Goal: Task Accomplishment & Management: Contribute content

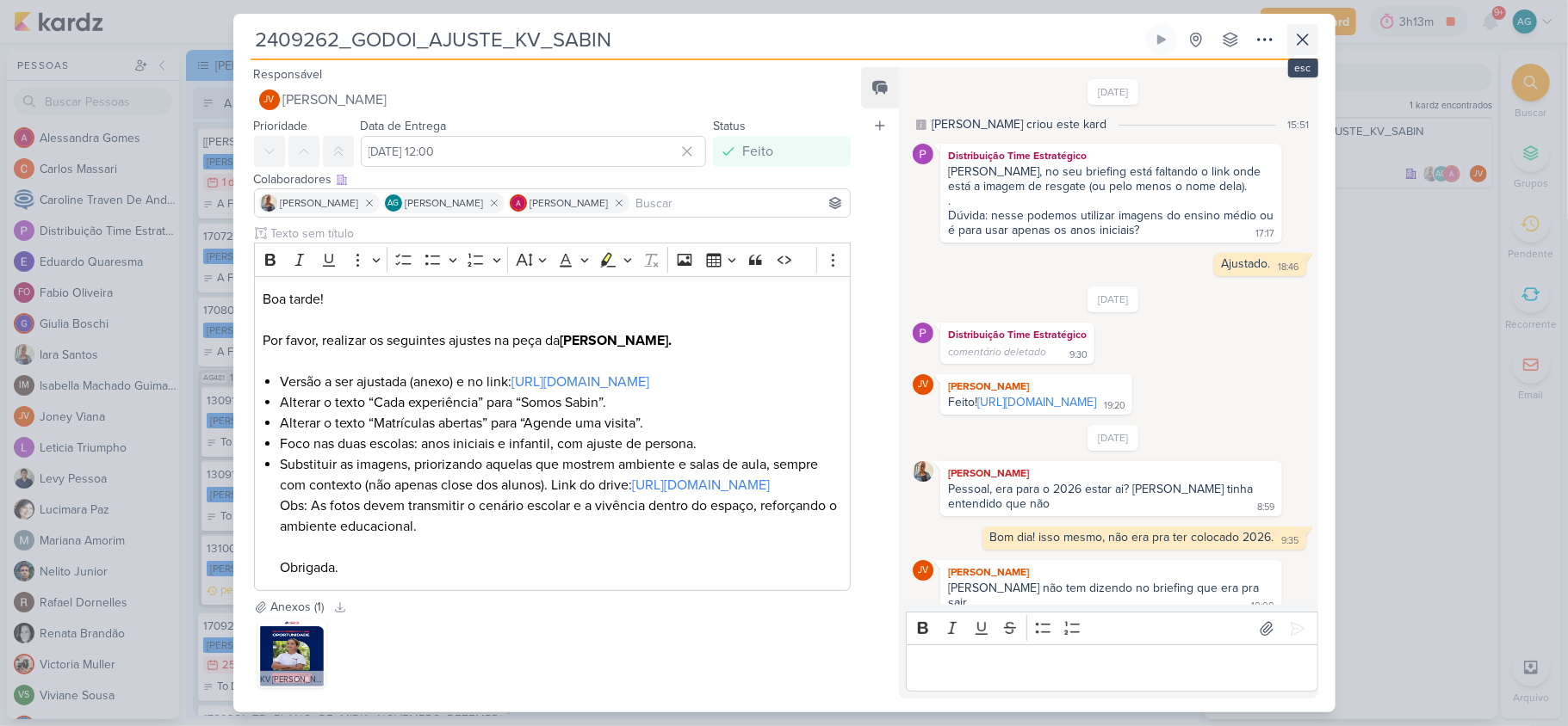
scroll to position [317, 0]
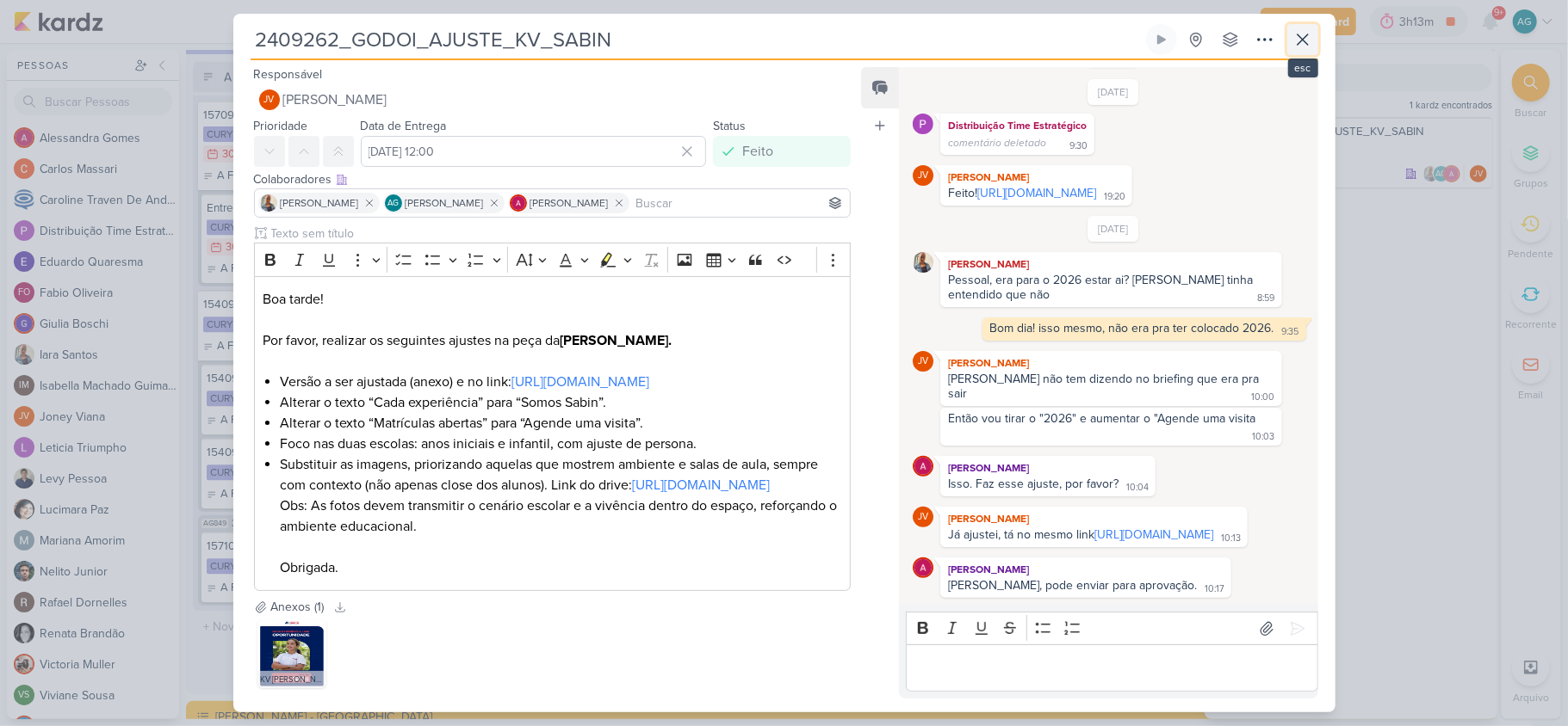
click at [1298, 42] on icon at bounding box center [1303, 40] width 21 height 21
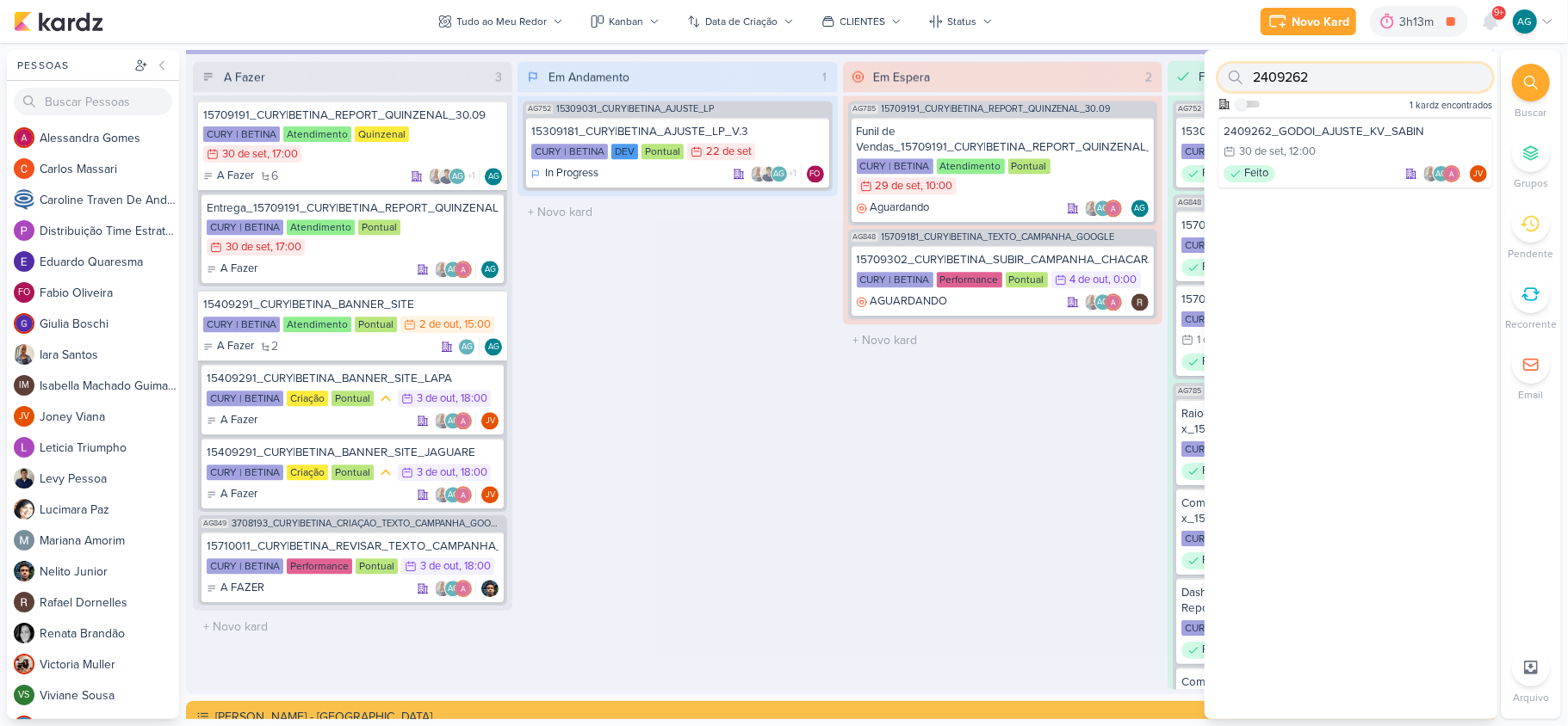
drag, startPoint x: 1319, startPoint y: 81, endPoint x: 1237, endPoint y: 73, distance: 82.4
click at [1237, 73] on div "2409262" at bounding box center [1355, 77] width 274 height 28
paste input "17"
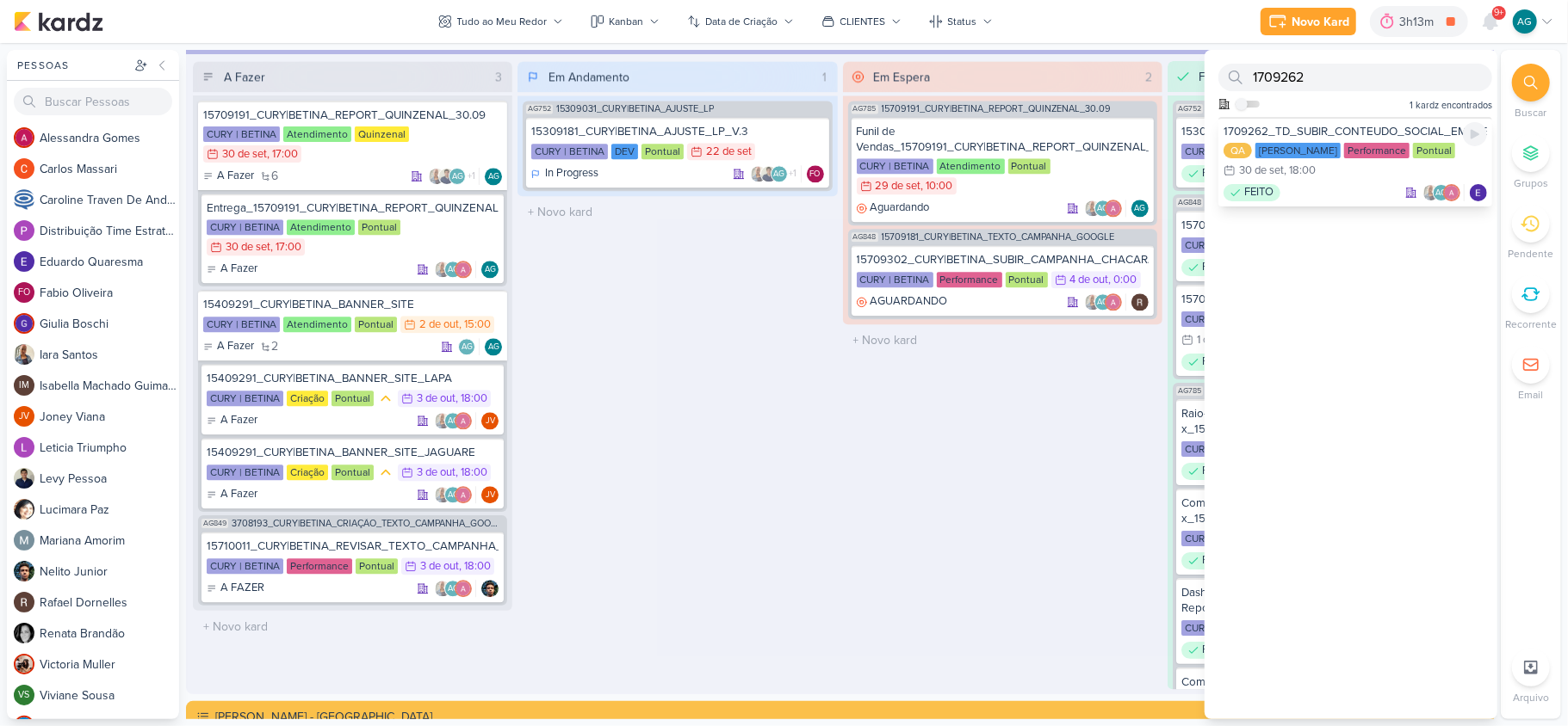
click at [1298, 126] on div "1709262_TD_SUBIR_CONTEUDO_SOCIAL_EM_PERFORMANCE_IADL" at bounding box center [1355, 132] width 264 height 16
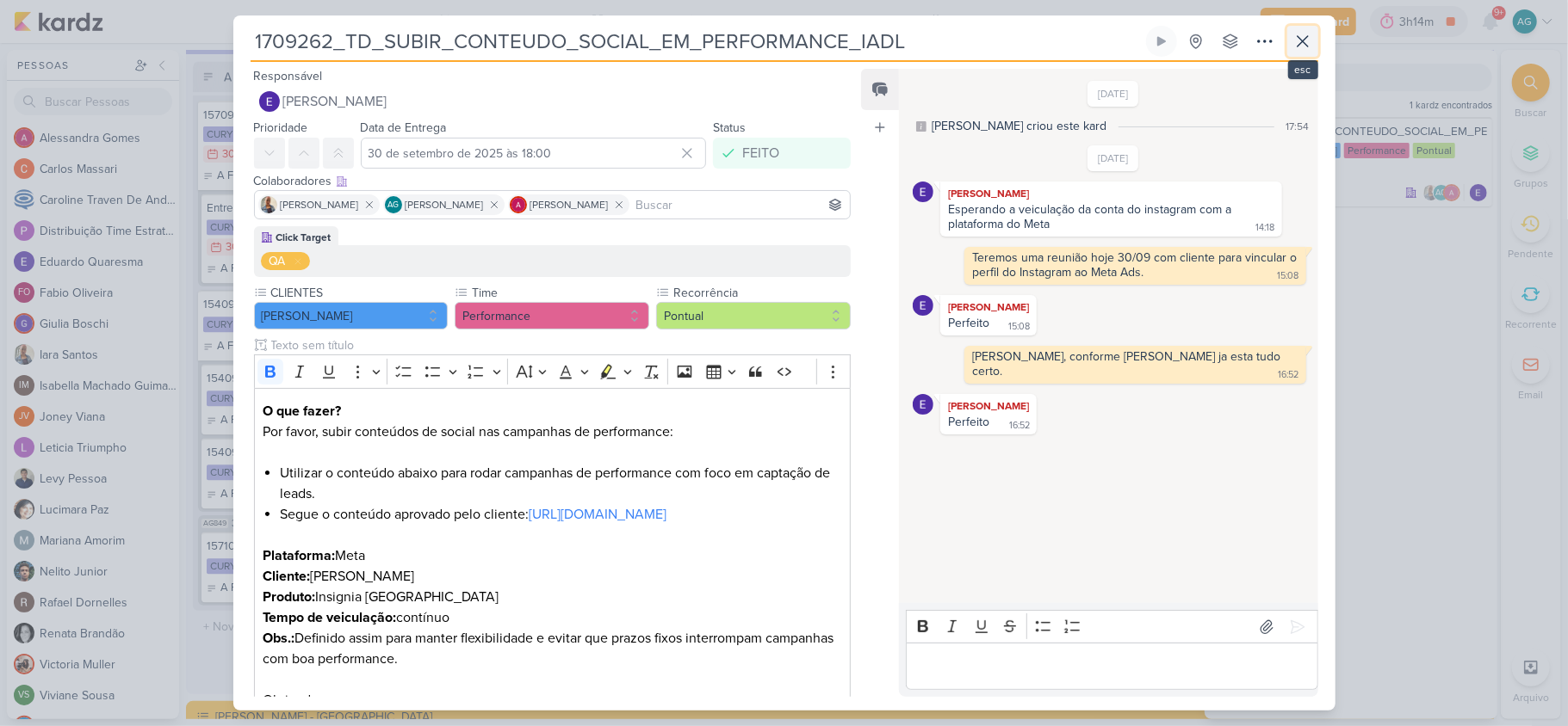
click at [1297, 50] on icon at bounding box center [1303, 42] width 21 height 21
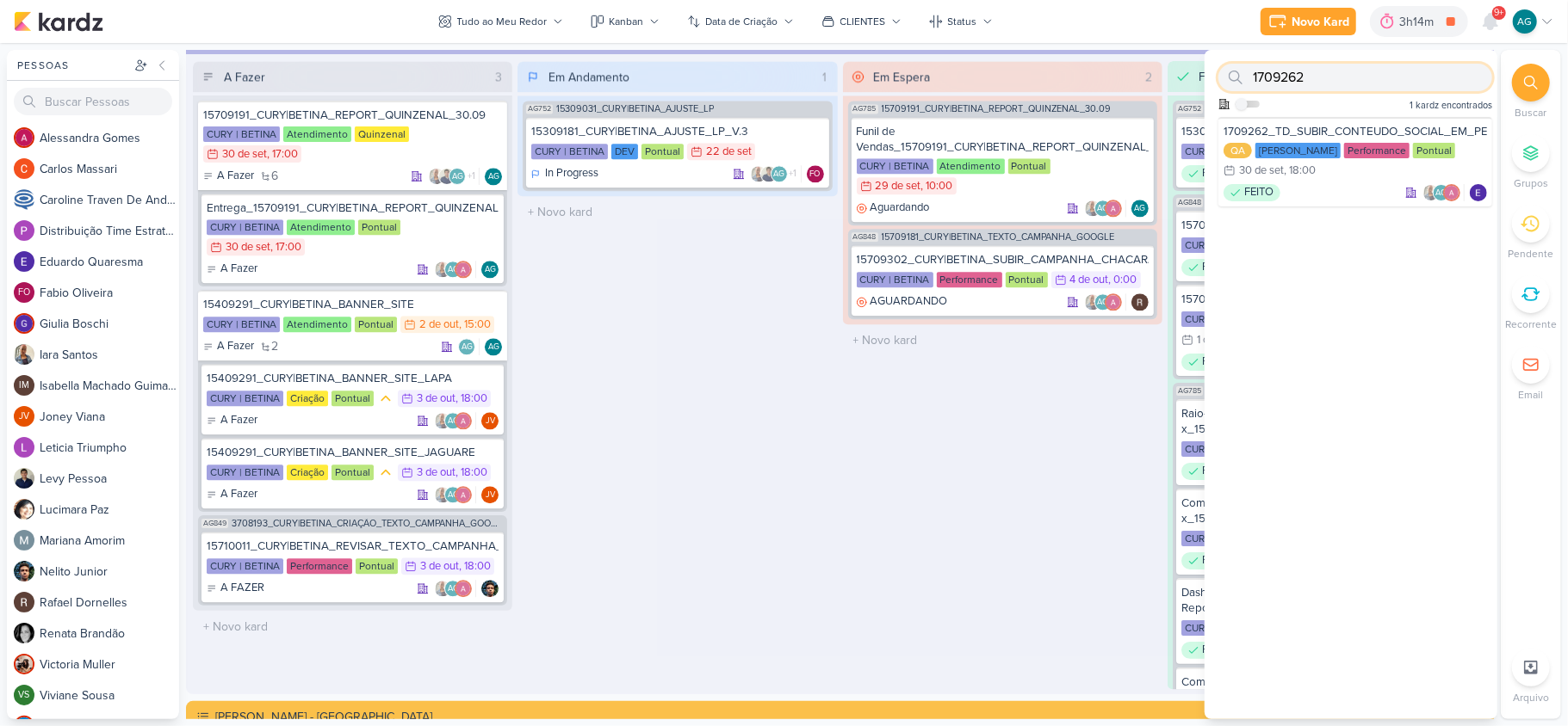
drag, startPoint x: 1320, startPoint y: 79, endPoint x: 1251, endPoint y: 75, distance: 69.1
click at [1251, 75] on div "1709262" at bounding box center [1355, 77] width 274 height 28
paste input "3"
click at [1317, 190] on div "FAZER AG +1" at bounding box center [1355, 193] width 264 height 17
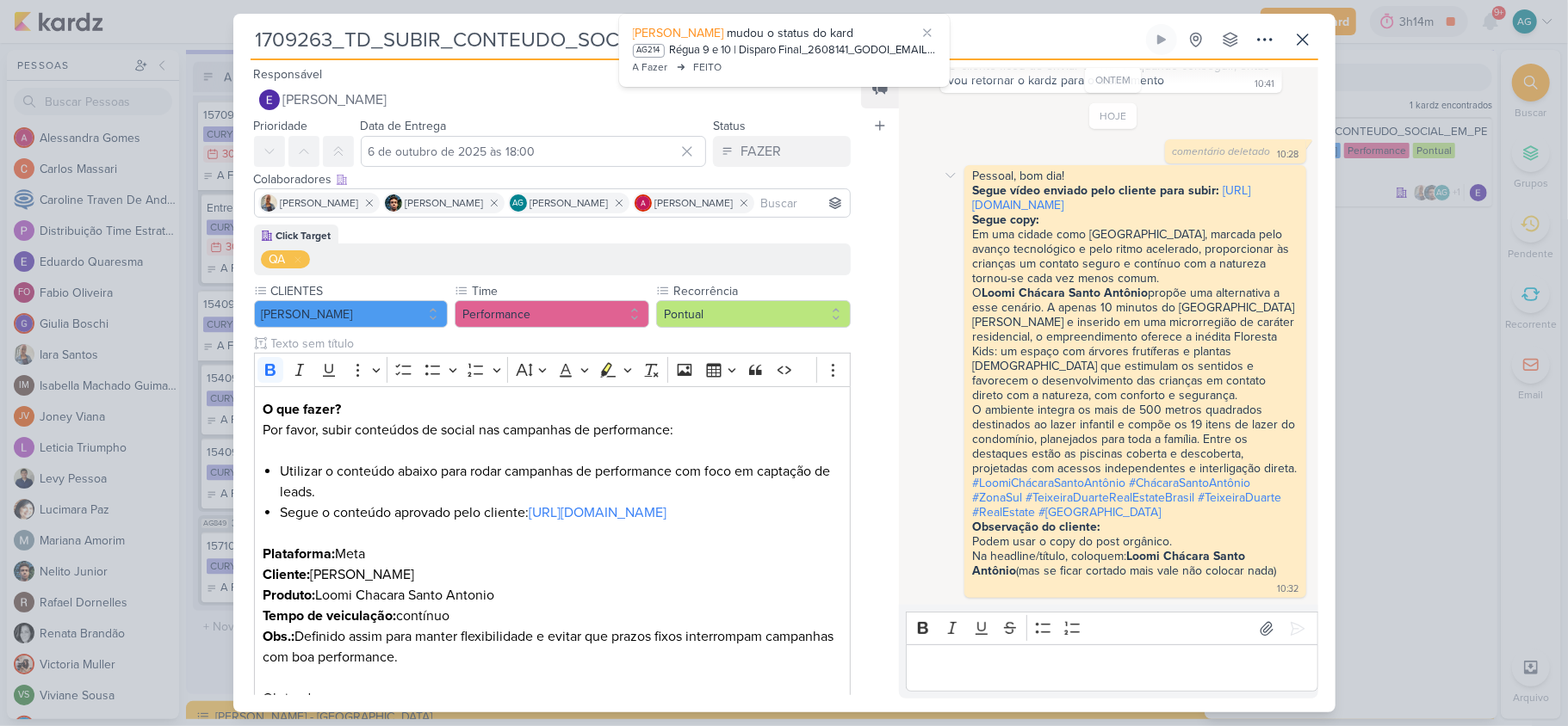
scroll to position [482, 0]
click at [1303, 43] on icon at bounding box center [1303, 40] width 21 height 21
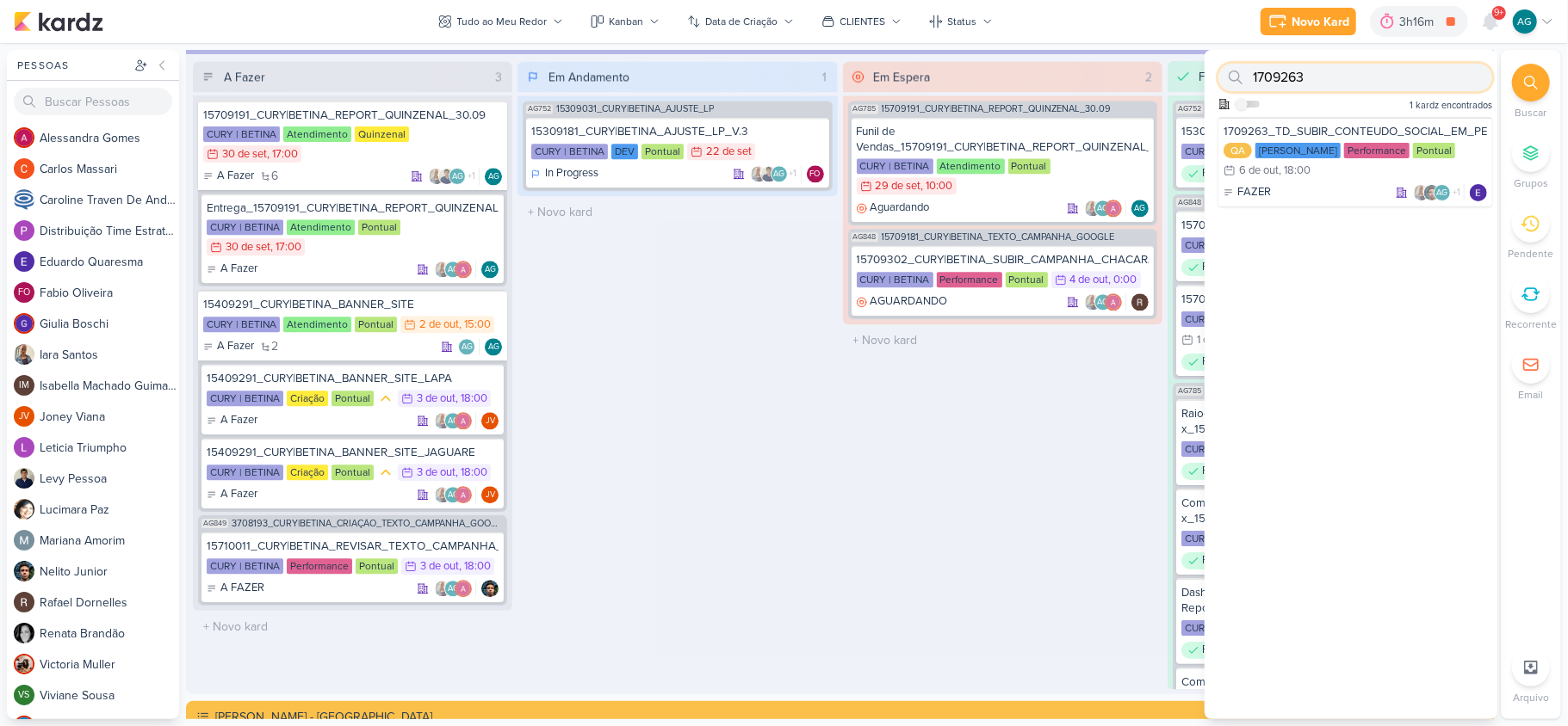
drag, startPoint x: 1320, startPoint y: 75, endPoint x: 1243, endPoint y: 72, distance: 77.1
click at [1243, 72] on div "1709263" at bounding box center [1355, 77] width 274 height 28
paste input "3709301"
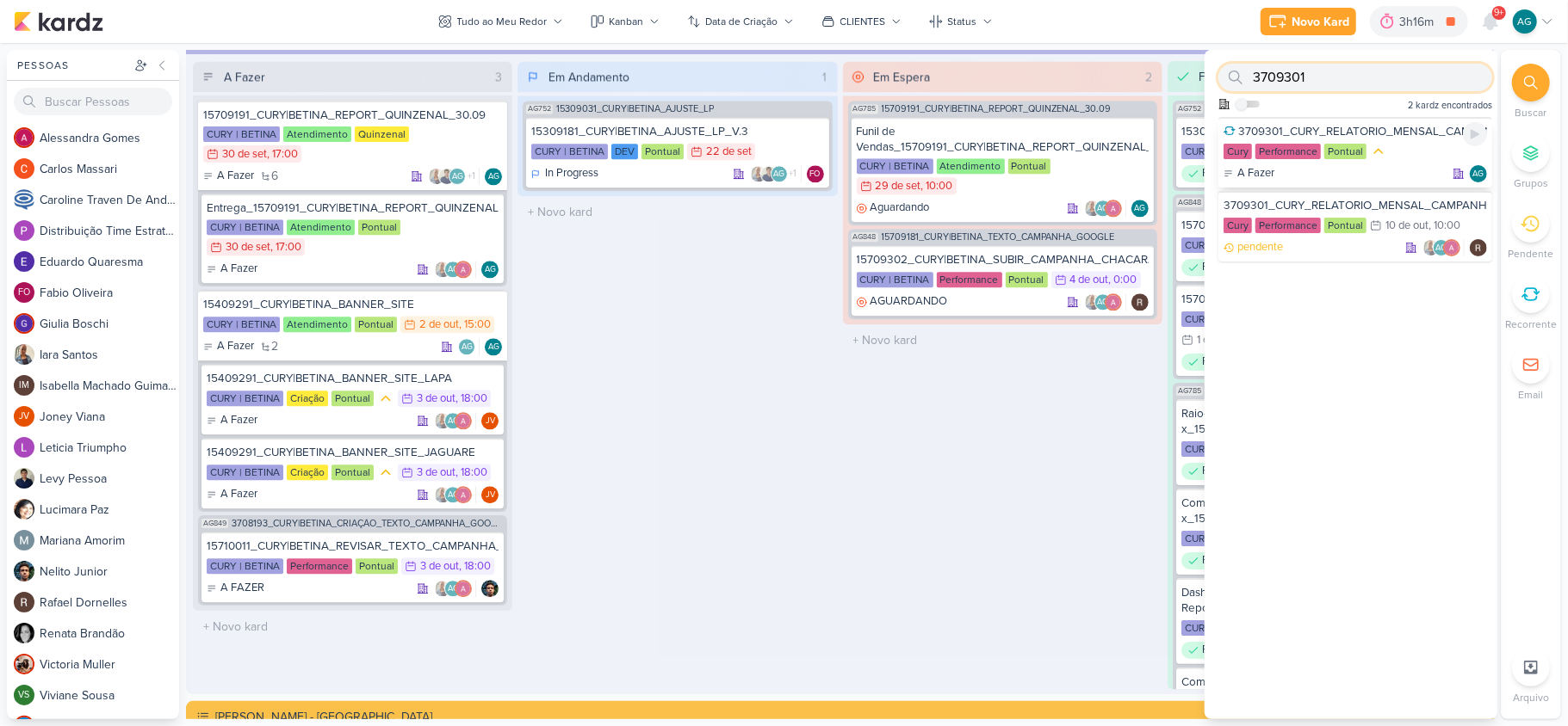
type input "3709301"
click at [1343, 124] on div "3709301_CURY_RELATORIO_MENSAL_CAMPANHA_CONTRATAÇÃO_RJ" at bounding box center [1355, 132] width 264 height 16
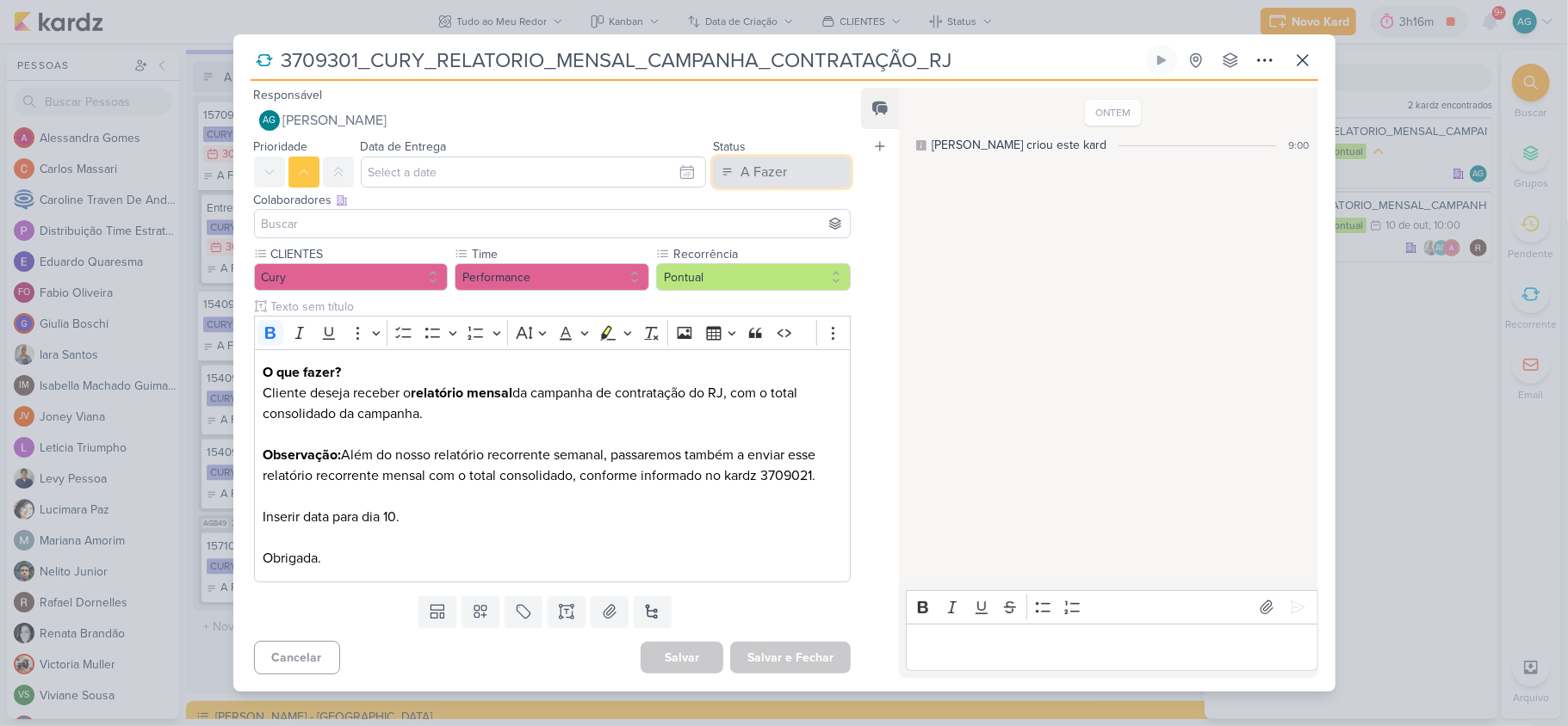
click at [759, 170] on div "A Fazer" at bounding box center [764, 172] width 47 height 21
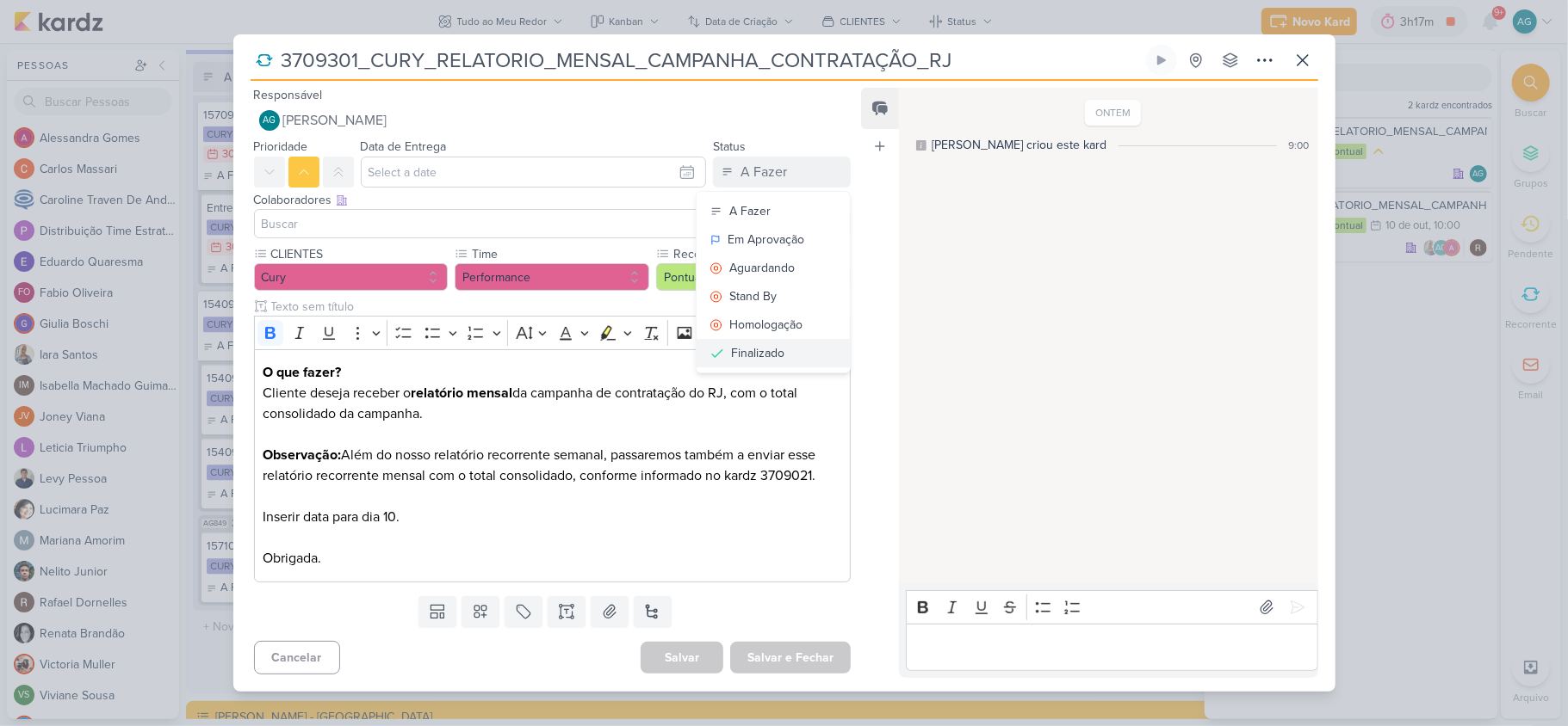
click at [769, 351] on div "Finalizado" at bounding box center [758, 353] width 54 height 18
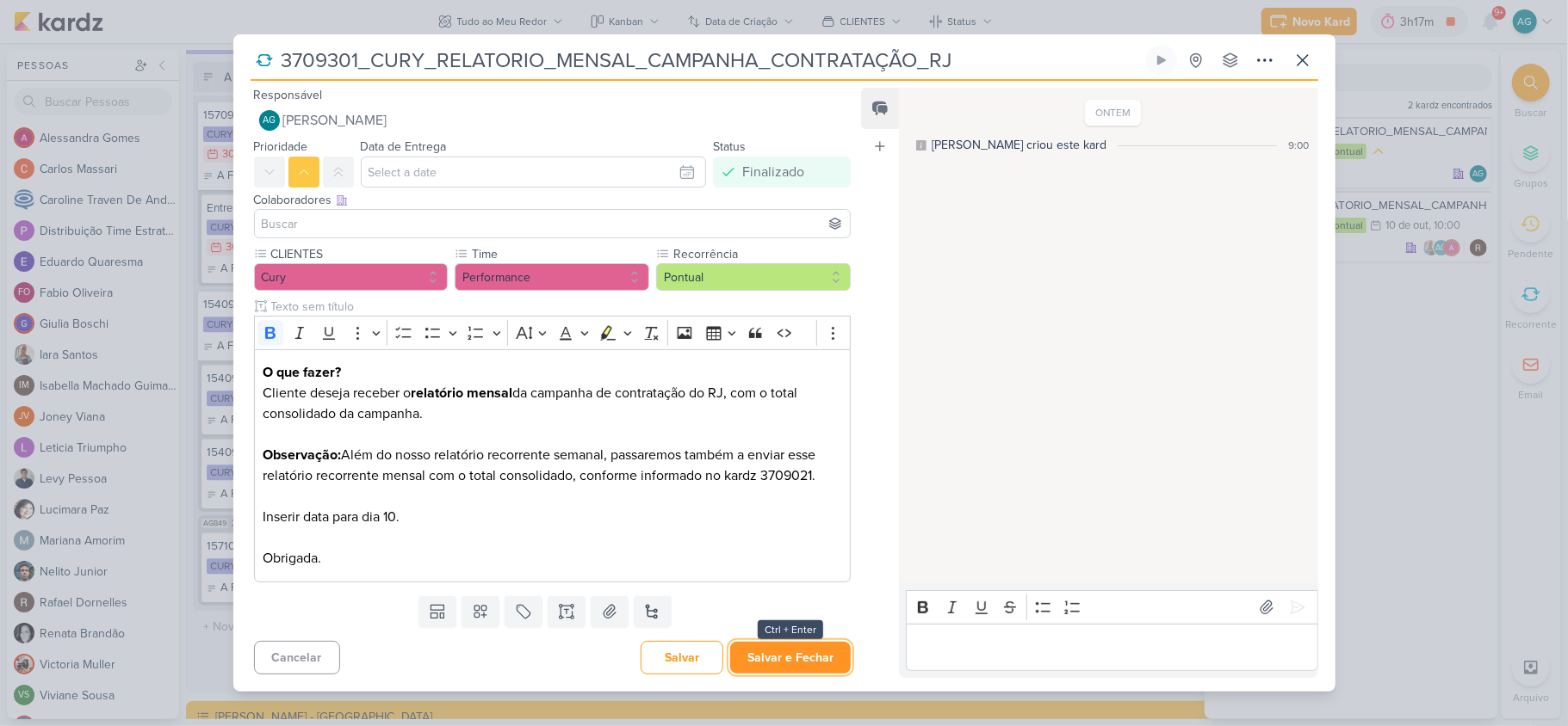
click at [782, 664] on button "Salvar e Fechar" at bounding box center [790, 658] width 120 height 32
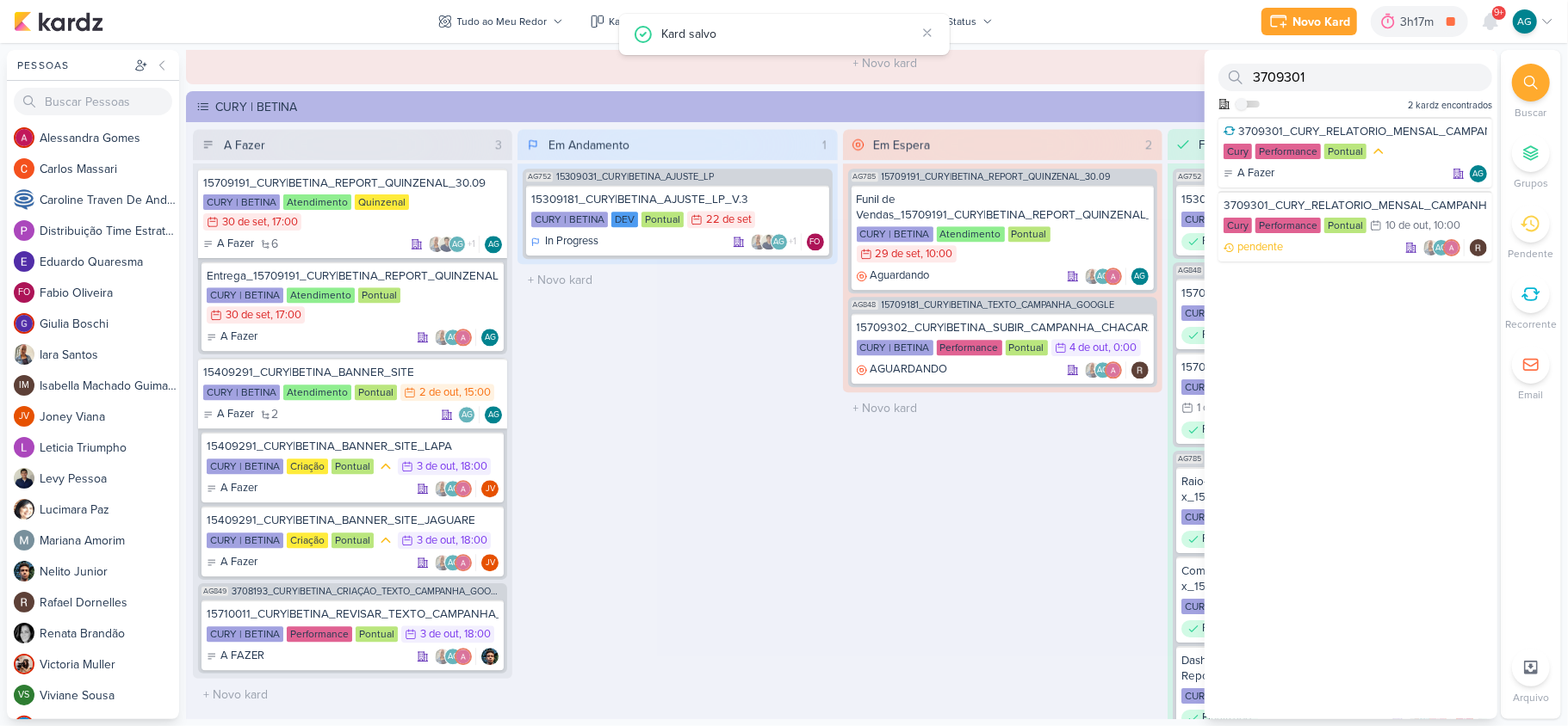
scroll to position [2940, 0]
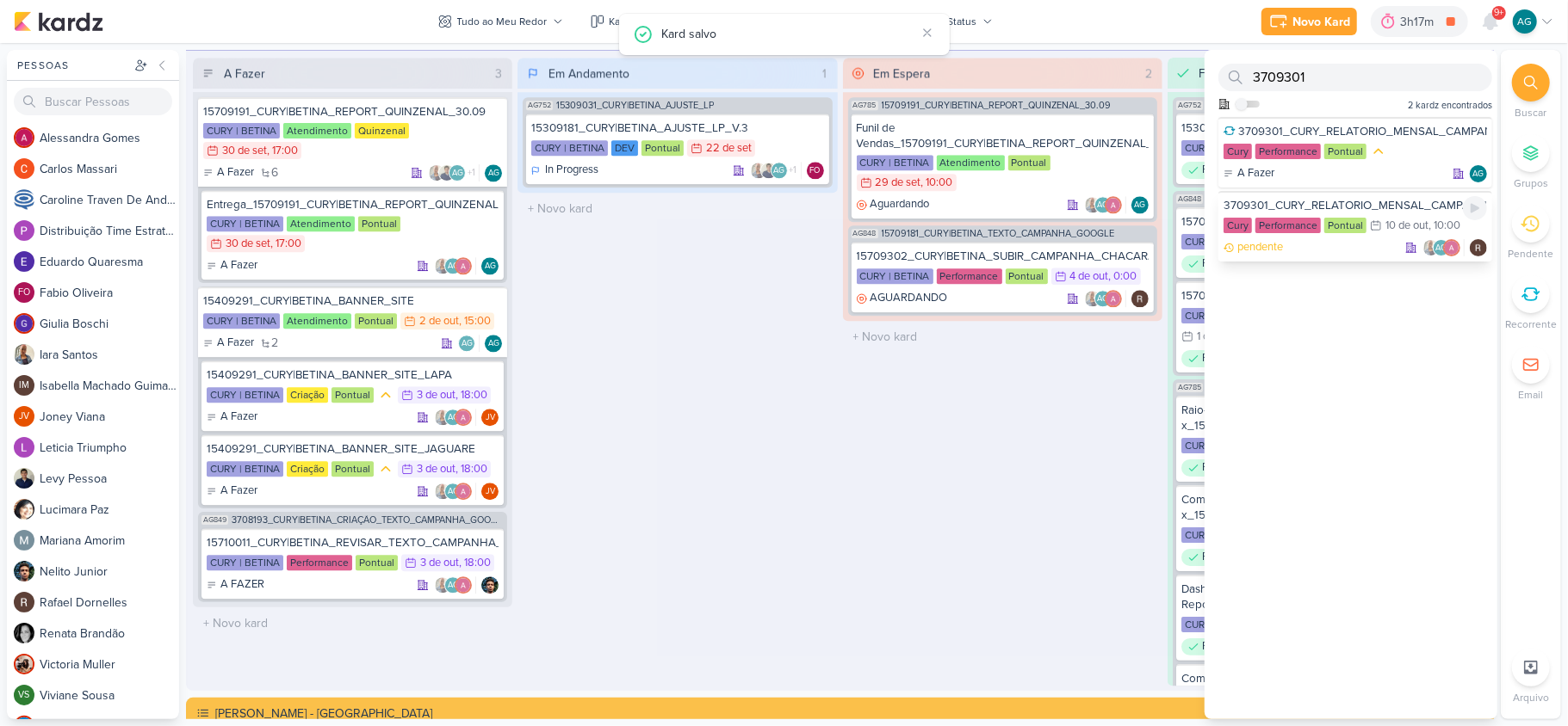
click at [1292, 203] on div "3709301_CURY_RELATORIO_MENSAL_CAMPANHA_CONTRATAÇÃO_RJ" at bounding box center [1355, 205] width 264 height 16
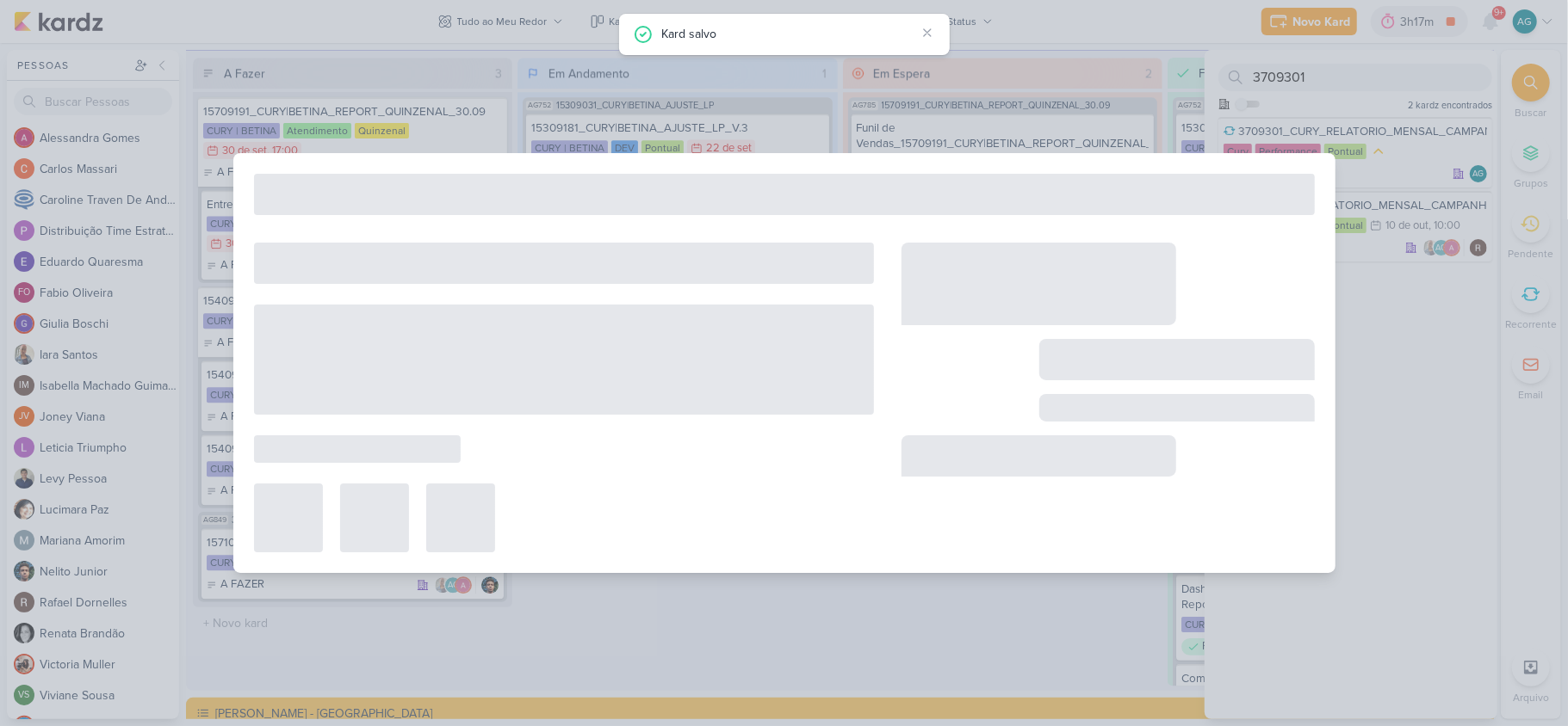
type input "10 de outubro de 2025 às 10:00"
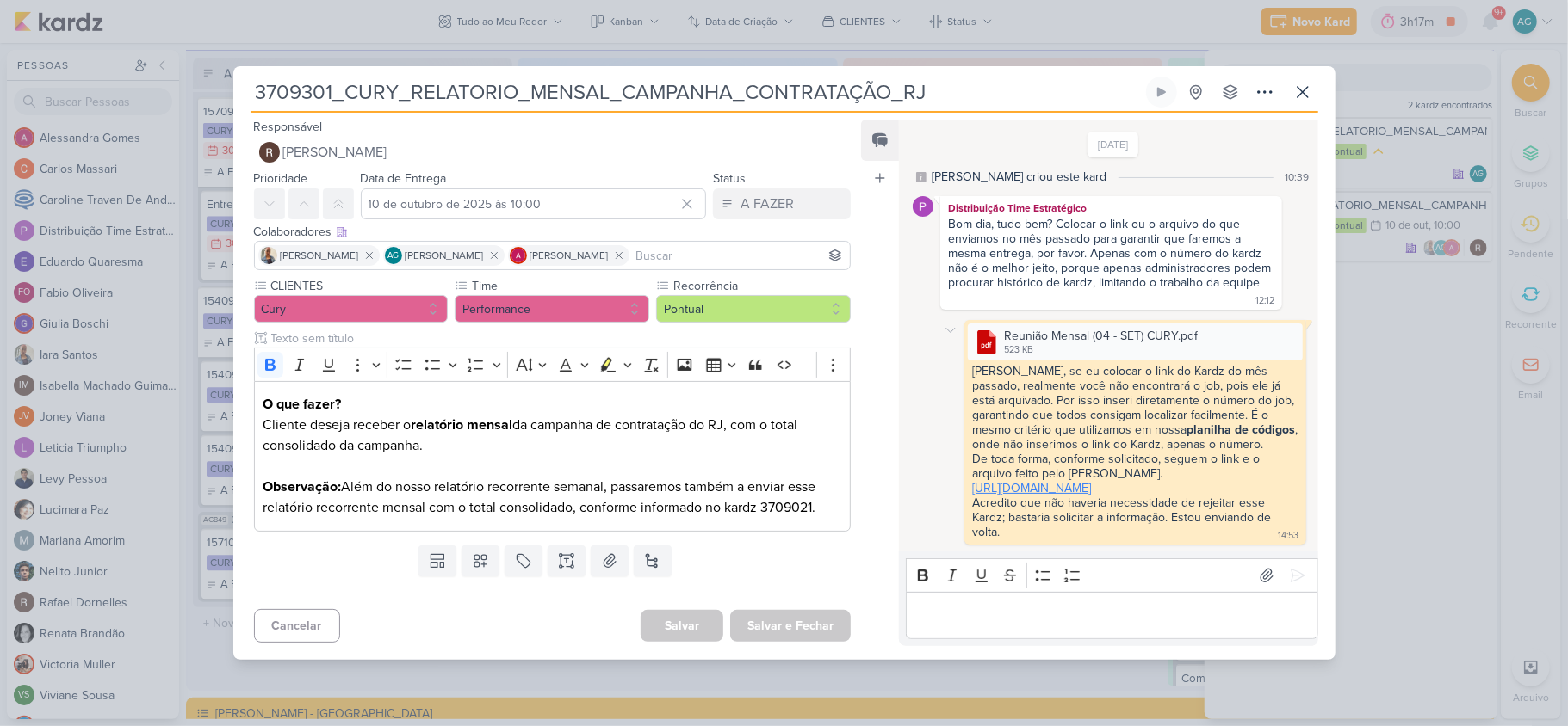
click at [1070, 496] on link "https://app.kardz.app/kard-window/0Pwx1kcx54uOzUu4A2bldR49uPNJaU1XivXHjX7HwWjyL…" at bounding box center [1031, 488] width 119 height 15
click at [1310, 81] on icon at bounding box center [1303, 92] width 21 height 21
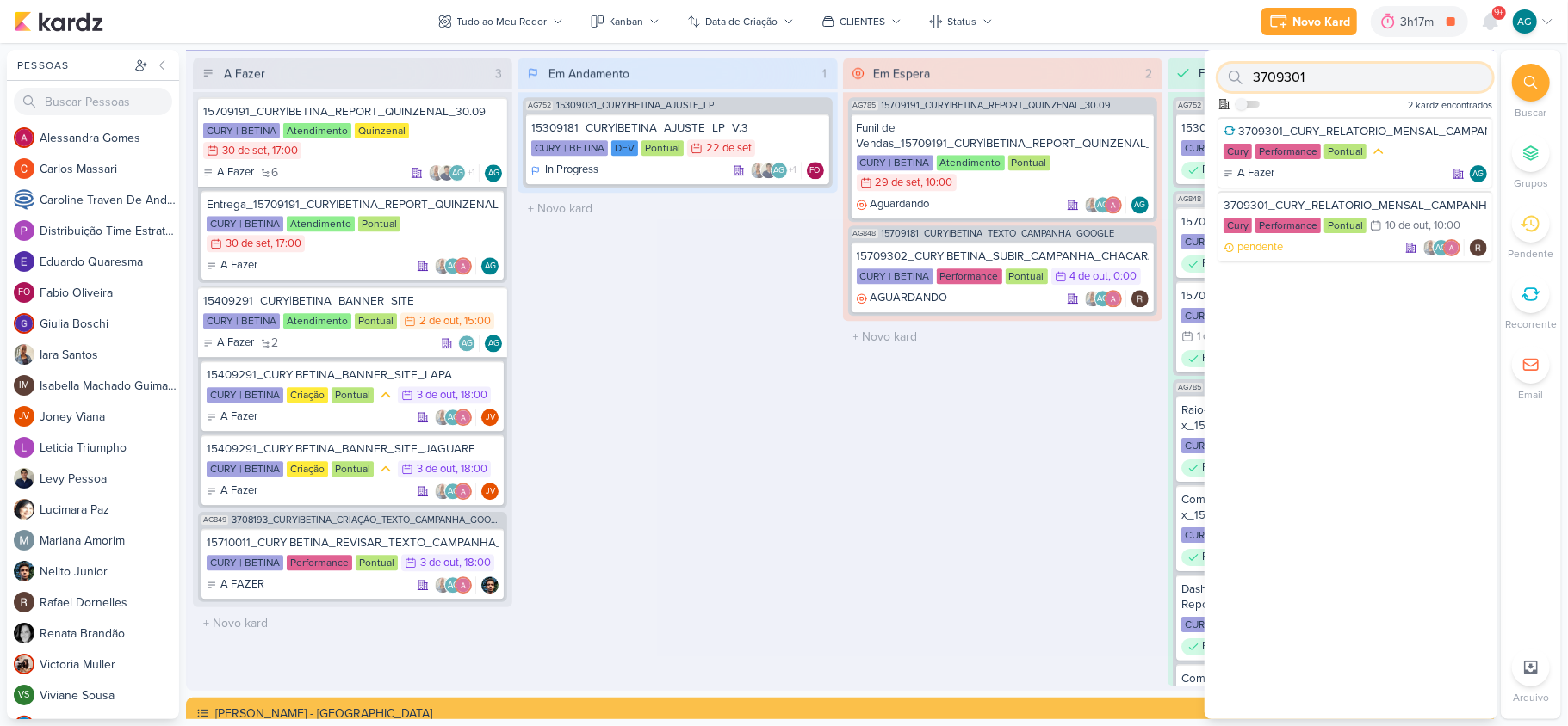
drag, startPoint x: 1309, startPoint y: 77, endPoint x: 1252, endPoint y: 72, distance: 57.2
click at [1252, 72] on div "3709301" at bounding box center [1355, 77] width 274 height 28
paste input "15"
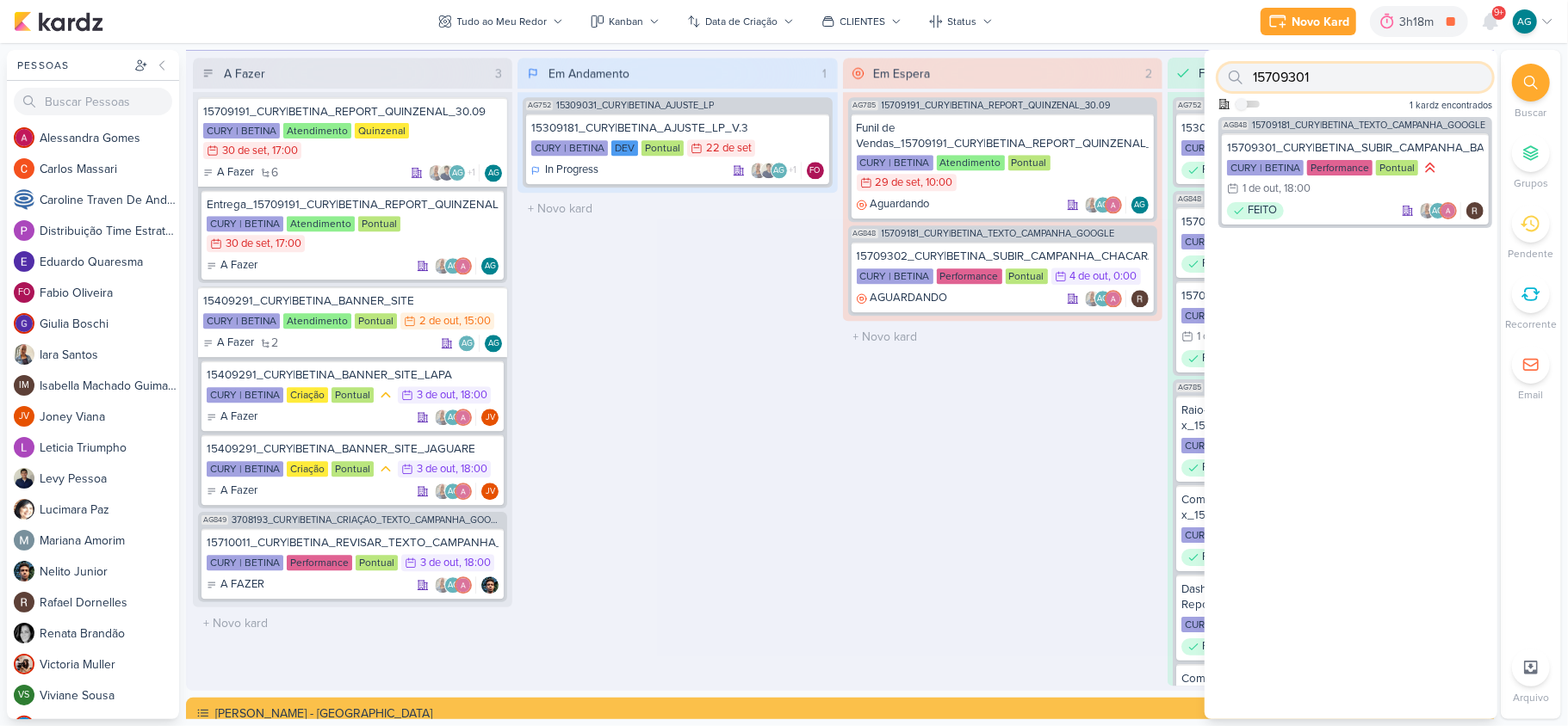
drag, startPoint x: 1321, startPoint y: 81, endPoint x: 1254, endPoint y: 73, distance: 67.5
click at [1254, 73] on input "15709301" at bounding box center [1355, 77] width 274 height 28
paste input "3"
click at [1348, 204] on div "FEITO AG" at bounding box center [1355, 209] width 257 height 17
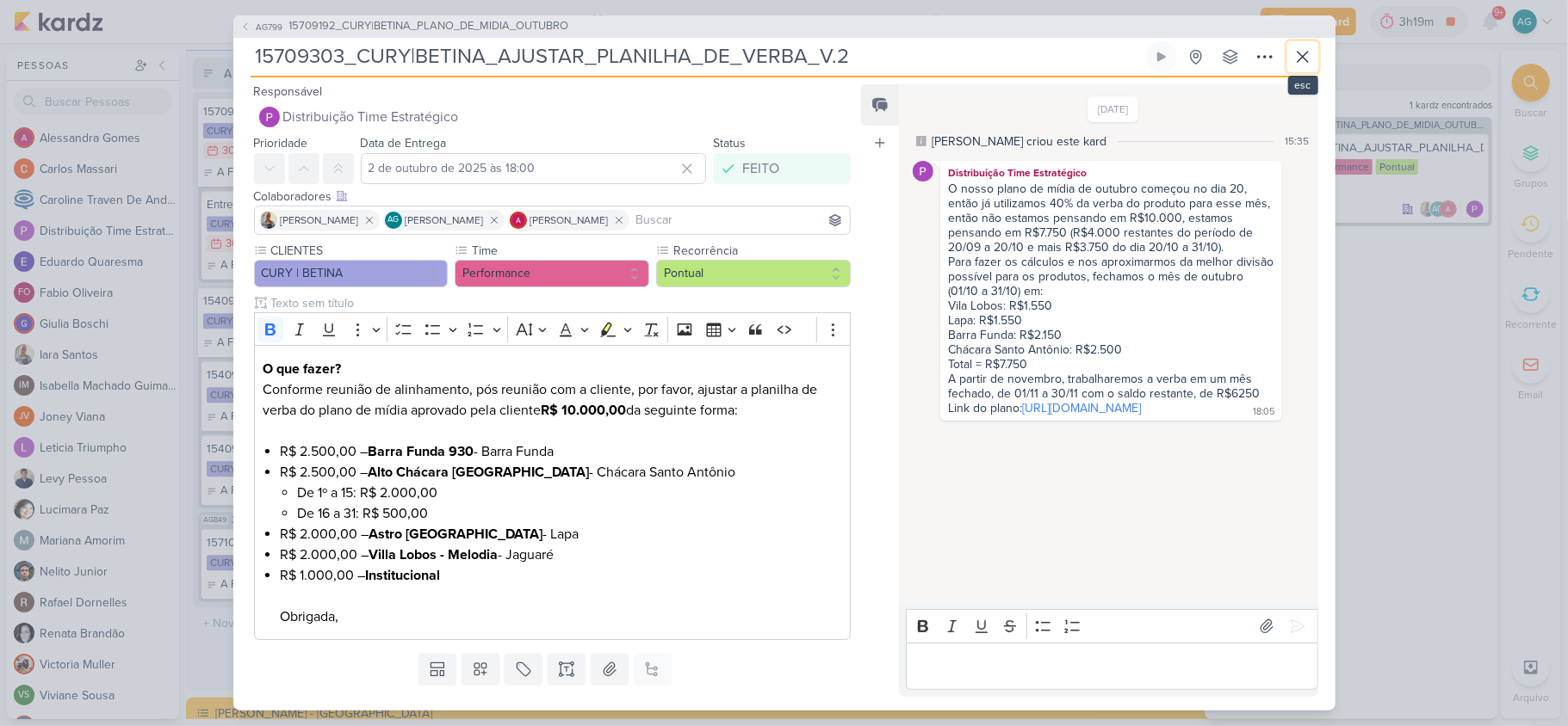
click at [1295, 57] on icon at bounding box center [1303, 57] width 21 height 21
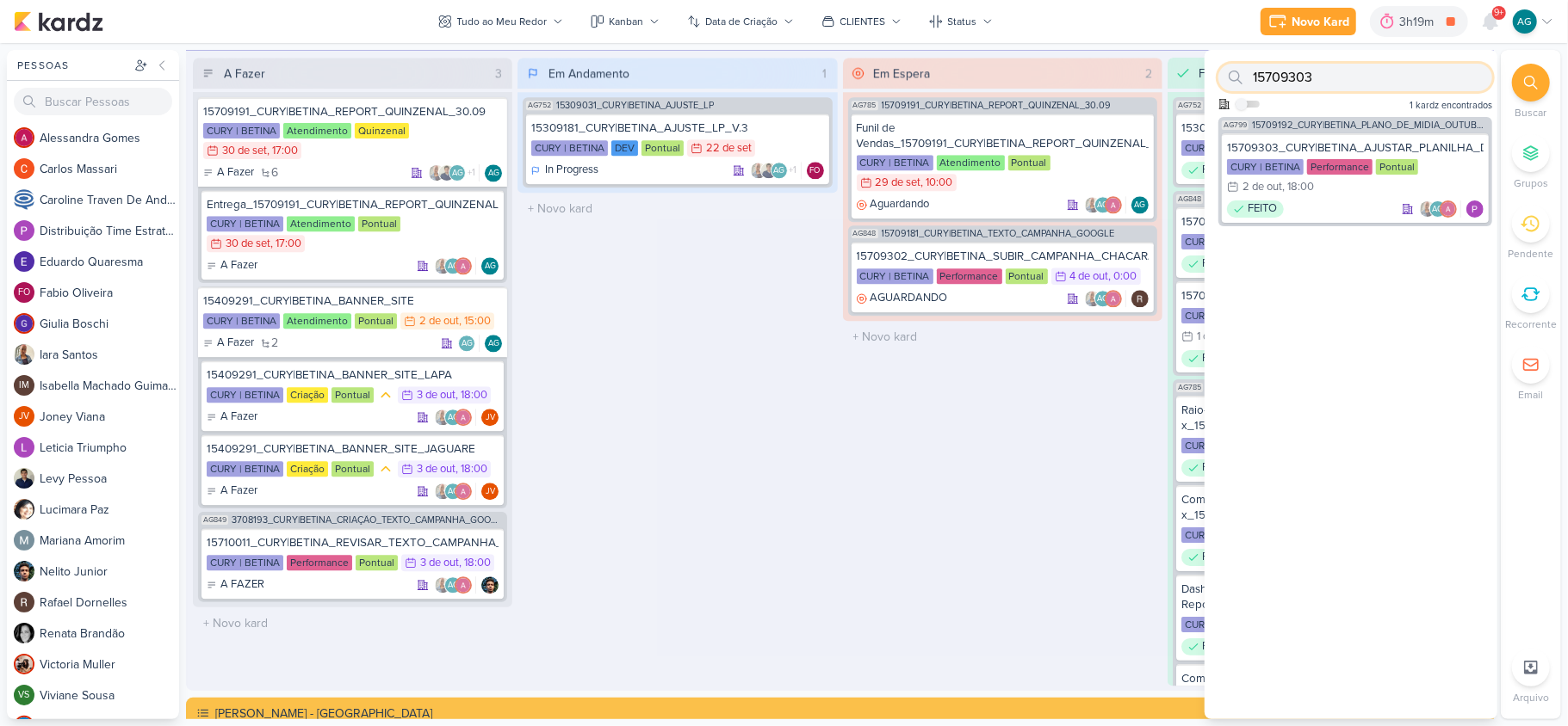
drag, startPoint x: 1328, startPoint y: 80, endPoint x: 1230, endPoint y: 74, distance: 98.2
click at [1230, 74] on div "15709303" at bounding box center [1355, 77] width 274 height 28
paste input "109291"
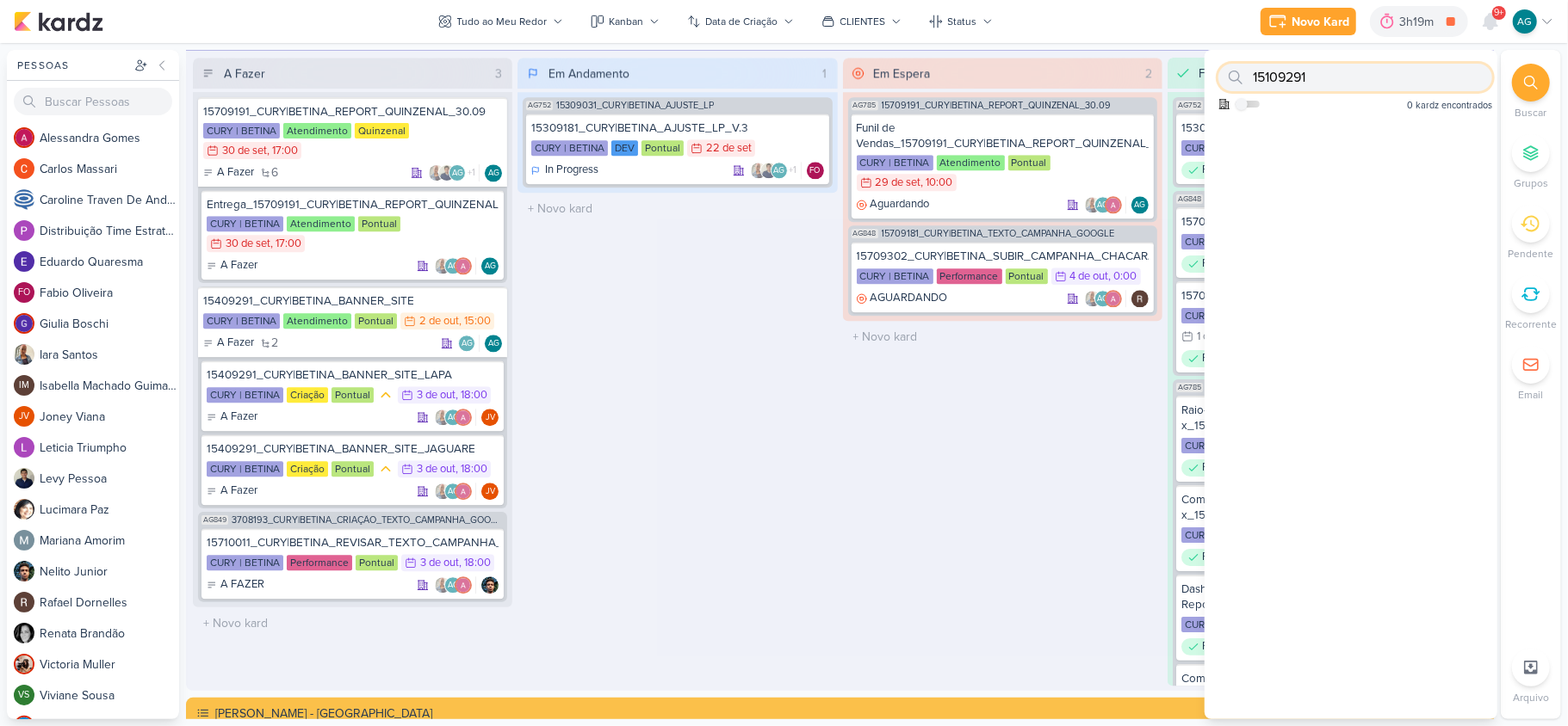
drag, startPoint x: 1313, startPoint y: 74, endPoint x: 1246, endPoint y: 73, distance: 67.0
click at [1246, 73] on div "15109291" at bounding box center [1355, 77] width 274 height 28
paste input "4"
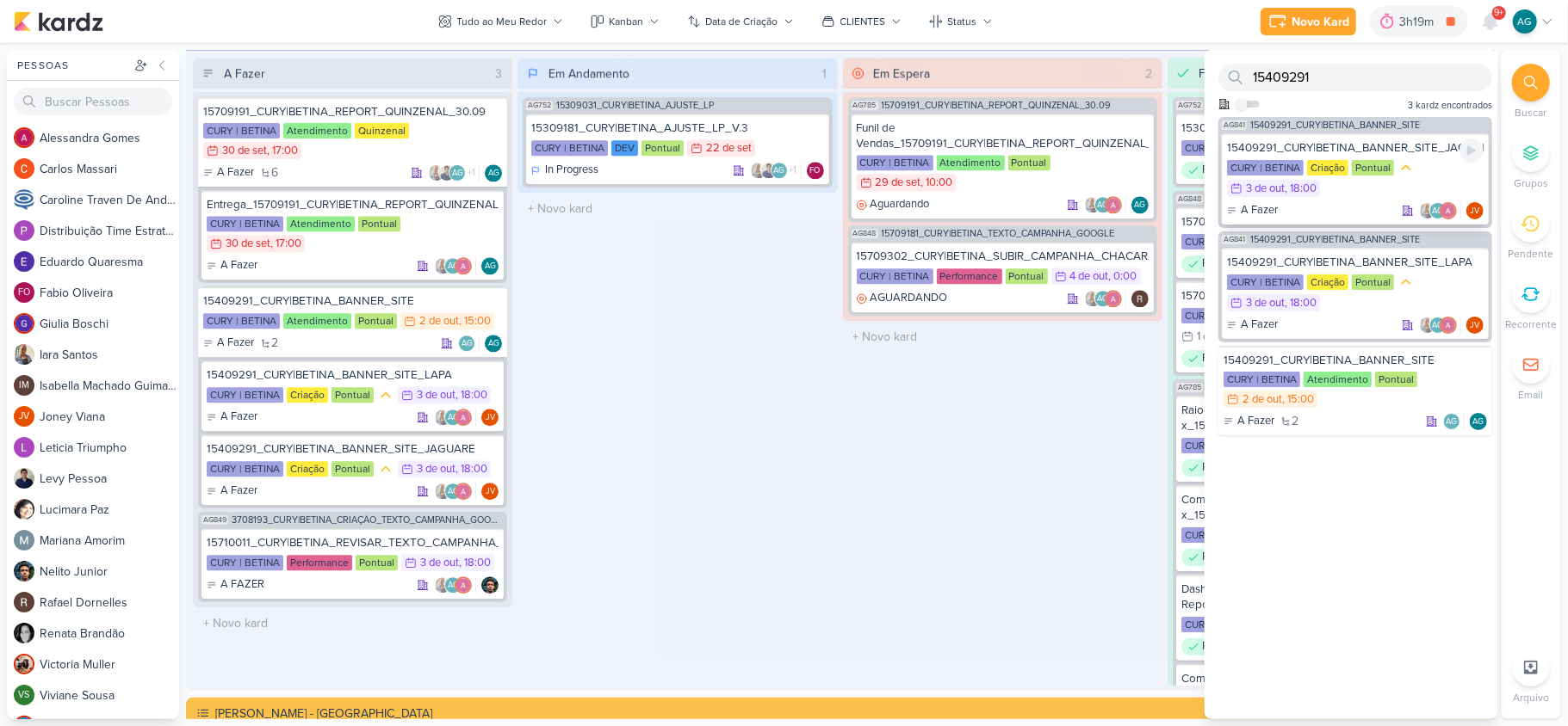
click at [1344, 210] on div "A Fazer AG JV" at bounding box center [1355, 211] width 257 height 17
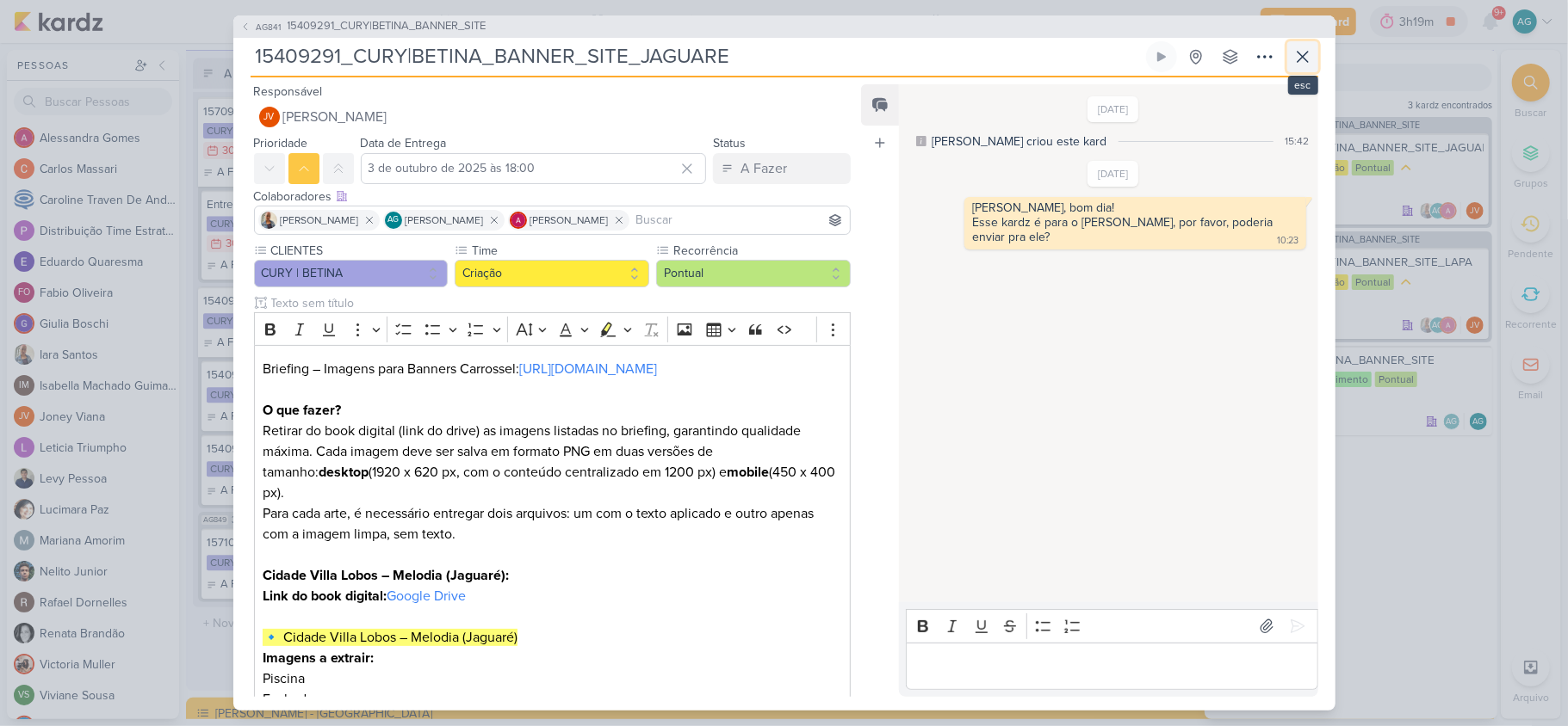
click at [1311, 56] on icon at bounding box center [1303, 57] width 21 height 21
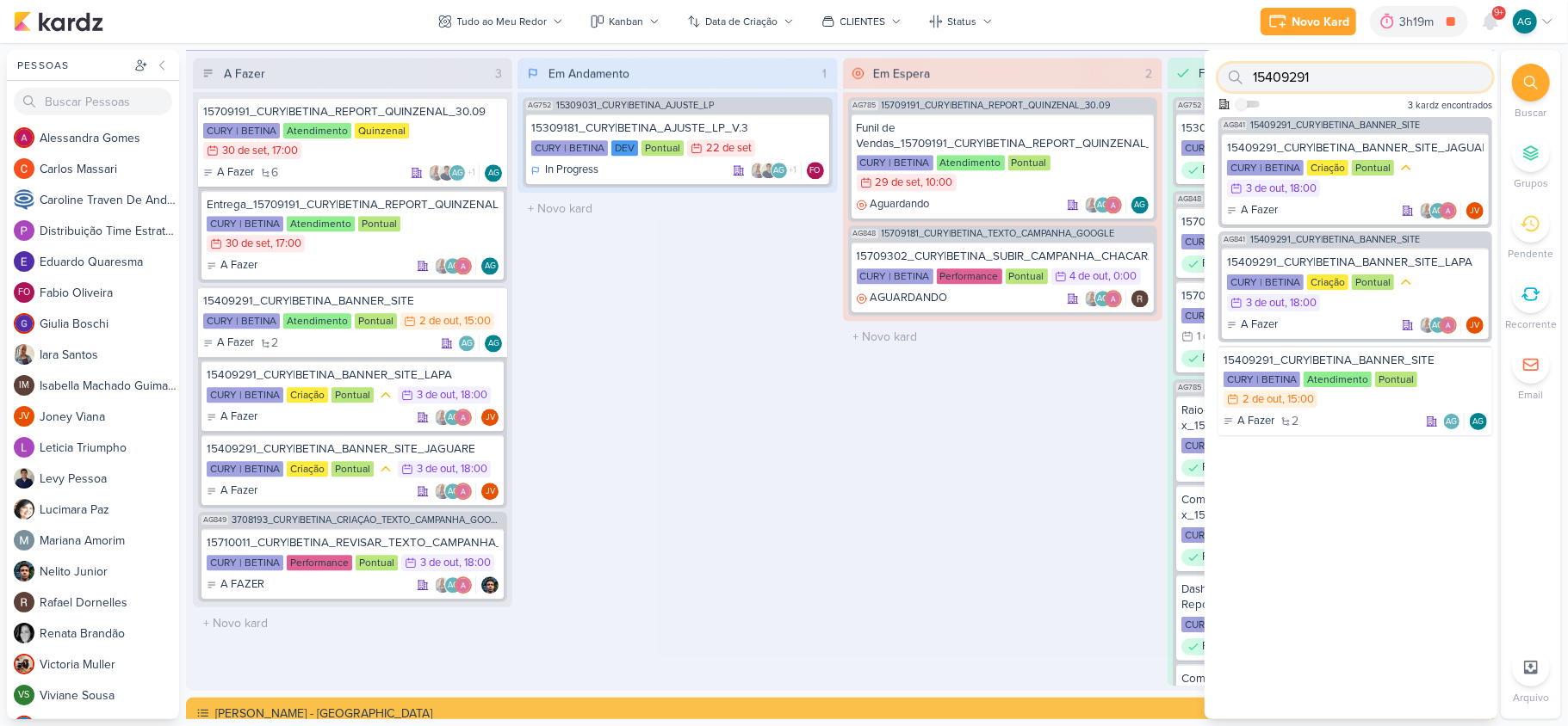
drag, startPoint x: 1324, startPoint y: 73, endPoint x: 1252, endPoint y: 72, distance: 72.0
click at [1252, 72] on div "15409291" at bounding box center [1355, 77] width 274 height 28
paste input "709304"
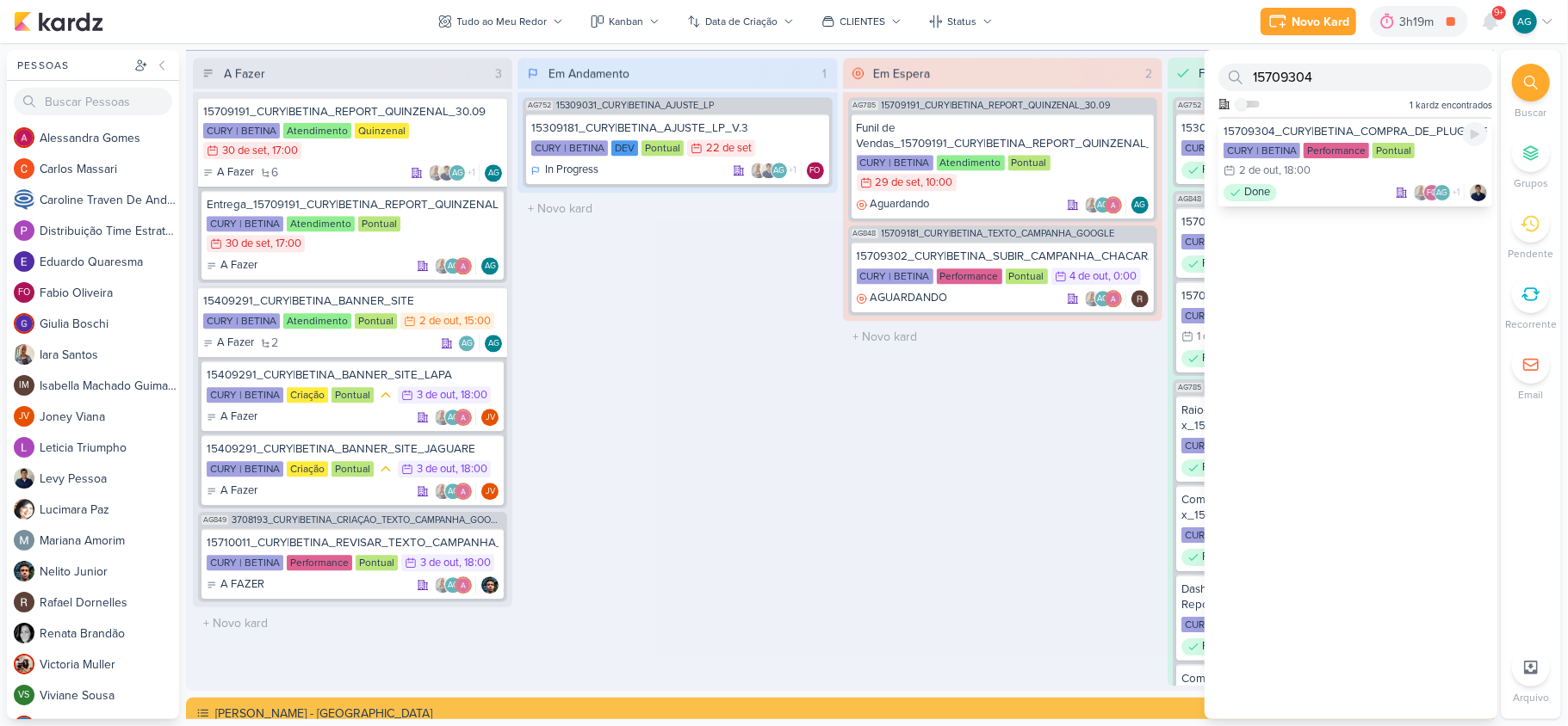
click at [1331, 134] on div "15709304_CURY|BETINA_COMPRA_DE_PLUGIN_FORMULÁRIO" at bounding box center [1355, 132] width 264 height 16
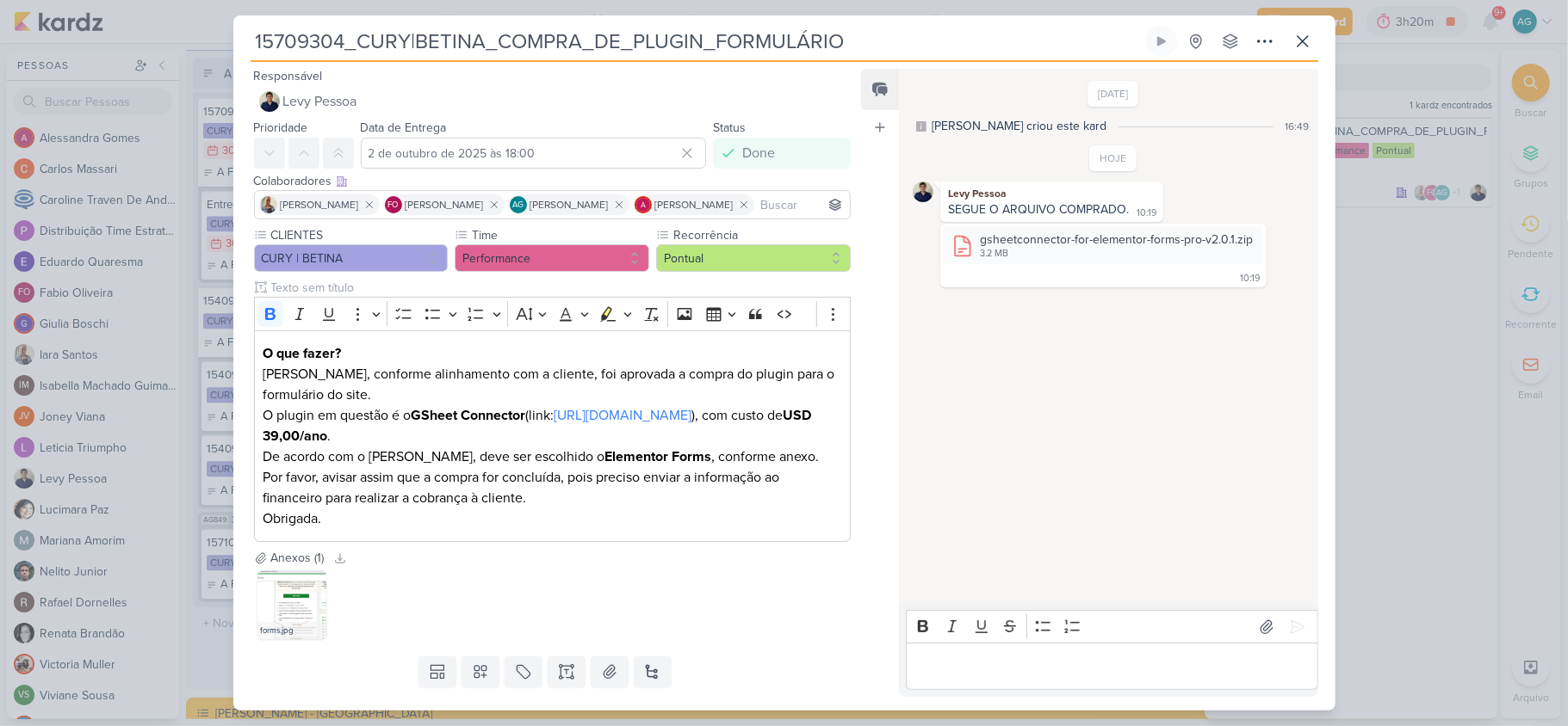
drag, startPoint x: 887, startPoint y: 42, endPoint x: 171, endPoint y: 49, distance: 716.0
click at [171, 49] on div "15709304_CURY|BETINA_COMPRA_DE_PLUGIN_FORMULÁRIO" at bounding box center [784, 363] width 1568 height 726
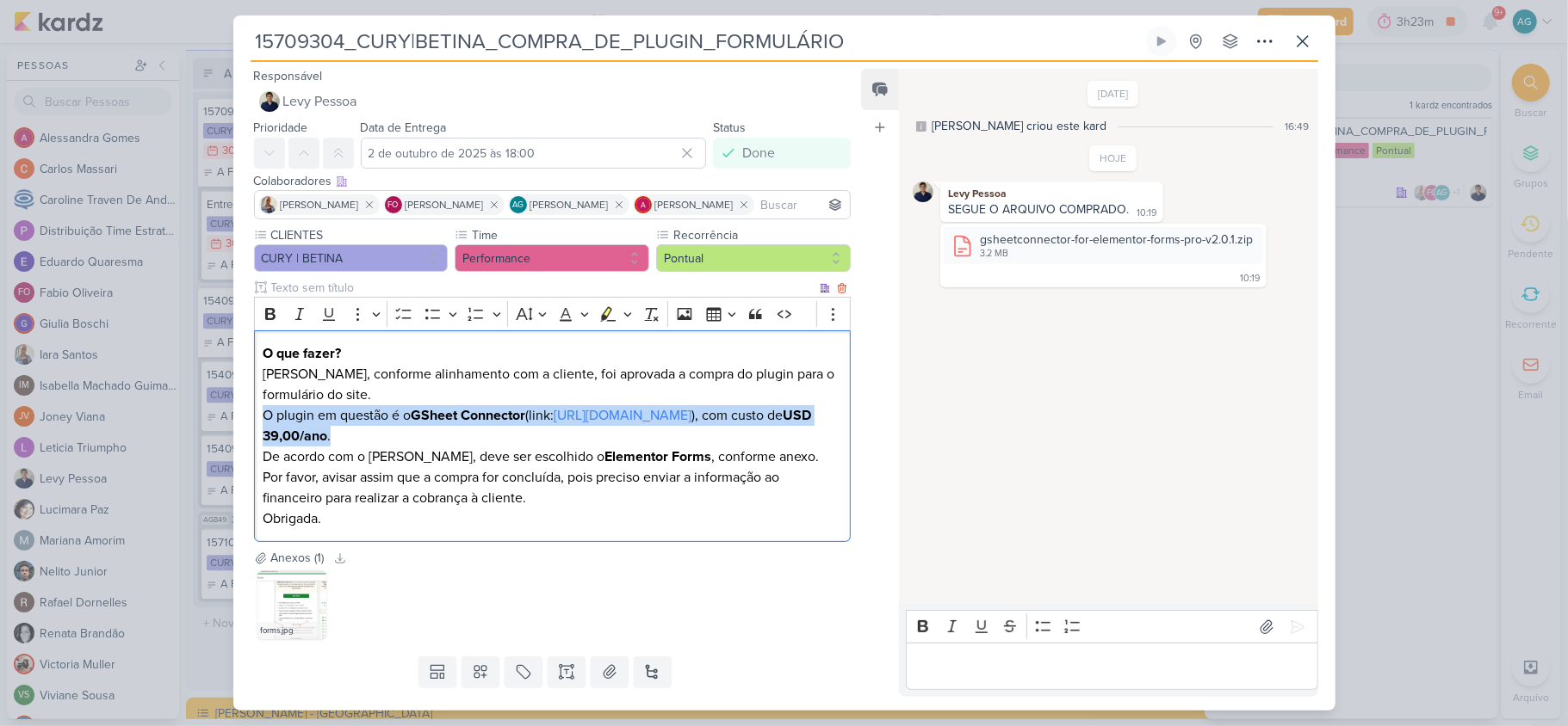
drag, startPoint x: 263, startPoint y: 418, endPoint x: 477, endPoint y: 438, distance: 214.9
click at [477, 438] on p "O plugin em questão é o GSheet Connector (link: https://www.gsheetconnector.com…" at bounding box center [551, 426] width 578 height 42
copy p "O plugin em questão é o GSheet Connector (link: https://www.gsheetconnector.com…"
click at [1307, 47] on icon at bounding box center [1303, 42] width 10 height 10
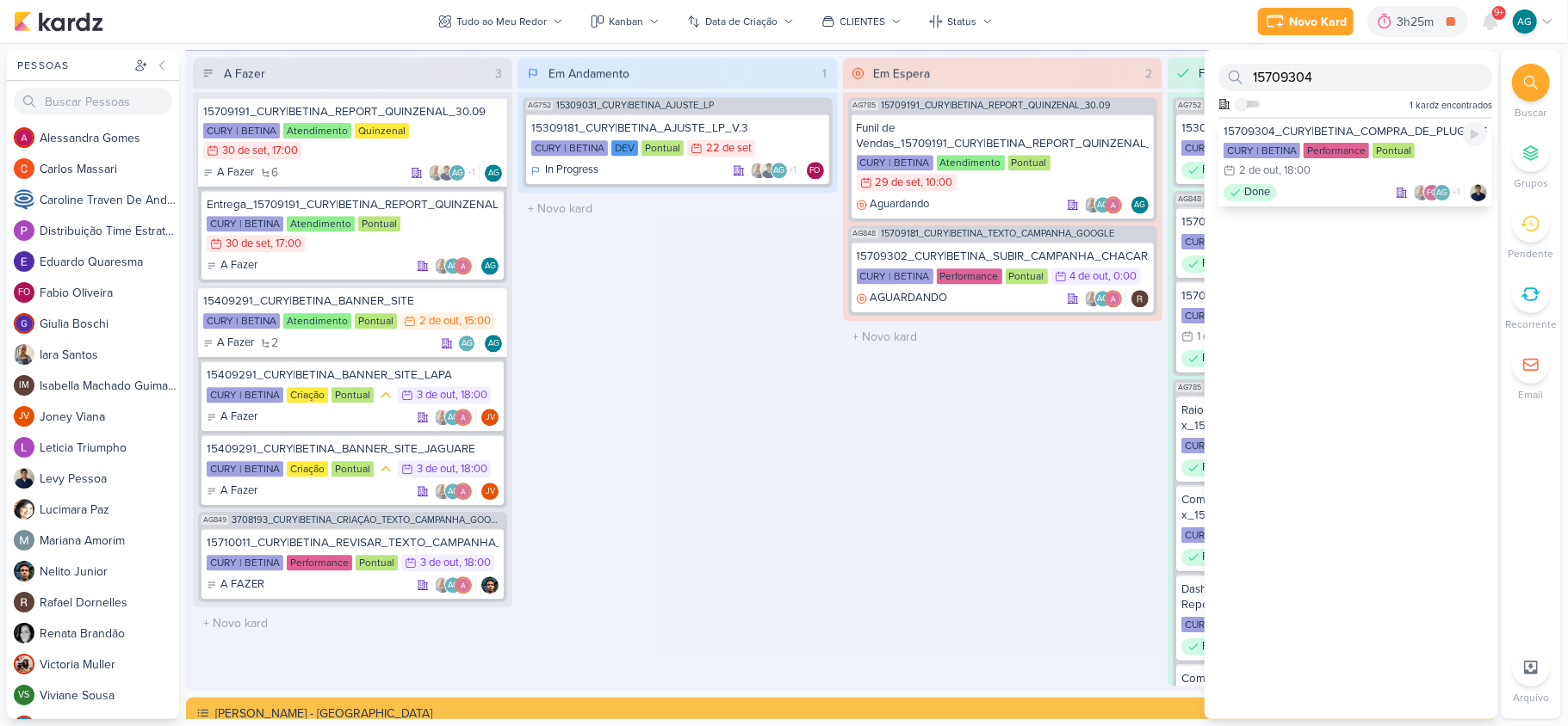
click at [1346, 118] on div "15709304_CURY|BETINA_COMPRA_DE_PLUGIN_FORMULÁRIO CURY | BETINA Performance Pont…" at bounding box center [1355, 161] width 274 height 89
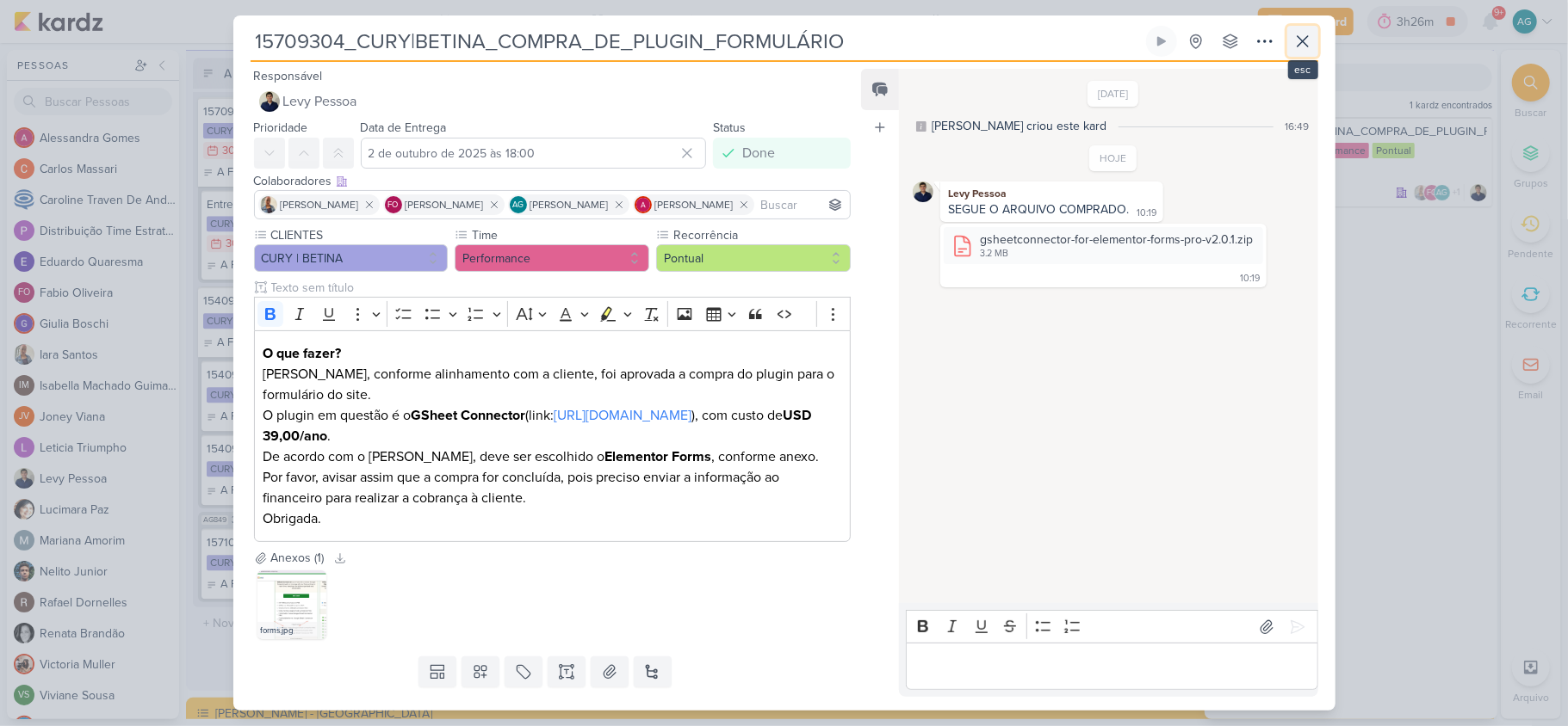
click at [1296, 42] on icon at bounding box center [1303, 42] width 21 height 21
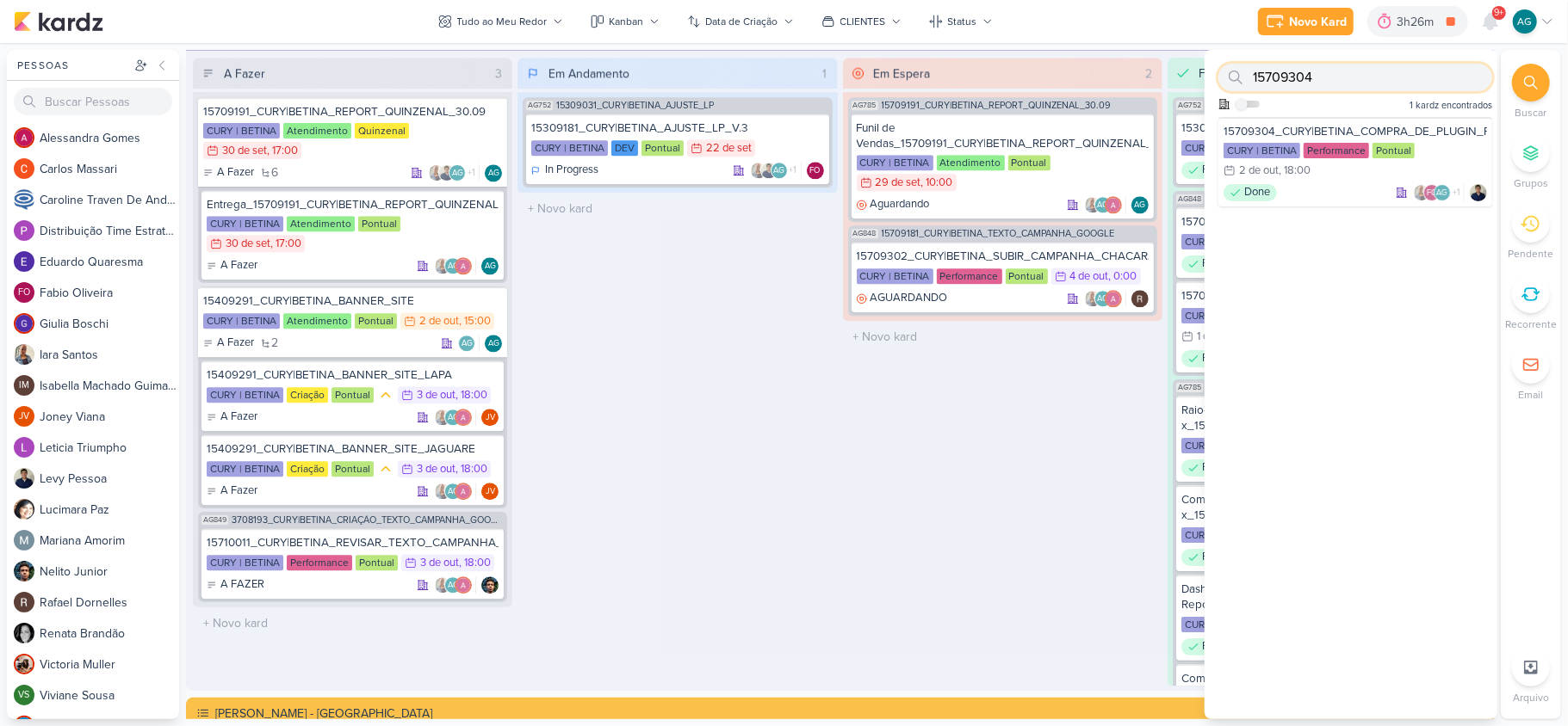
drag, startPoint x: 1328, startPoint y: 80, endPoint x: 1248, endPoint y: 76, distance: 80.1
click at [1248, 76] on div "15709304" at bounding box center [1355, 77] width 274 height 28
paste input "10011"
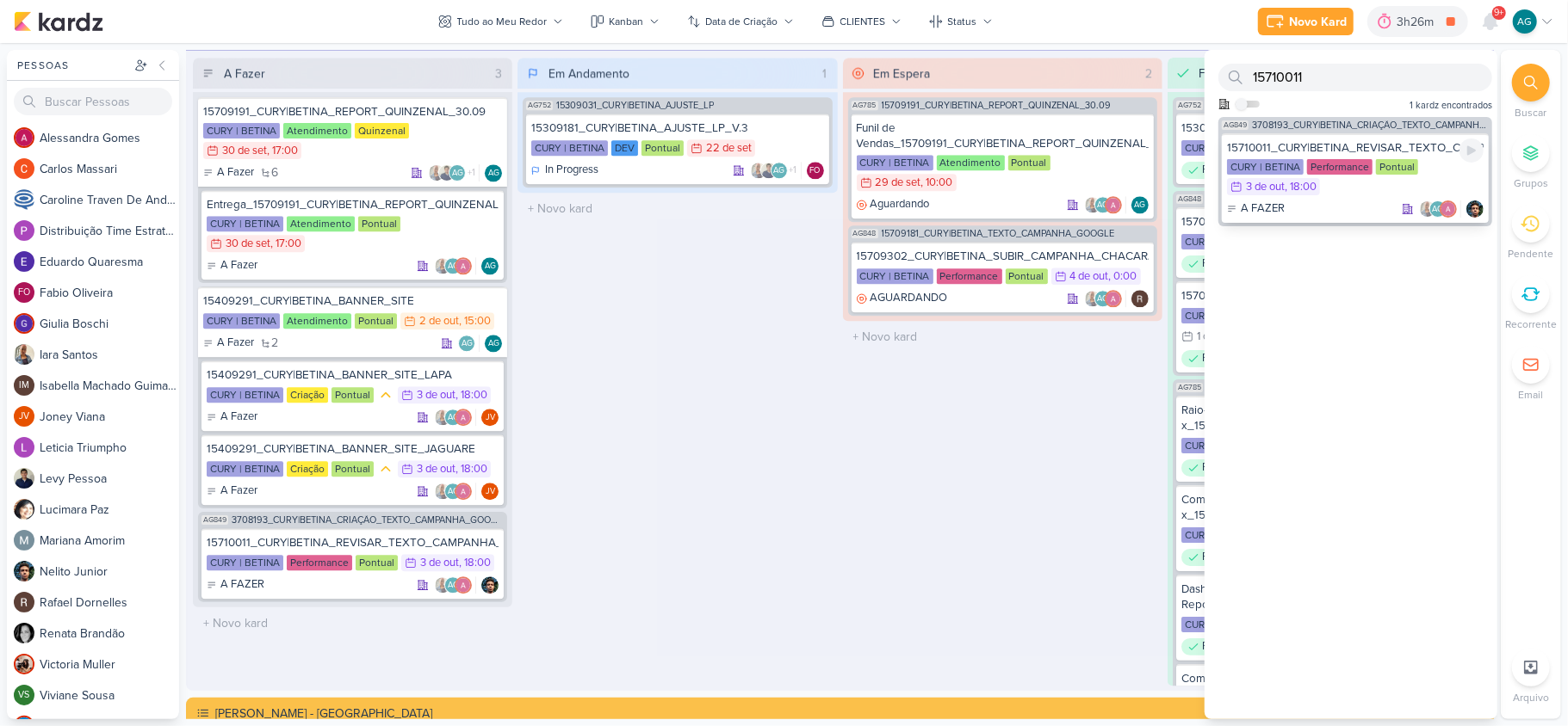
click at [1332, 204] on div "A FAZER AG" at bounding box center [1355, 209] width 257 height 17
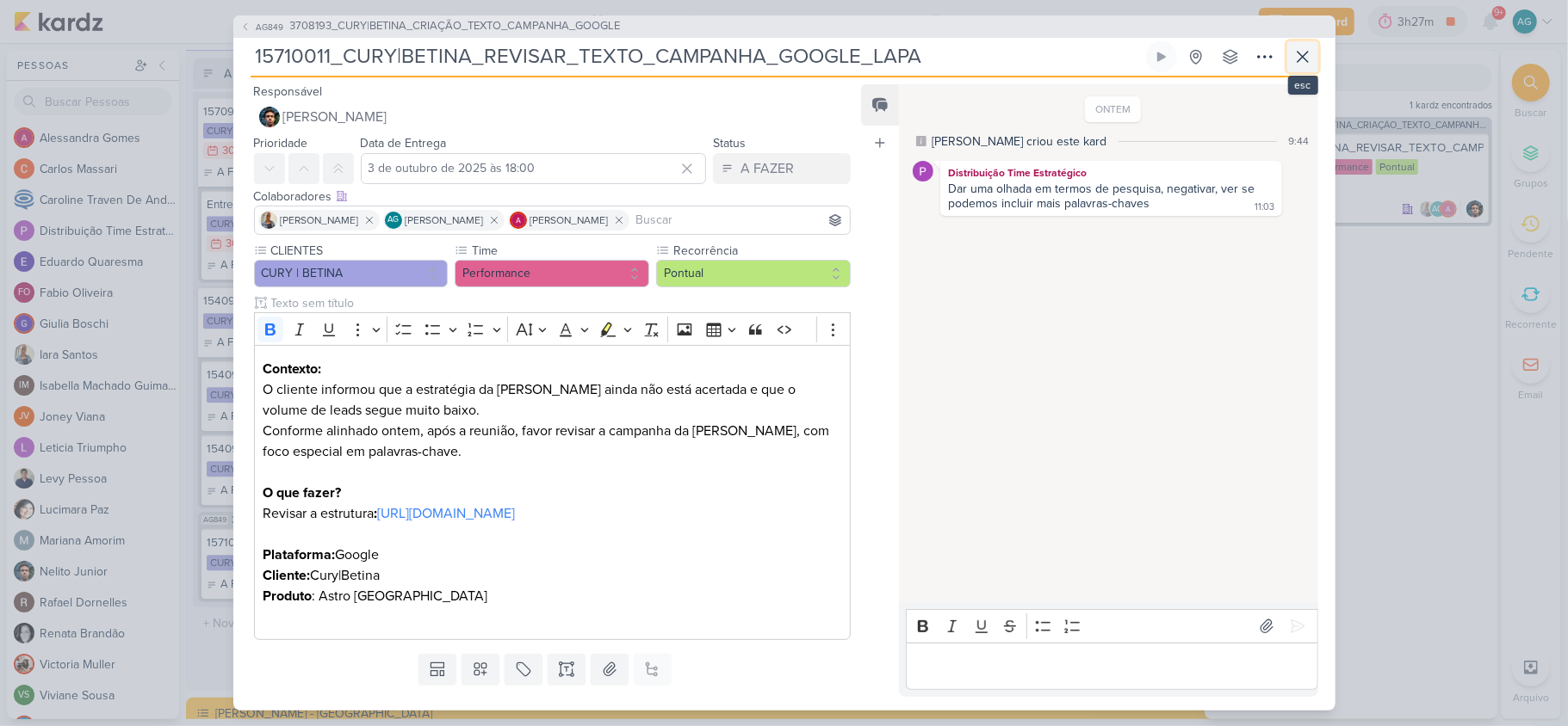
click at [1303, 61] on icon at bounding box center [1303, 57] width 21 height 21
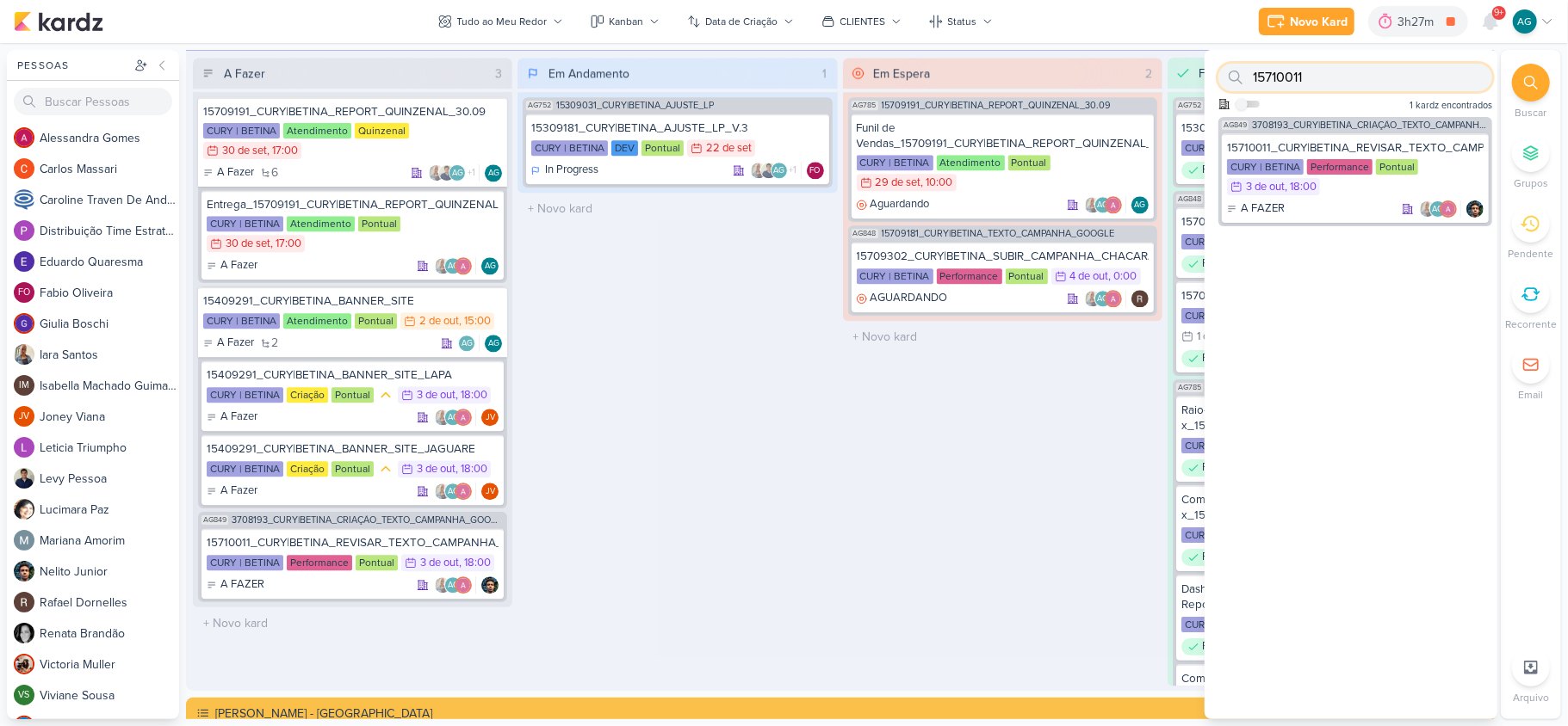
drag, startPoint x: 1307, startPoint y: 74, endPoint x: 1186, endPoint y: 97, distance: 123.2
click at [1186, 97] on div "Pessoas Pessoas A l e s s a n d r a G o m e s C a r l o s M a s s a r i C a r o…" at bounding box center [784, 385] width 1568 height 670
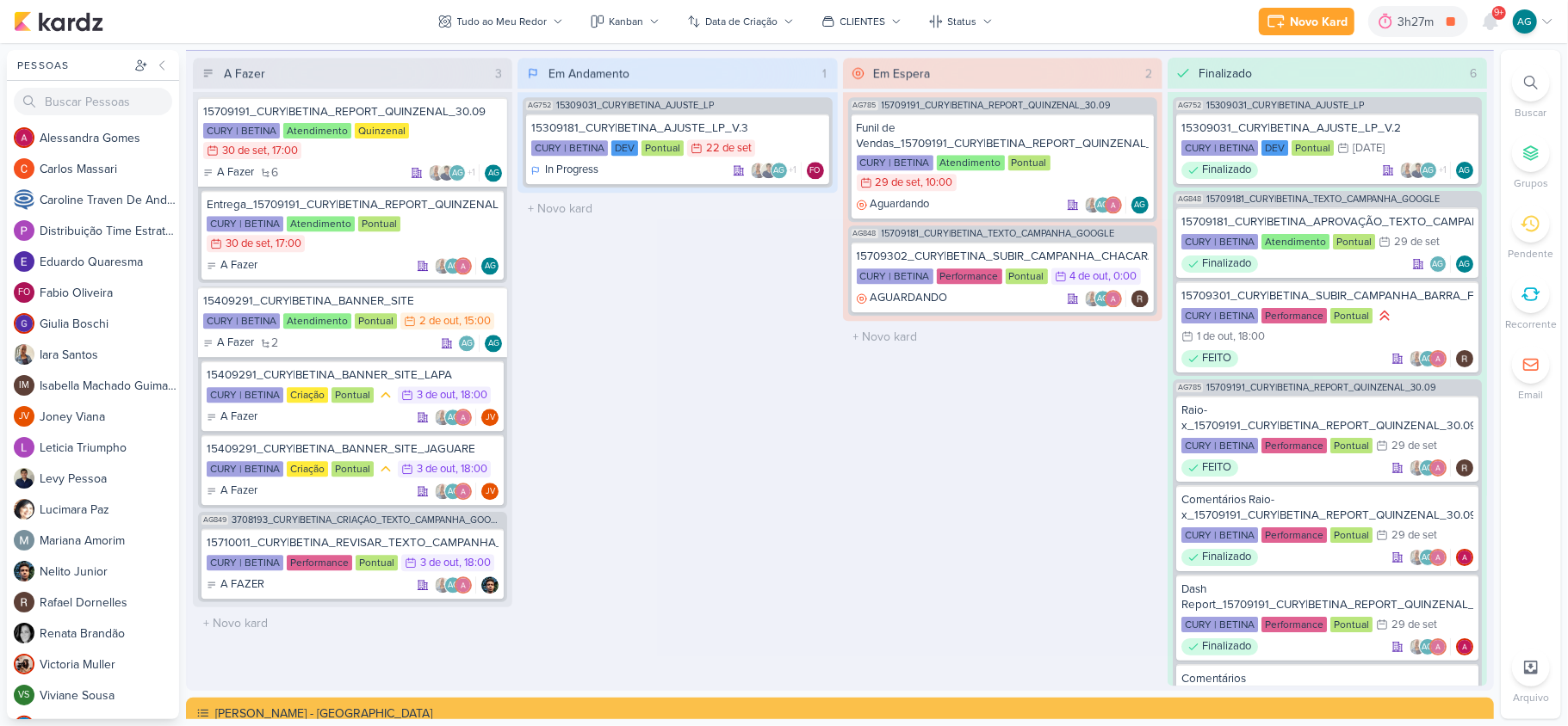
click at [1540, 75] on div at bounding box center [1531, 82] width 38 height 38
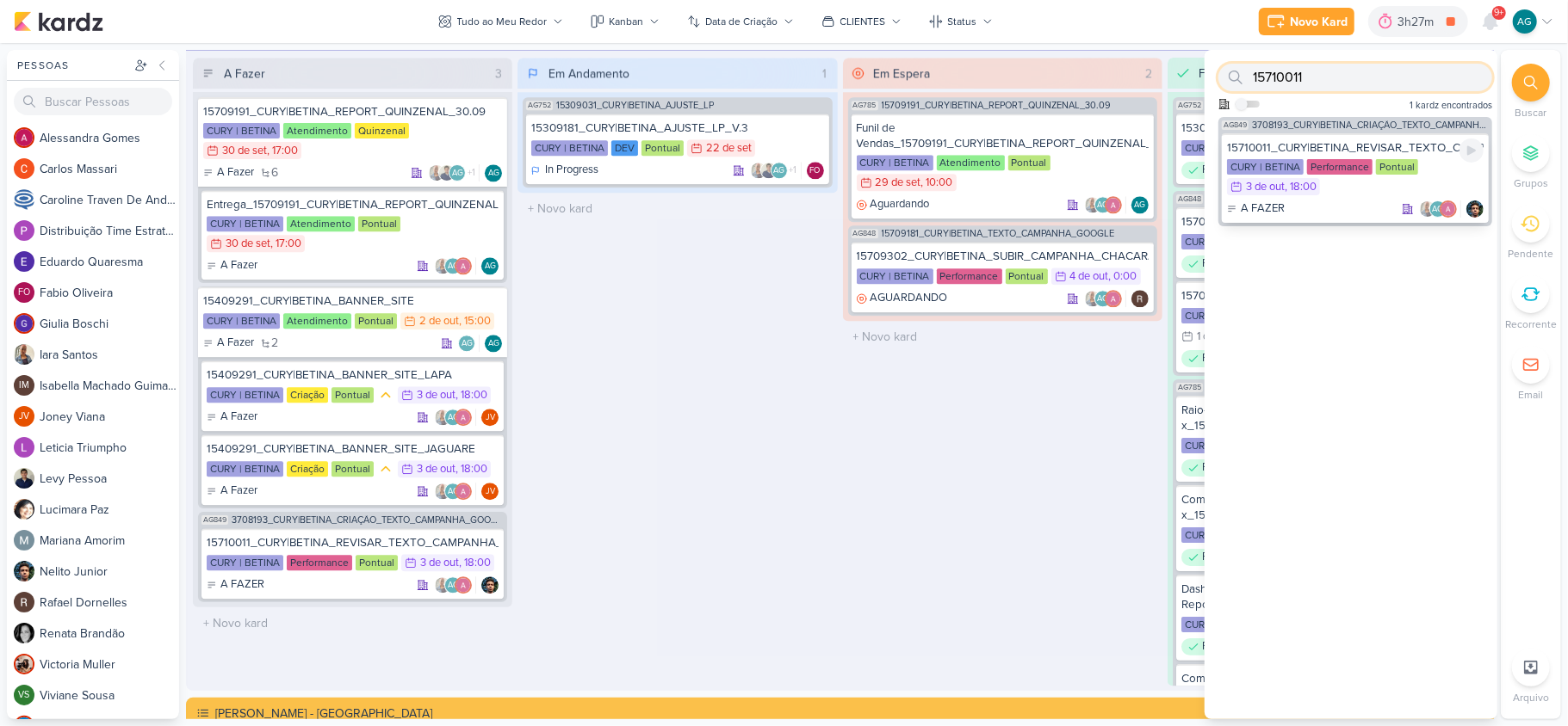
paste input "3"
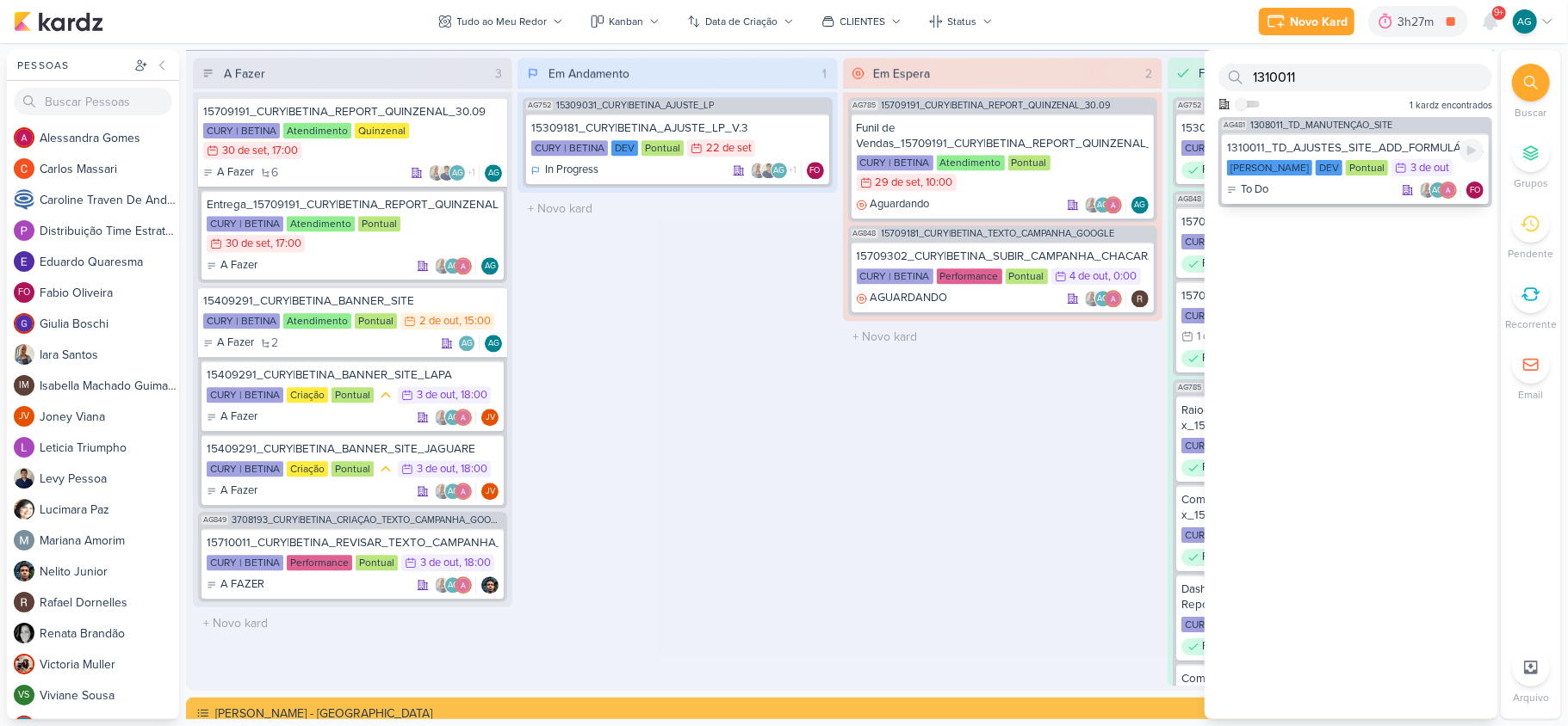
click at [1311, 192] on div "To Do AG FO" at bounding box center [1355, 191] width 257 height 17
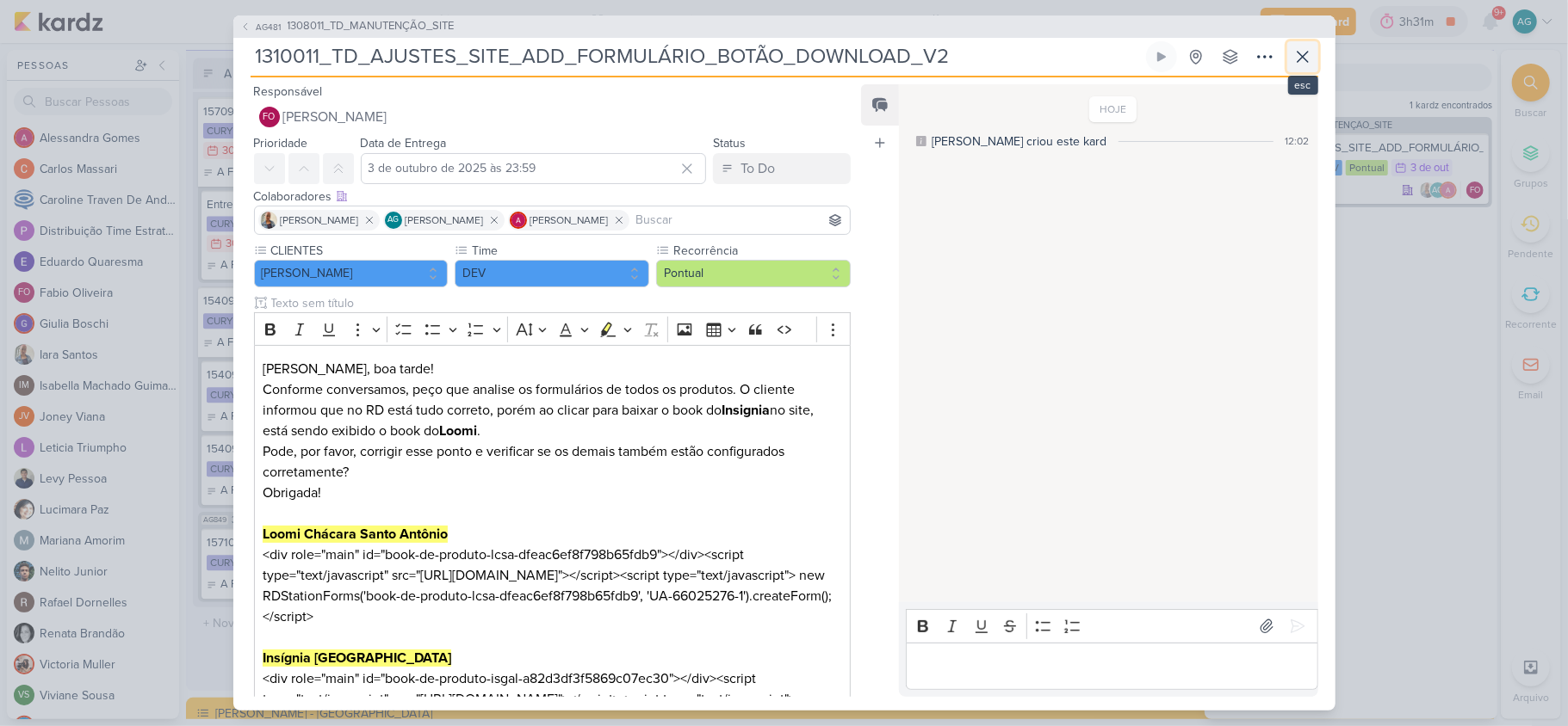
click at [1302, 61] on icon at bounding box center [1303, 57] width 21 height 21
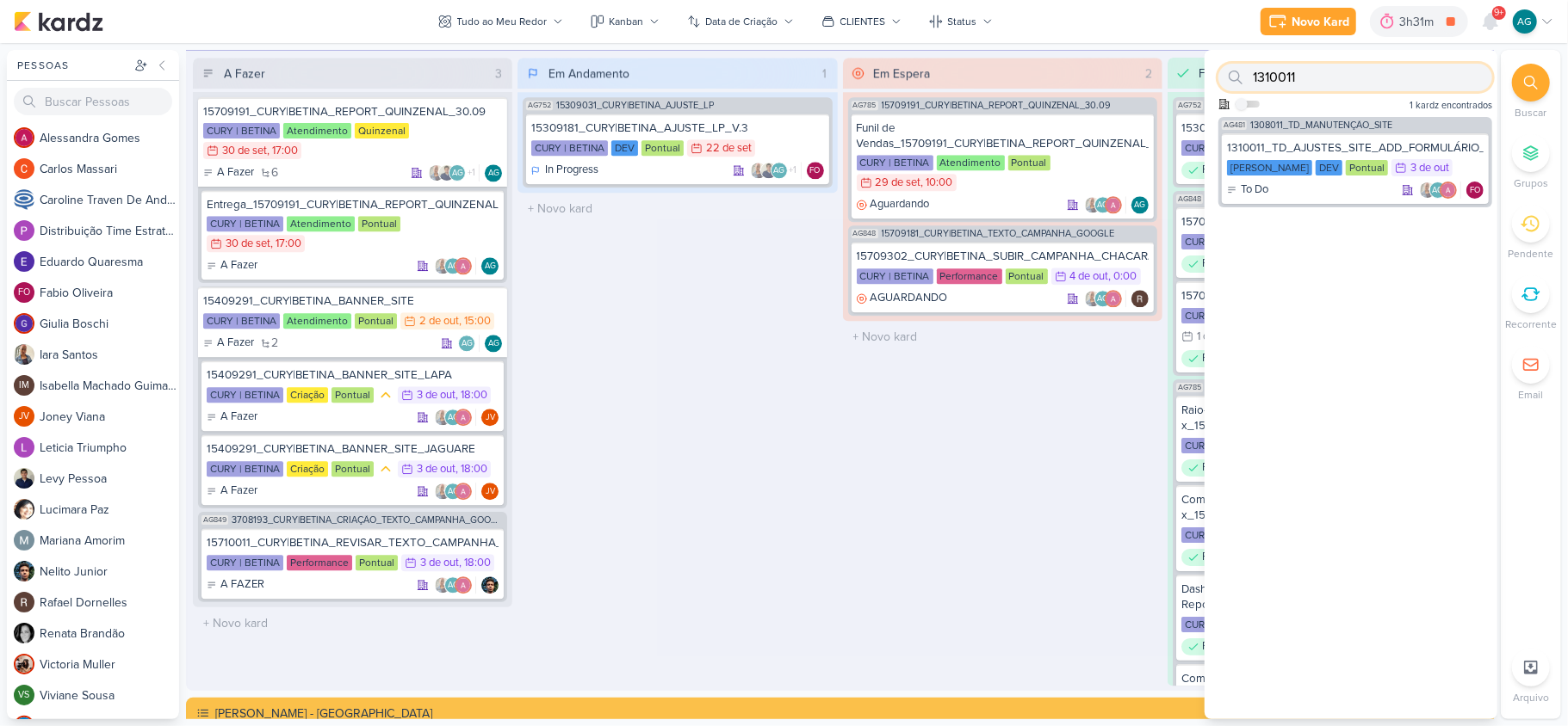
drag, startPoint x: 1313, startPoint y: 76, endPoint x: 1234, endPoint y: 75, distance: 79.0
click at [1234, 75] on div "1310011" at bounding box center [1355, 77] width 274 height 28
type input "sabin"
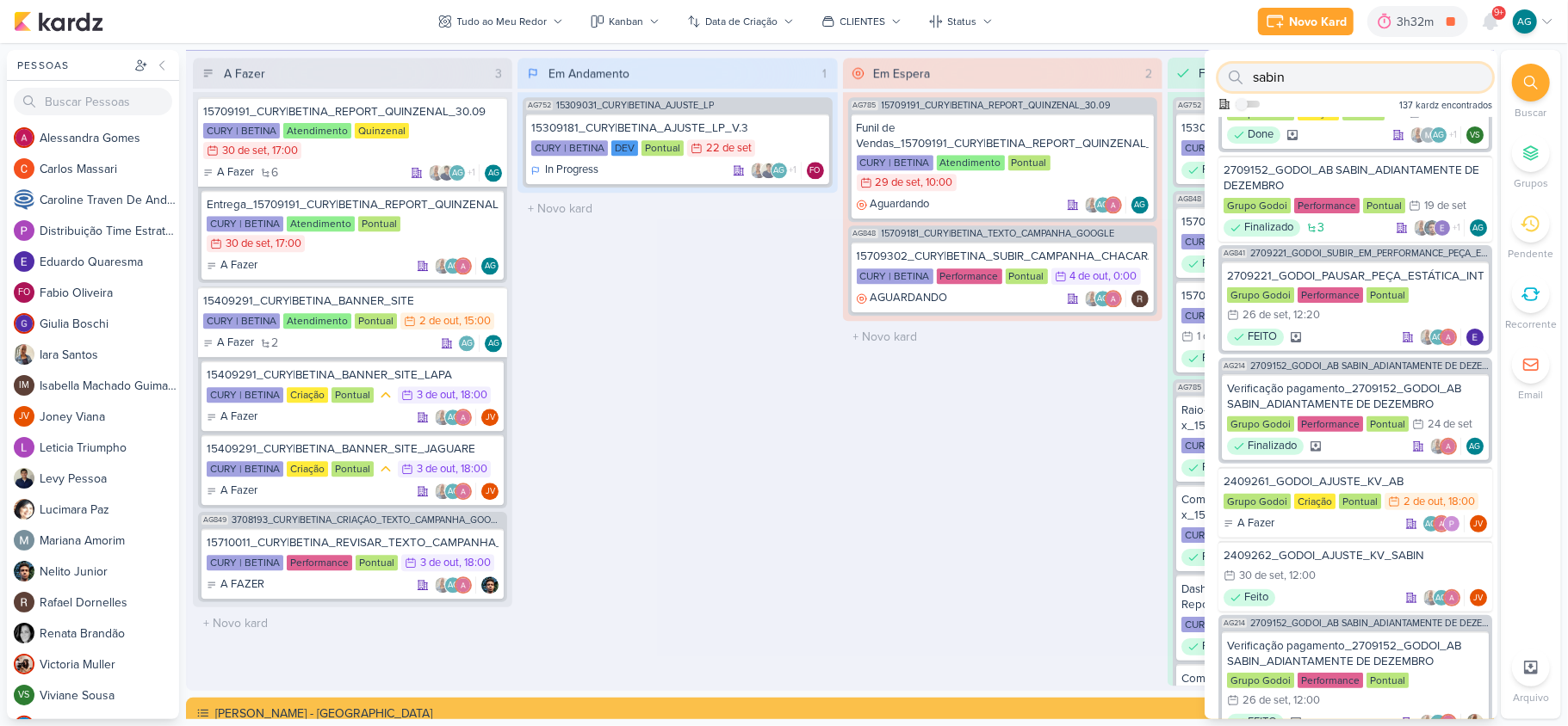
scroll to position [344, 0]
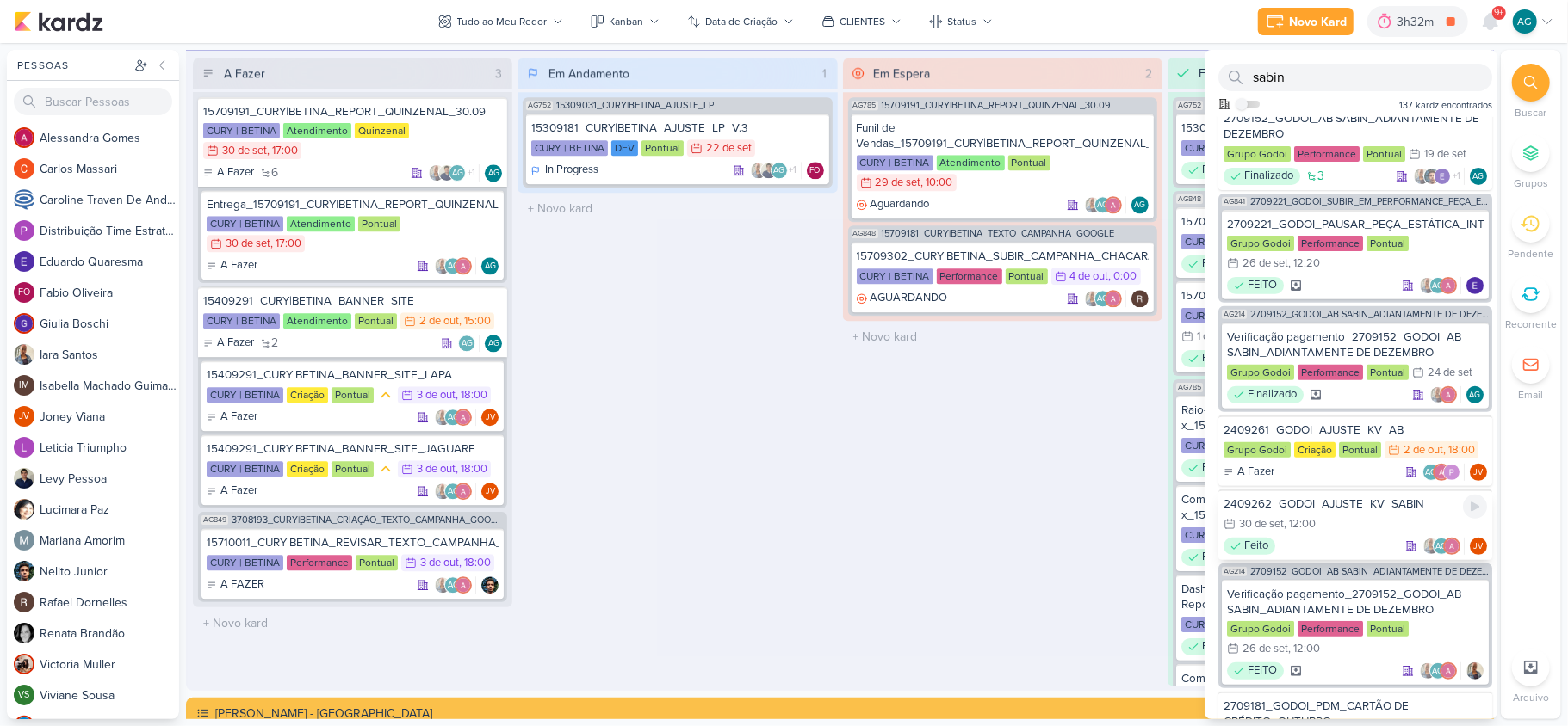
click at [1350, 515] on div "30/9 30 de set , 12:00" at bounding box center [1355, 525] width 264 height 19
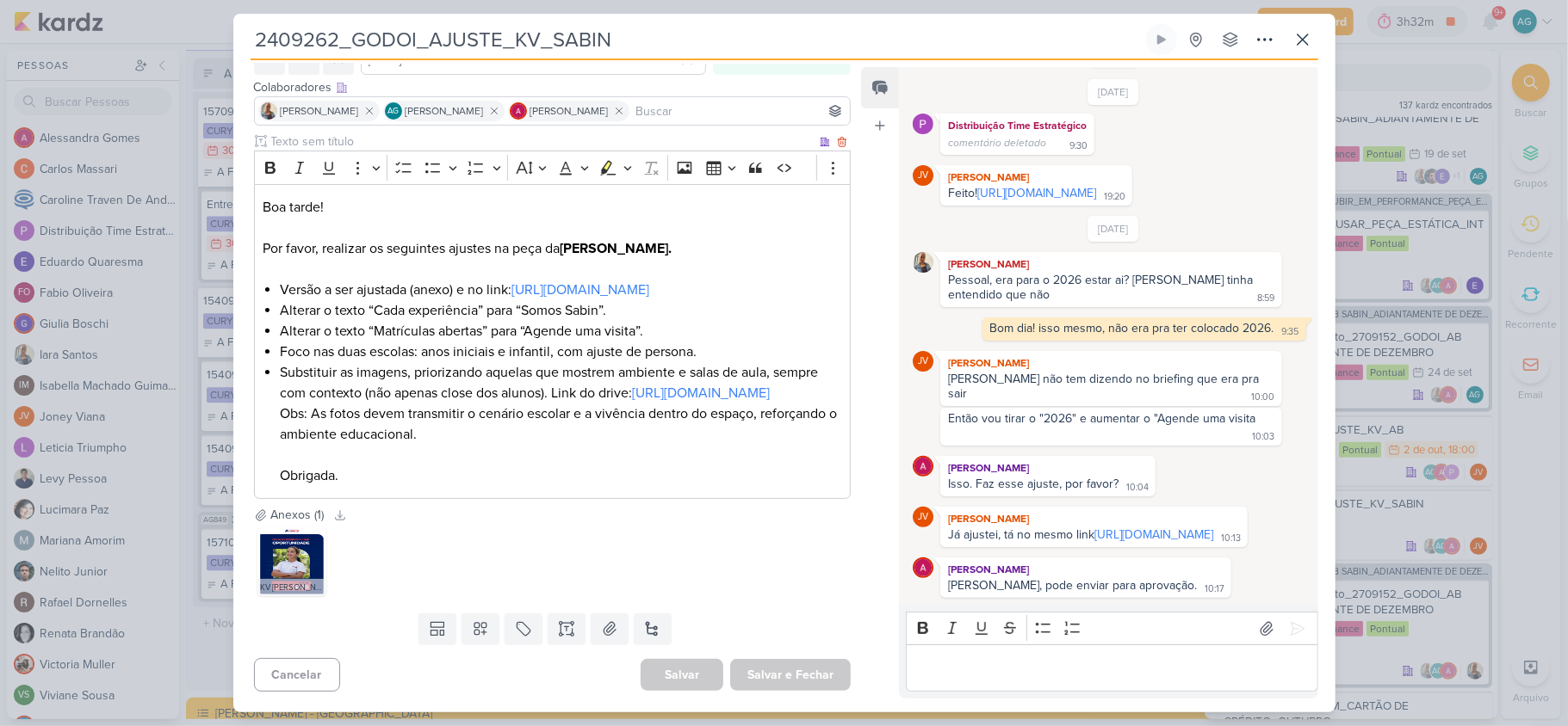
scroll to position [135, 0]
drag, startPoint x: 634, startPoint y: 46, endPoint x: 248, endPoint y: 46, distance: 386.0
click at [248, 46] on div "2409262_GODOI_AJUSTE_KV_SABIN Criado por mim nenhum grupo disponível" at bounding box center [784, 368] width 1102 height 689
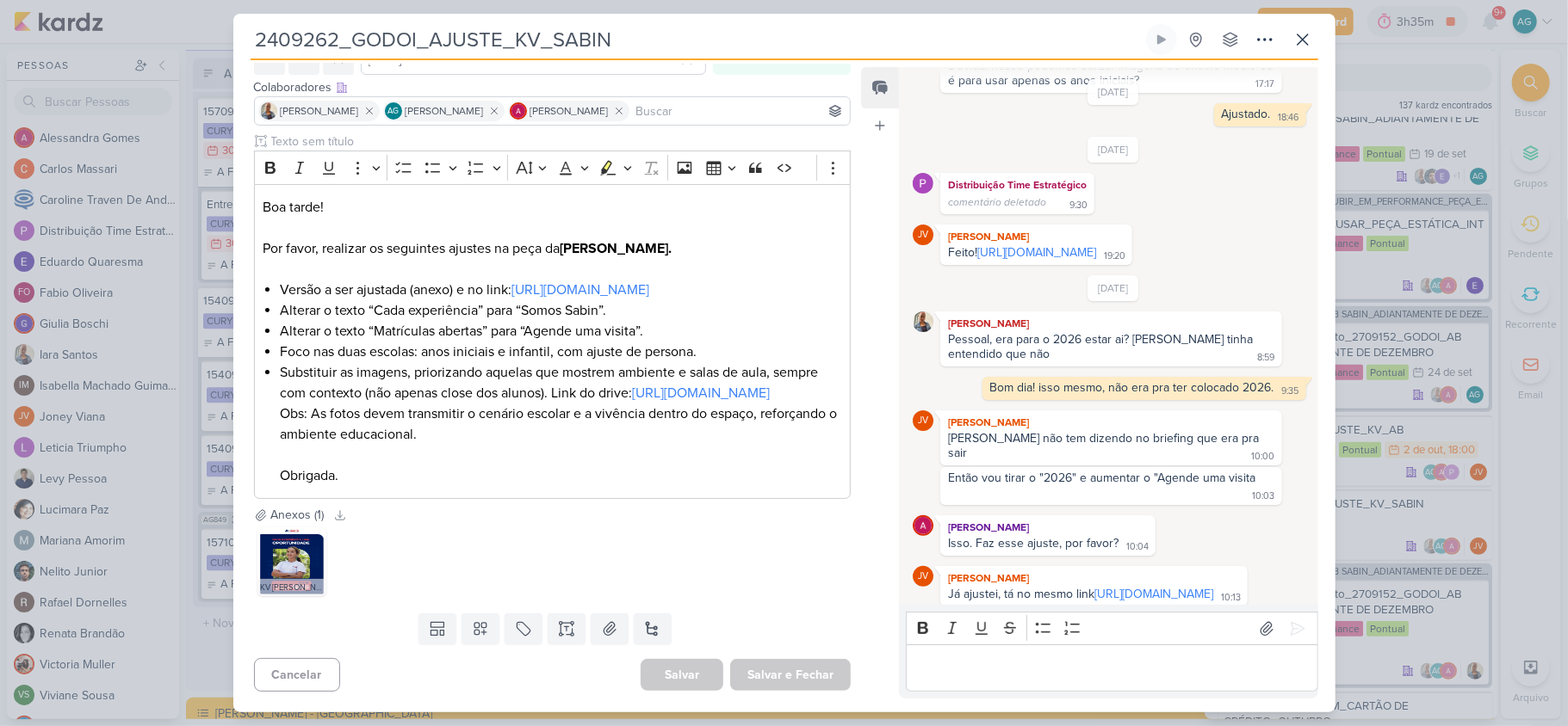
scroll to position [260, 0]
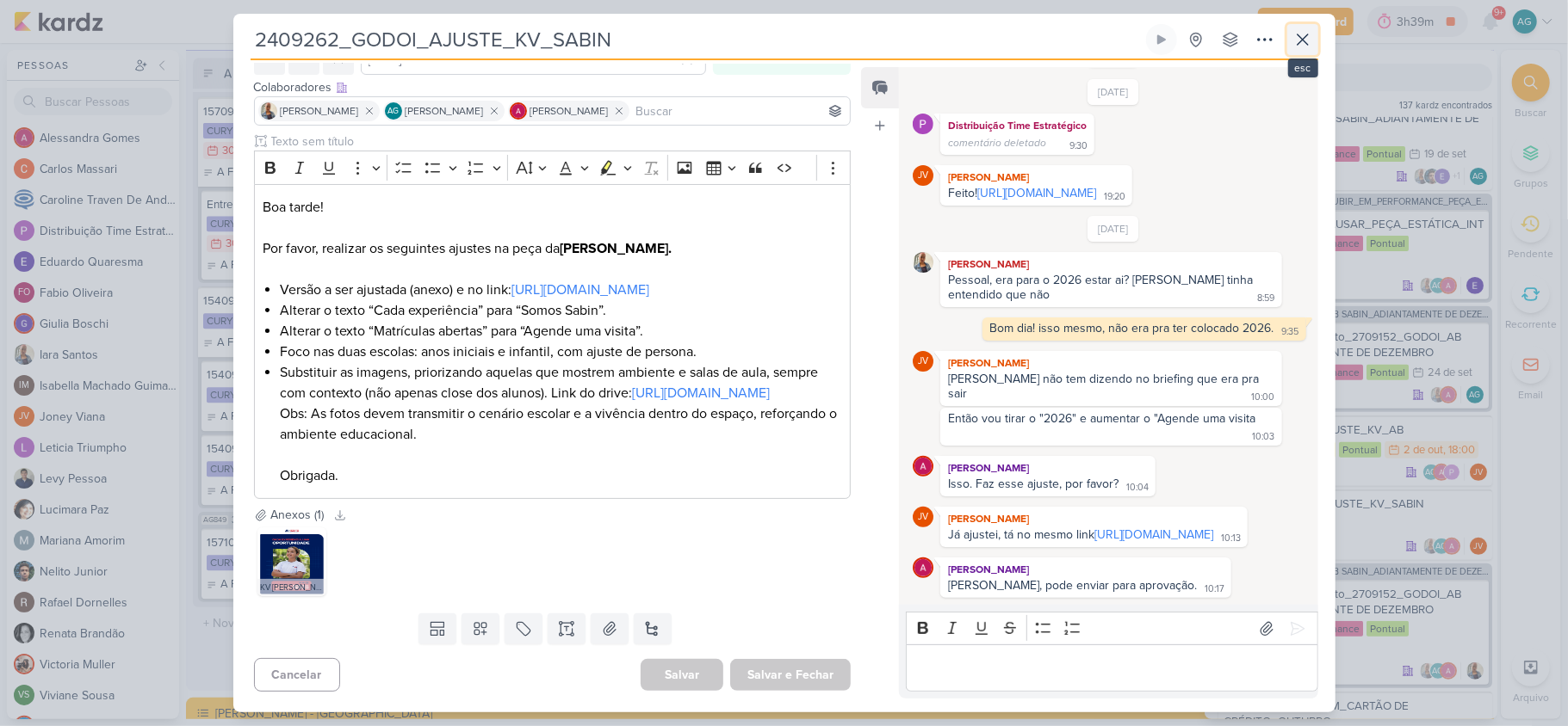
click at [1306, 36] on icon at bounding box center [1303, 40] width 10 height 10
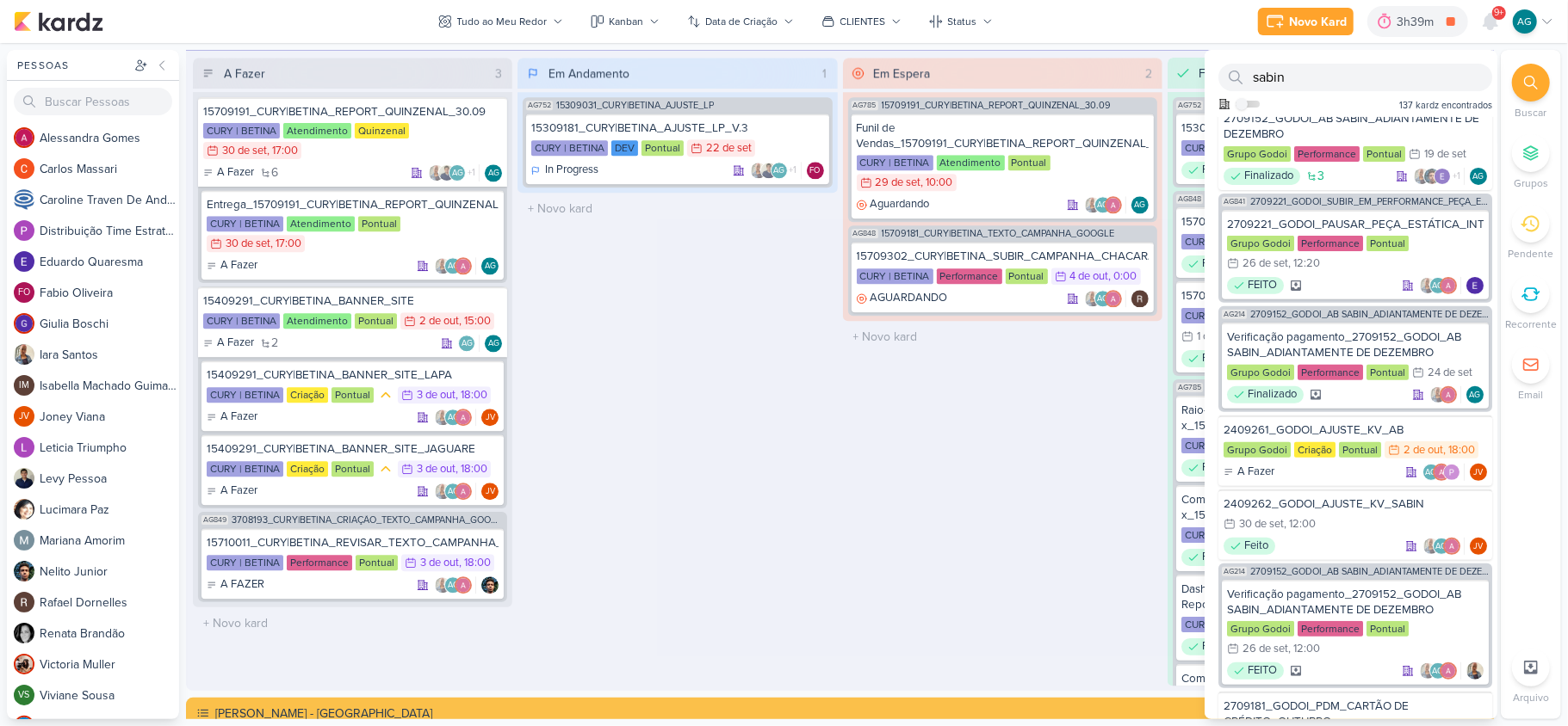
click at [883, 581] on div "Em Espera 2 AG785 15709191_CURY|BETINA_REPORT_QUINZENAL_30.09 Funil de Vendas_1…" at bounding box center [1002, 372] width 319 height 628
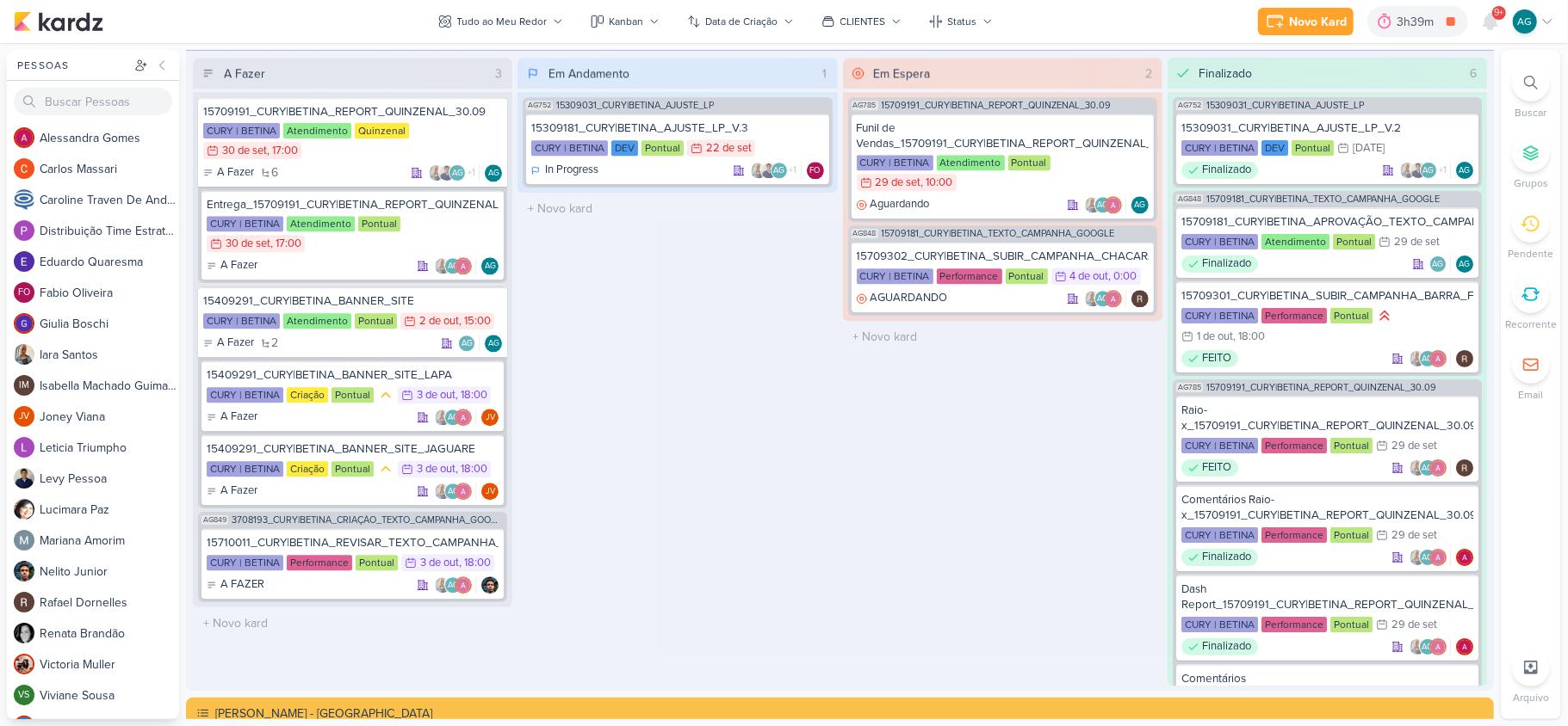
click at [1495, 14] on span "9+" at bounding box center [1499, 13] width 10 height 14
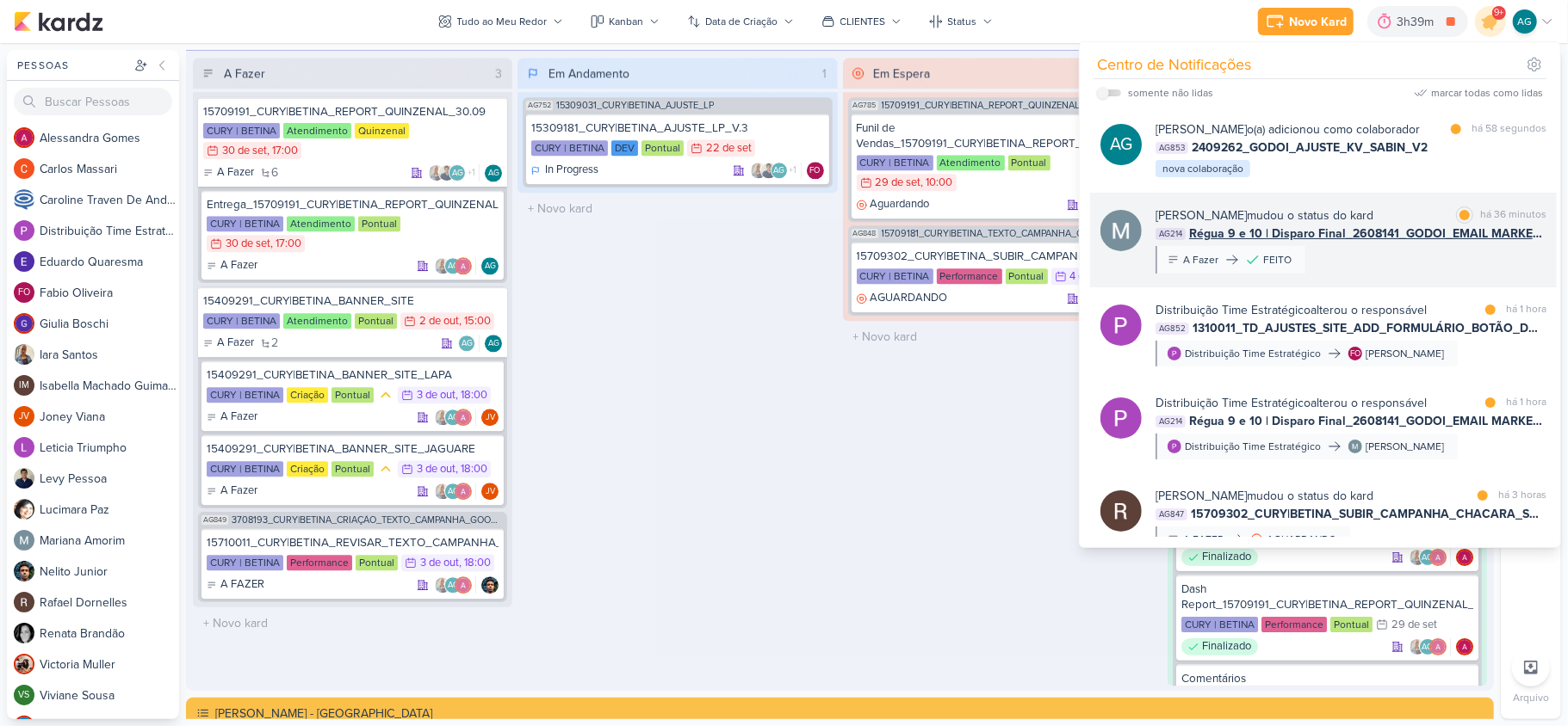
click at [1448, 274] on div "Mariana Amorim mudou o status do kard marcar como lida há 36 minutos AG214 Régu…" at bounding box center [1350, 239] width 391 height 67
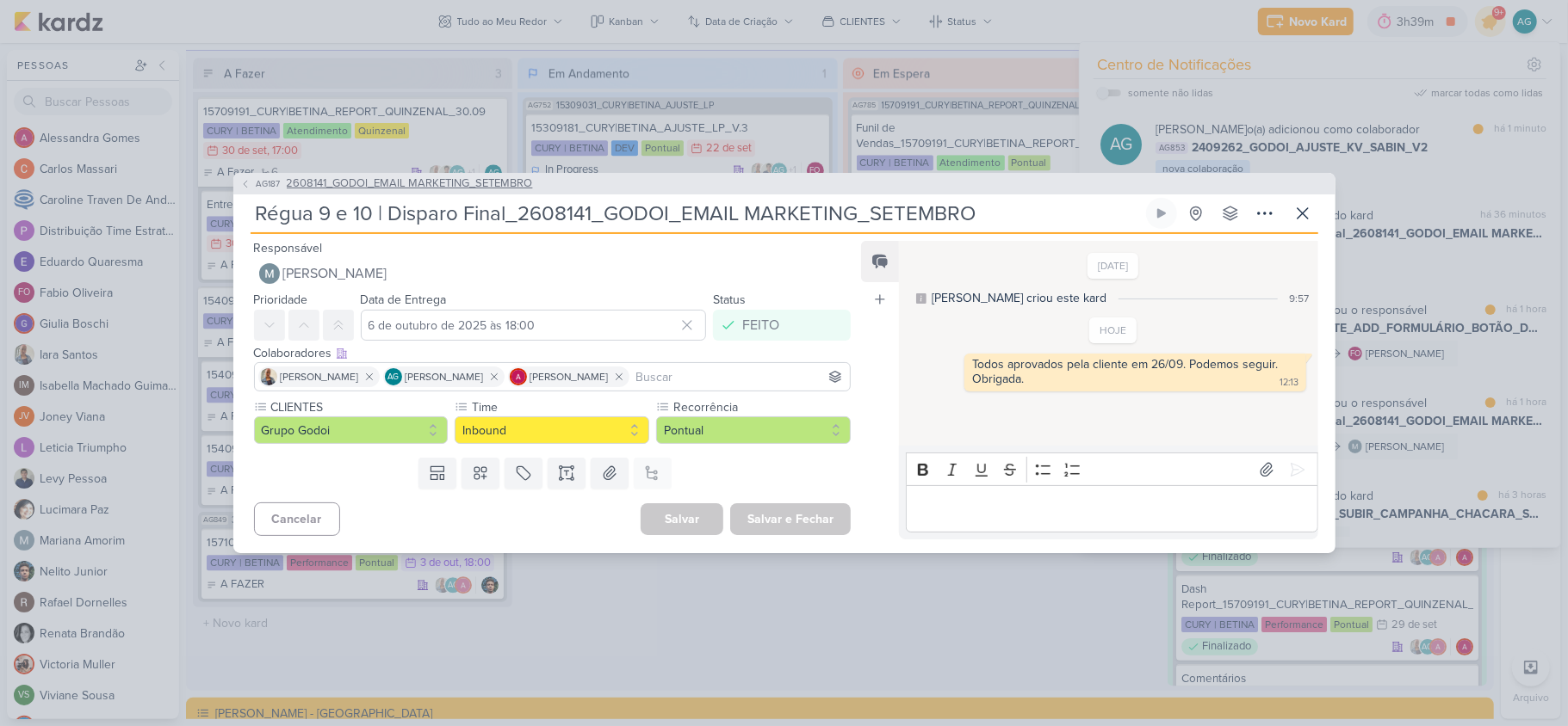
click at [477, 183] on span "2608141_GODOI_EMAIL MARKETING_SETEMBRO" at bounding box center [410, 185] width 246 height 17
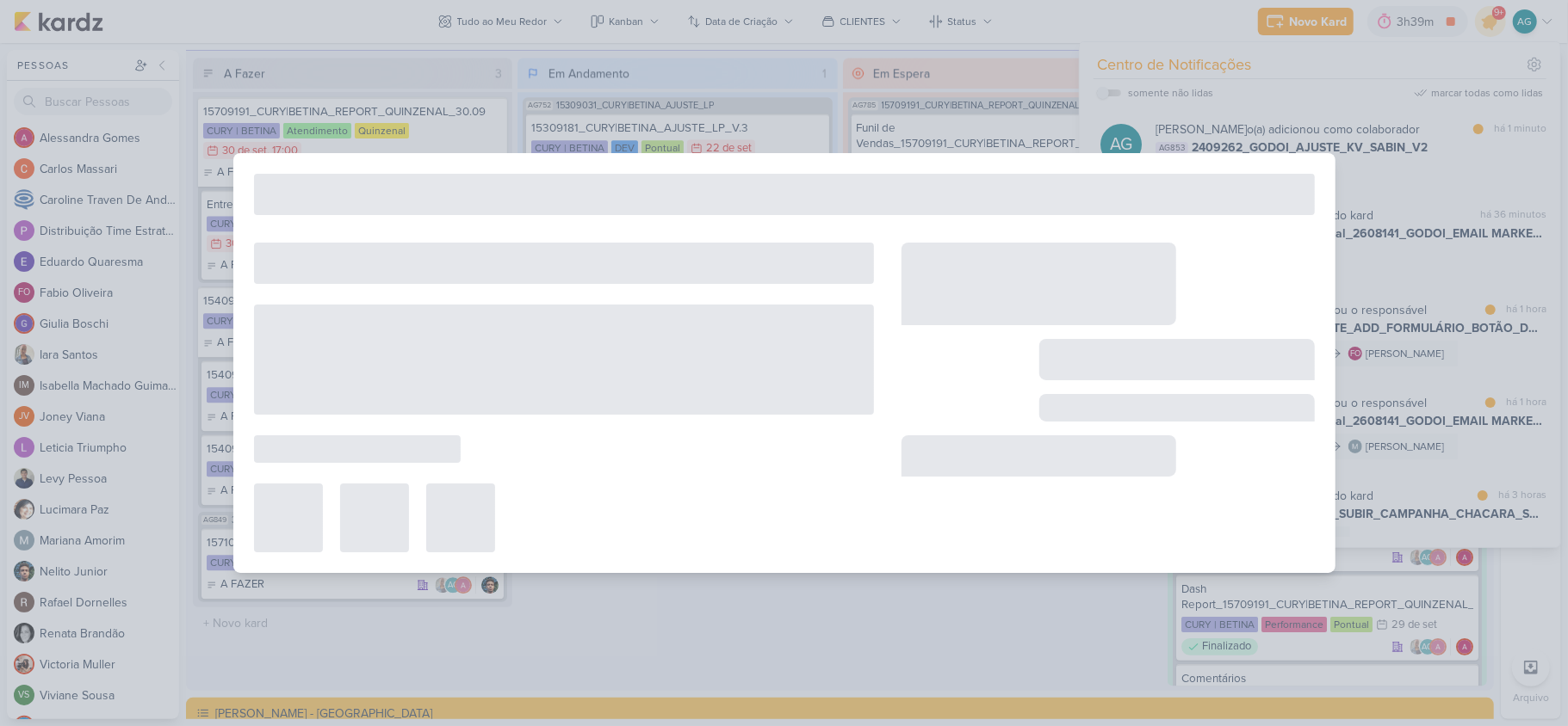
type input "2608141_GODOI_EMAIL MARKETING_SETEMBRO"
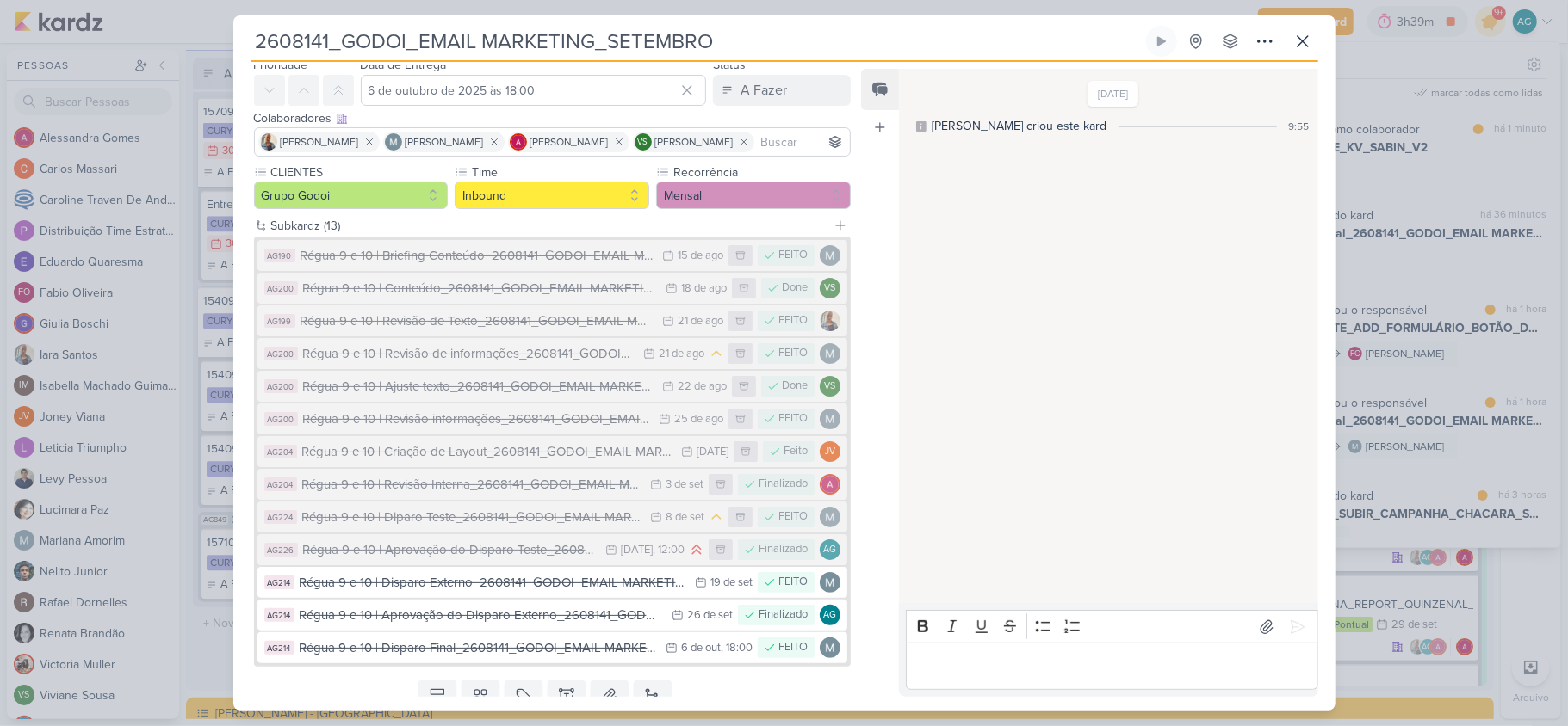
scroll to position [0, 0]
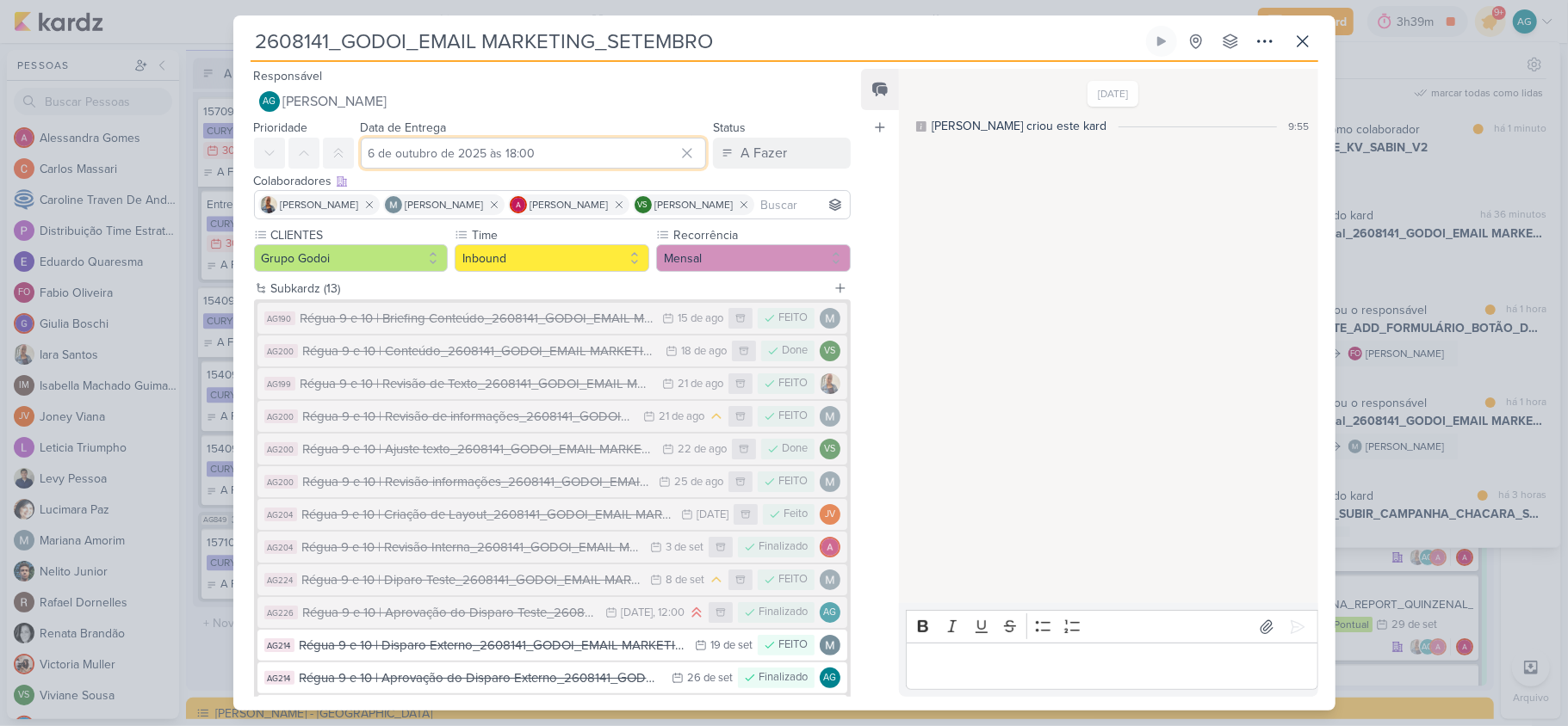
click at [580, 152] on input "6 de outubro de 2025 às 18:00" at bounding box center [533, 153] width 346 height 31
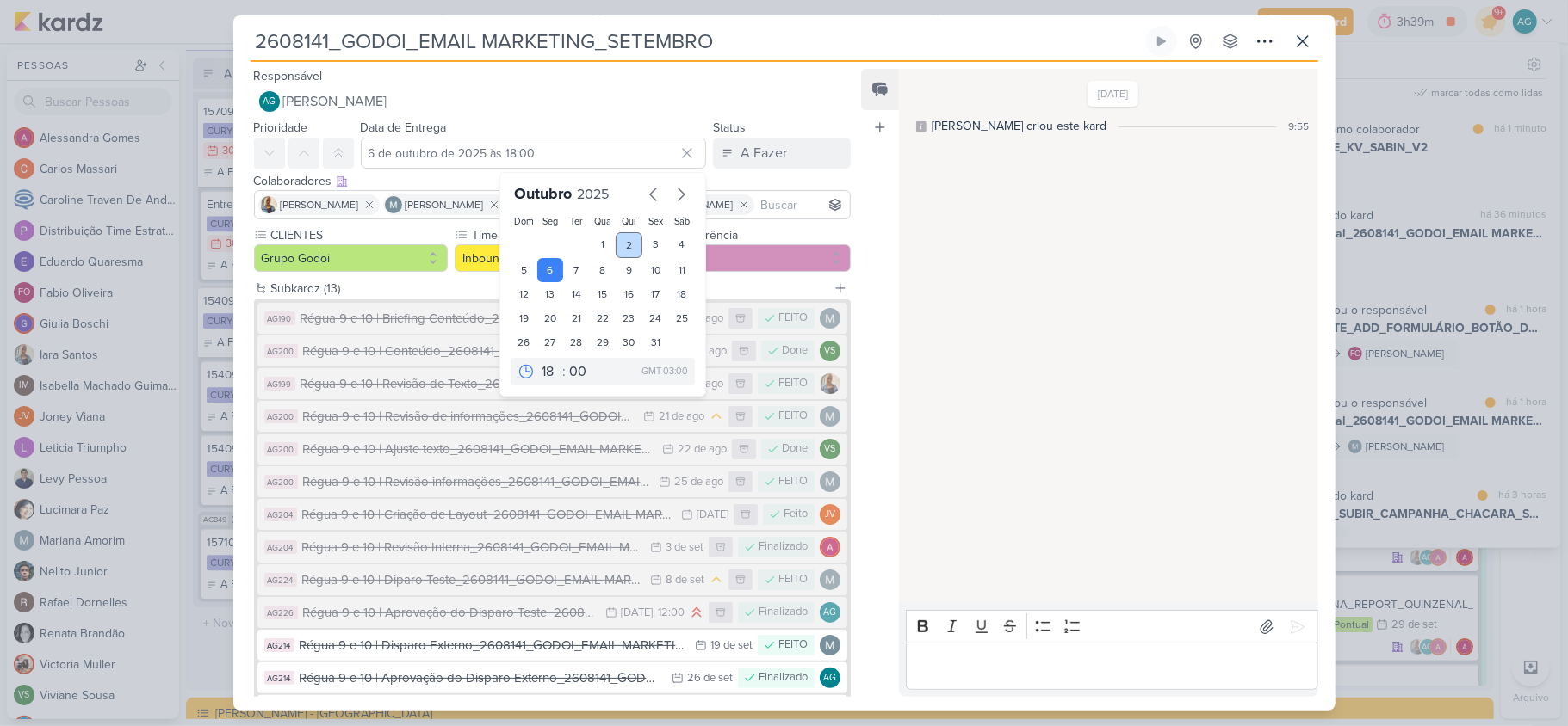
click at [621, 245] on div "2" at bounding box center [628, 245] width 27 height 26
type input "2 de outubro de 2025 às 18:00"
click at [544, 373] on select "00 01 02 03 04 05 06 07 08 09 10 11 12 13 14 15 16 17 18 19 20 21 22 23" at bounding box center [550, 372] width 24 height 21
select select "16"
click at [538, 362] on select "00 01 02 03 04 05 06 07 08 09 10 11 12 13 14 15 16 17 18 19 20 21 22 23" at bounding box center [550, 372] width 24 height 21
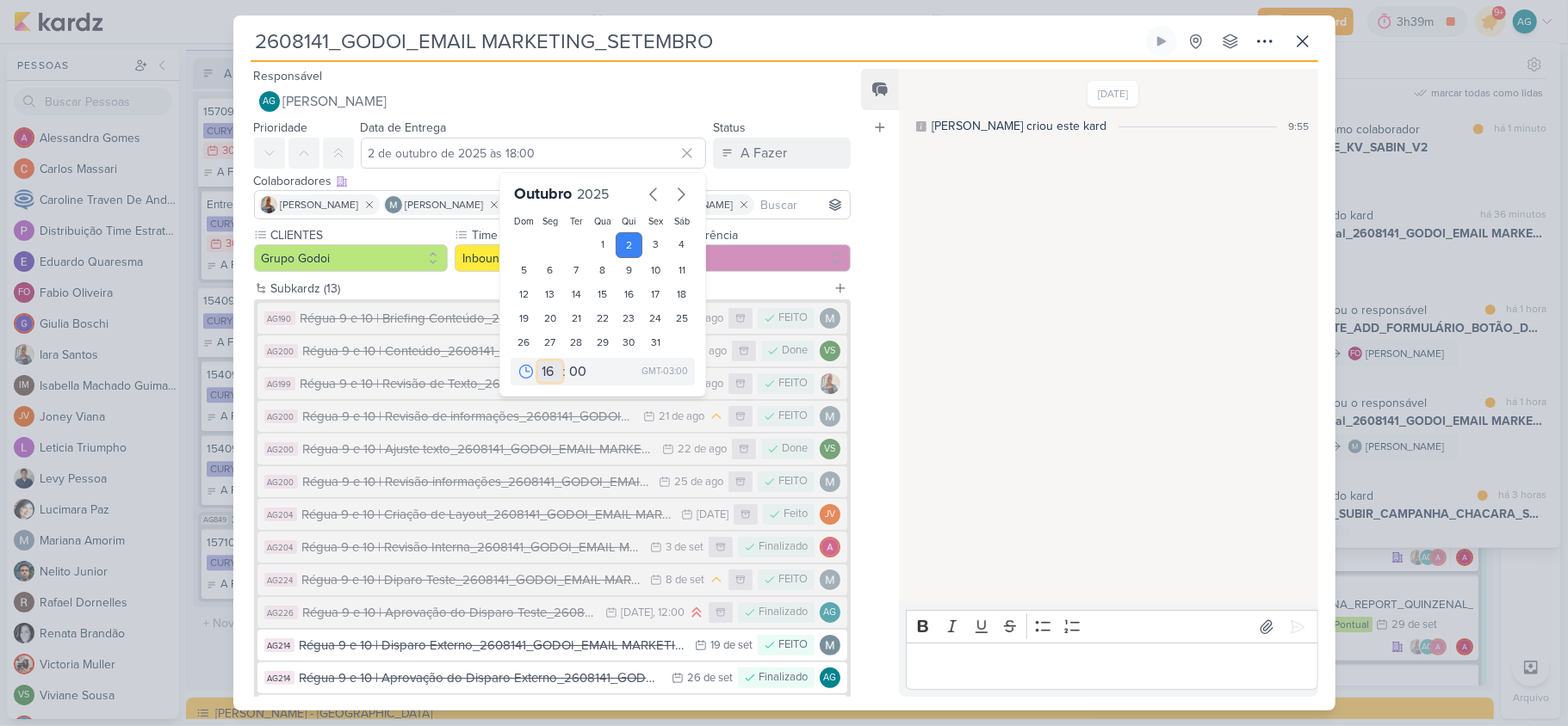
type input "2 de outubro de 2025 às 16:00"
click at [817, 52] on input "2608141_GODOI_EMAIL MARKETING_SETEMBRO" at bounding box center [696, 42] width 892 height 31
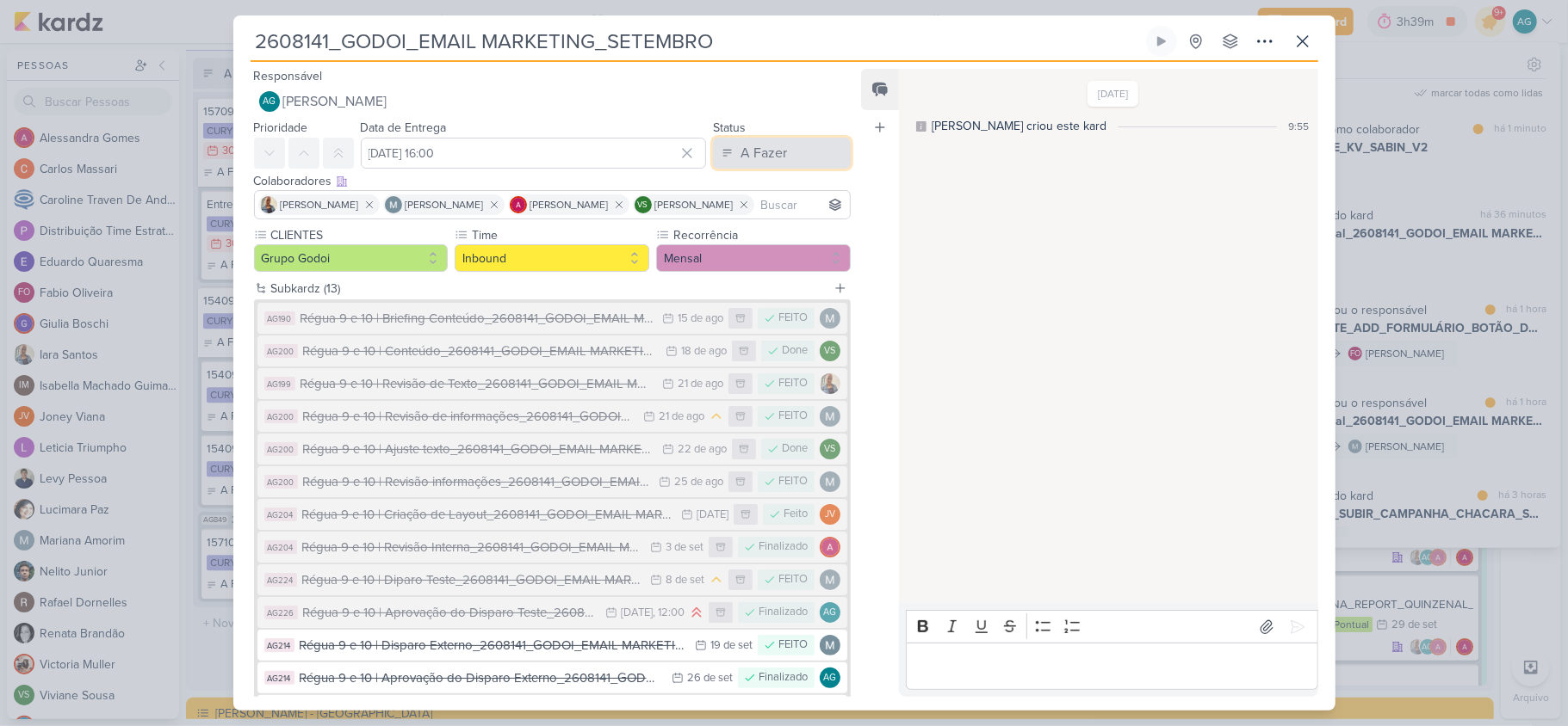
click at [817, 159] on button "A Fazer" at bounding box center [781, 153] width 138 height 31
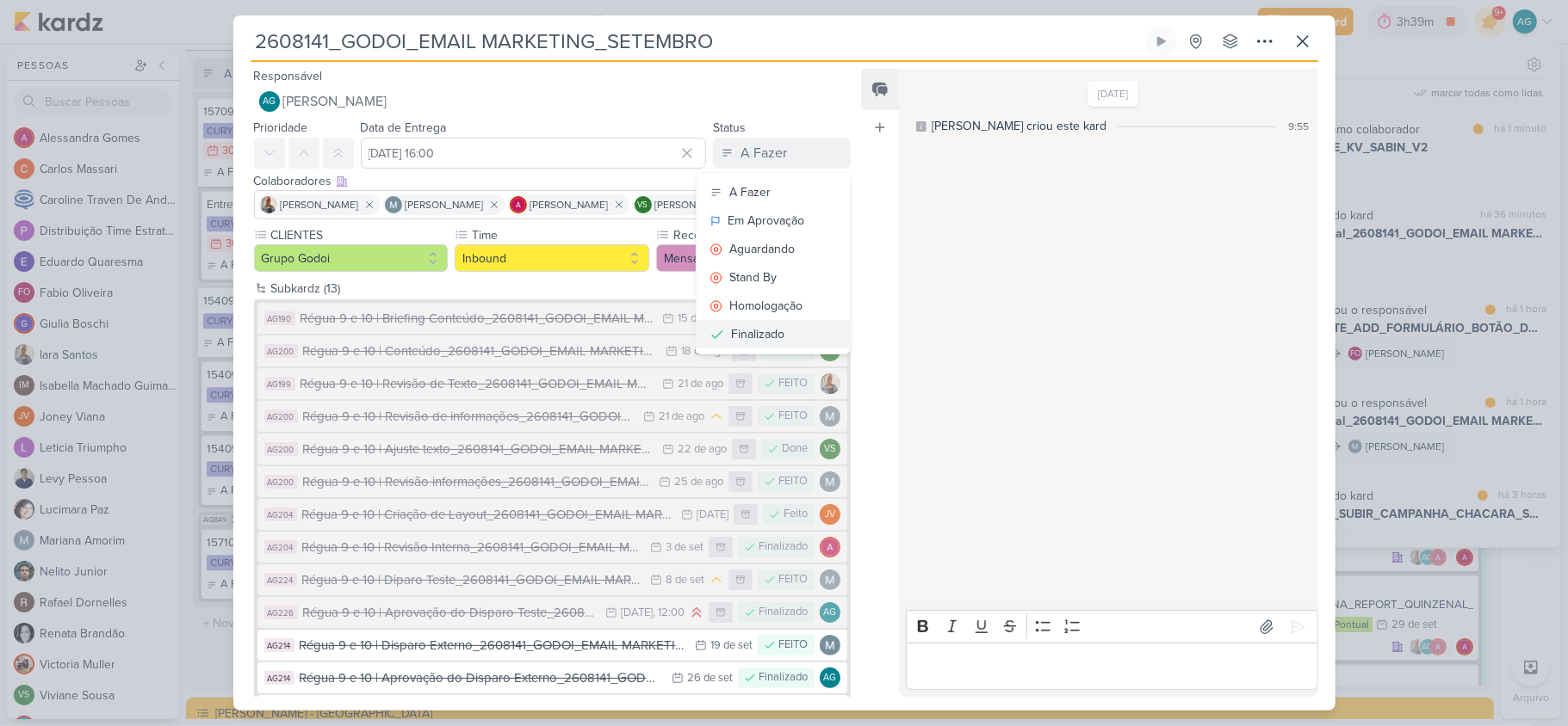
click at [779, 337] on button "Finalizado" at bounding box center [773, 334] width 153 height 29
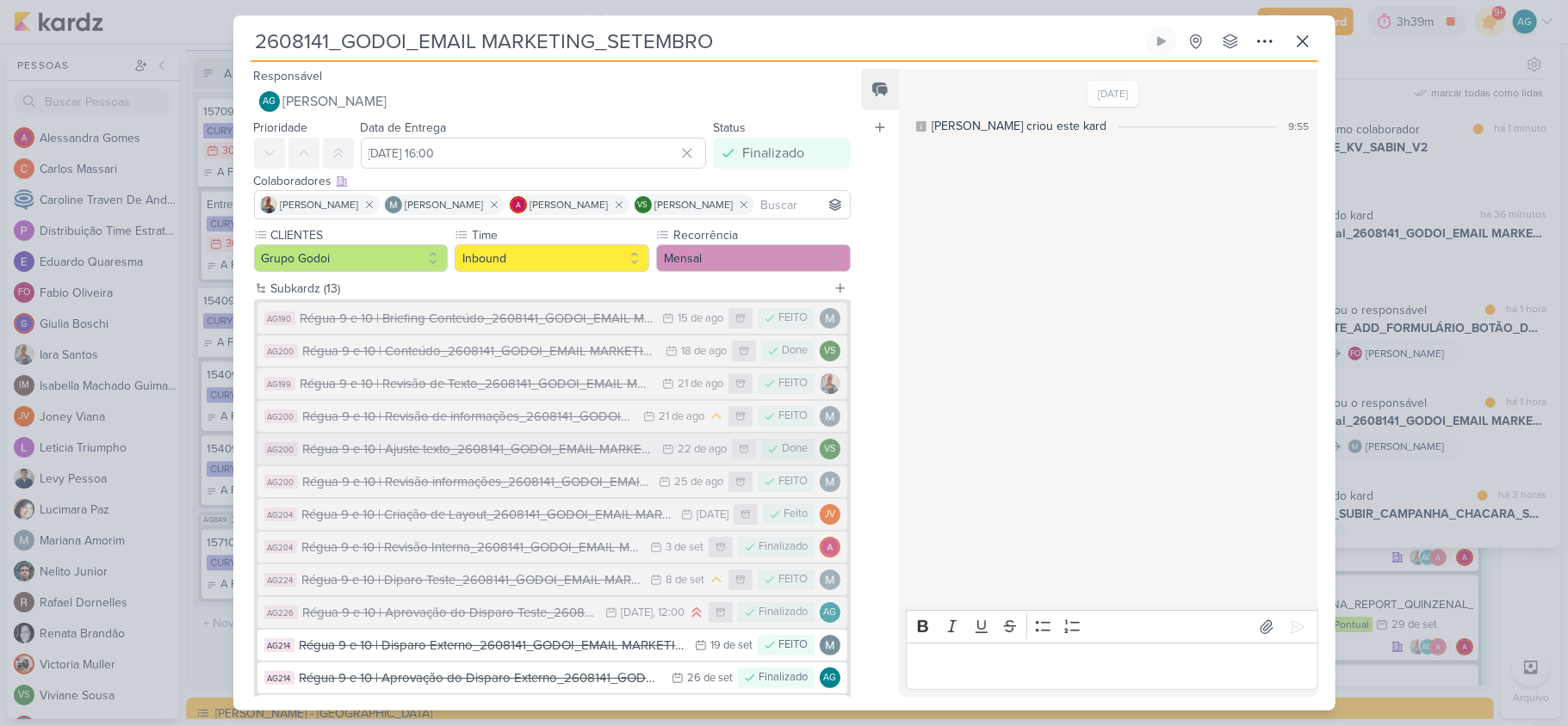
scroll to position [128, 0]
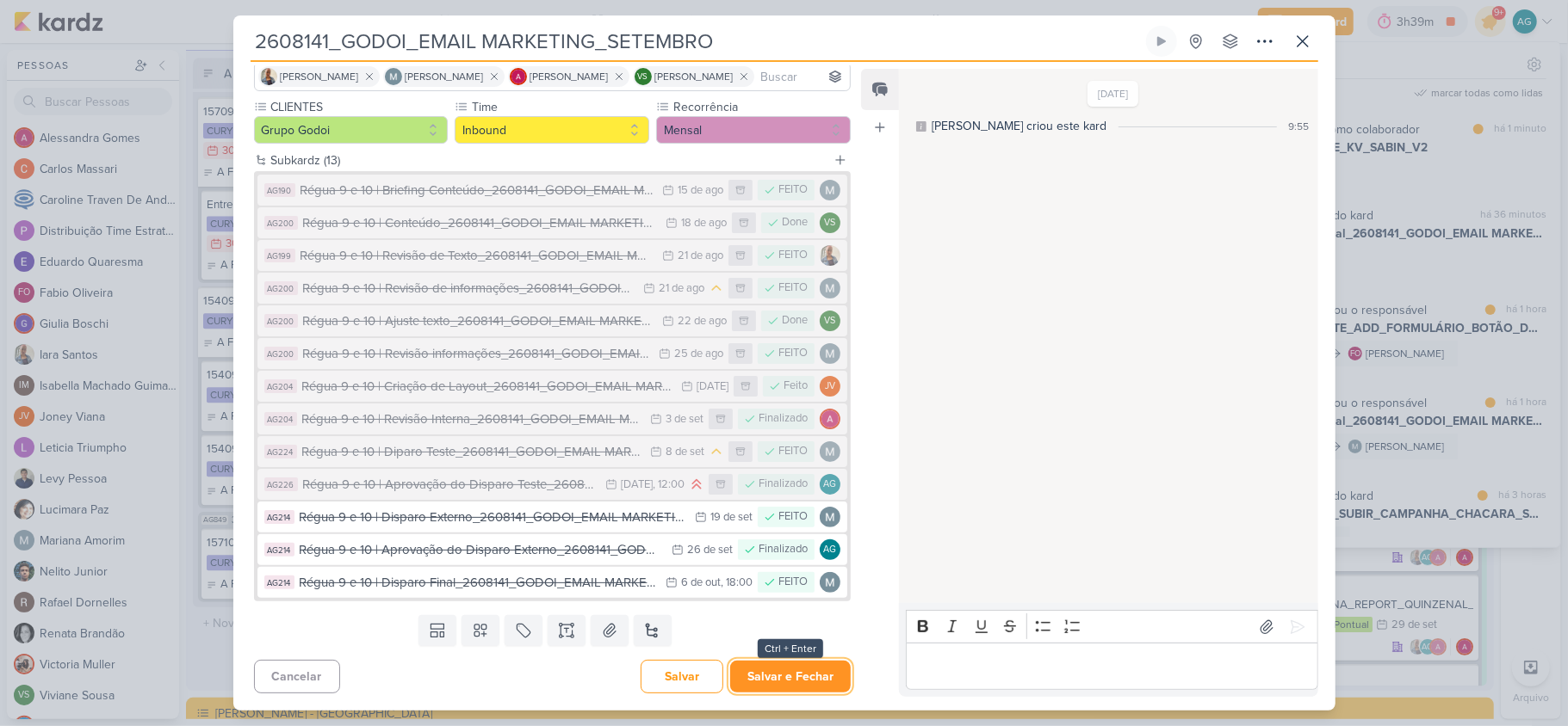
click at [771, 683] on button "Salvar e Fechar" at bounding box center [790, 677] width 120 height 32
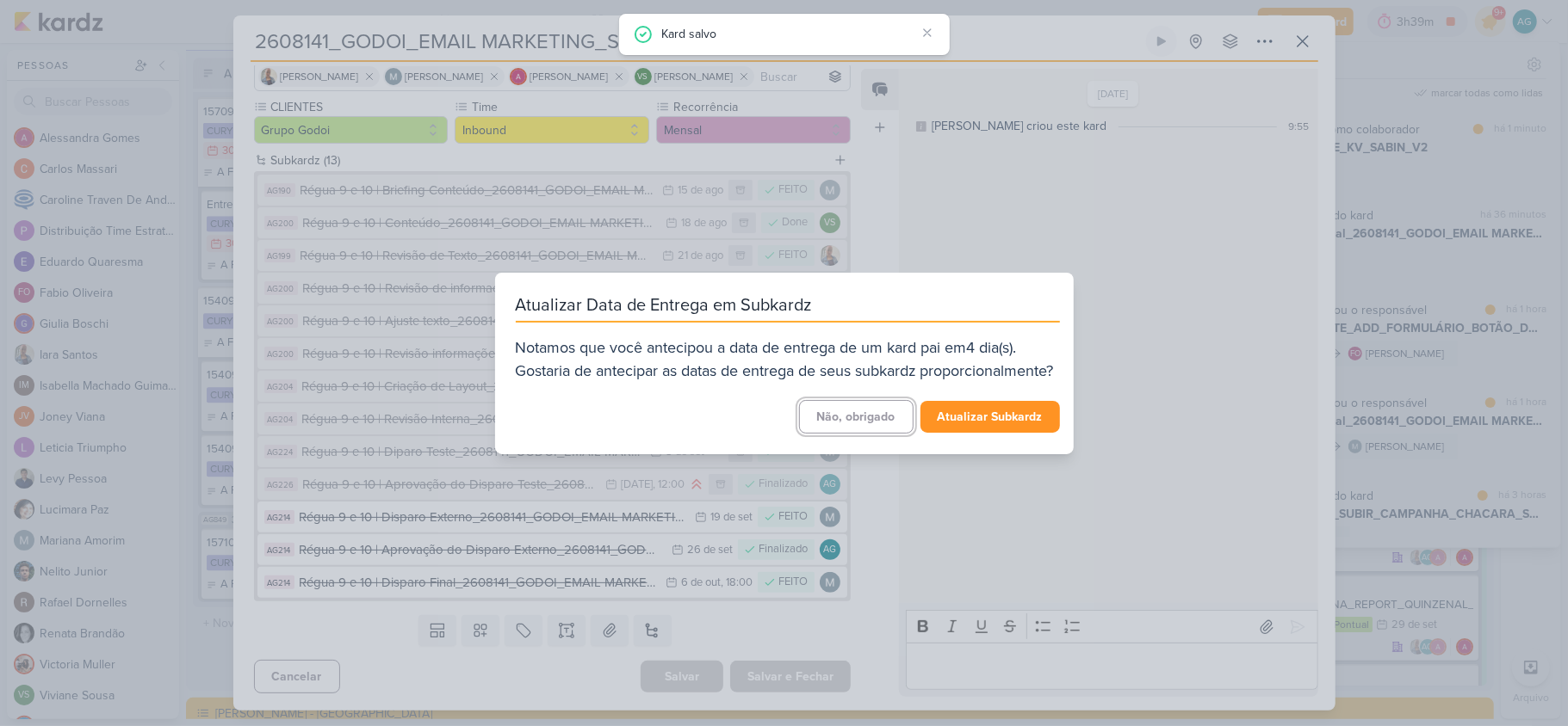
scroll to position [408, 0]
click at [858, 421] on button "Não, obrigado" at bounding box center [856, 417] width 114 height 34
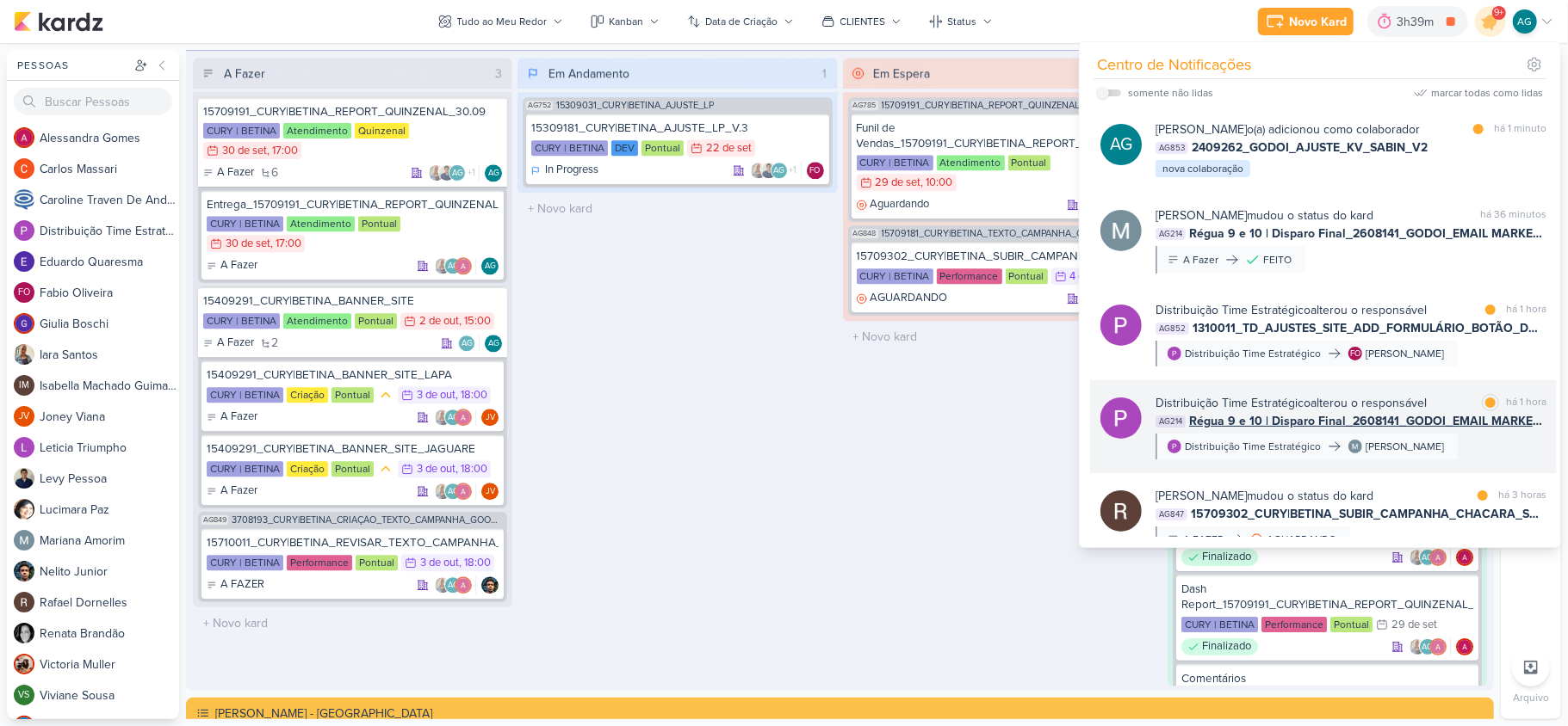
click at [1226, 411] on b "Distribuição Time Estratégico" at bounding box center [1233, 403] width 155 height 15
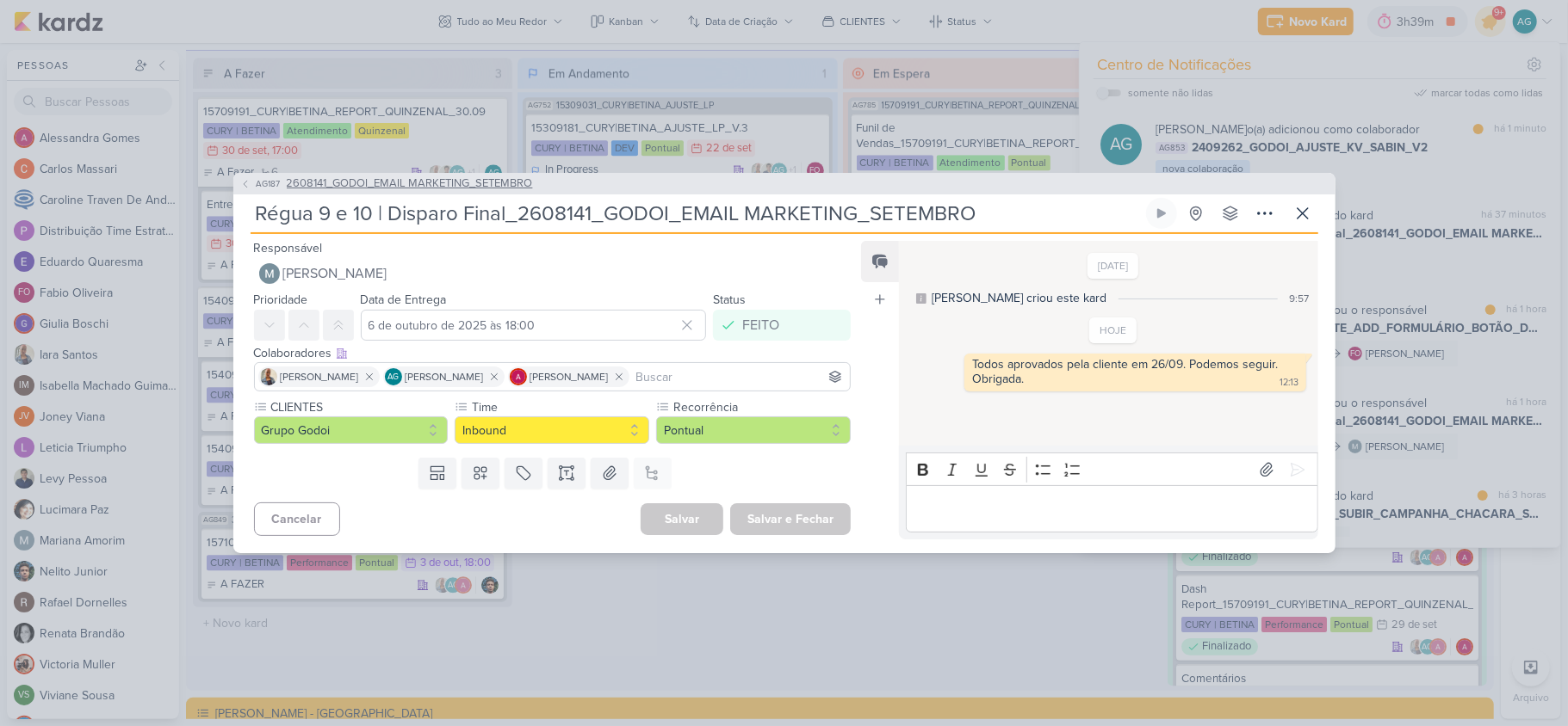
click at [524, 187] on span "2608141_GODOI_EMAIL MARKETING_SETEMBRO" at bounding box center [410, 185] width 246 height 17
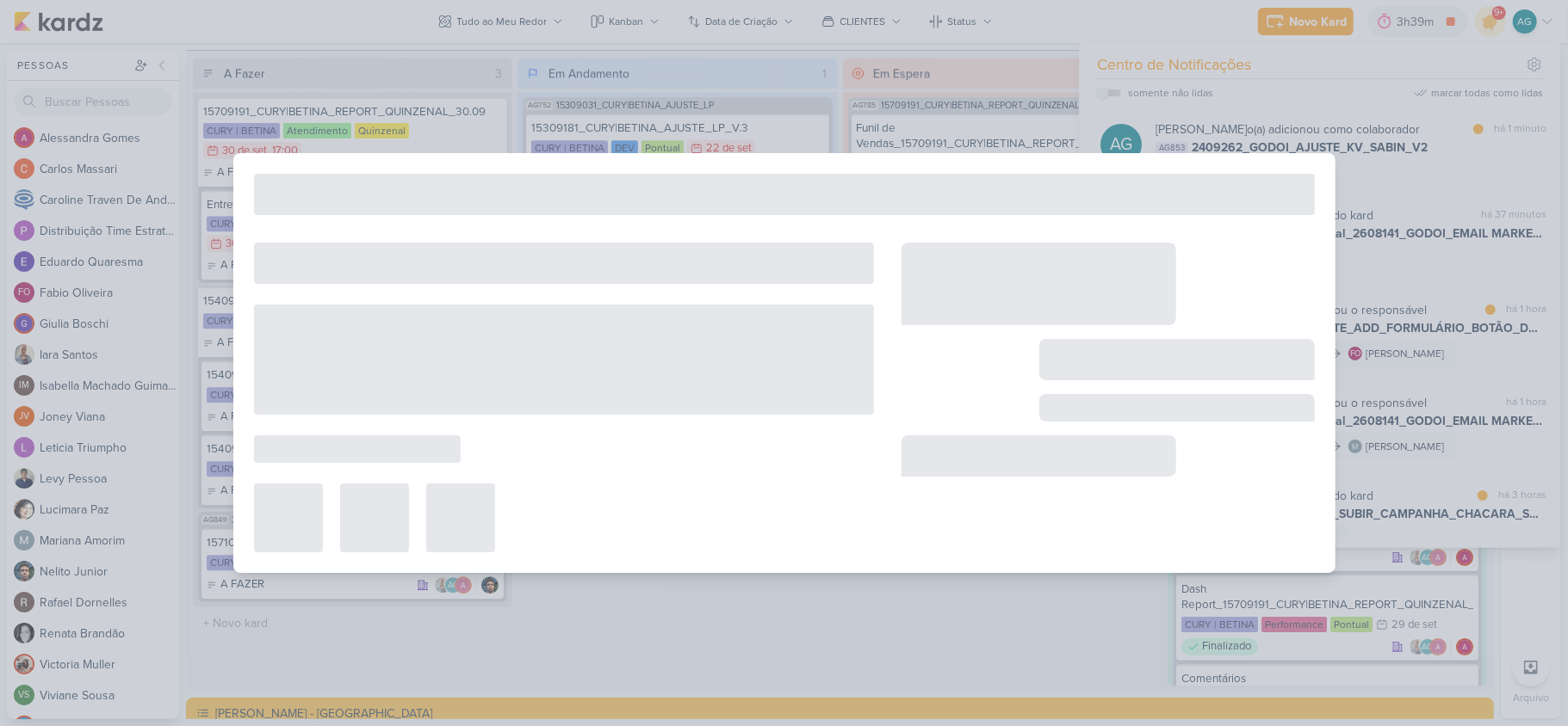
type input "2608141_GODOI_EMAIL MARKETING_SETEMBRO"
type input "2 de outubro de 2025 às 16:00"
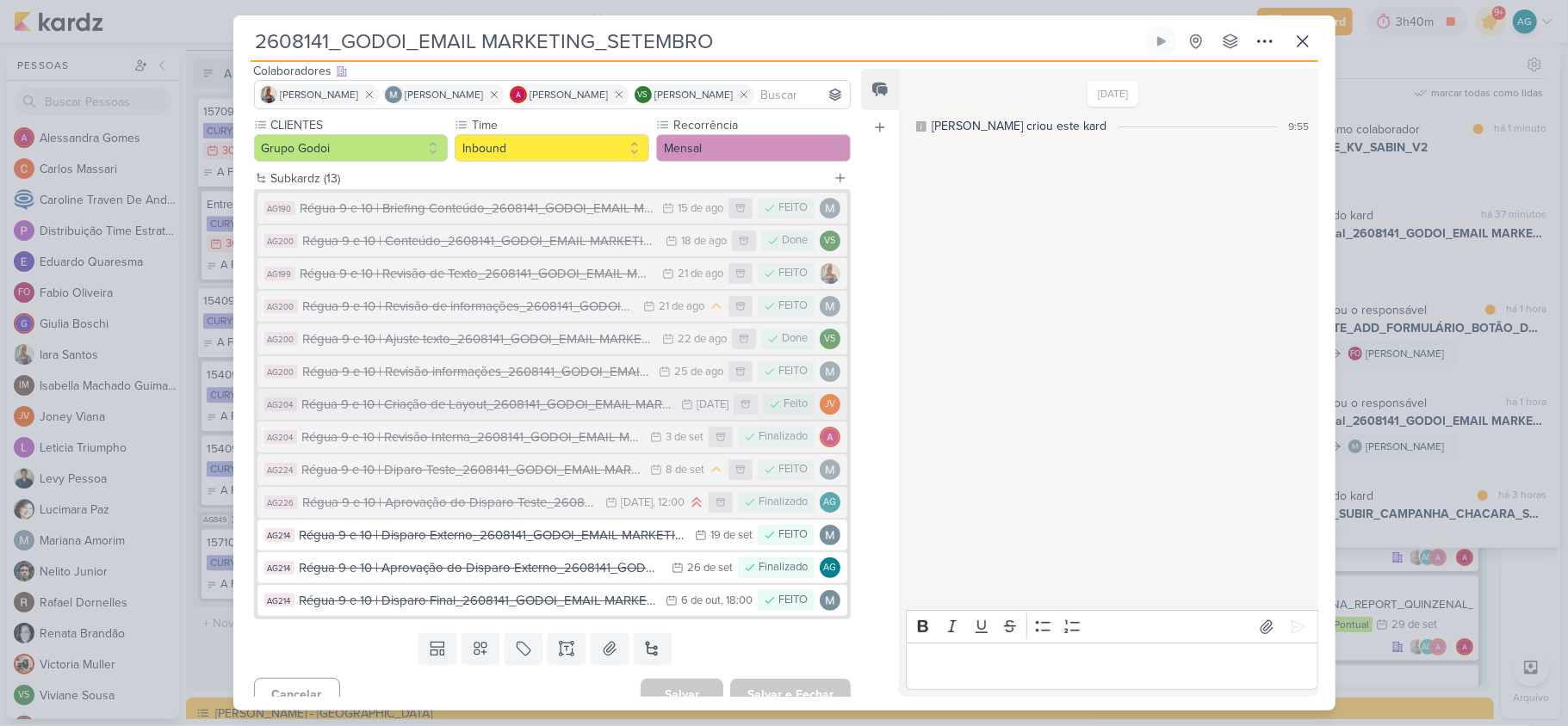
scroll to position [128, 0]
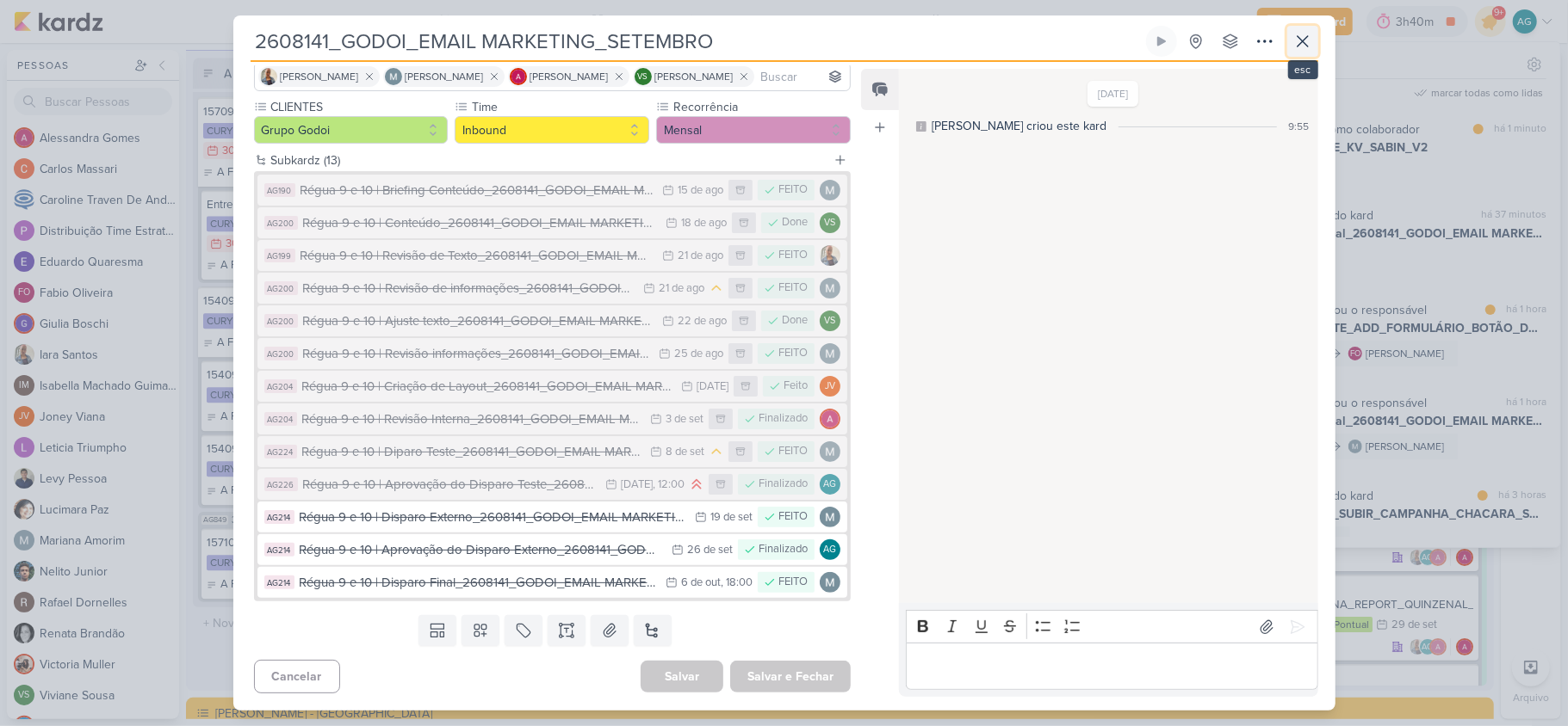
click at [1299, 42] on icon at bounding box center [1303, 42] width 21 height 21
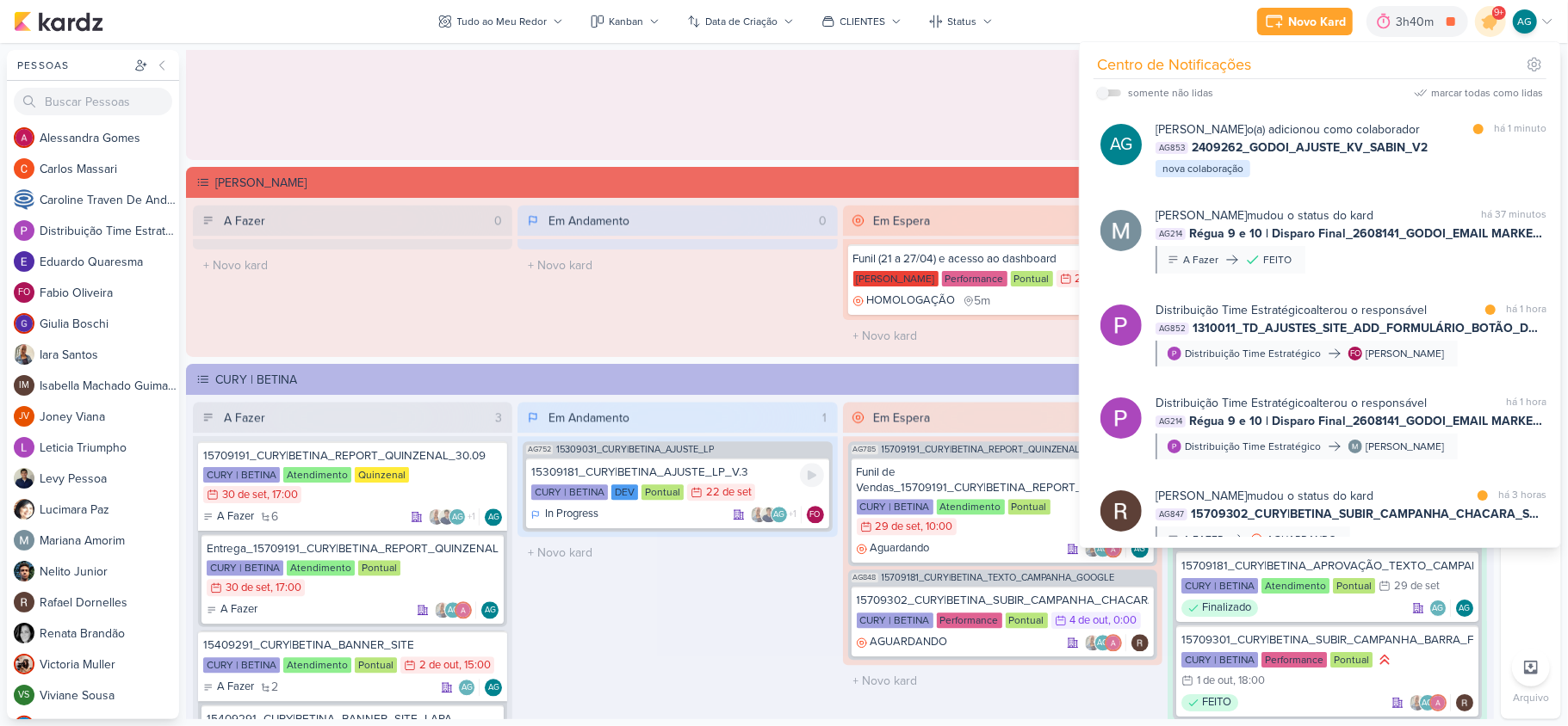
scroll to position [2940, 0]
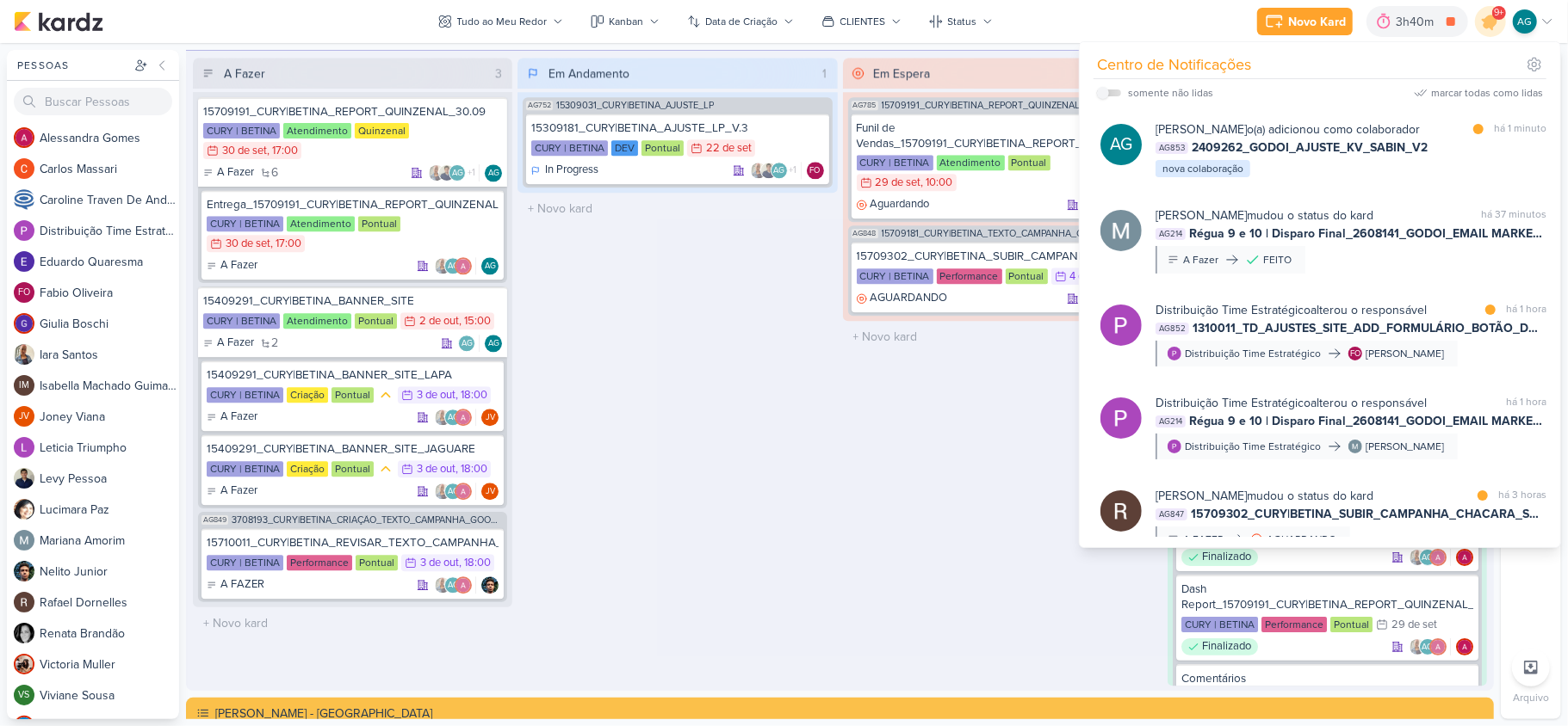
click at [1047, 600] on div "Em Espera 2 AG785 15709191_CURY|BETINA_REPORT_QUINZENAL_30.09 Funil de Vendas_1…" at bounding box center [1002, 372] width 319 height 628
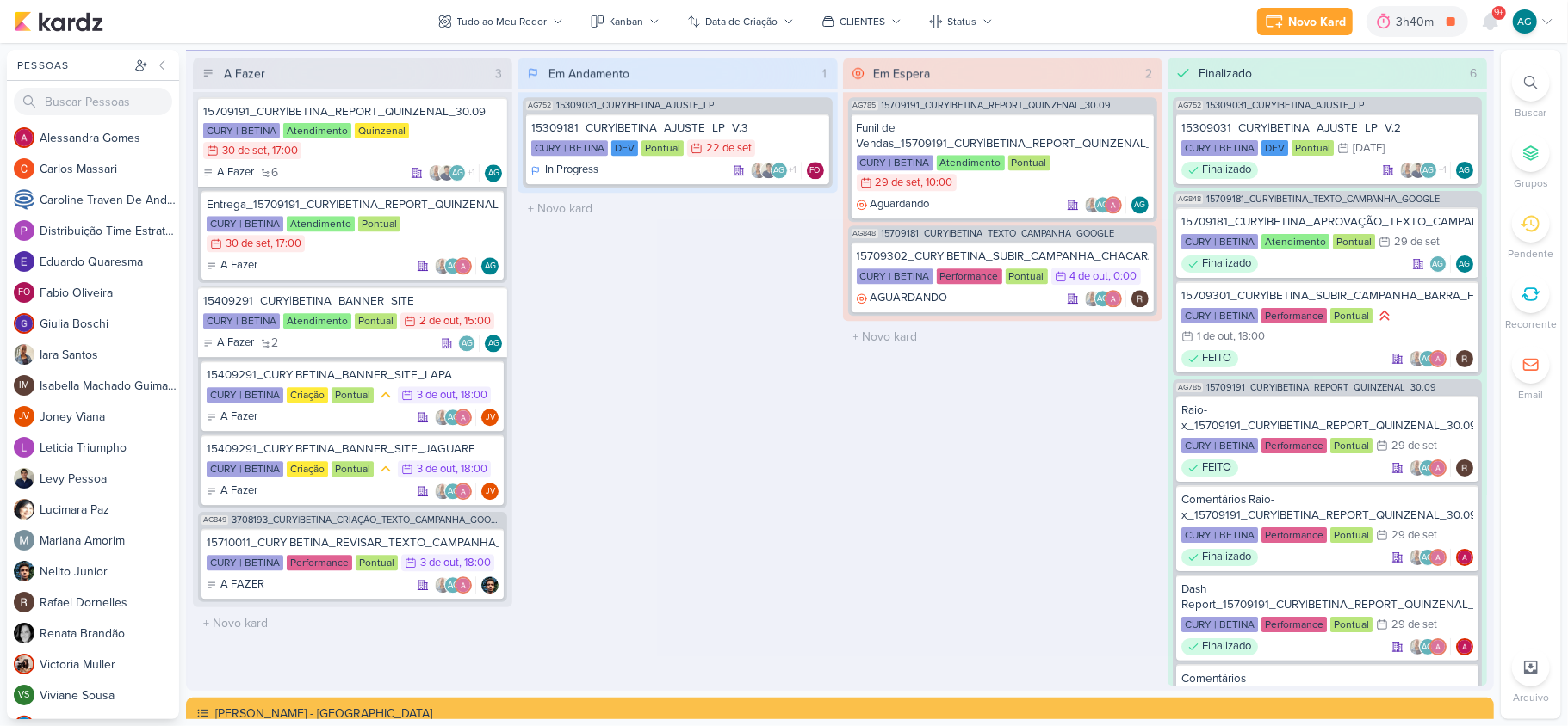
click at [845, 445] on div "Em Espera 2 AG785 15709191_CURY|BETINA_REPORT_QUINZENAL_30.09 Funil de Vendas_1…" at bounding box center [1002, 372] width 319 height 628
click at [1524, 84] on icon at bounding box center [1531, 82] width 14 height 14
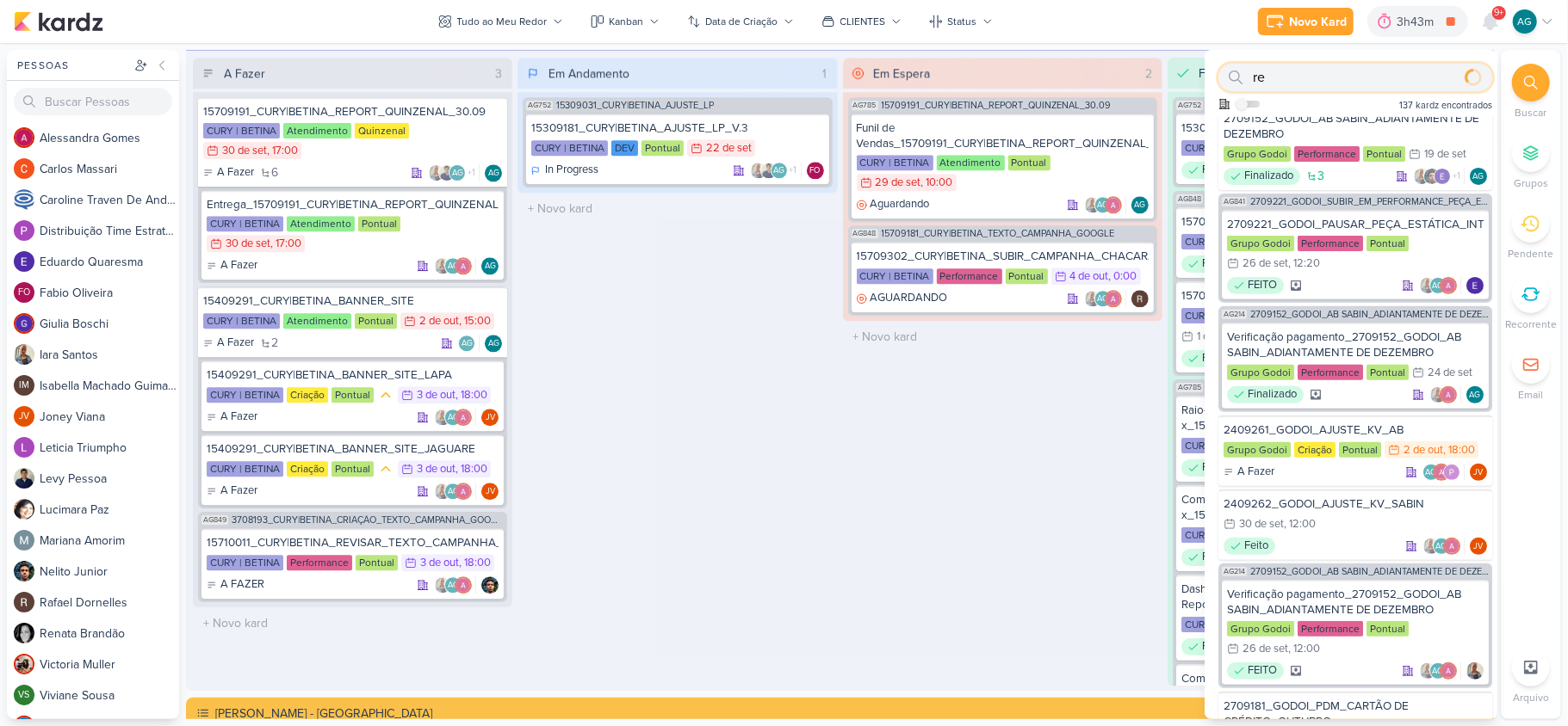
type input "r"
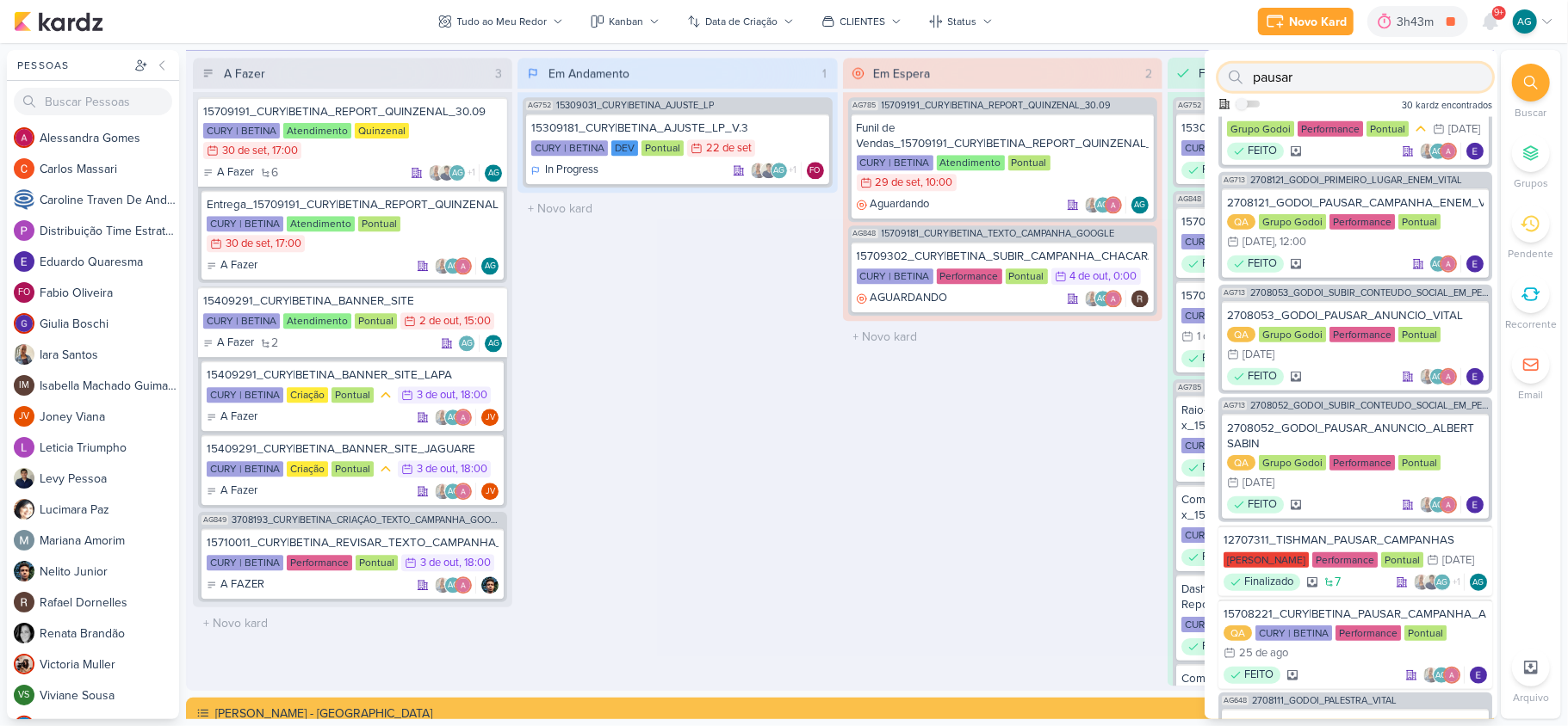
scroll to position [1033, 0]
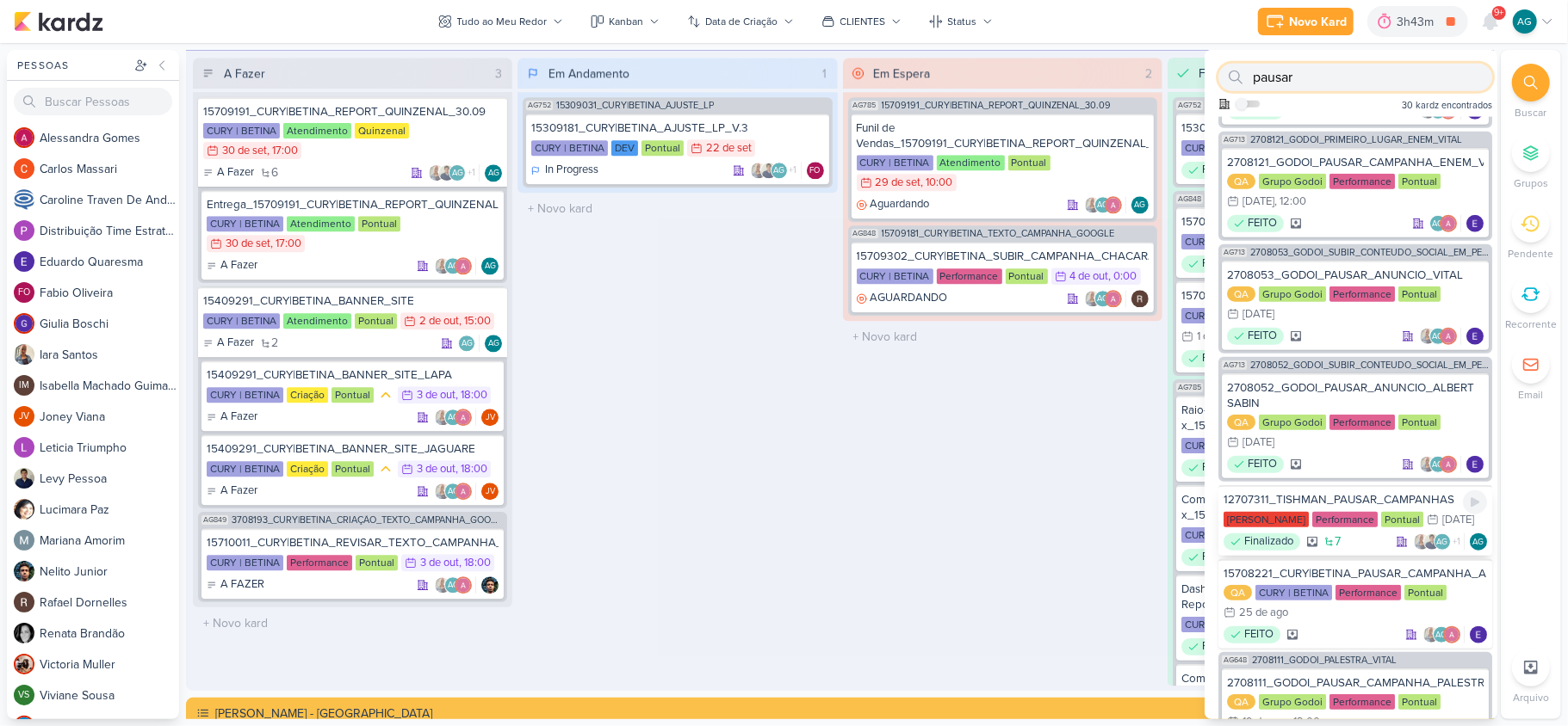
type input "pausar"
click at [1306, 508] on div "12707311_TISHMAN_PAUSAR_CAMPANHAS" at bounding box center [1355, 500] width 264 height 16
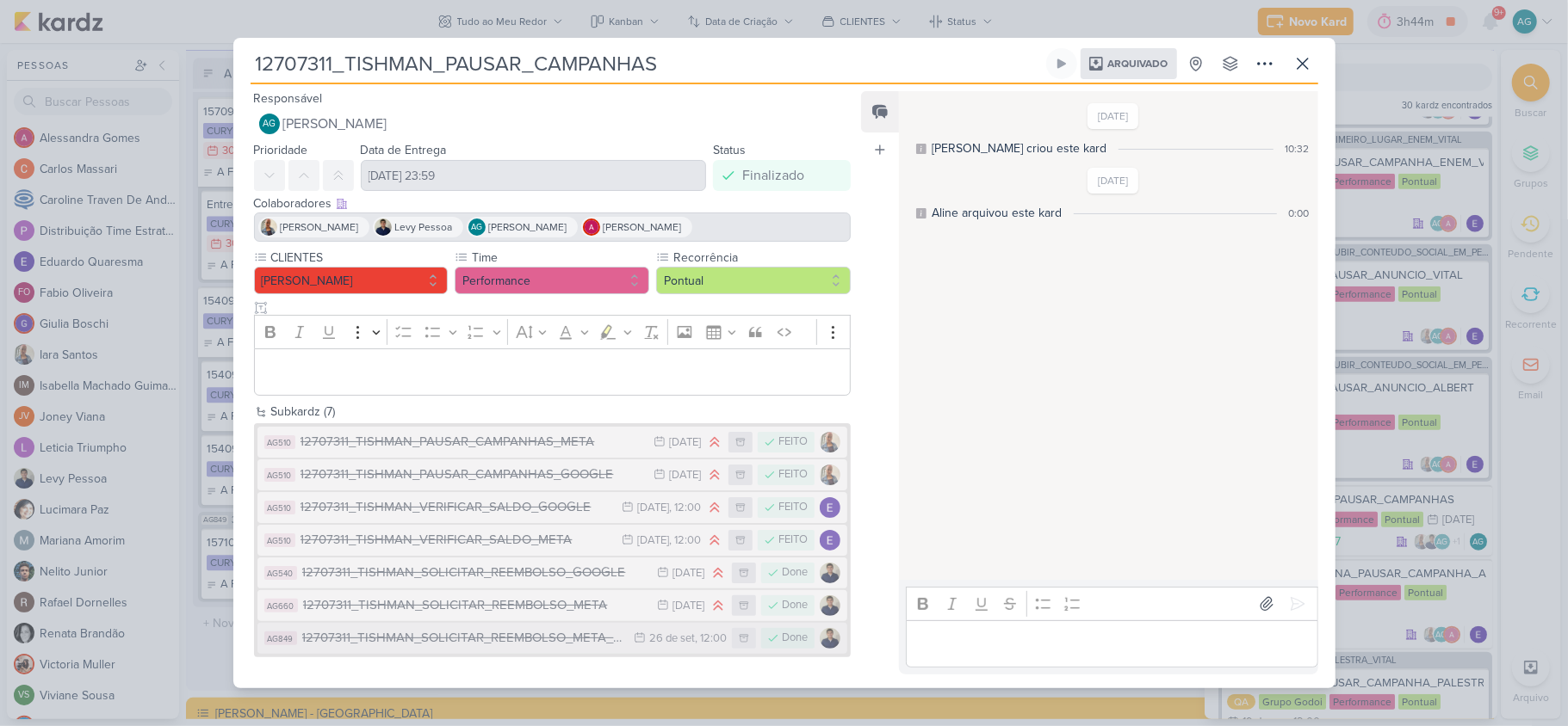
click at [532, 630] on div "12707311_TISHMAN_SOLICITAR_REEMBOLSO_META_V2" at bounding box center [464, 638] width 323 height 20
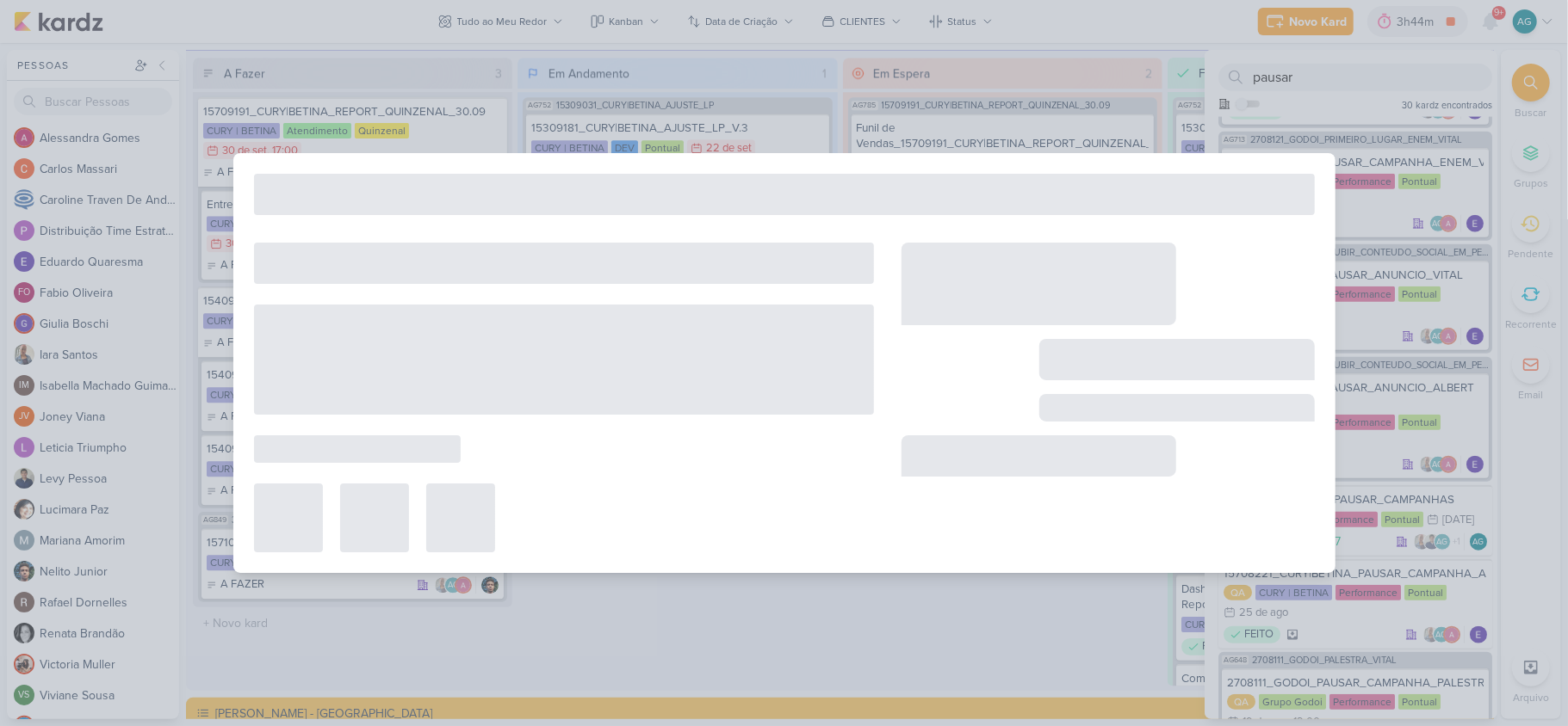
type input "12707311_TISHMAN_SOLICITAR_REEMBOLSO_META_V2"
type input "26 de setembro de 2025 às 12:00"
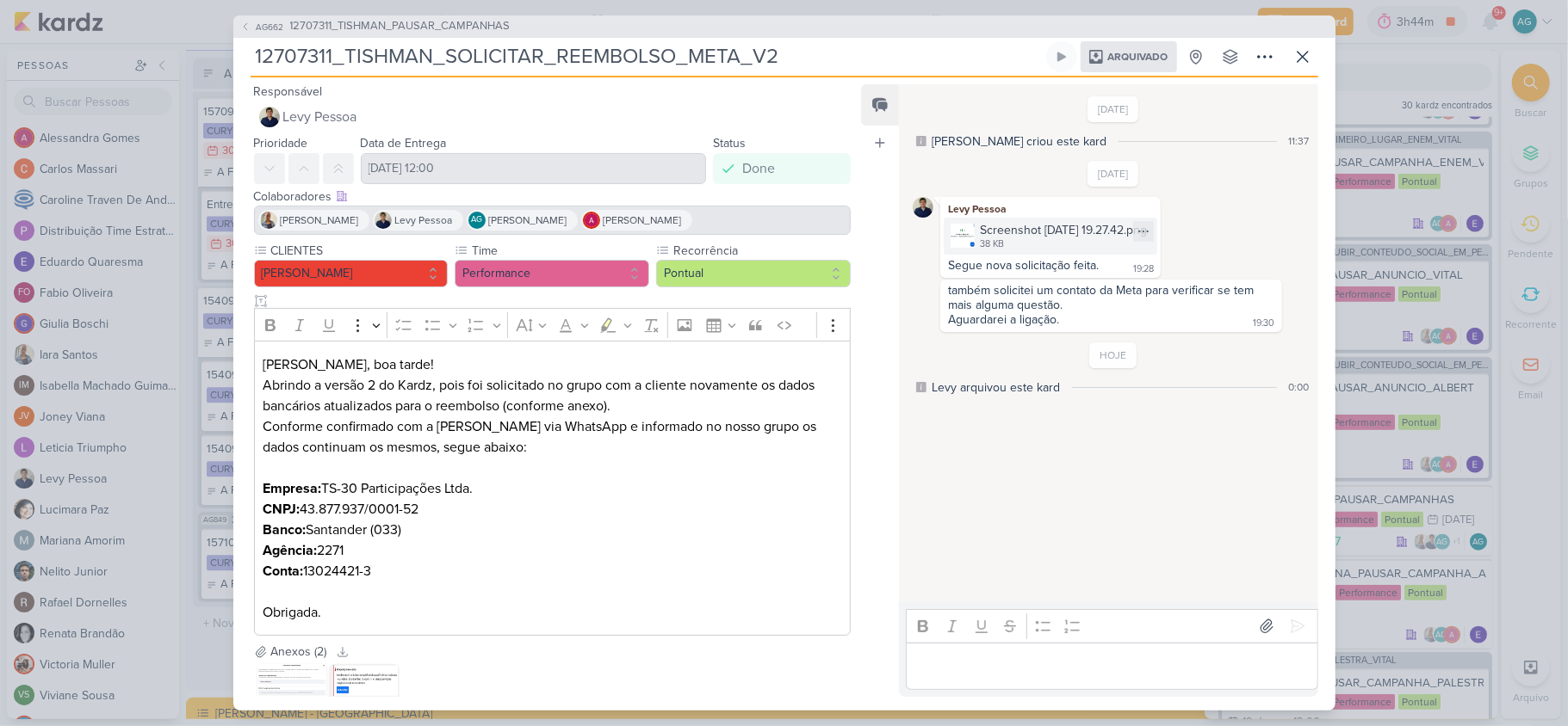
click at [1045, 239] on div "38 KB" at bounding box center [1063, 244] width 167 height 14
click at [1303, 54] on icon at bounding box center [1303, 57] width 21 height 21
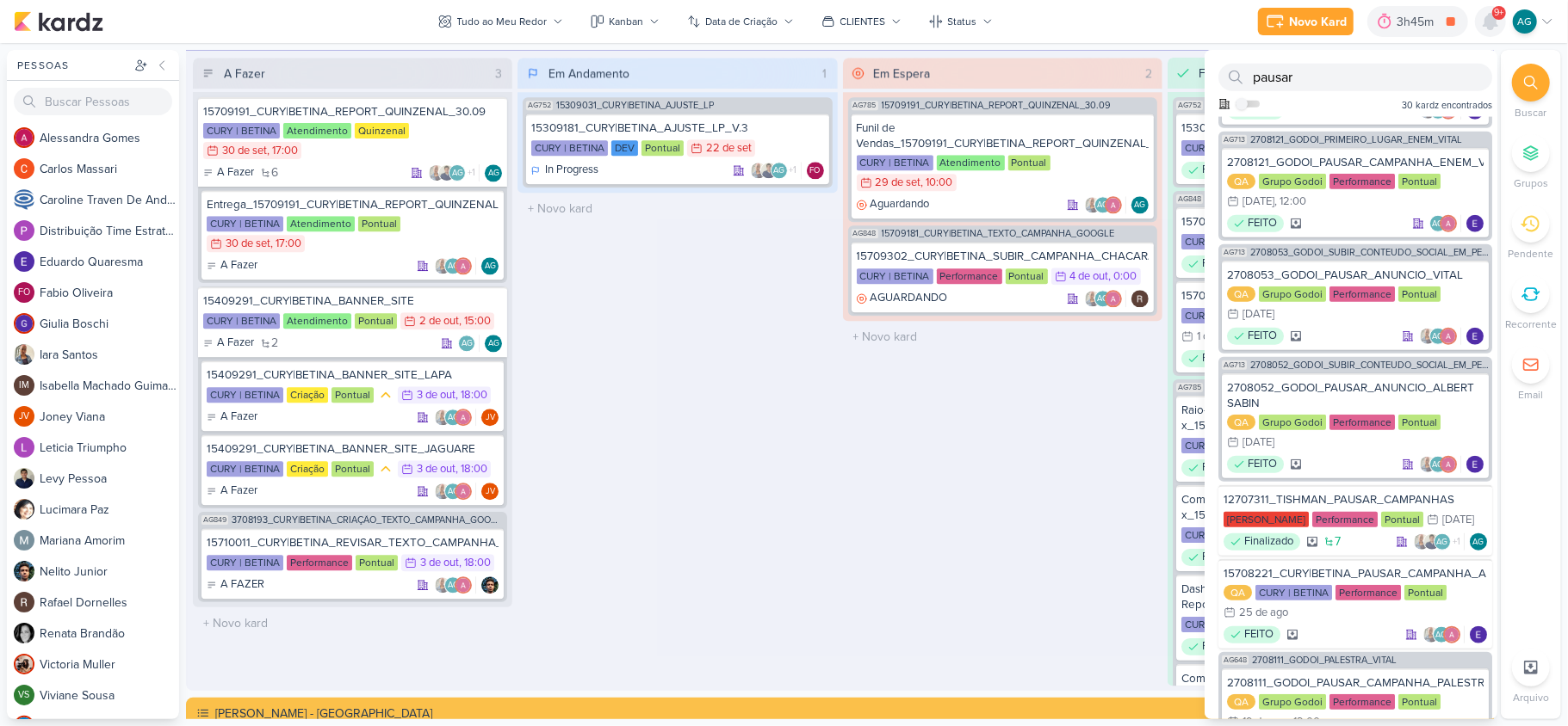
click at [1488, 14] on icon at bounding box center [1490, 22] width 14 height 16
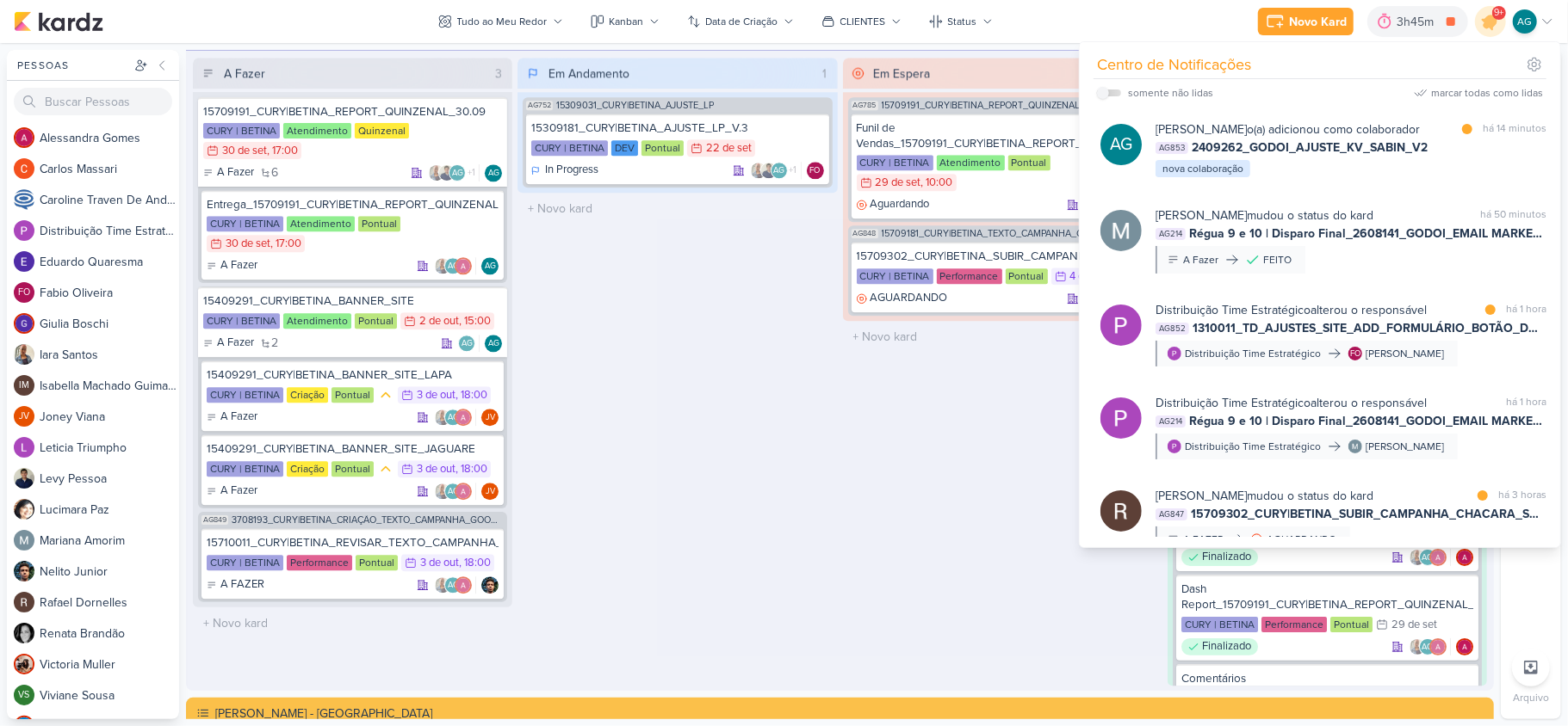
click at [777, 492] on div "Em Andamento 1 AG752 15309031_CURY|BETINA_AJUSTE_LP 15309181_CURY|BETINA_AJUSTE…" at bounding box center [677, 372] width 319 height 628
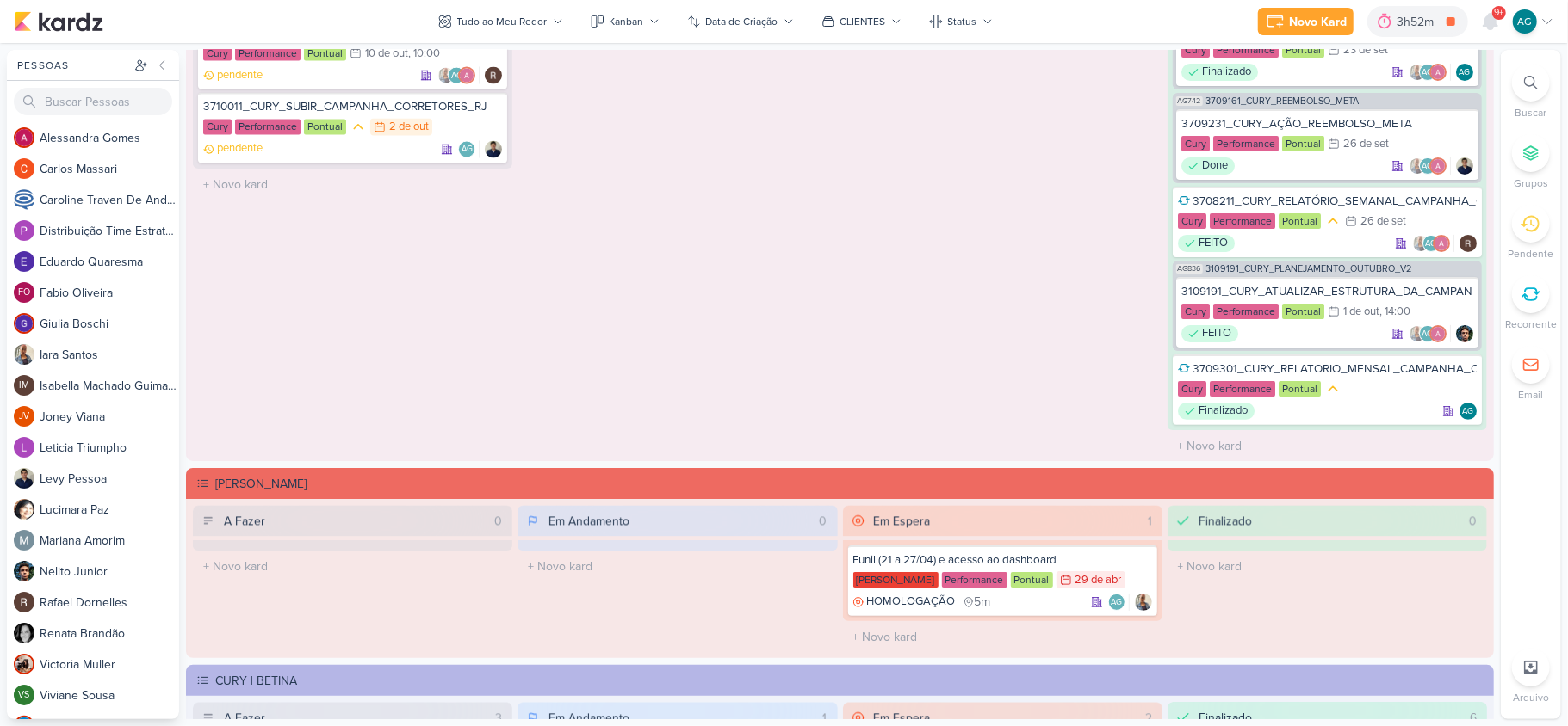
scroll to position [2868, 0]
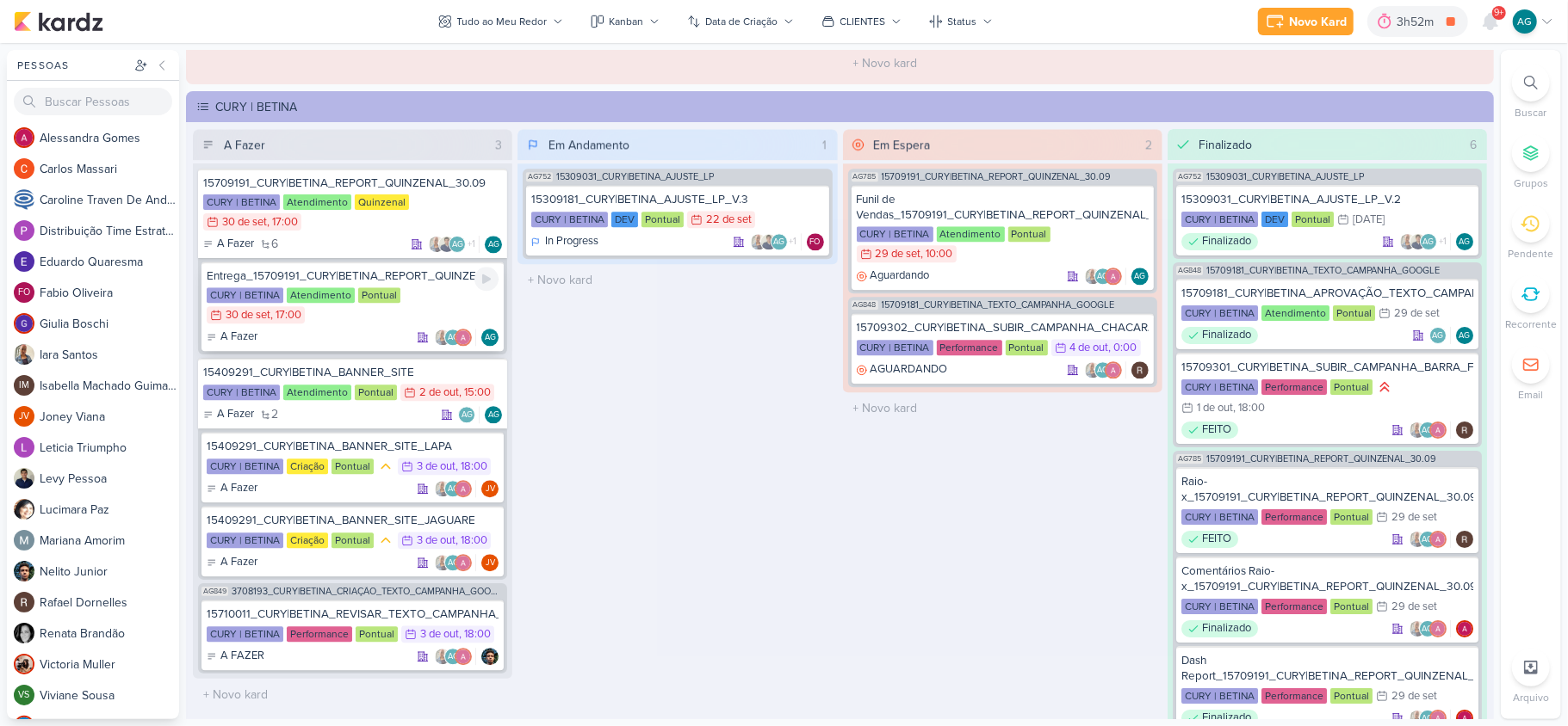
click at [400, 275] on div "Entrega_15709191_CURY|BETINA_REPORT_QUINZENAL_30.09" at bounding box center [352, 276] width 292 height 16
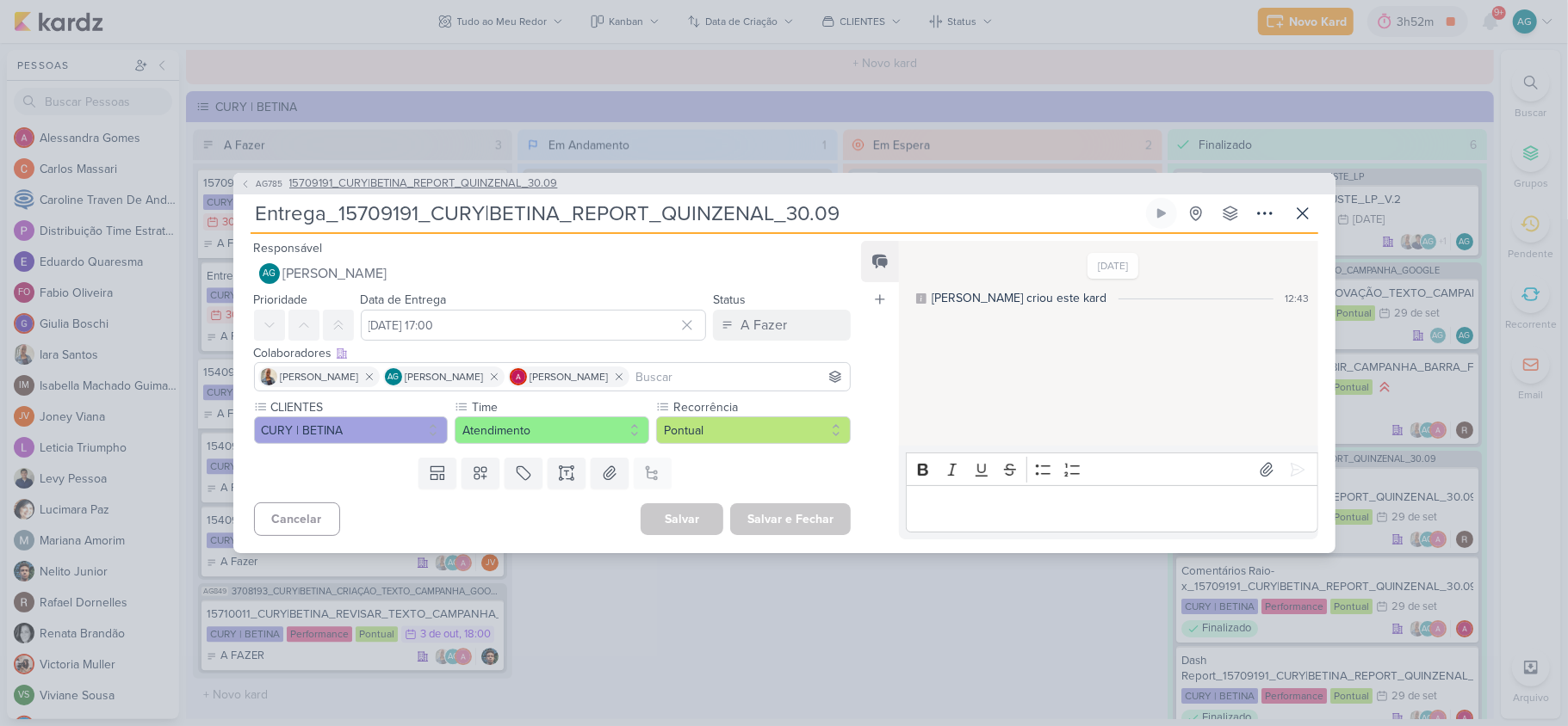
click at [445, 186] on span "15709191_CURY|BETINA_REPORT_QUINZENAL_30.09" at bounding box center [424, 185] width 269 height 17
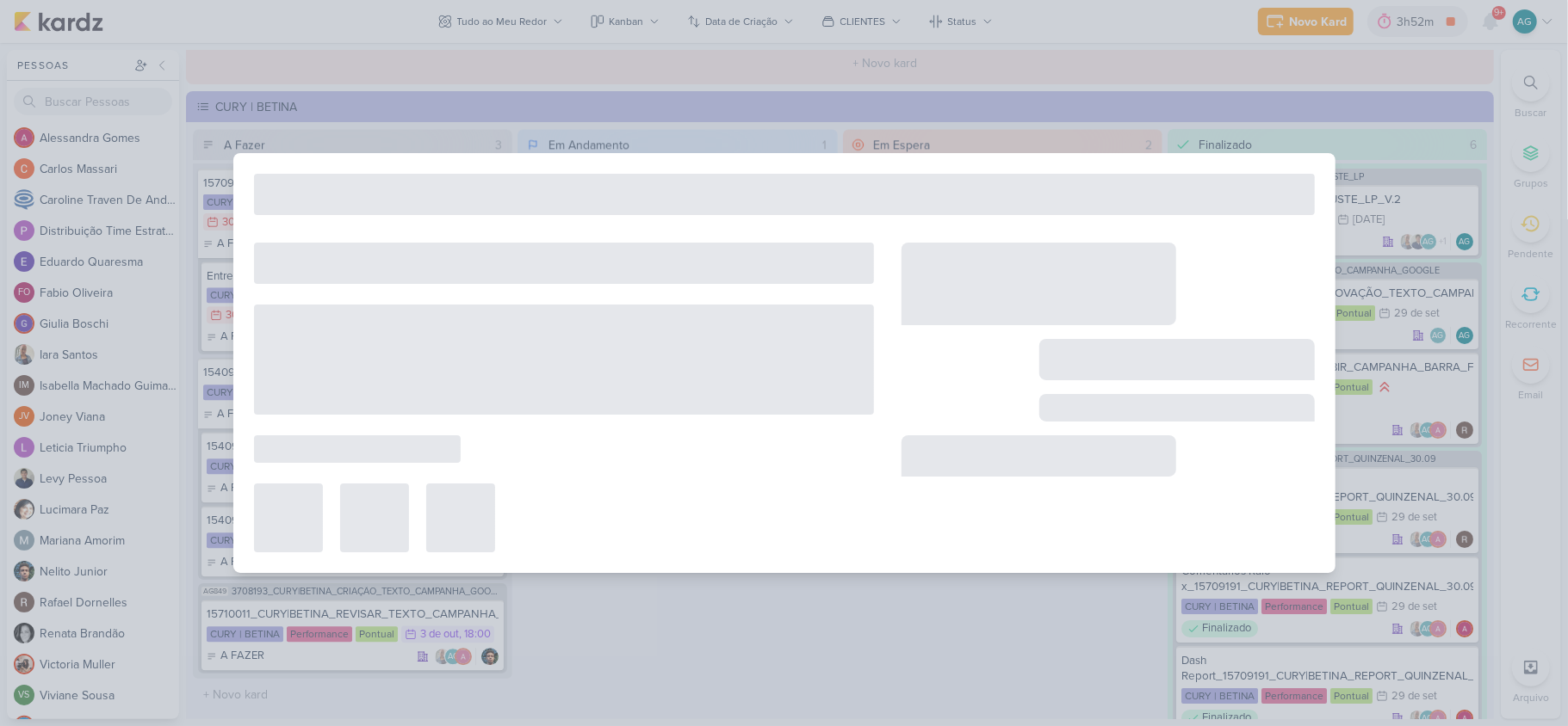
type input "15709191_CURY|BETINA_REPORT_QUINZENAL_30.09"
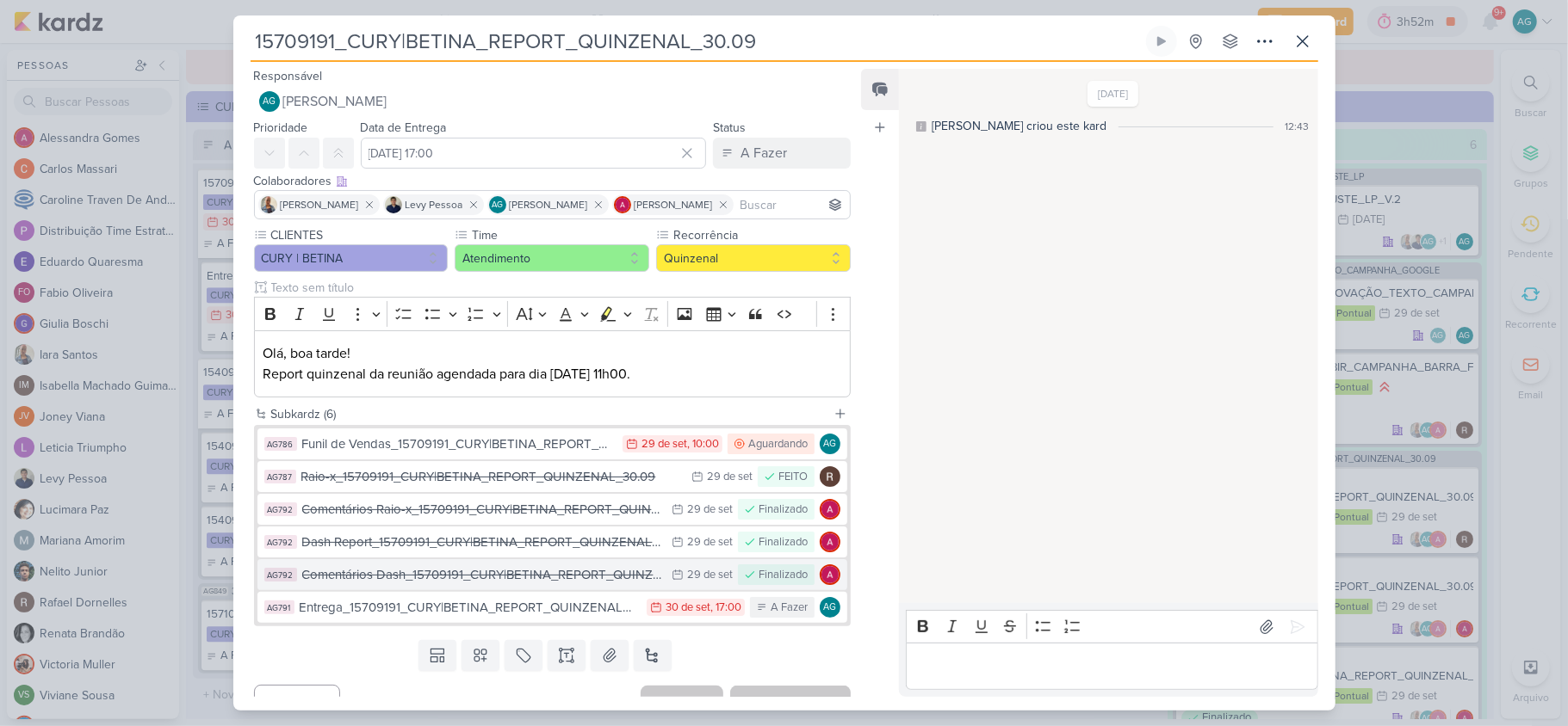
click at [567, 576] on div "Comentários Dash_15709191_CURY|BETINA_REPORT_QUINZENAL_30.09" at bounding box center [483, 575] width 361 height 20
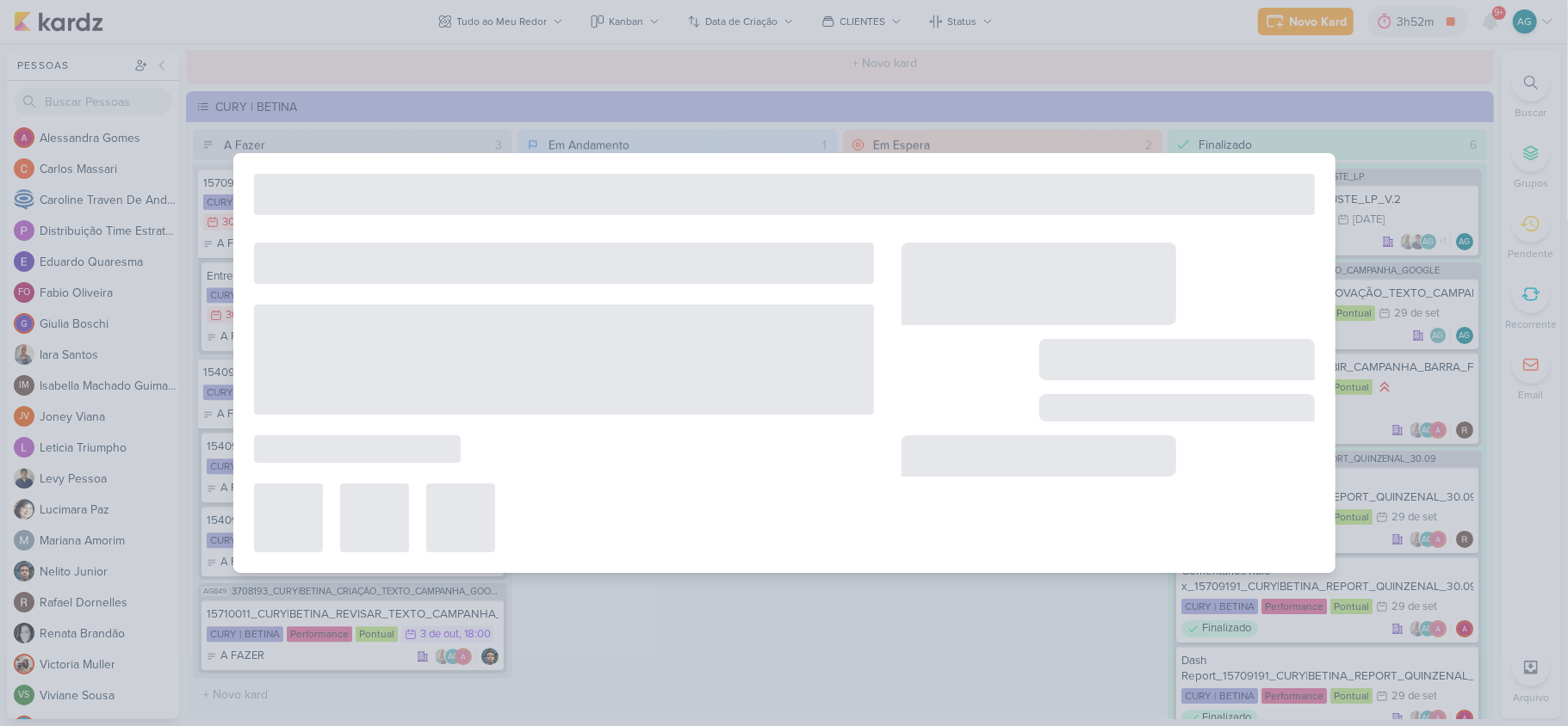
type input "Comentários Dash_15709191_CURY|BETINA_REPORT_QUINZENAL_30.09"
type input "29 de setembro de 2025 às 23:59"
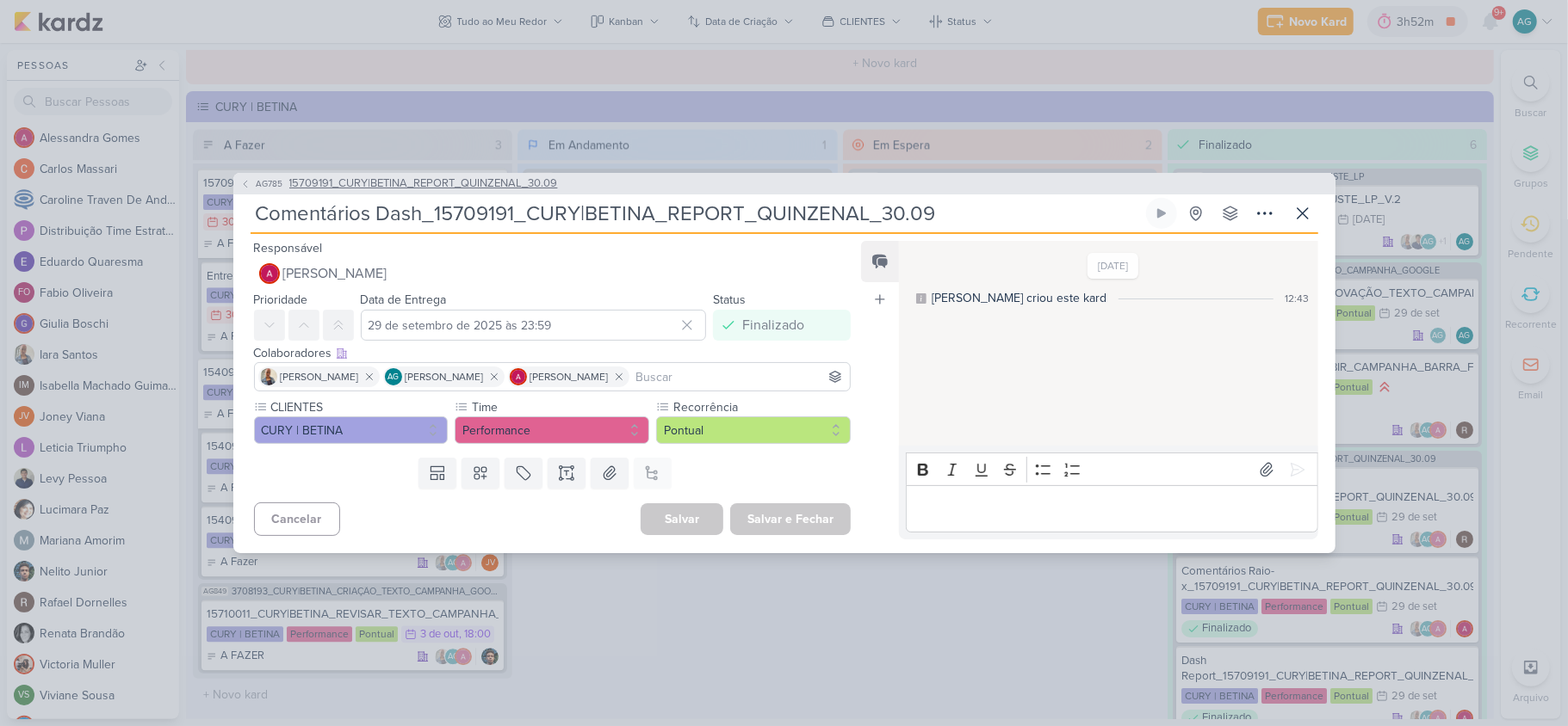
click at [432, 186] on span "15709191_CURY|BETINA_REPORT_QUINZENAL_30.09" at bounding box center [424, 185] width 269 height 17
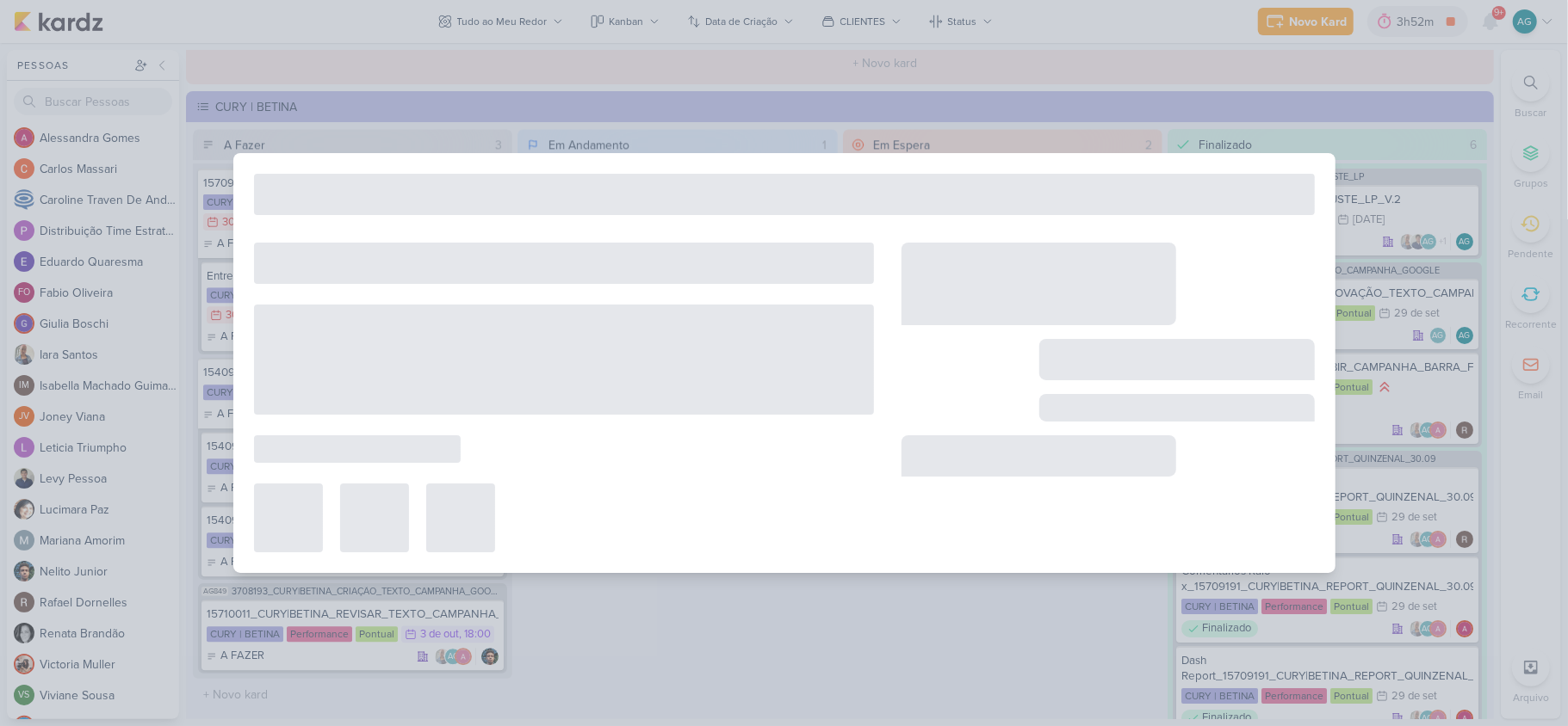
type input "15709191_CURY|BETINA_REPORT_QUINZENAL_30.09"
type input "30 de setembro de 2025 às 17:00"
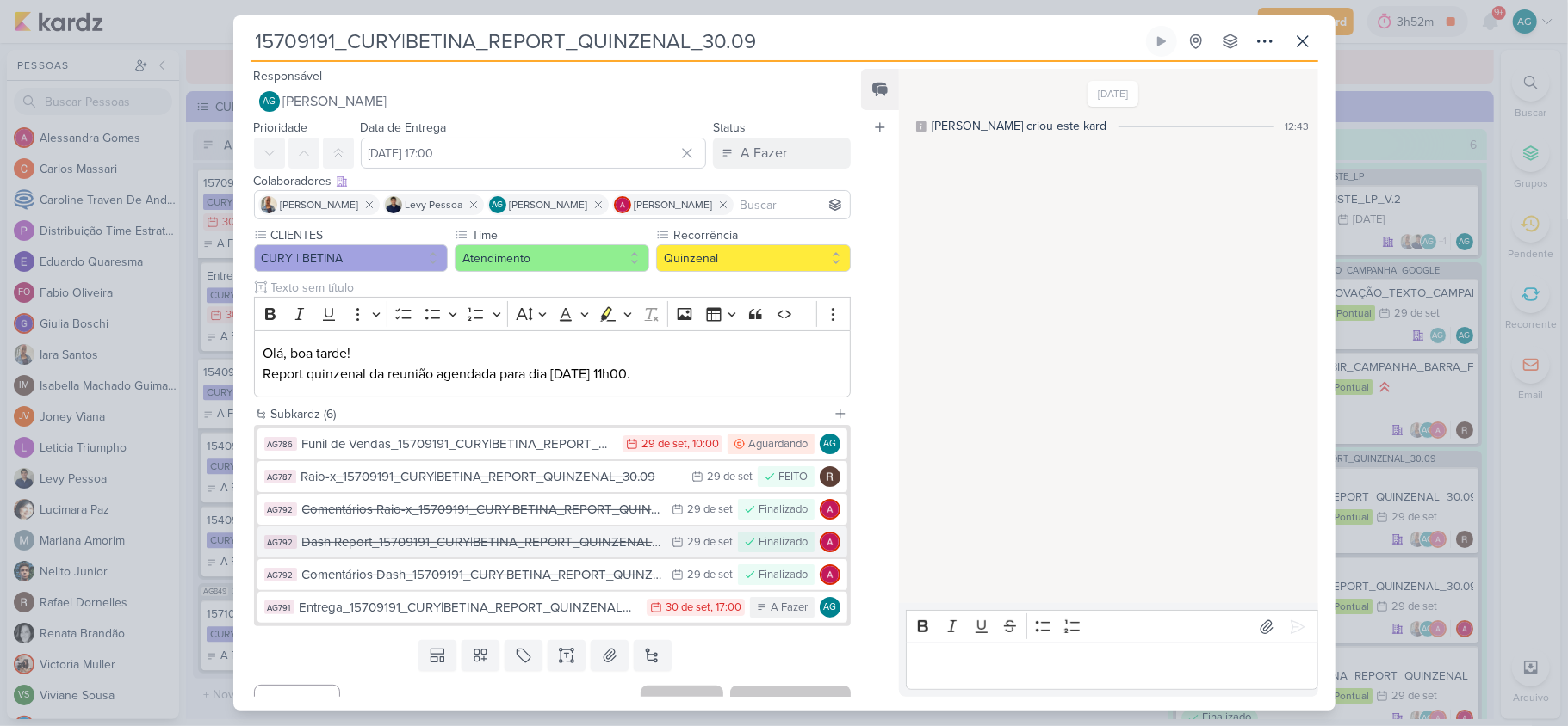
click at [444, 548] on div "Dash Report_15709191_CURY|BETINA_REPORT_QUINZENAL_30.09" at bounding box center [483, 542] width 361 height 20
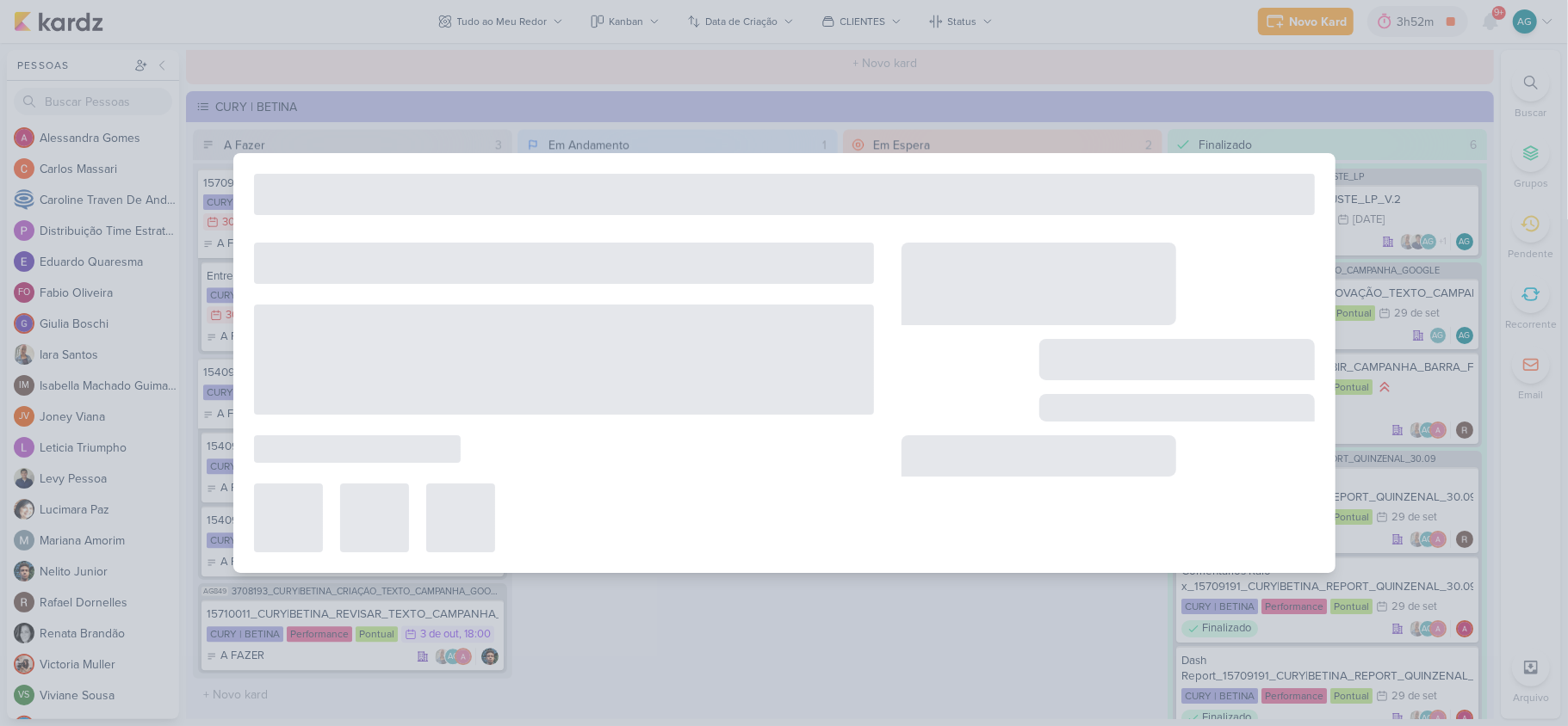
type input "Dash Report_15709191_CURY|BETINA_REPORT_QUINZENAL_30.09"
type input "29 de setembro de 2025 às 23:59"
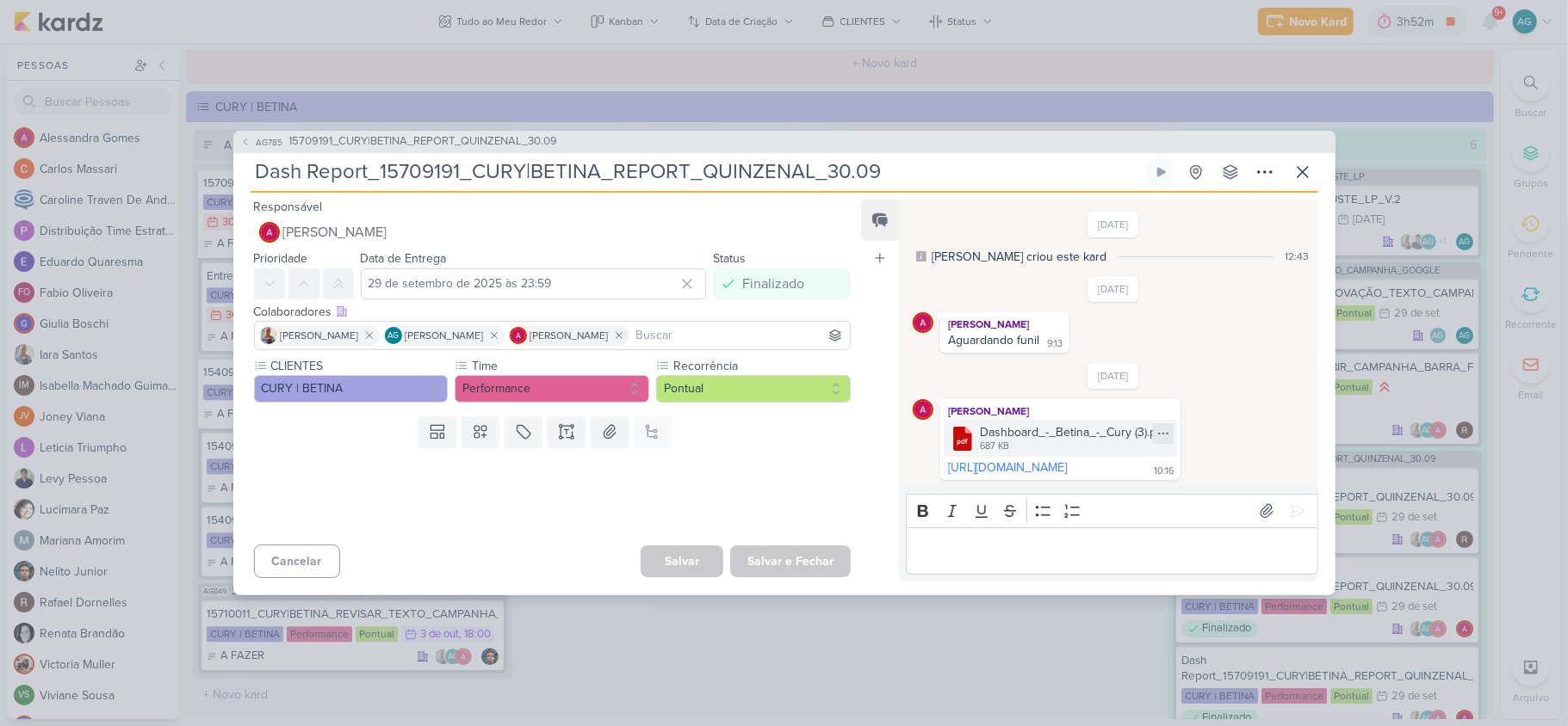
click at [1168, 433] on icon at bounding box center [1163, 433] width 10 height 1
click at [1193, 483] on button "Baixar" at bounding box center [1198, 482] width 139 height 25
click at [469, 139] on span "15709191_CURY|BETINA_REPORT_QUINZENAL_30.09" at bounding box center [424, 142] width 269 height 17
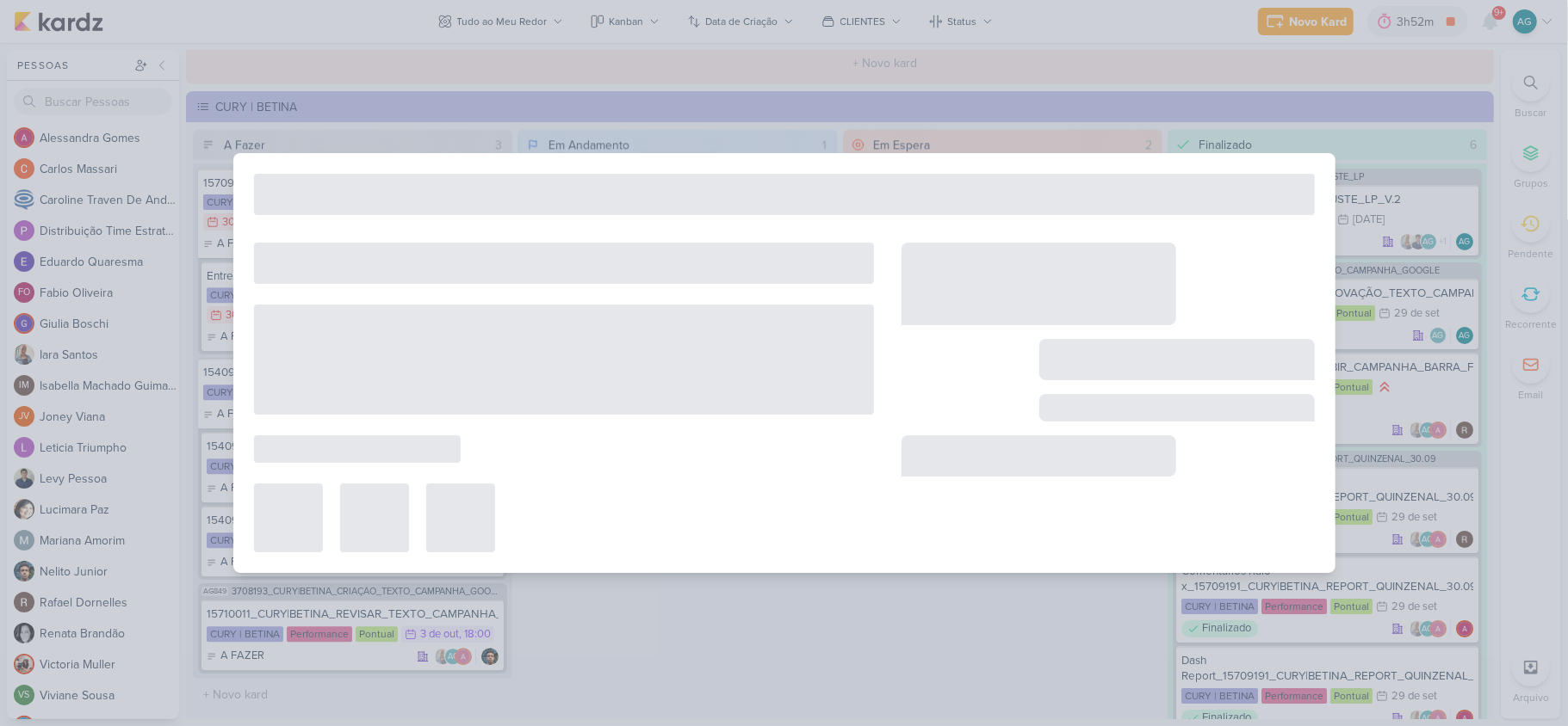
type input "15709191_CURY|BETINA_REPORT_QUINZENAL_30.09"
type input "30 de setembro de 2025 às 17:00"
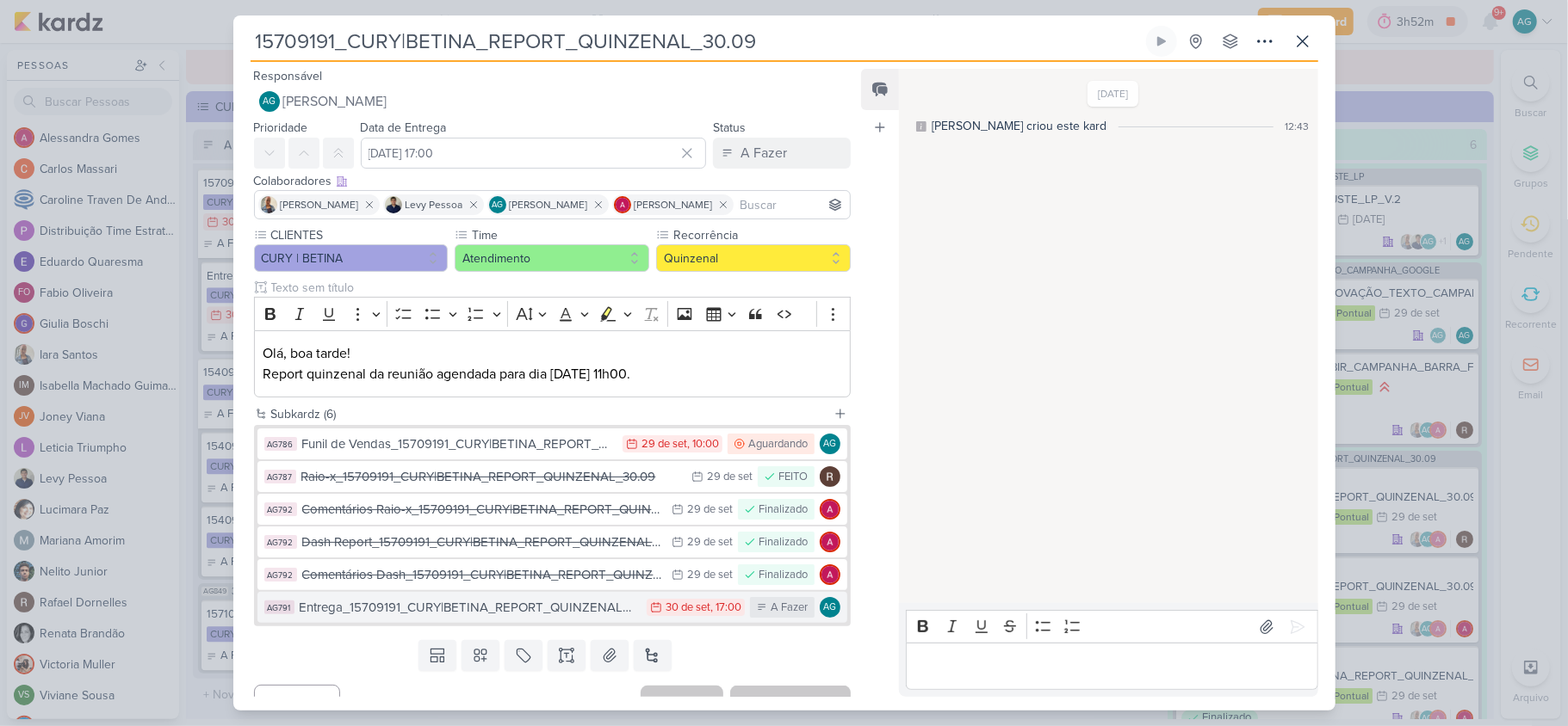
click at [560, 611] on div "Entrega_15709191_CURY|BETINA_REPORT_QUINZENAL_30.09" at bounding box center [469, 607] width 339 height 20
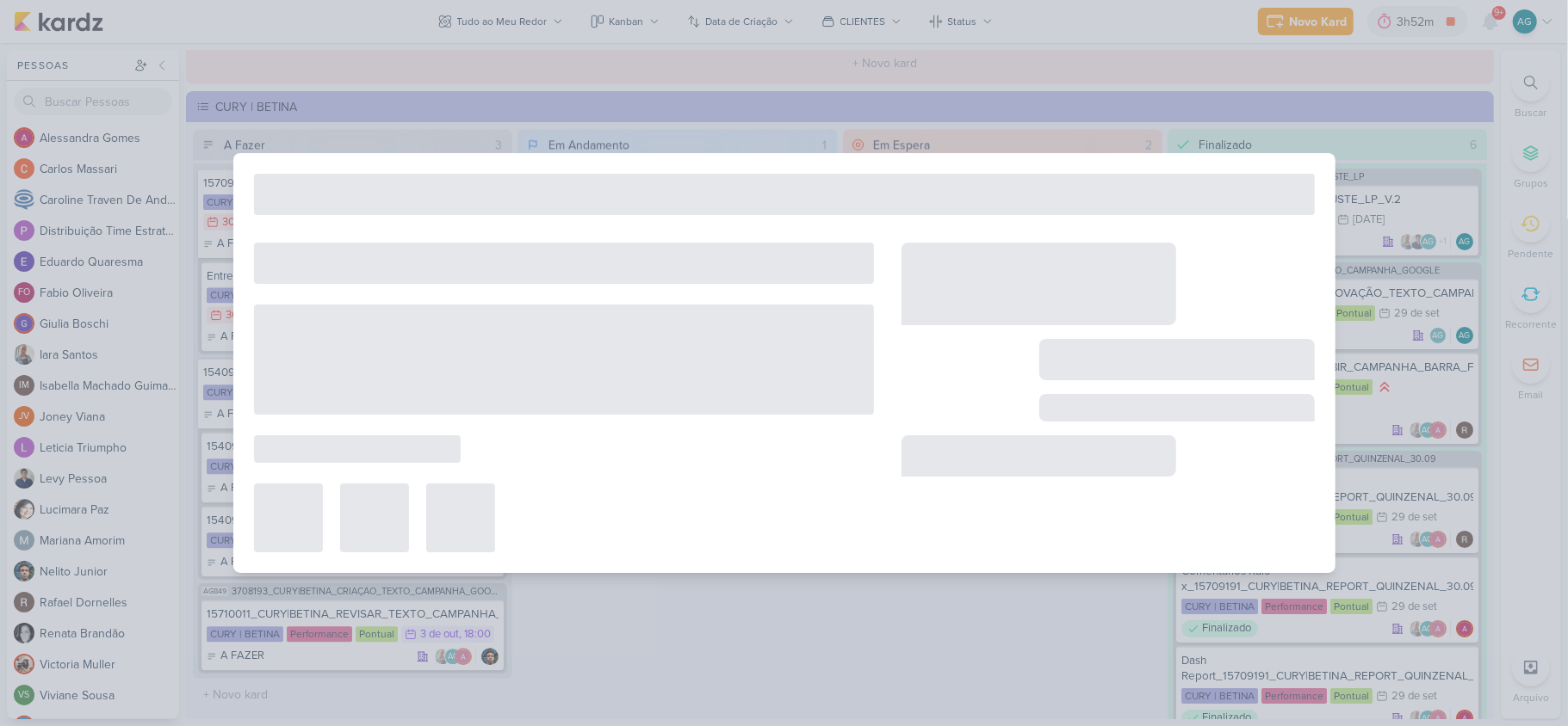
type input "Entrega_15709191_CURY|BETINA_REPORT_QUINZENAL_30.09"
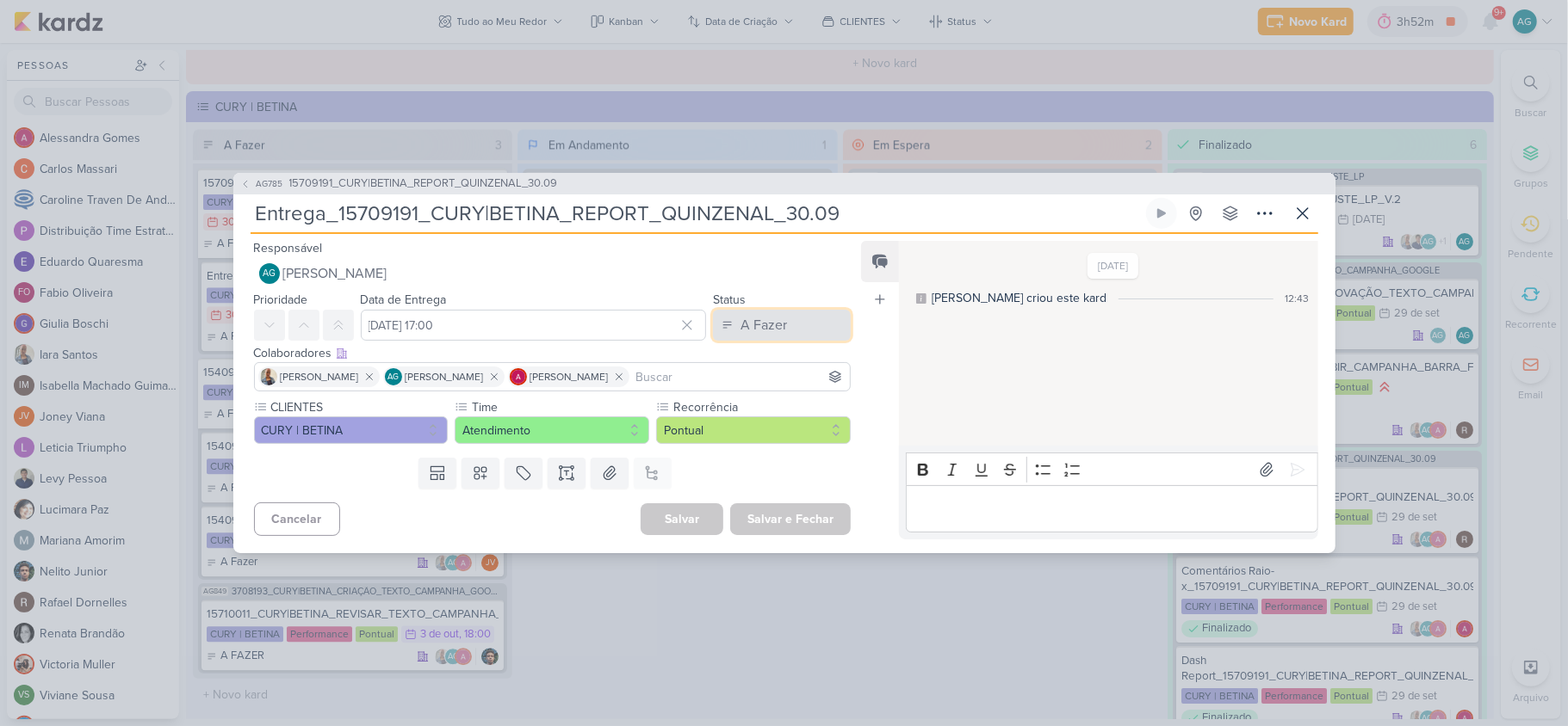
click at [726, 323] on icon at bounding box center [727, 325] width 12 height 12
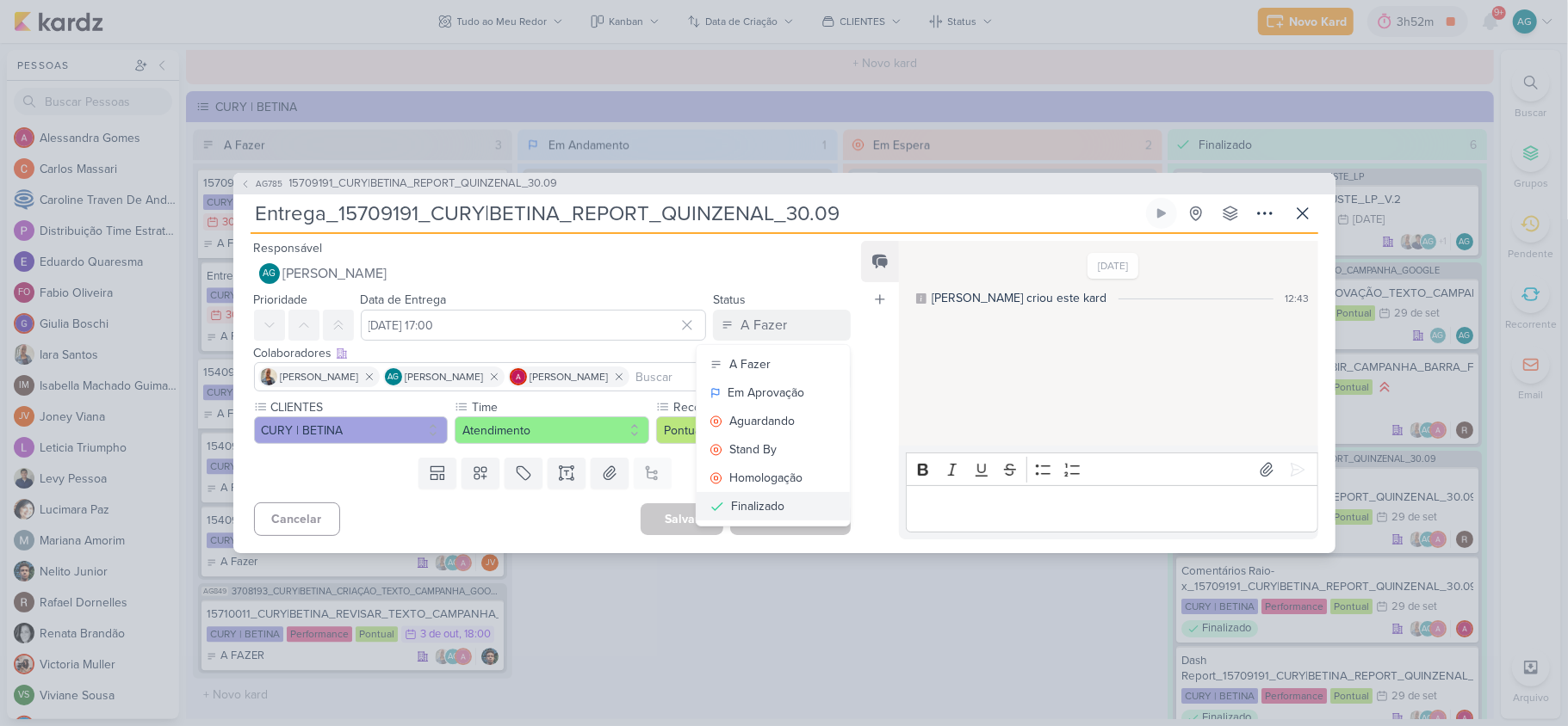
click at [778, 504] on button "Finalizado" at bounding box center [773, 506] width 153 height 29
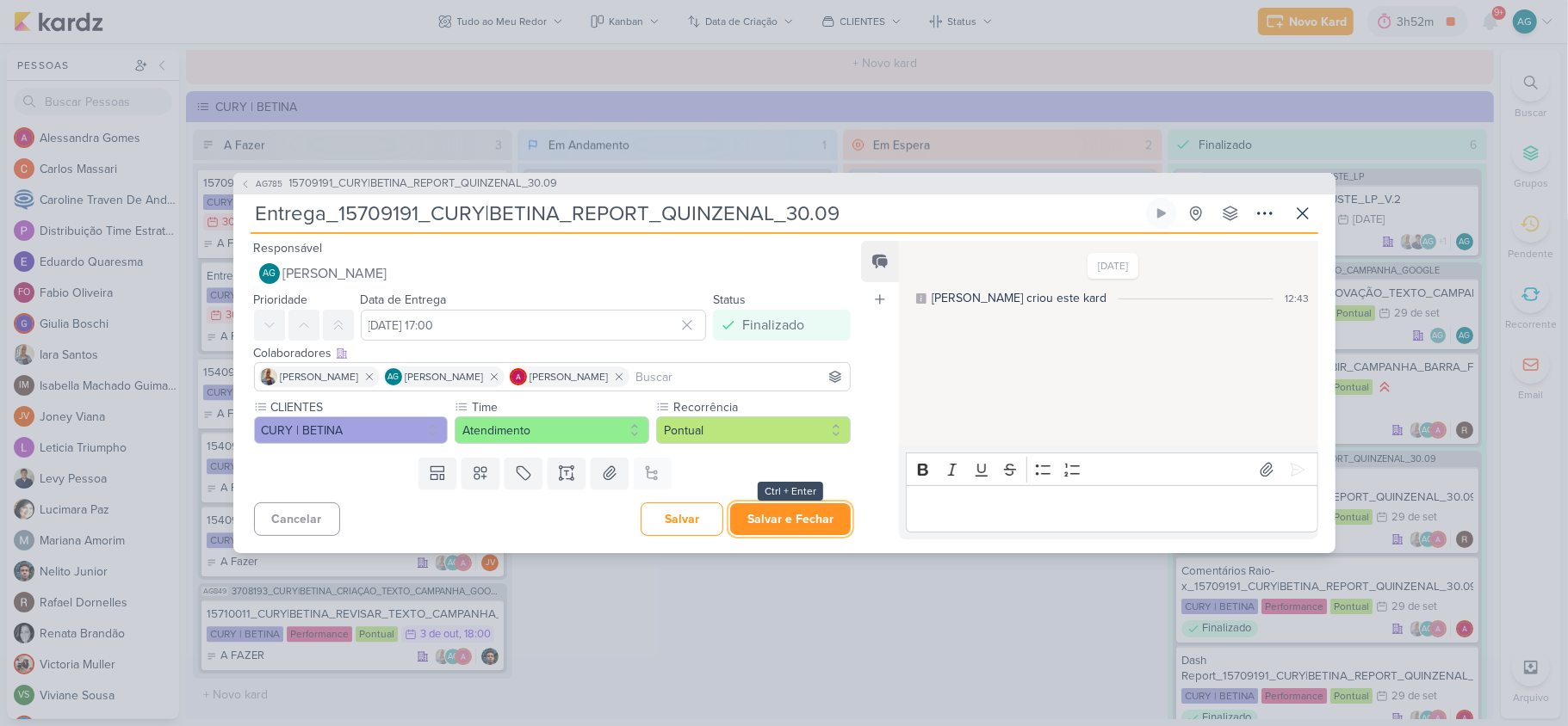
click at [808, 523] on button "Salvar e Fechar" at bounding box center [790, 519] width 120 height 32
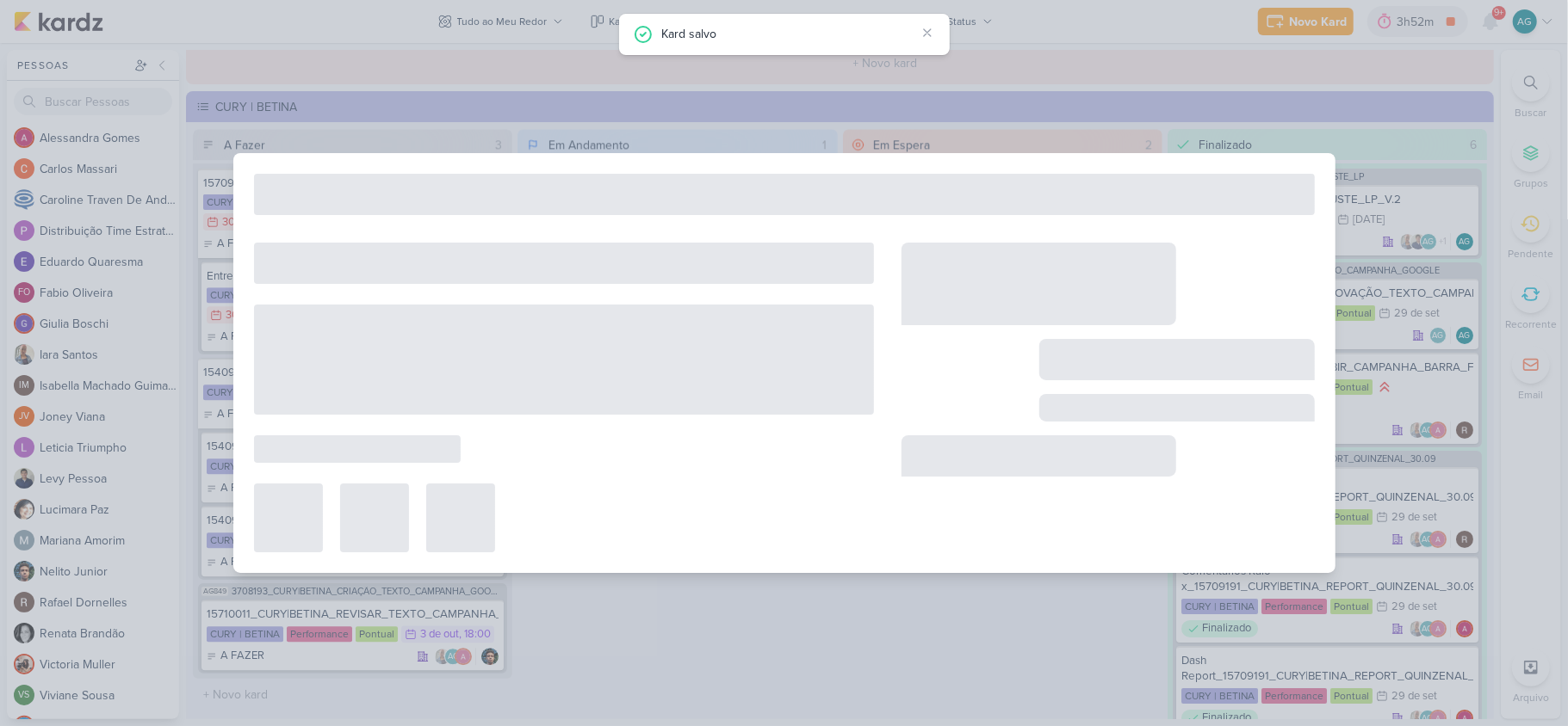
type input "15709191_CURY|BETINA_REPORT_QUINZENAL_30.09"
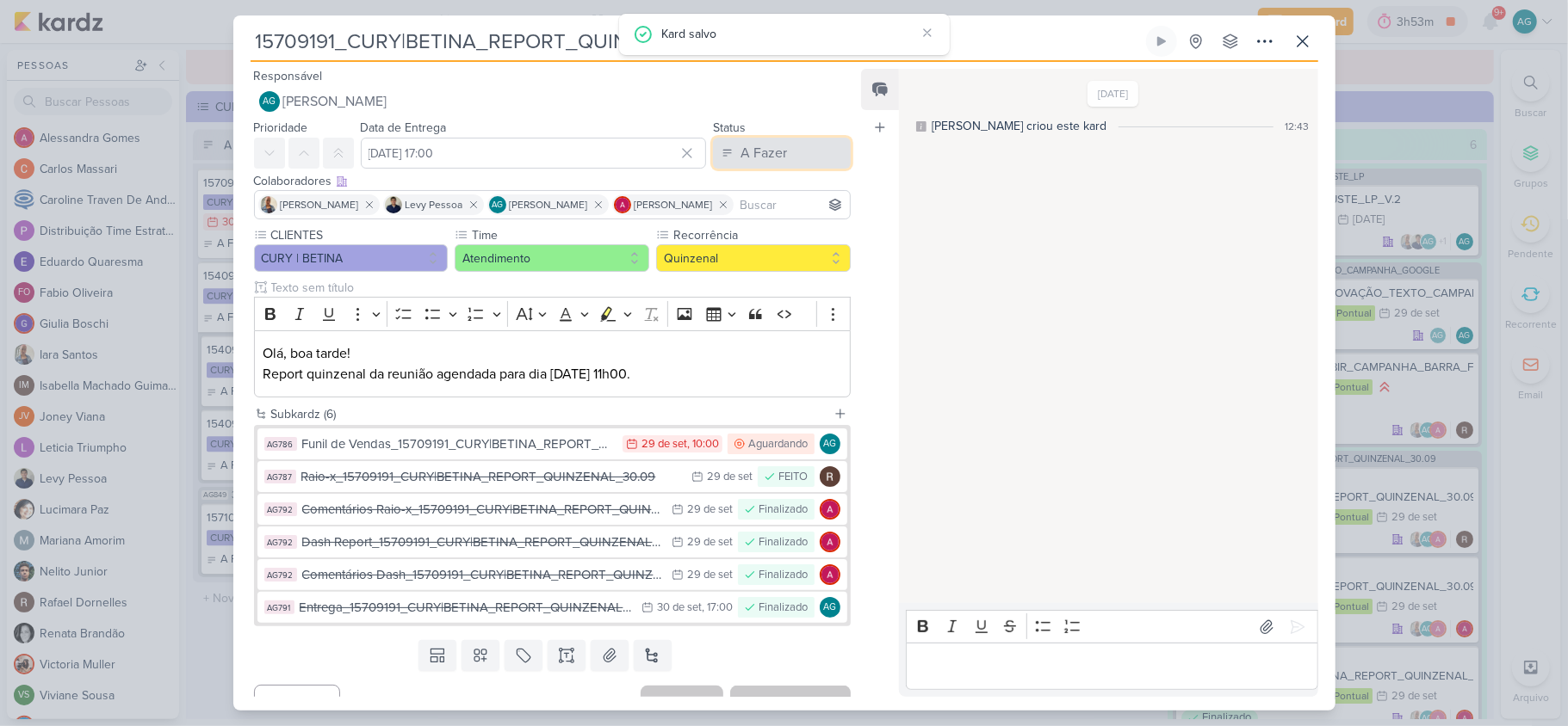
click at [762, 152] on div "A Fazer" at bounding box center [764, 153] width 47 height 21
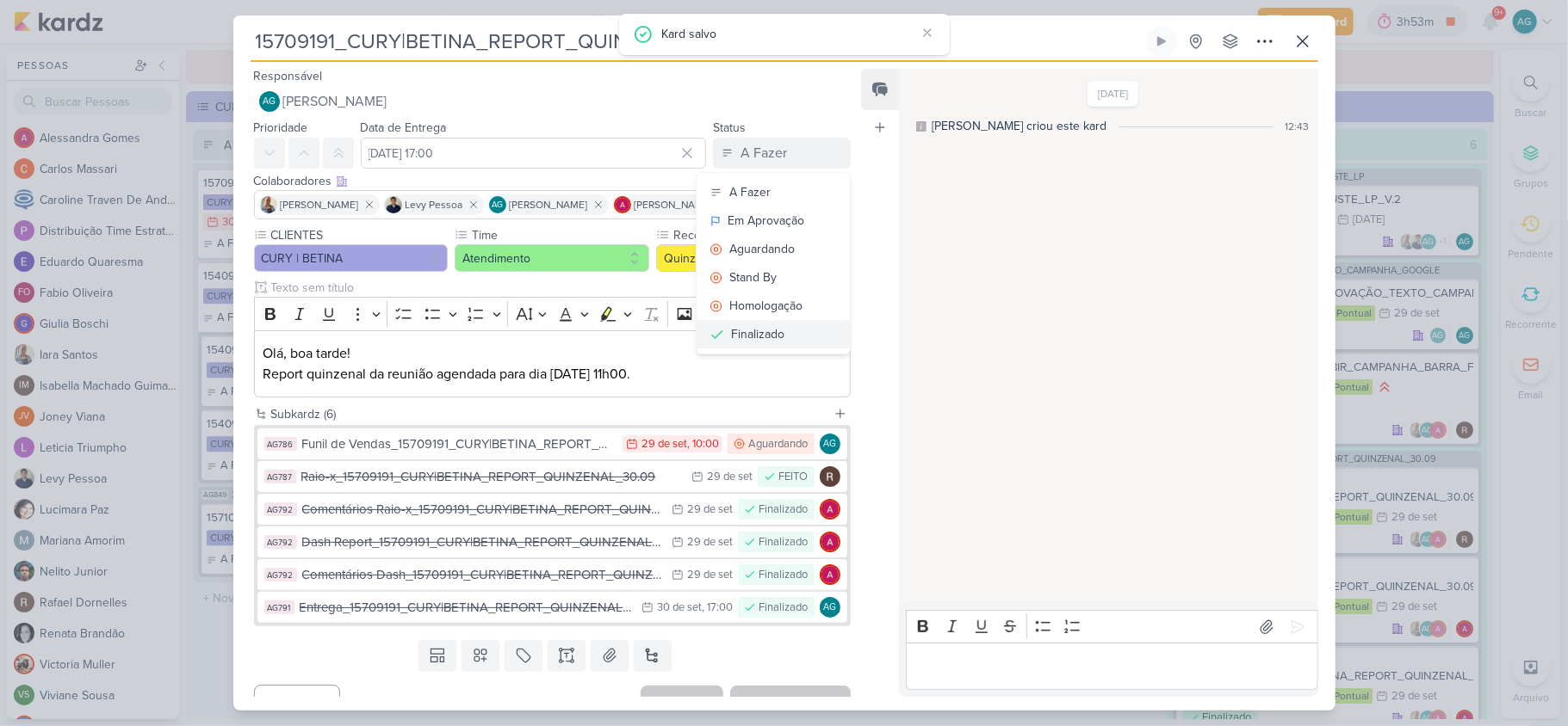
click at [772, 328] on div "Finalizado" at bounding box center [758, 334] width 54 height 18
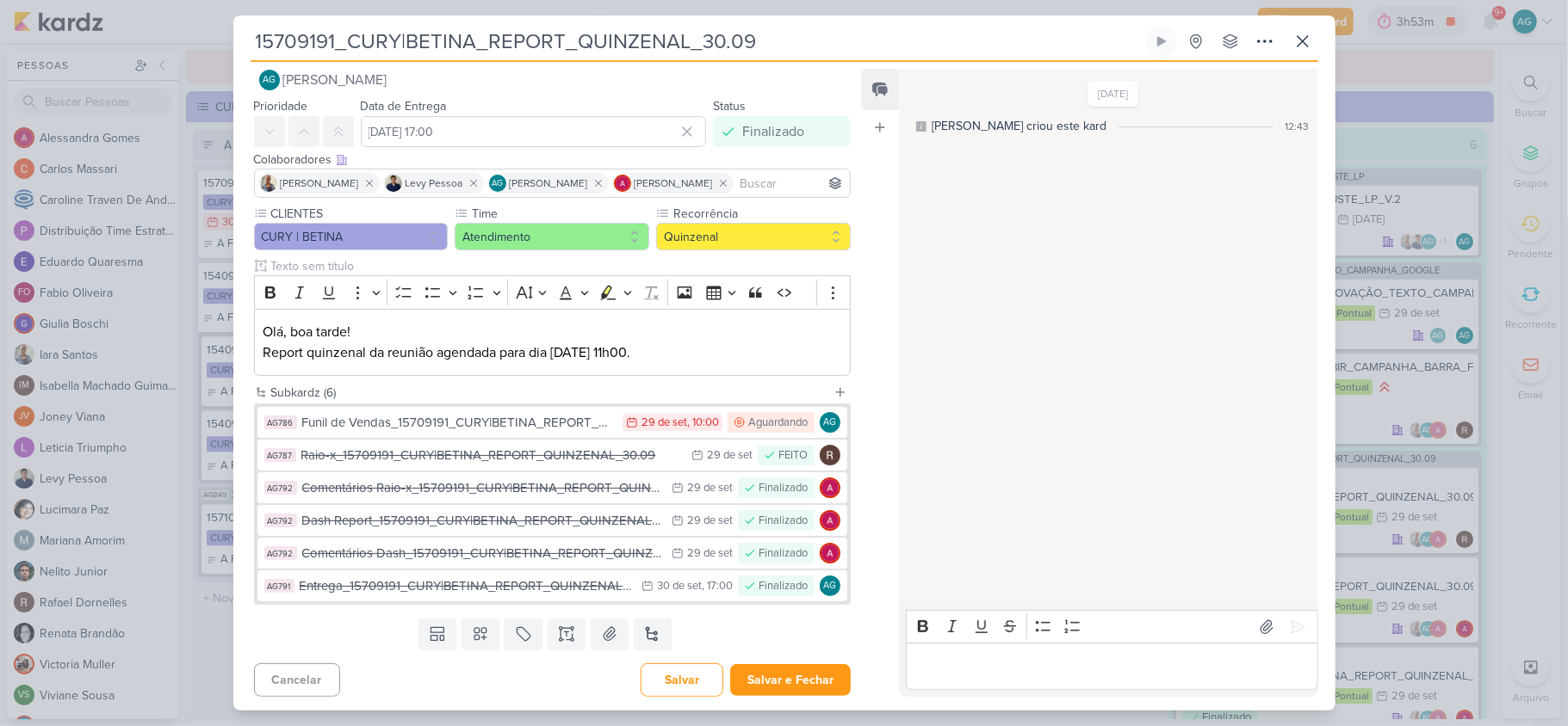
scroll to position [26, 0]
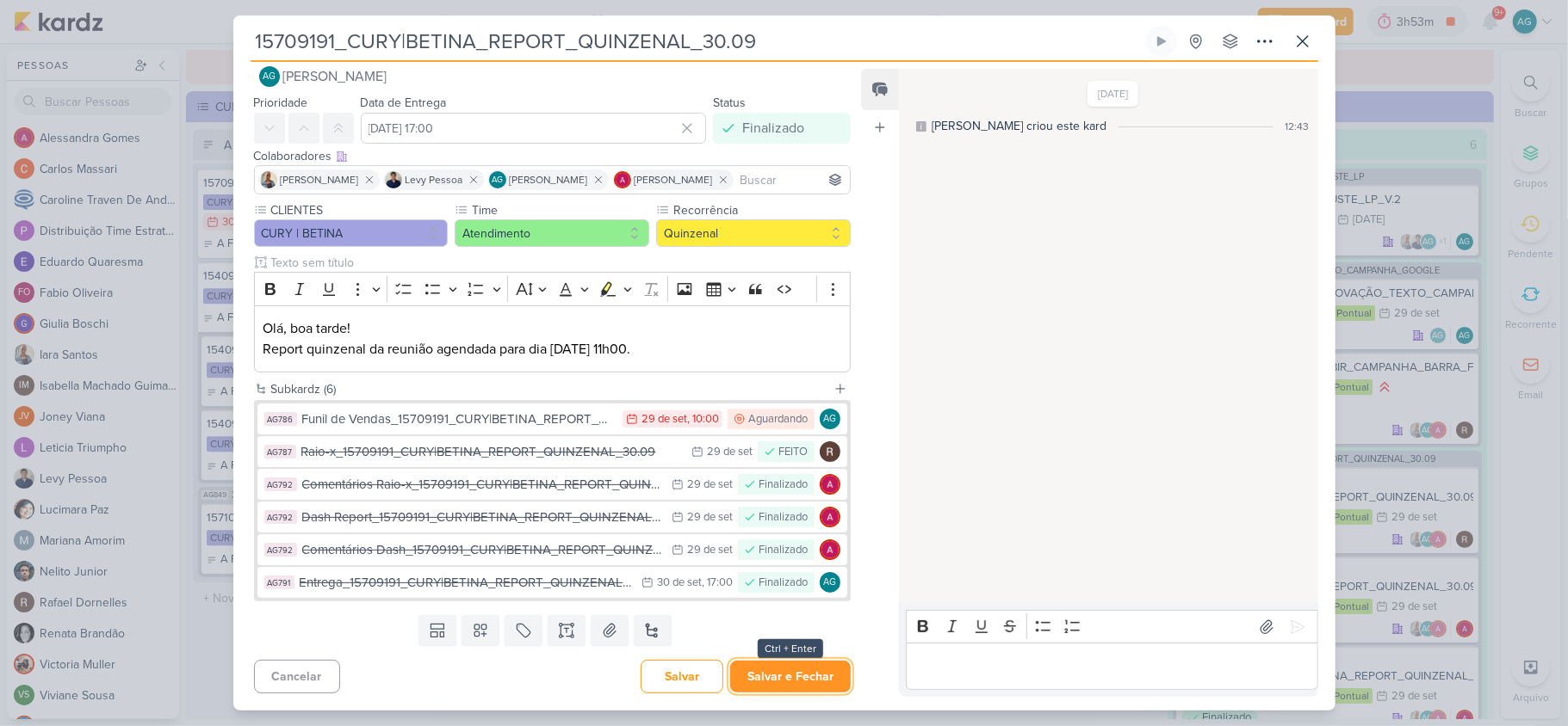
click at [810, 676] on button "Salvar e Fechar" at bounding box center [790, 677] width 120 height 32
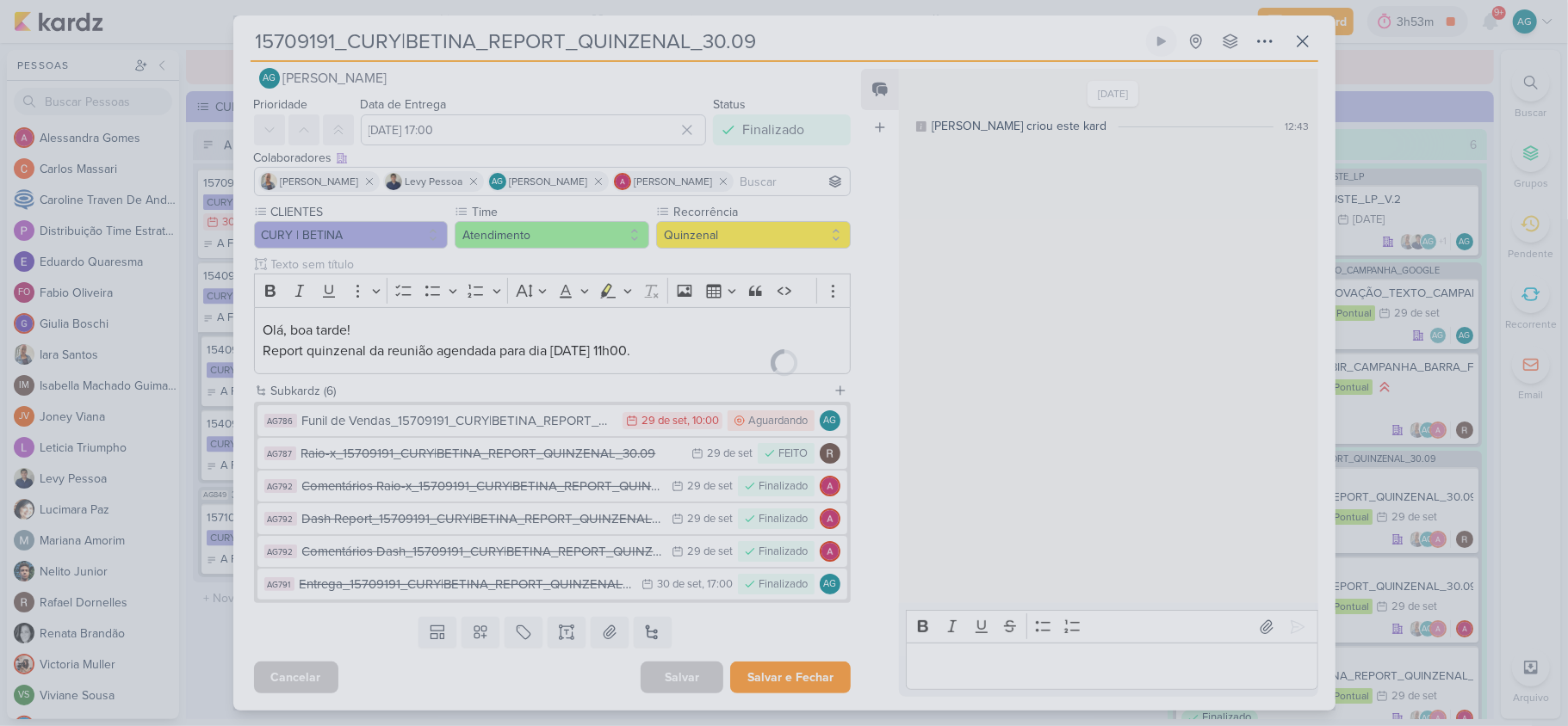
scroll to position [24, 0]
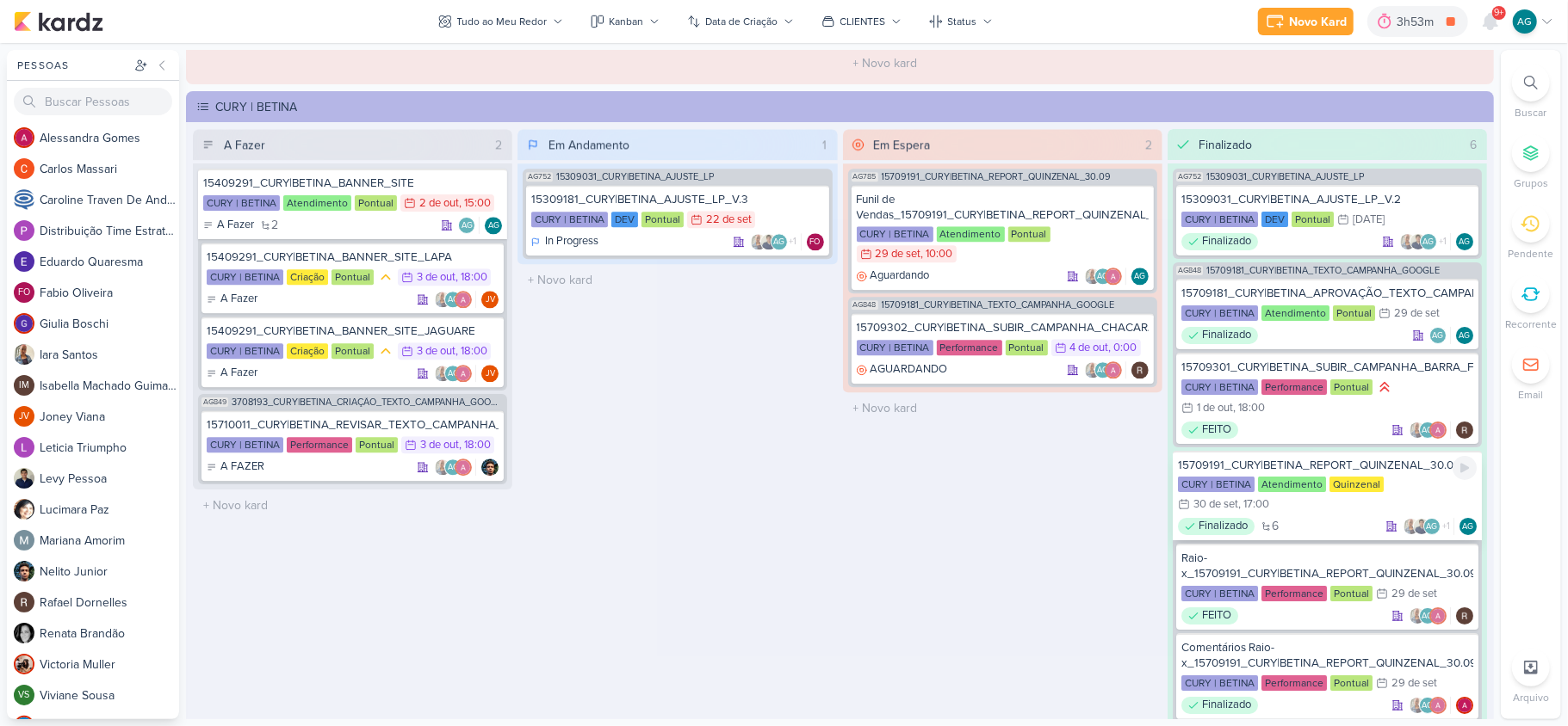
click at [1339, 464] on div "15709191_CURY|BETINA_REPORT_QUINZENAL_30.09" at bounding box center [1327, 465] width 299 height 16
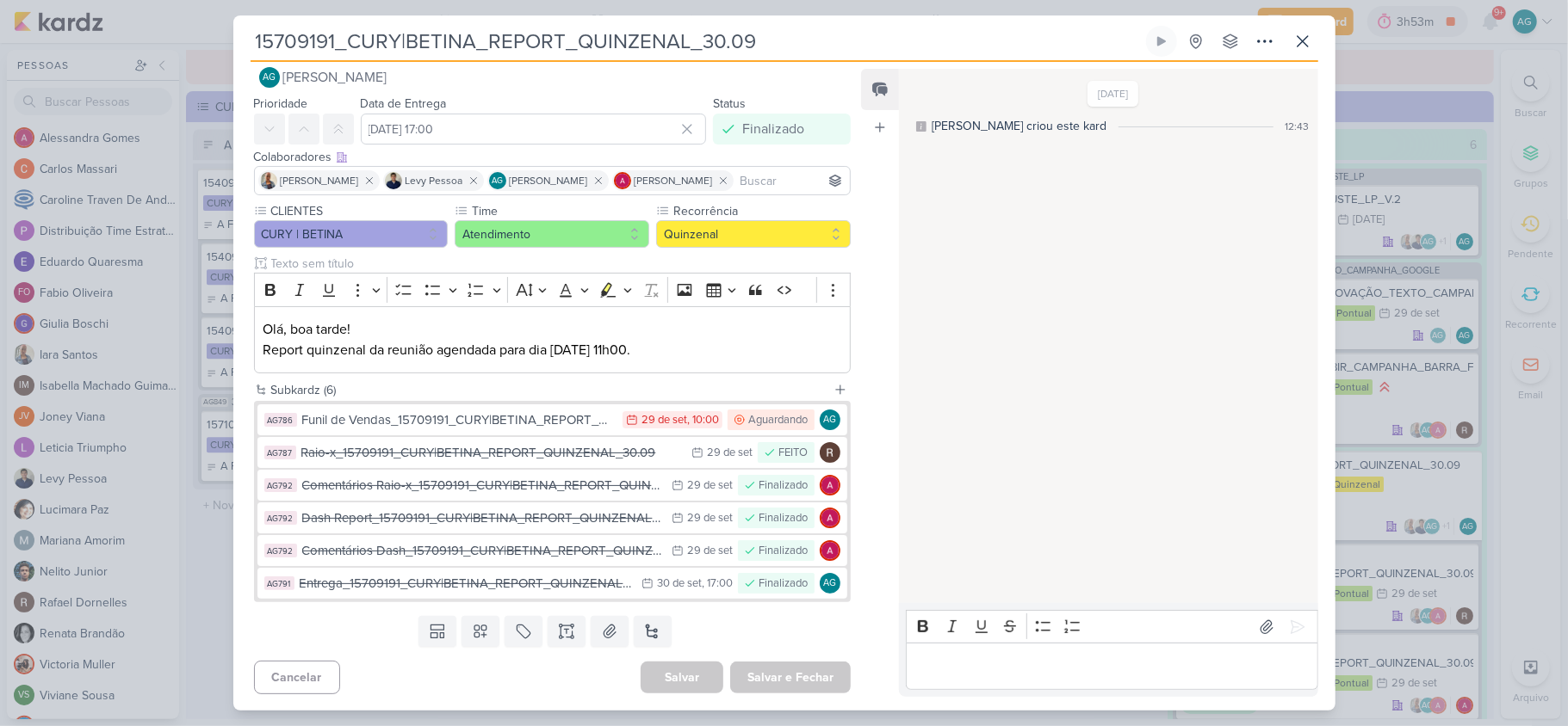
drag, startPoint x: 793, startPoint y: 42, endPoint x: 210, endPoint y: 42, distance: 583.0
click at [210, 42] on div "15709191_CURY|BETINA_REPORT_QUINZENAL_30.09 Criado por mim" at bounding box center [784, 363] width 1568 height 726
click at [503, 418] on div "Funil de Vendas_15709191_CURY|BETINA_REPORT_QUINZENAL_30.09" at bounding box center [459, 420] width 313 height 20
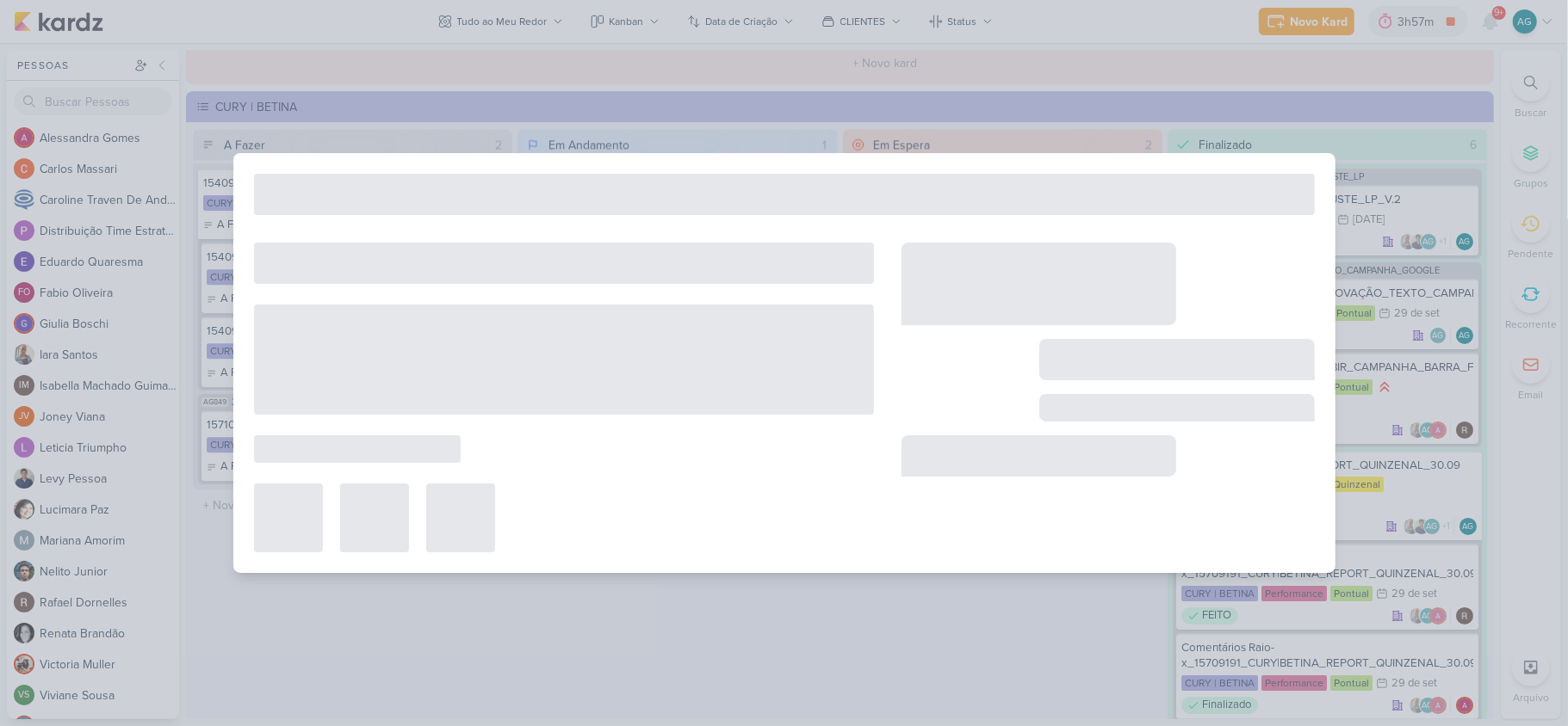
type input "Funil de Vendas_15709191_CURY|BETINA_REPORT_QUINZENAL_30.09"
type input "29 de setembro de 2025 às 10:00"
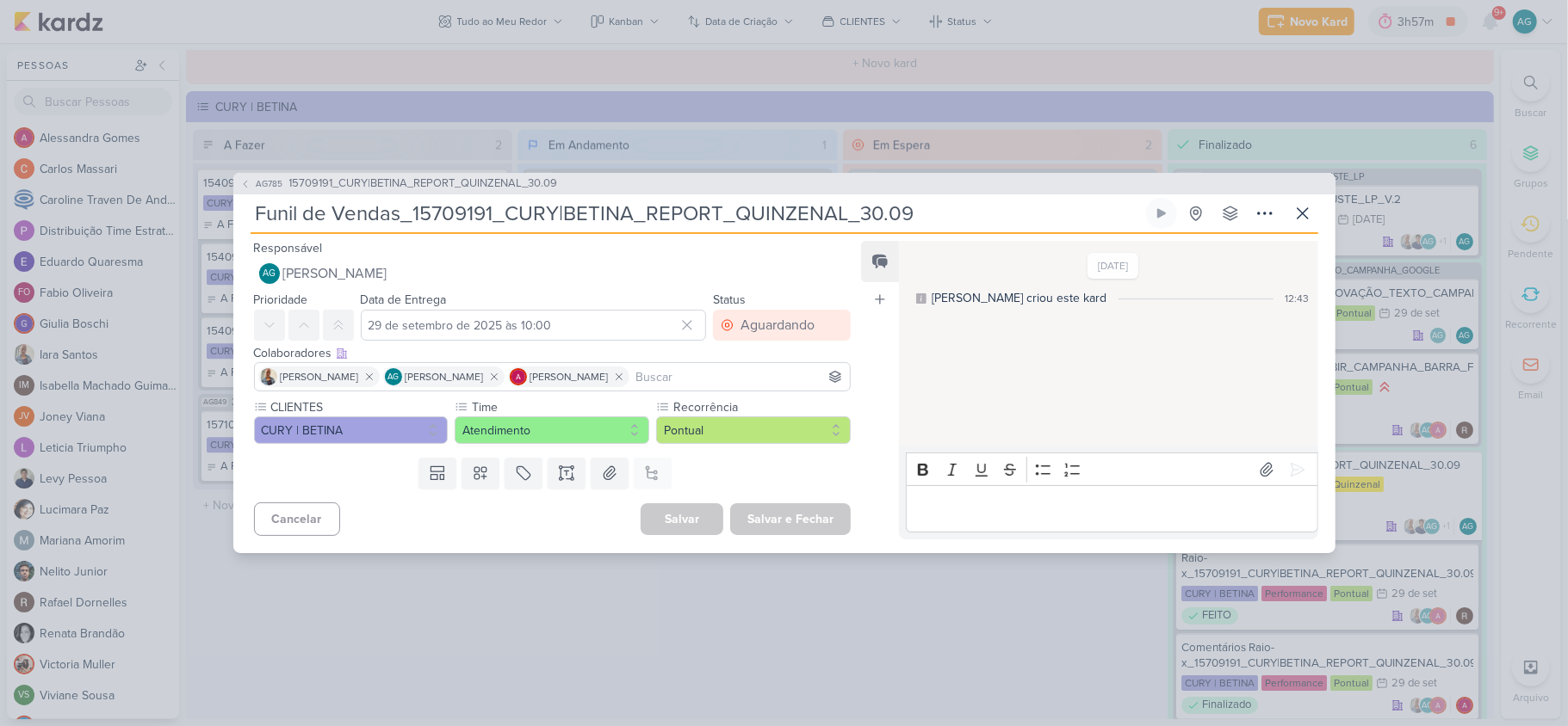
click at [1033, 513] on p "Editor editing area: main" at bounding box center [1112, 509] width 394 height 21
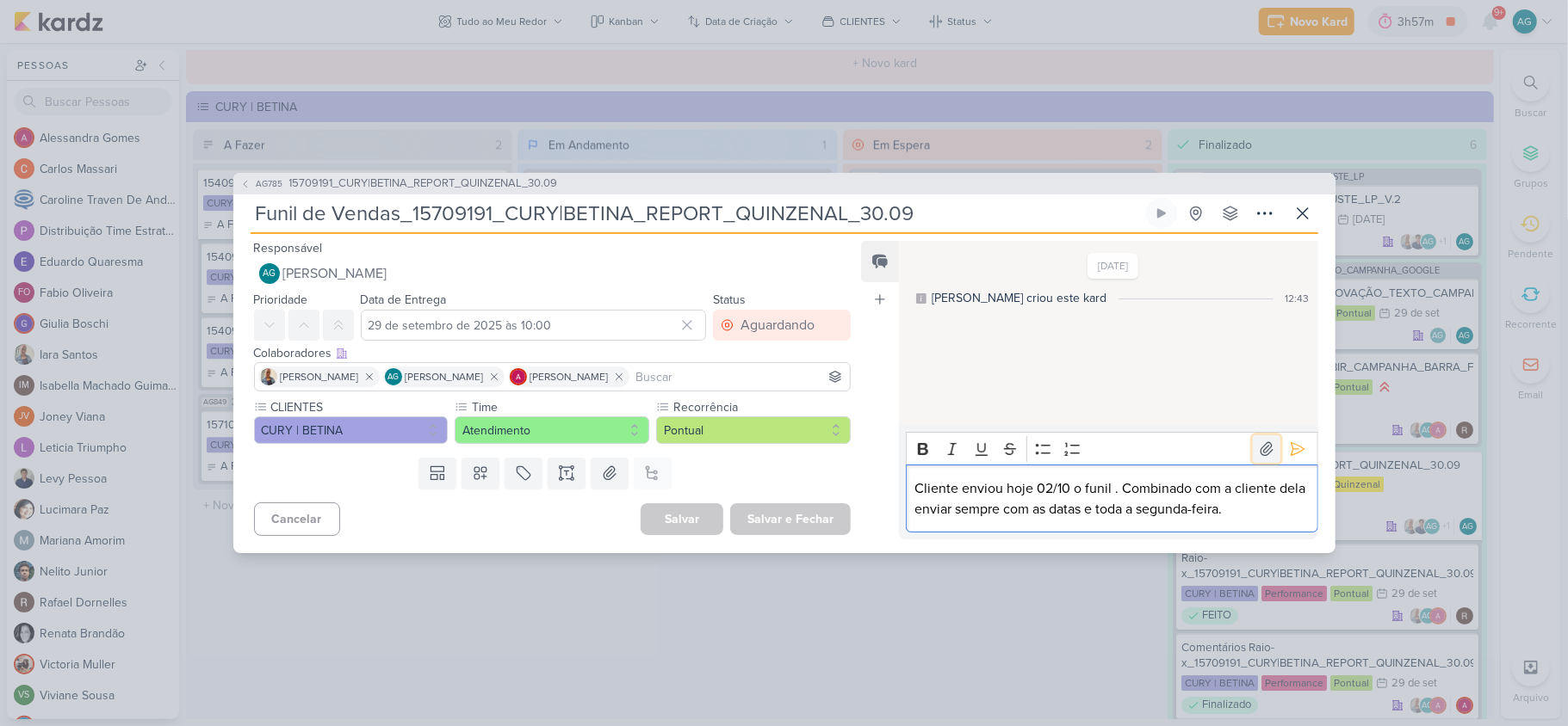
click at [1258, 447] on icon at bounding box center [1266, 450] width 17 height 17
click at [1290, 449] on icon at bounding box center [1298, 450] width 17 height 17
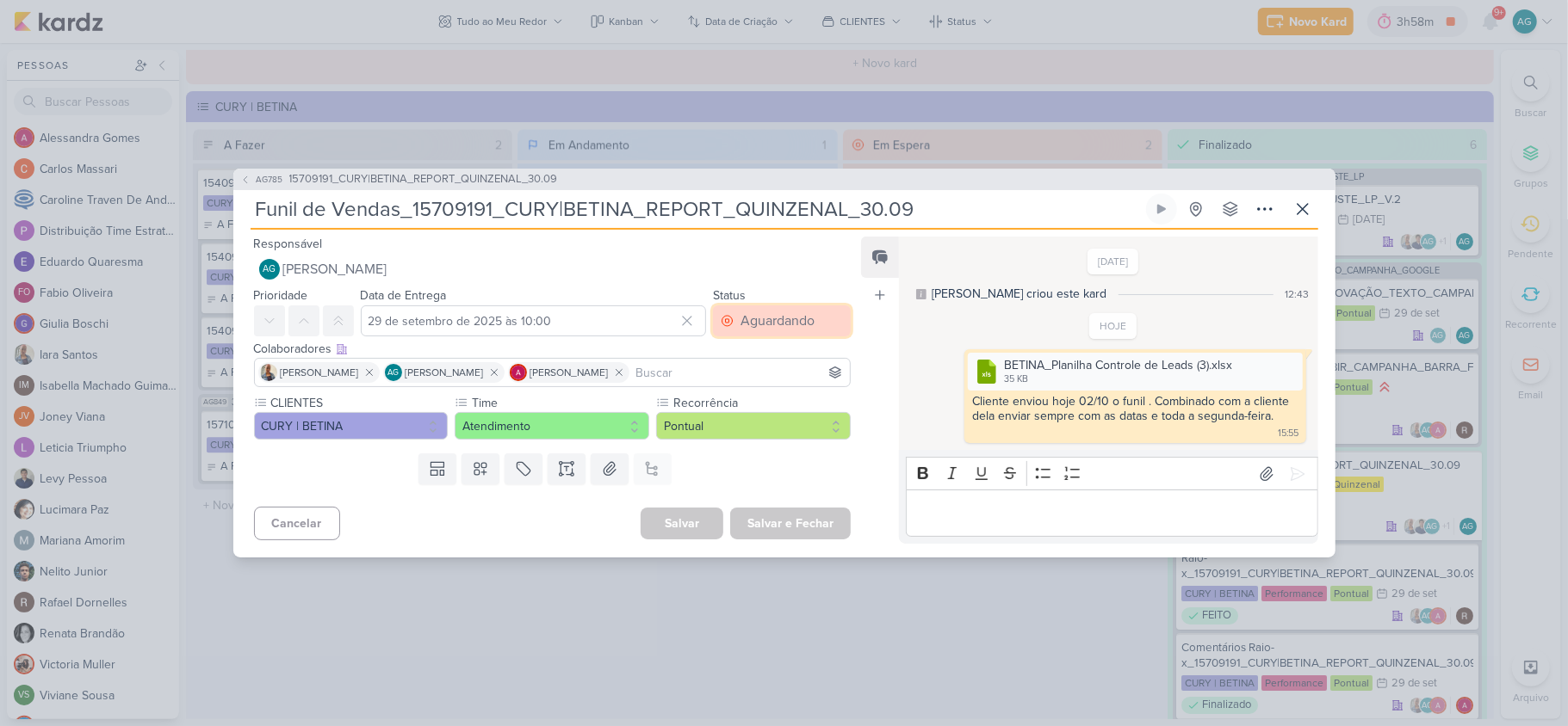
click at [810, 317] on button "Aguardando" at bounding box center [781, 321] width 138 height 31
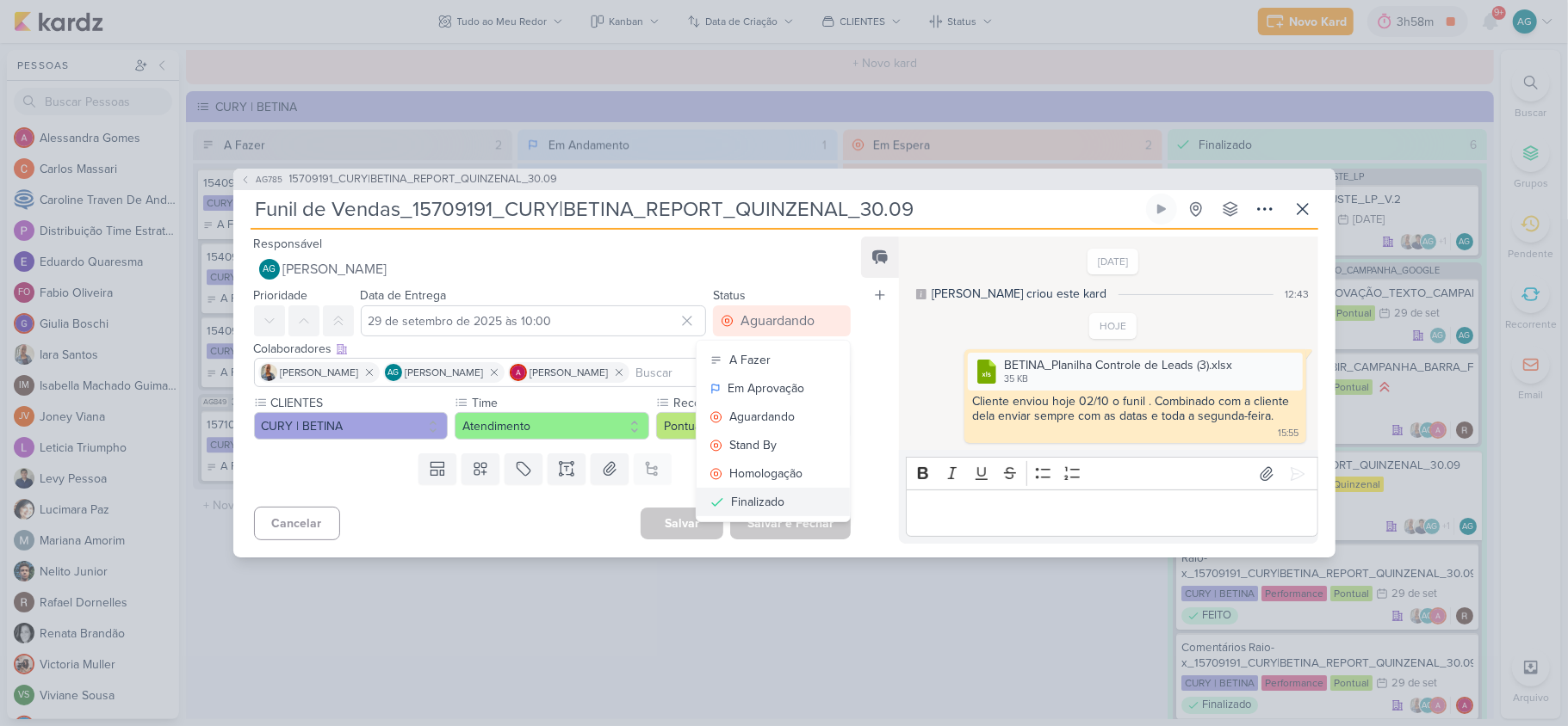
click at [785, 504] on button "Finalizado" at bounding box center [773, 502] width 153 height 29
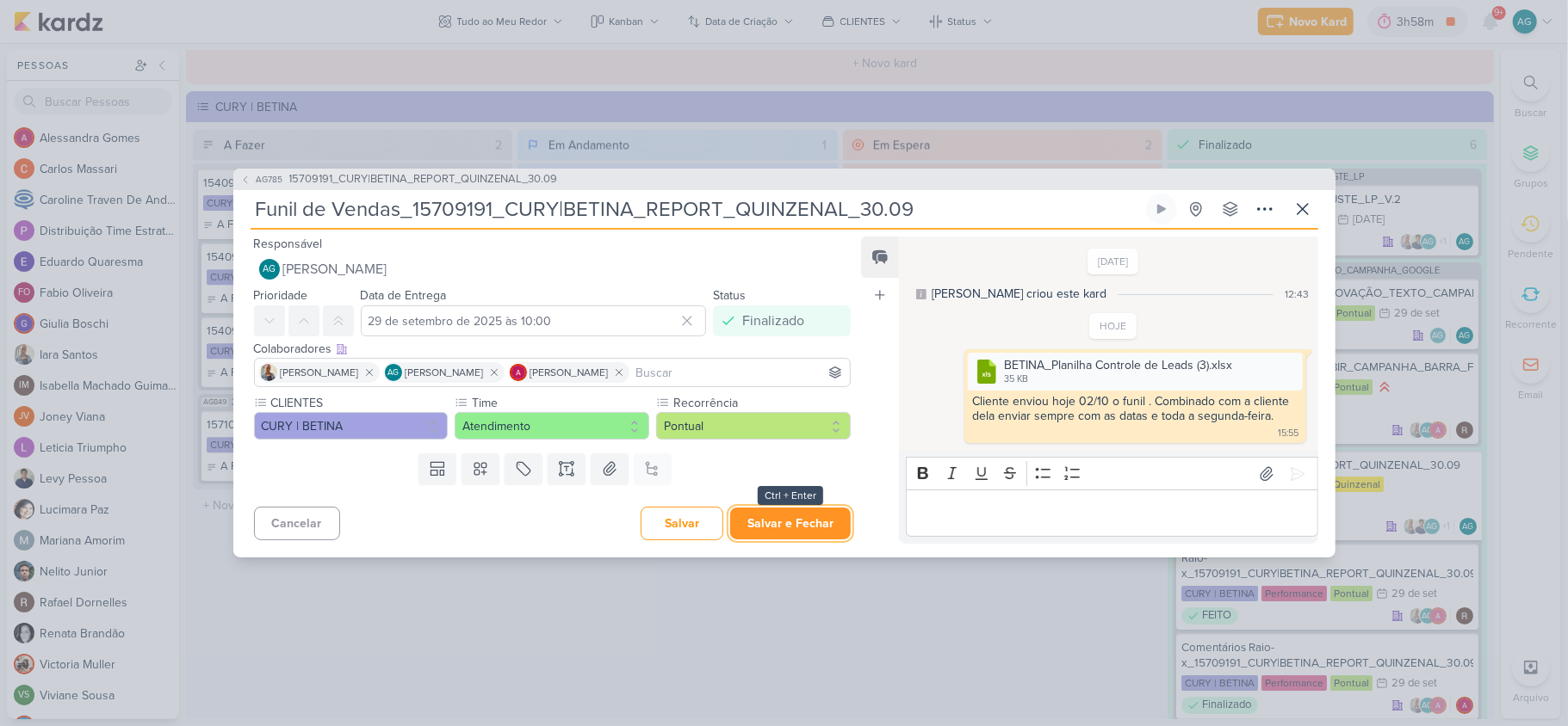
click at [790, 531] on button "Salvar e Fechar" at bounding box center [790, 523] width 120 height 32
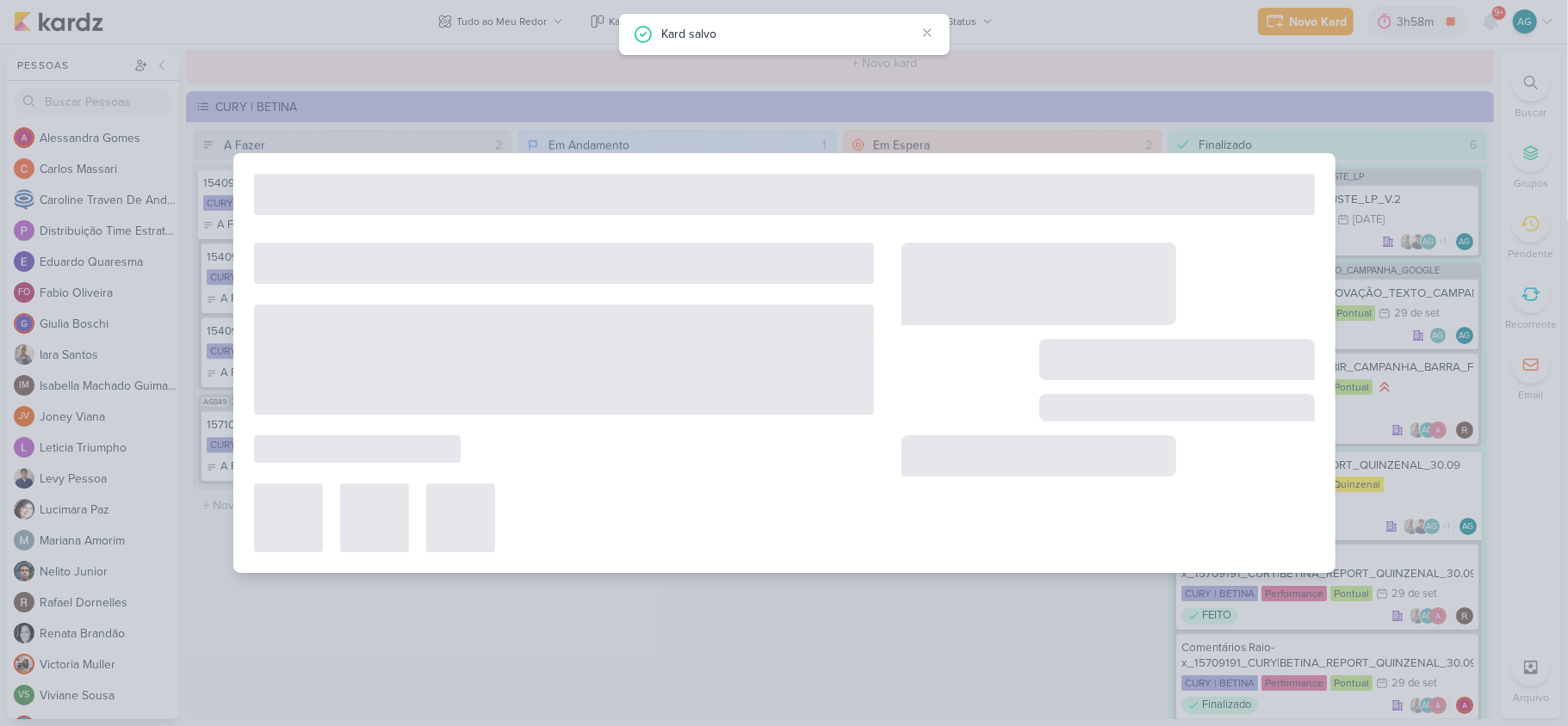
type input "15709191_CURY|BETINA_REPORT_QUINZENAL_30.09"
type input "30 de setembro de 2025 às 17:00"
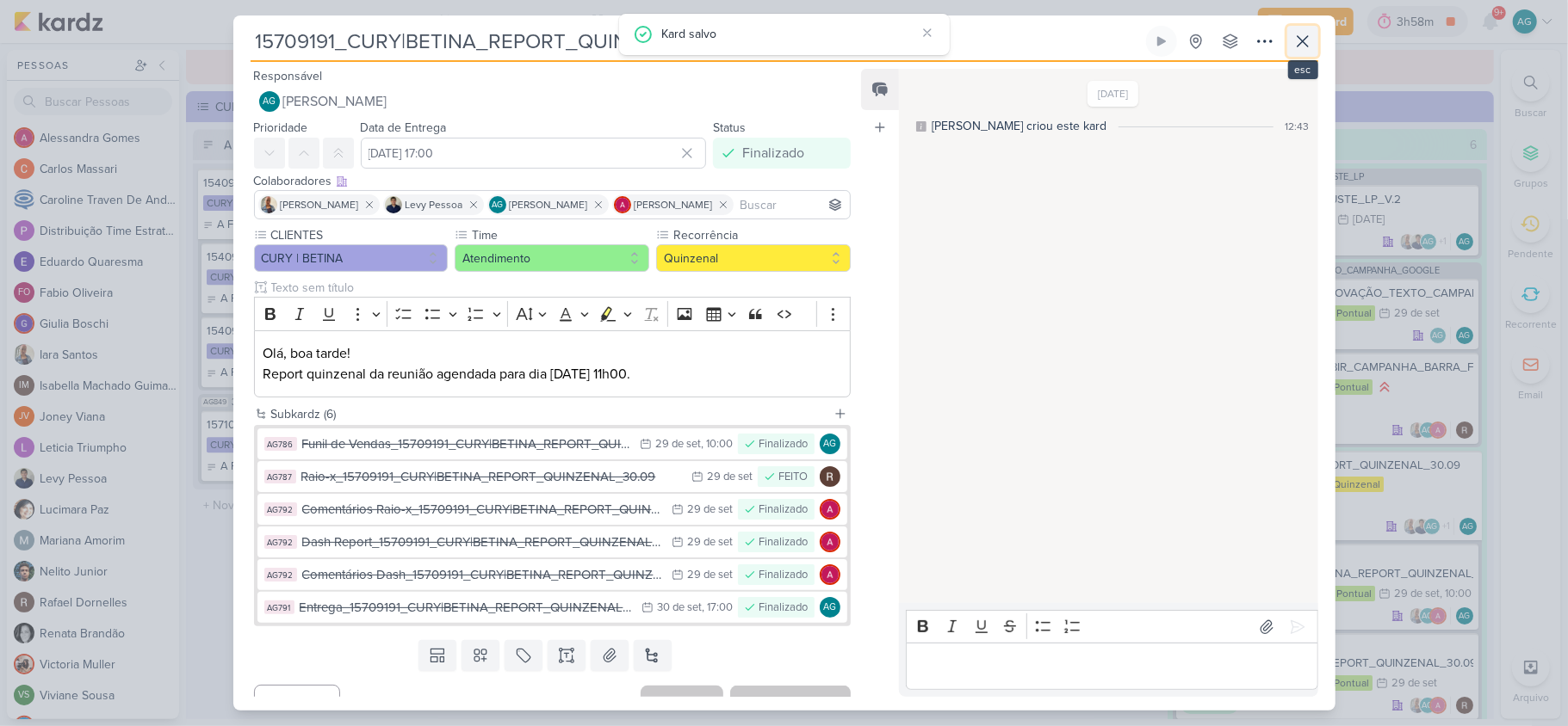
click at [1299, 42] on icon at bounding box center [1303, 42] width 21 height 21
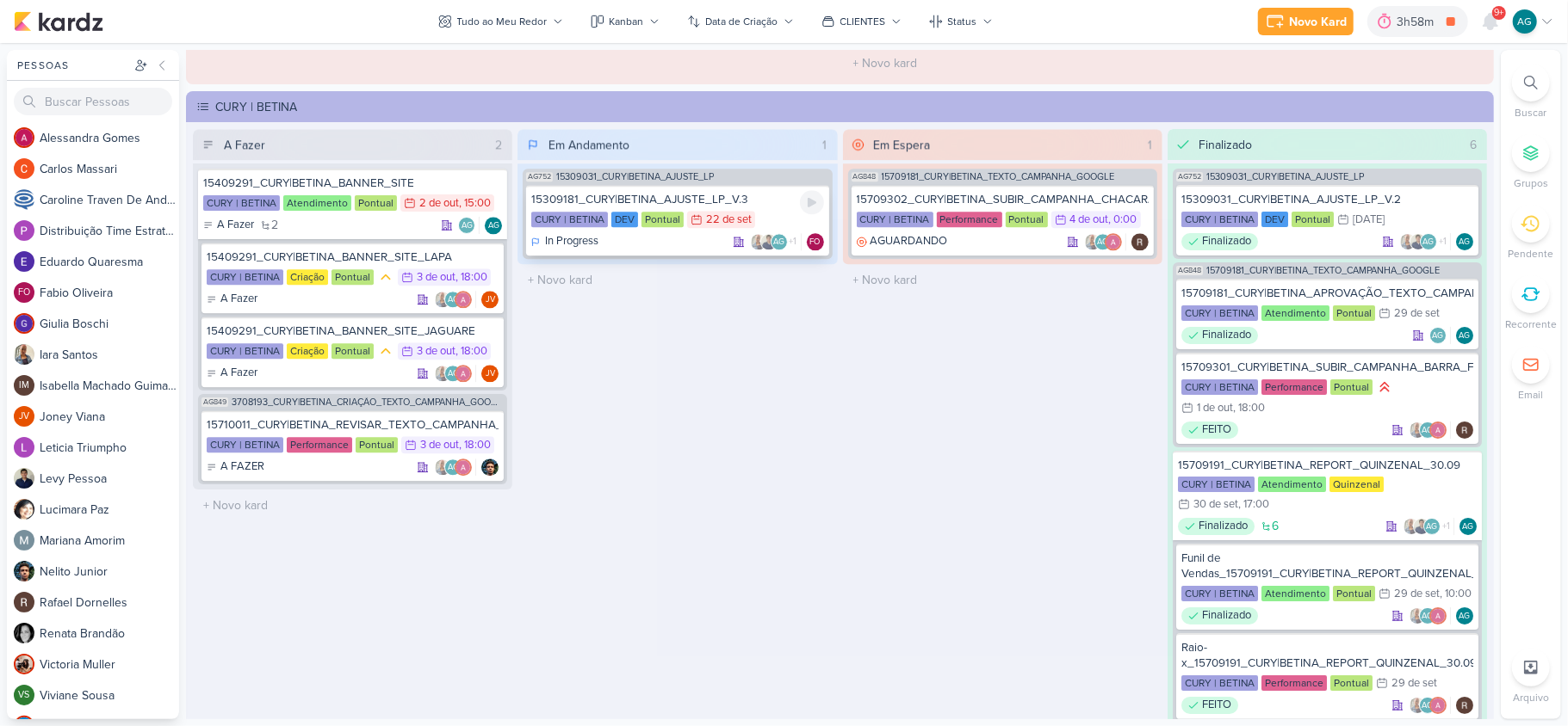
click at [697, 199] on div "15309181_CURY|BETINA_AJUSTE_LP_V.3" at bounding box center [677, 199] width 292 height 16
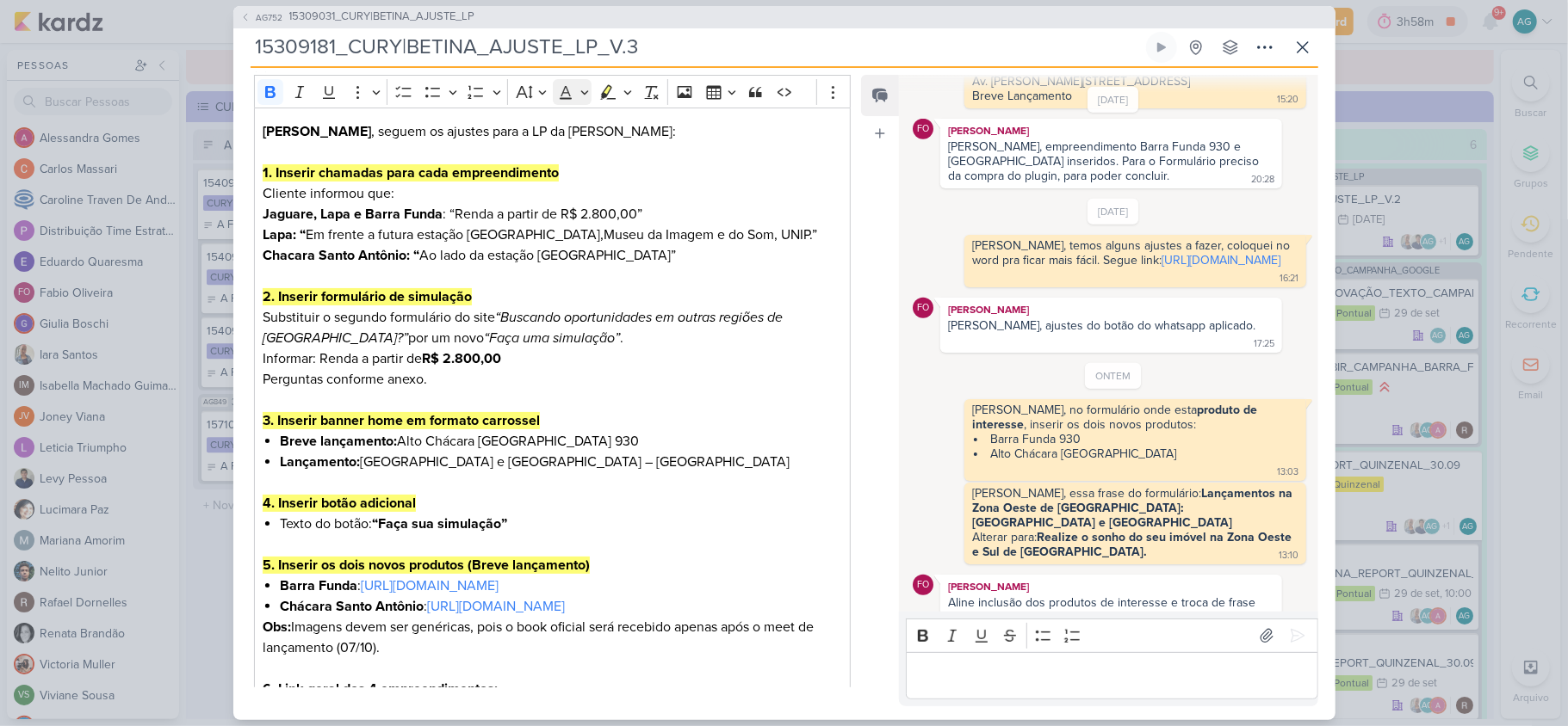
scroll to position [229, 0]
click at [1305, 47] on icon at bounding box center [1303, 48] width 21 height 21
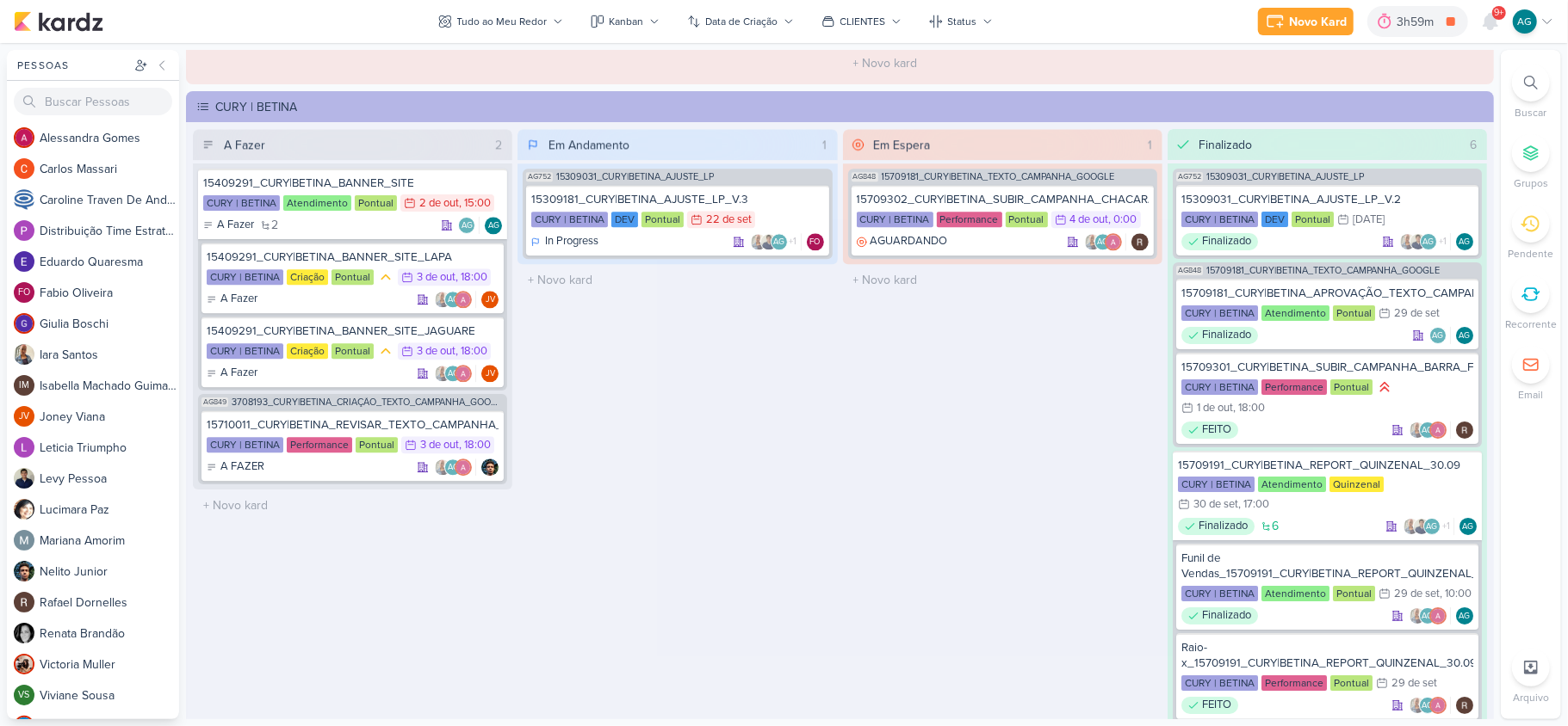
click at [1541, 83] on div at bounding box center [1531, 82] width 38 height 38
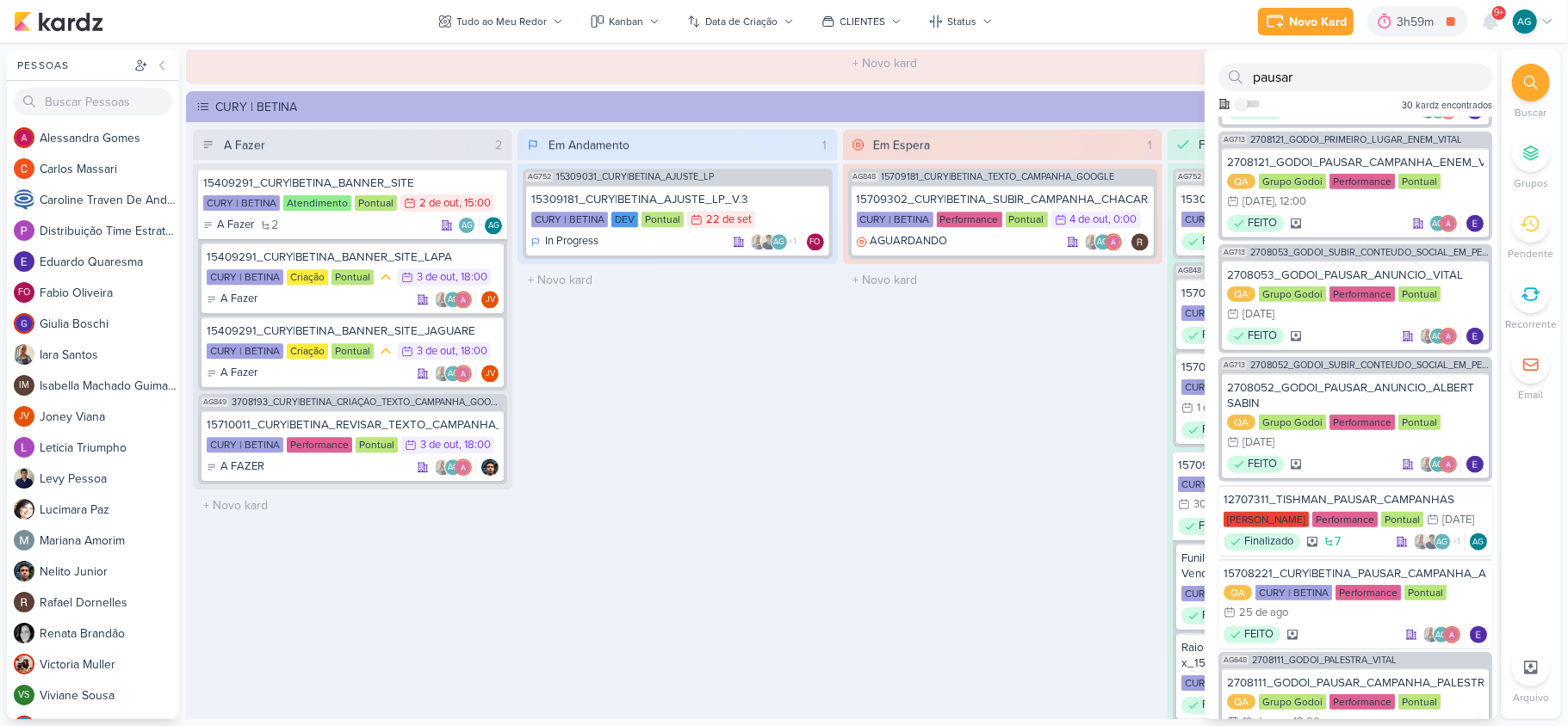
click at [1541, 83] on div at bounding box center [1531, 82] width 38 height 38
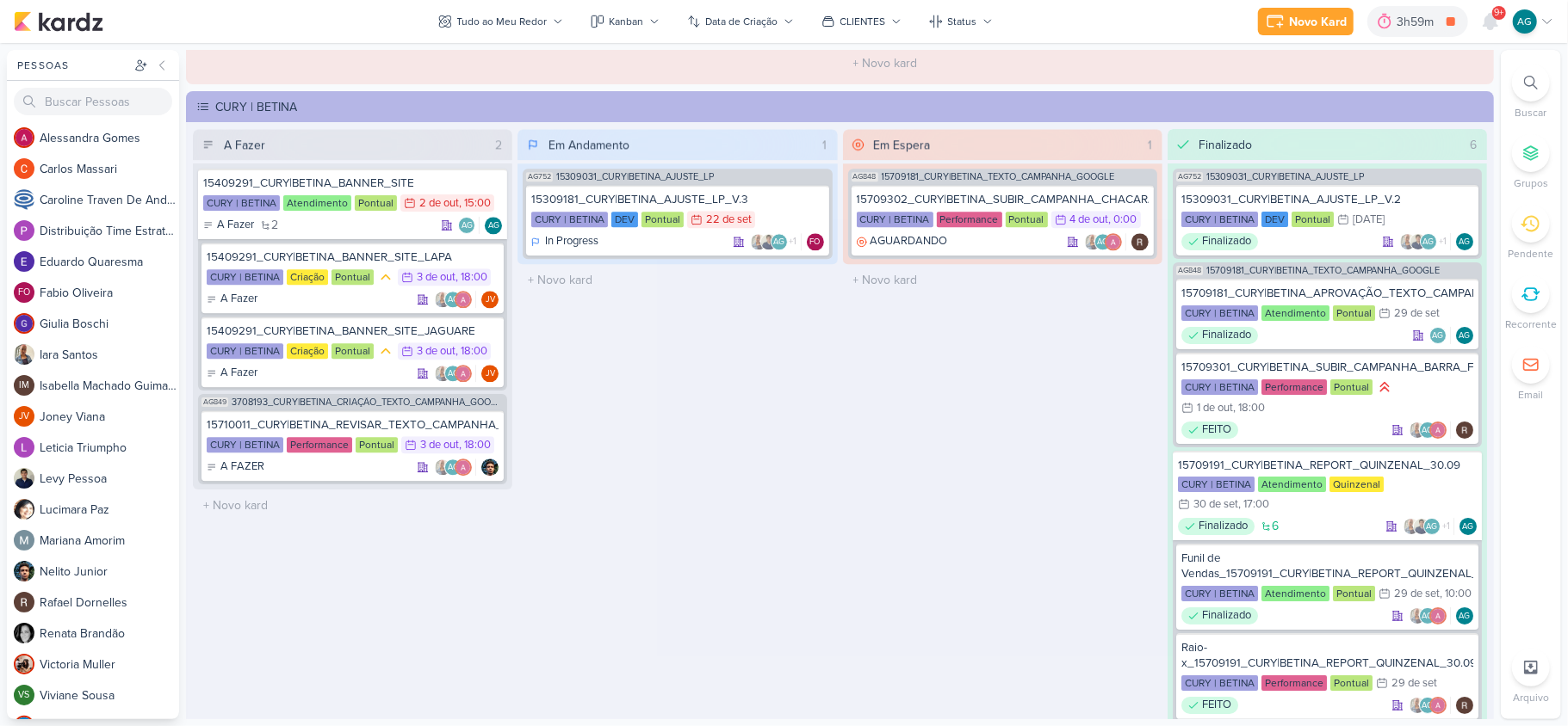
click at [1539, 79] on div at bounding box center [1531, 82] width 38 height 38
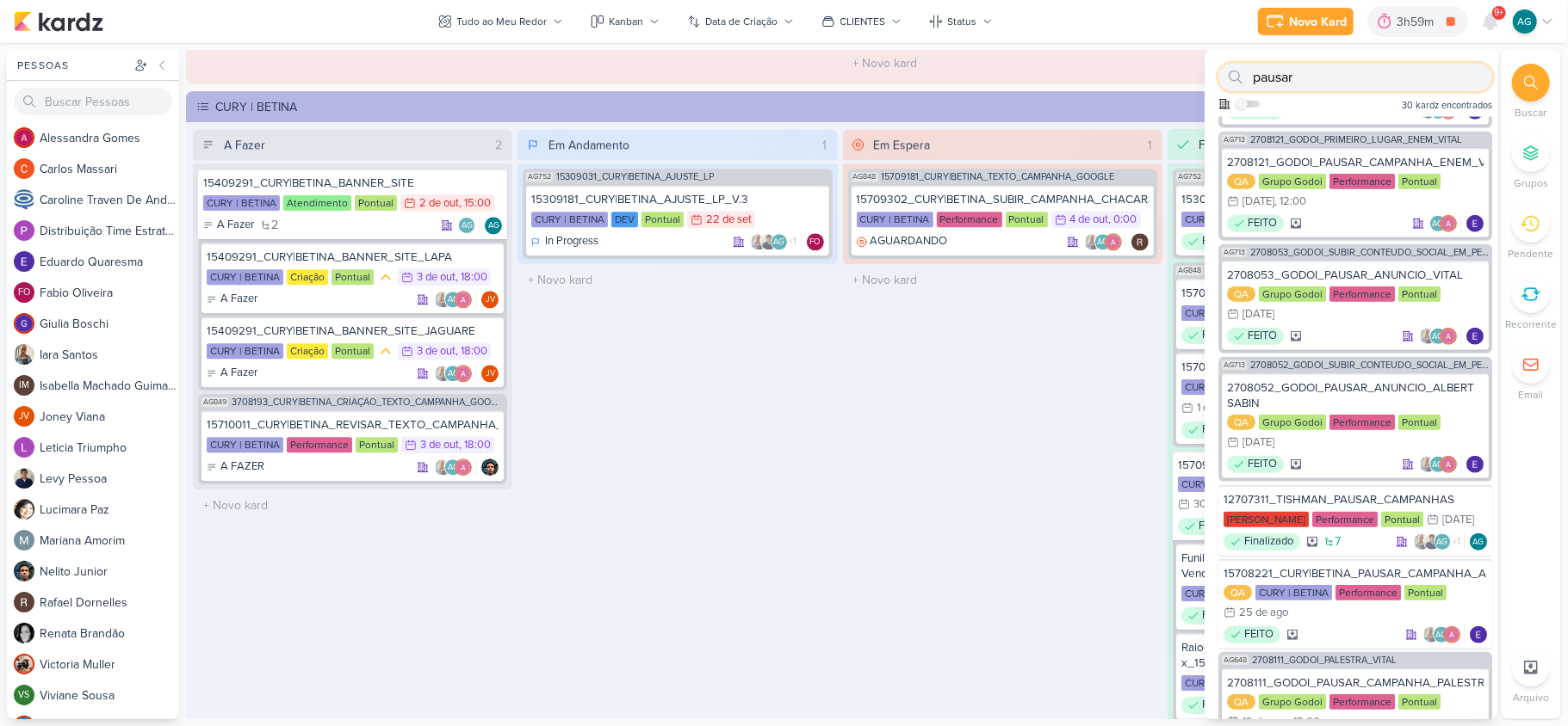
paste input "2709197"
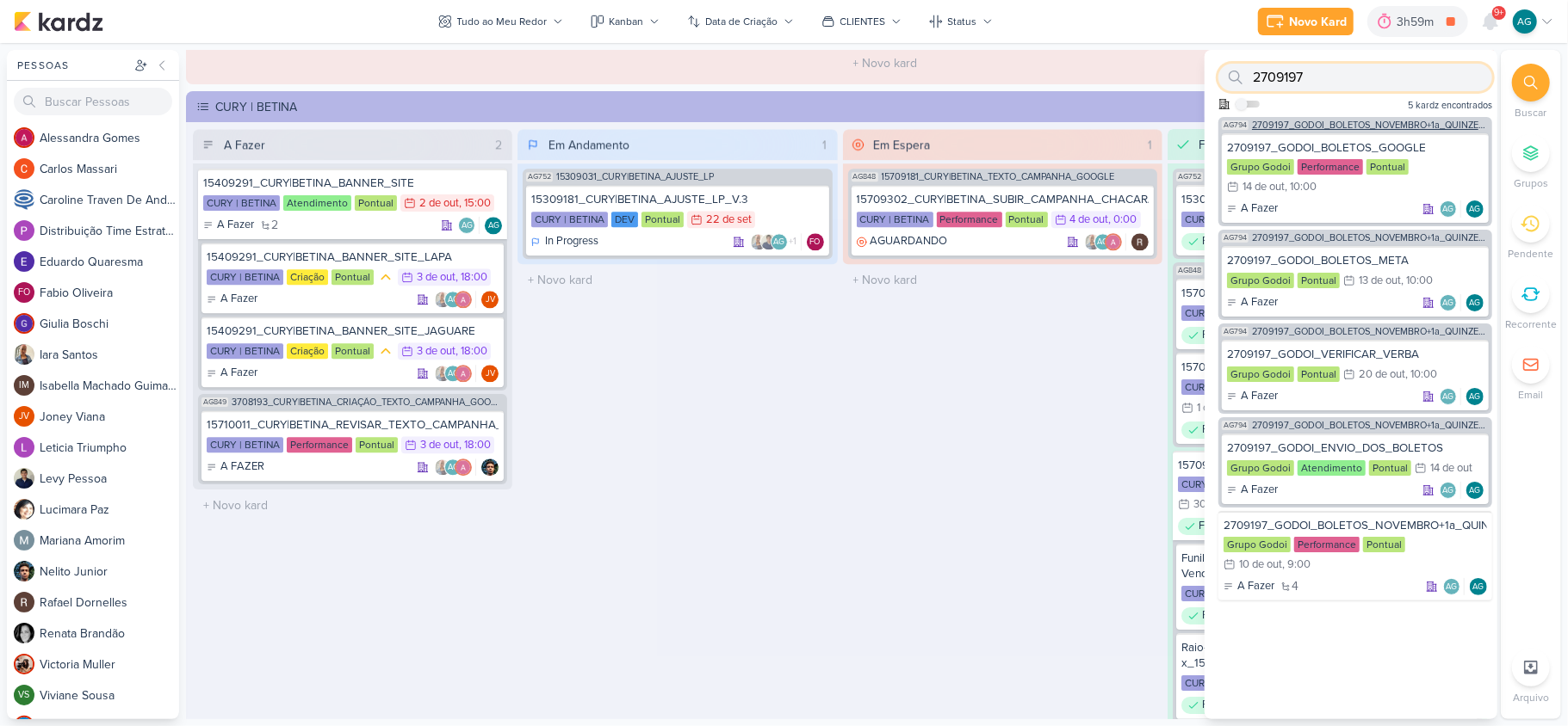
type input "2709197"
click at [1371, 124] on span "2709197_GODOI_BOLETOS_NOVEMBRO+1a_QUINZENA_DEZEMBRO" at bounding box center [1370, 125] width 237 height 10
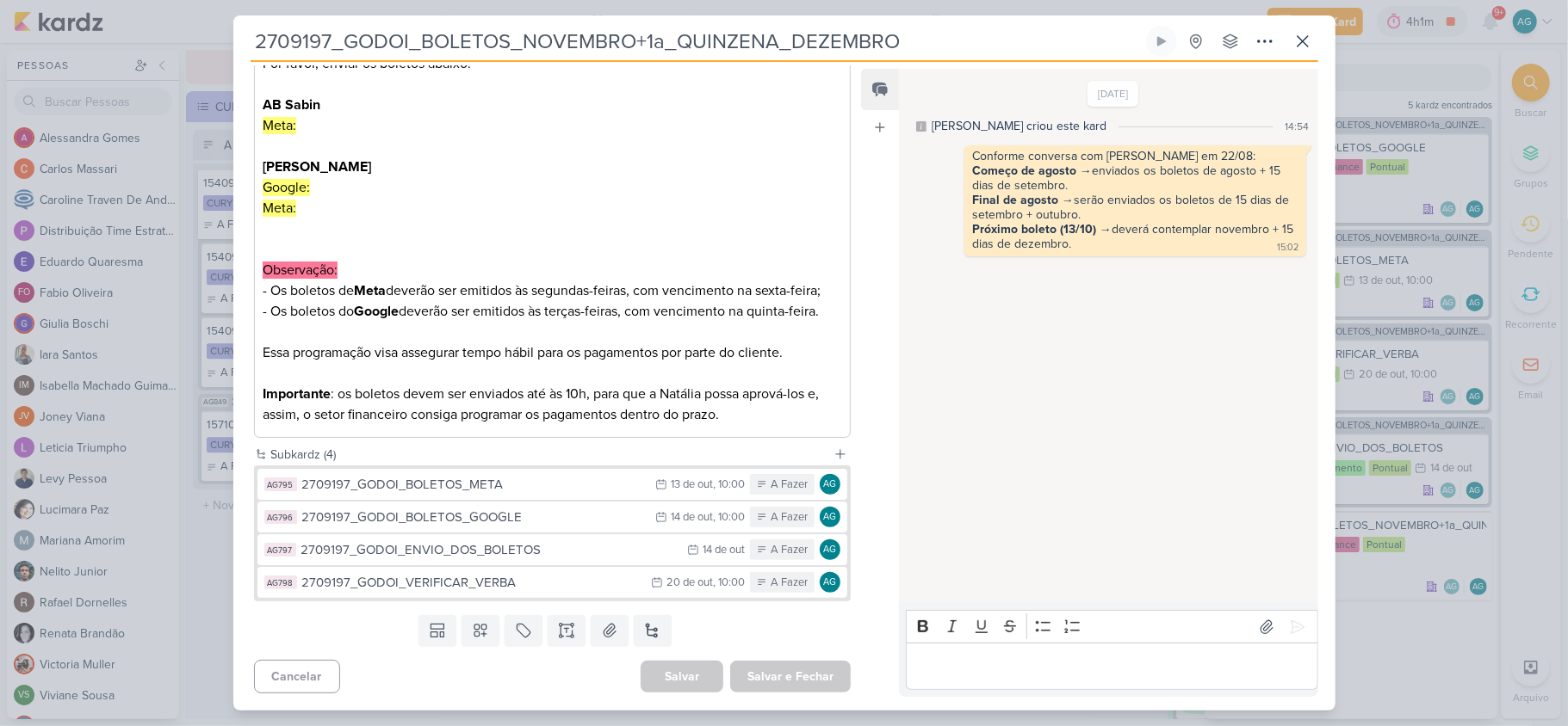
scroll to position [177, 0]
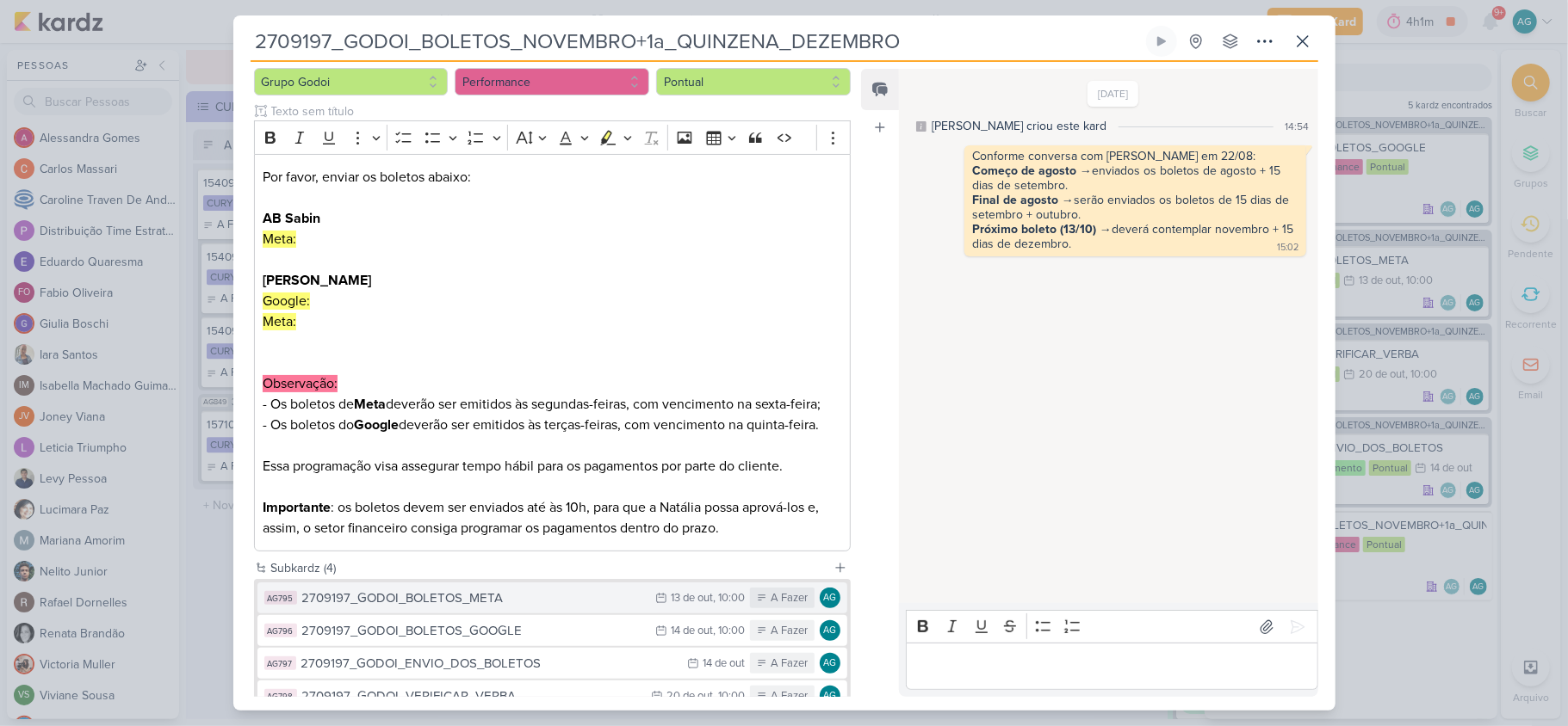
click at [520, 600] on div "2709197_GODOI_BOLETOS_META" at bounding box center [475, 598] width 345 height 20
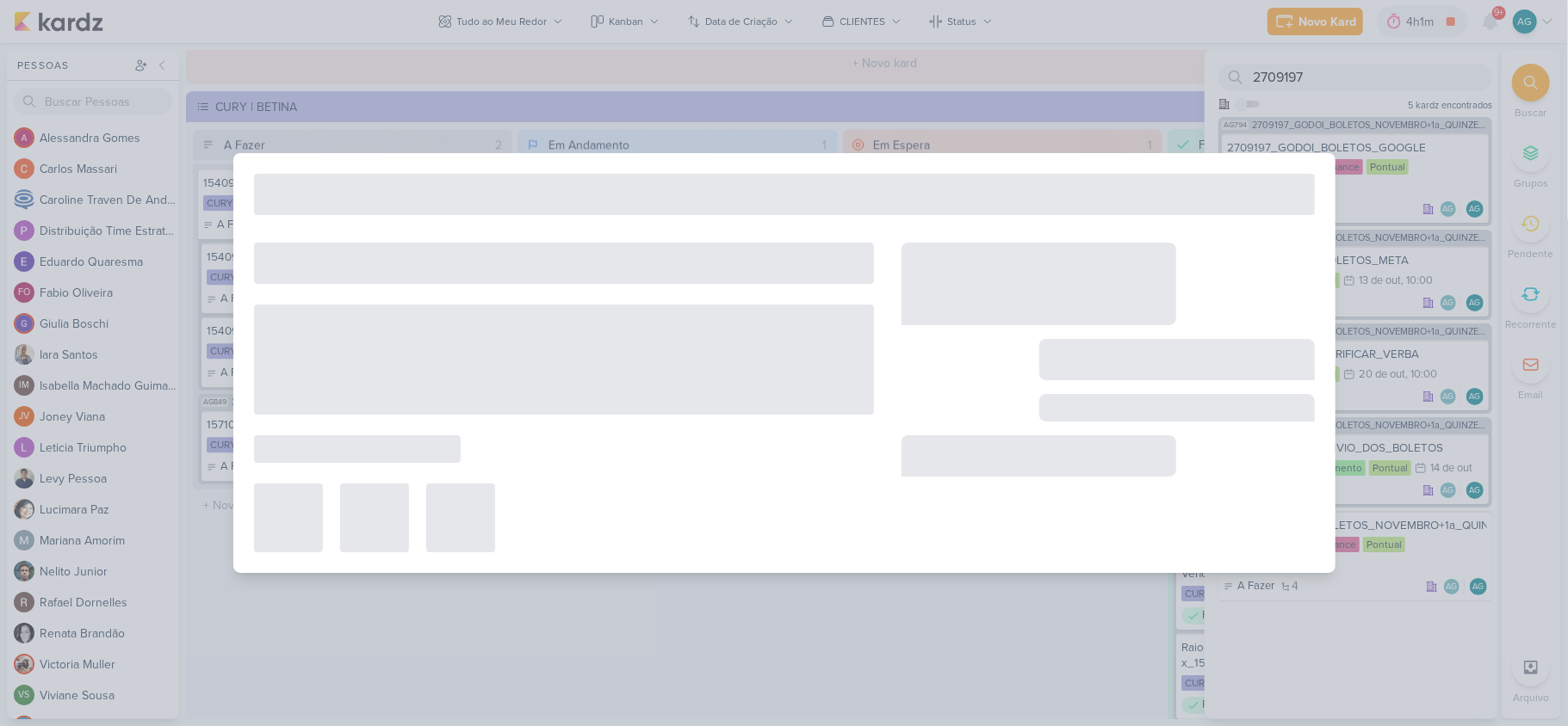
type input "2709197_GODOI_BOLETOS_META"
type input "13 de outubro de 2025 às 10:00"
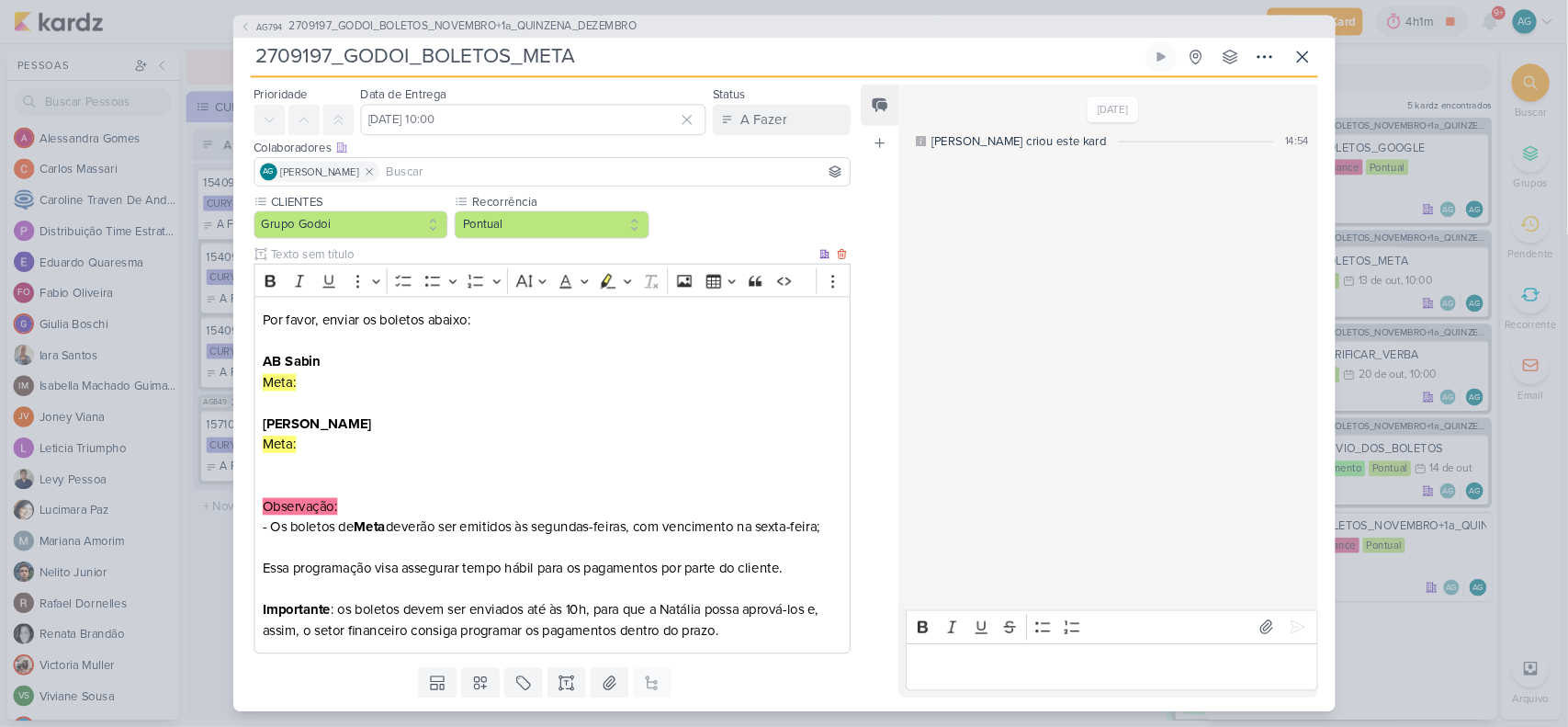
scroll to position [0, 0]
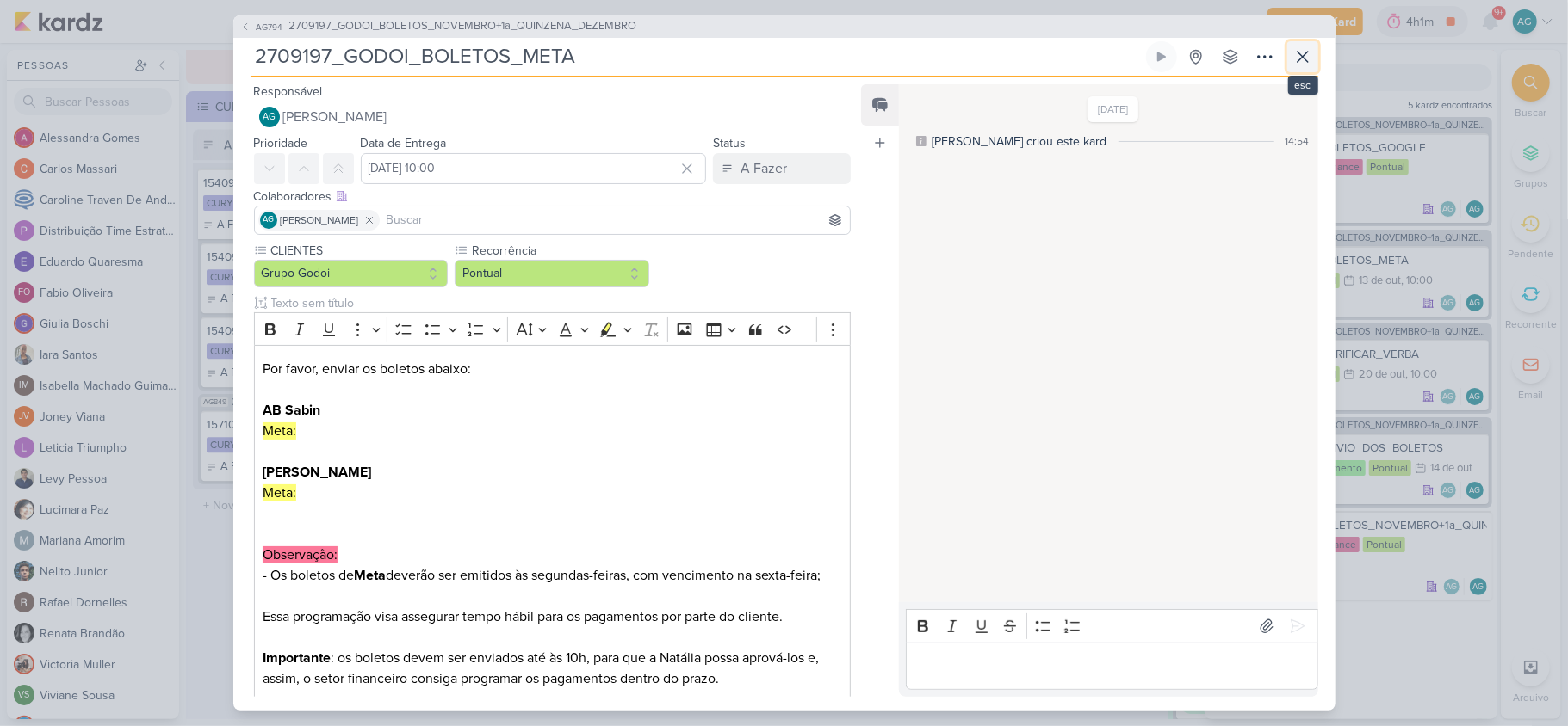
click at [1313, 61] on button at bounding box center [1303, 57] width 31 height 31
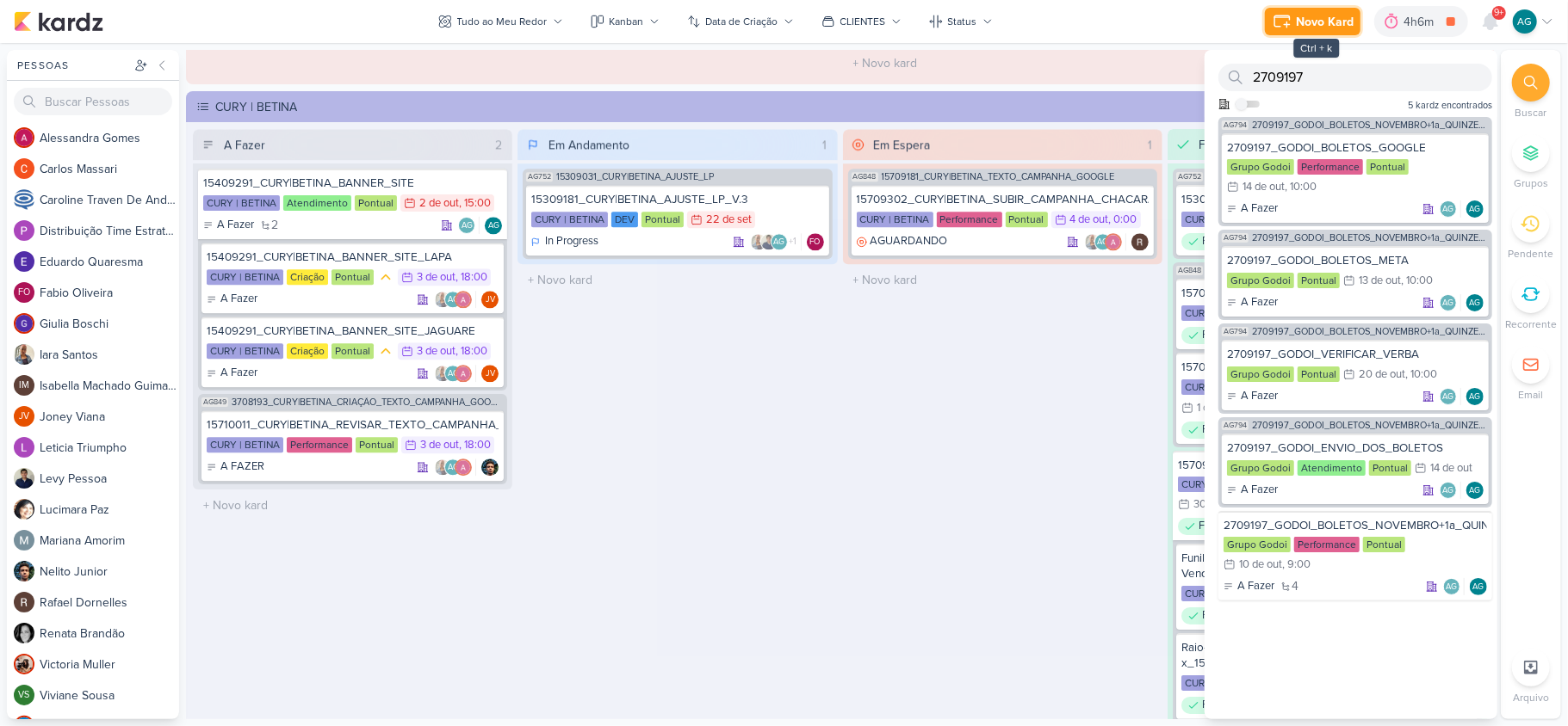
click at [1334, 17] on div "Novo Kard" at bounding box center [1324, 22] width 58 height 18
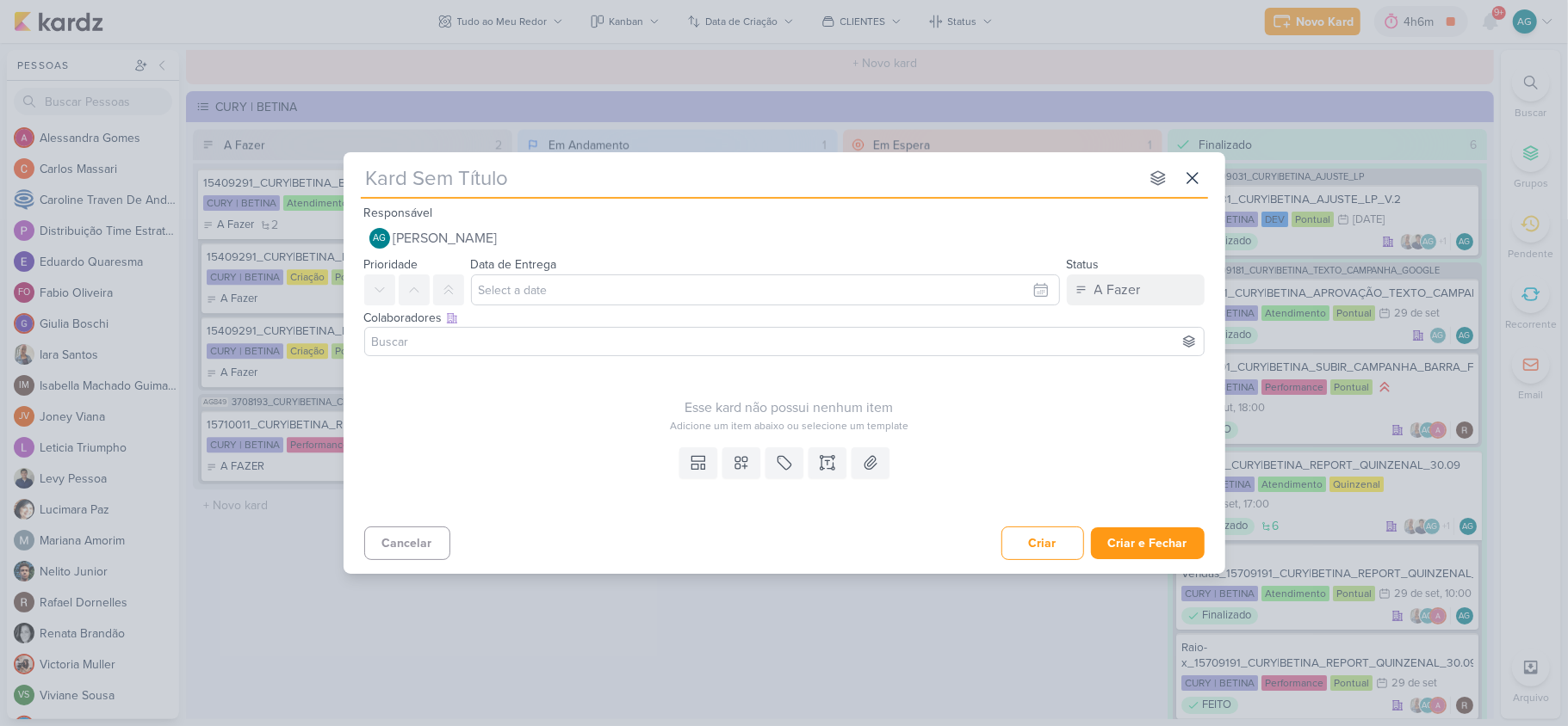
type input "2710021_GODOI_ANALISE_LEADS_SABIN"
click at [827, 461] on icon at bounding box center [828, 463] width 17 height 17
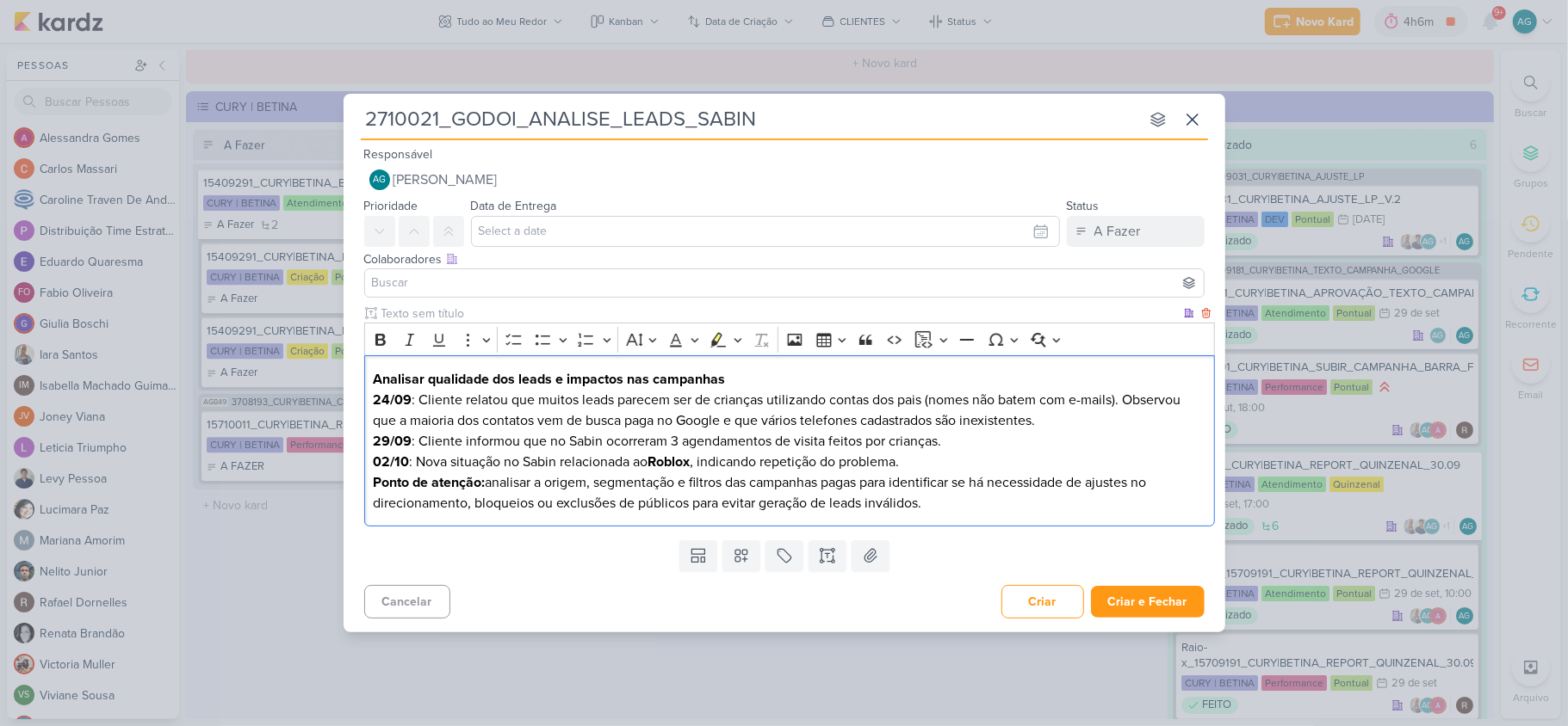
click at [372, 377] on div "Analisar qualidade dos leads e impactos nas campanhas 24/09 : Cliente relatou q…" at bounding box center [789, 441] width 850 height 172
click at [821, 376] on p "Por favor, analisar qualidade dos leads e impactos nas campanhas" at bounding box center [789, 379] width 832 height 21
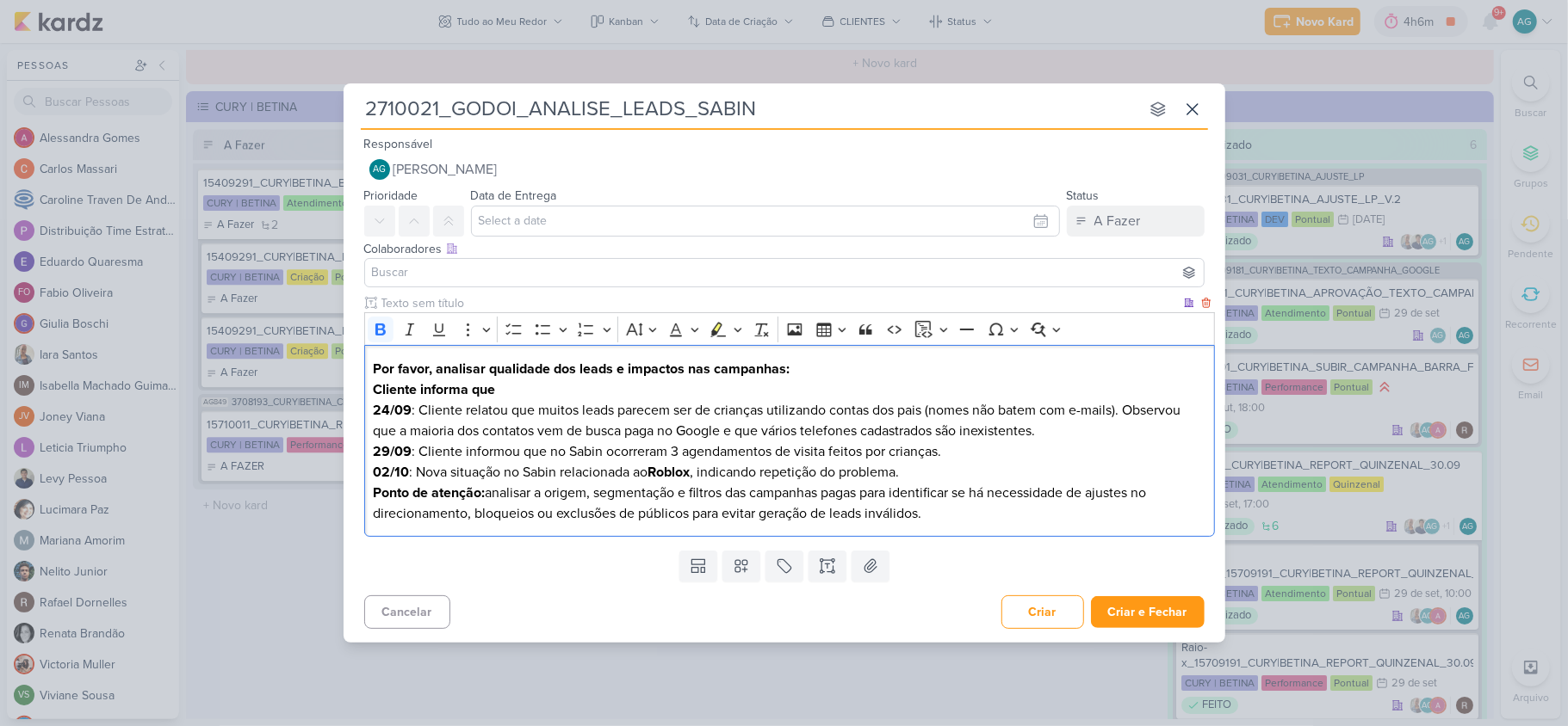
drag, startPoint x: 517, startPoint y: 387, endPoint x: 361, endPoint y: 391, distance: 156.1
click at [361, 391] on div "Clique para deixar o item visível somente à membros da sua organização Rich Tex…" at bounding box center [784, 419] width 882 height 250
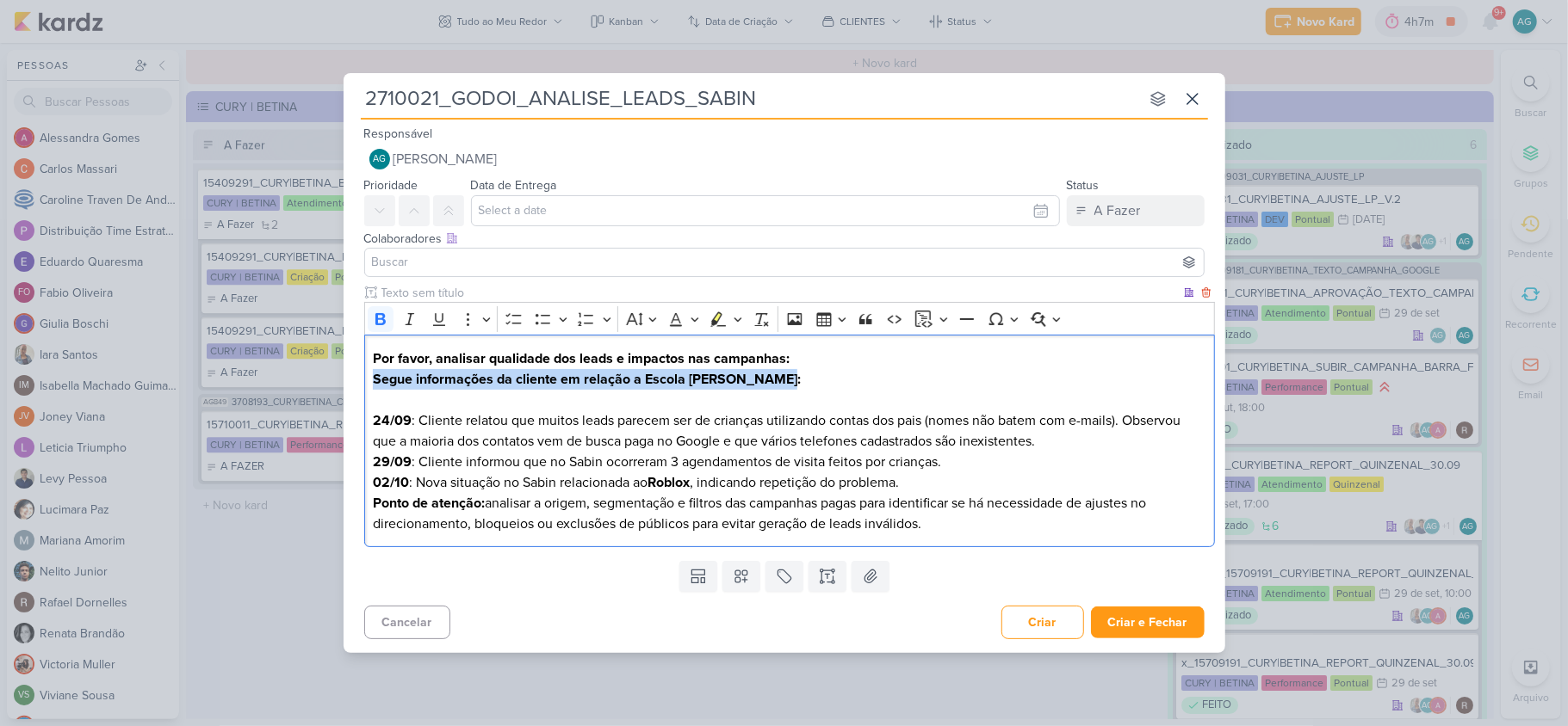
drag, startPoint x: 797, startPoint y: 379, endPoint x: 351, endPoint y: 375, distance: 446.0
click at [351, 375] on div "Clique para deixar o item visível somente à membros da sua organização Rich Tex…" at bounding box center [784, 419] width 882 height 270
click at [376, 317] on icon "Editor toolbar" at bounding box center [381, 320] width 10 height 12
click at [734, 384] on p "Por favor, analisar qualidade dos leads e impactos nas campanhas: Segue informa…" at bounding box center [789, 379] width 832 height 62
click at [373, 354] on strong "Por favor, analisar qualidade dos leads e impactos nas campanhas:" at bounding box center [581, 359] width 417 height 17
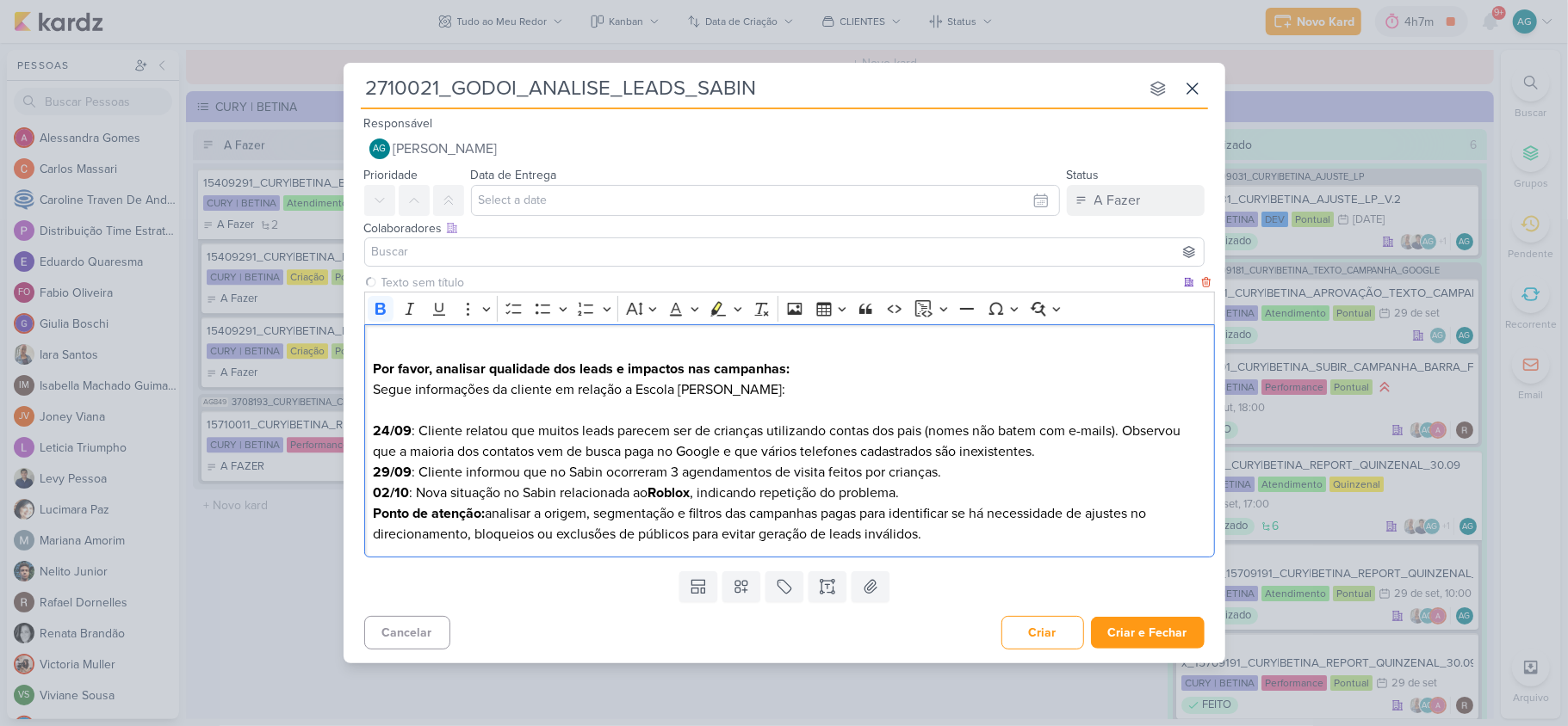
click at [397, 348] on p "Por favor, analisar qualidade dos leads e impactos nas campanhas: Segue informa…" at bounding box center [789, 379] width 832 height 82
drag, startPoint x: 476, startPoint y: 345, endPoint x: 355, endPoint y: 344, distance: 121.0
click at [355, 344] on div "Clique para deixar o item visível somente à membros da sua organização Rich Tex…" at bounding box center [784, 419] width 882 height 291
click at [377, 314] on icon "Editor toolbar" at bounding box center [381, 309] width 17 height 17
drag, startPoint x: 823, startPoint y: 365, endPoint x: 335, endPoint y: 377, distance: 488.1
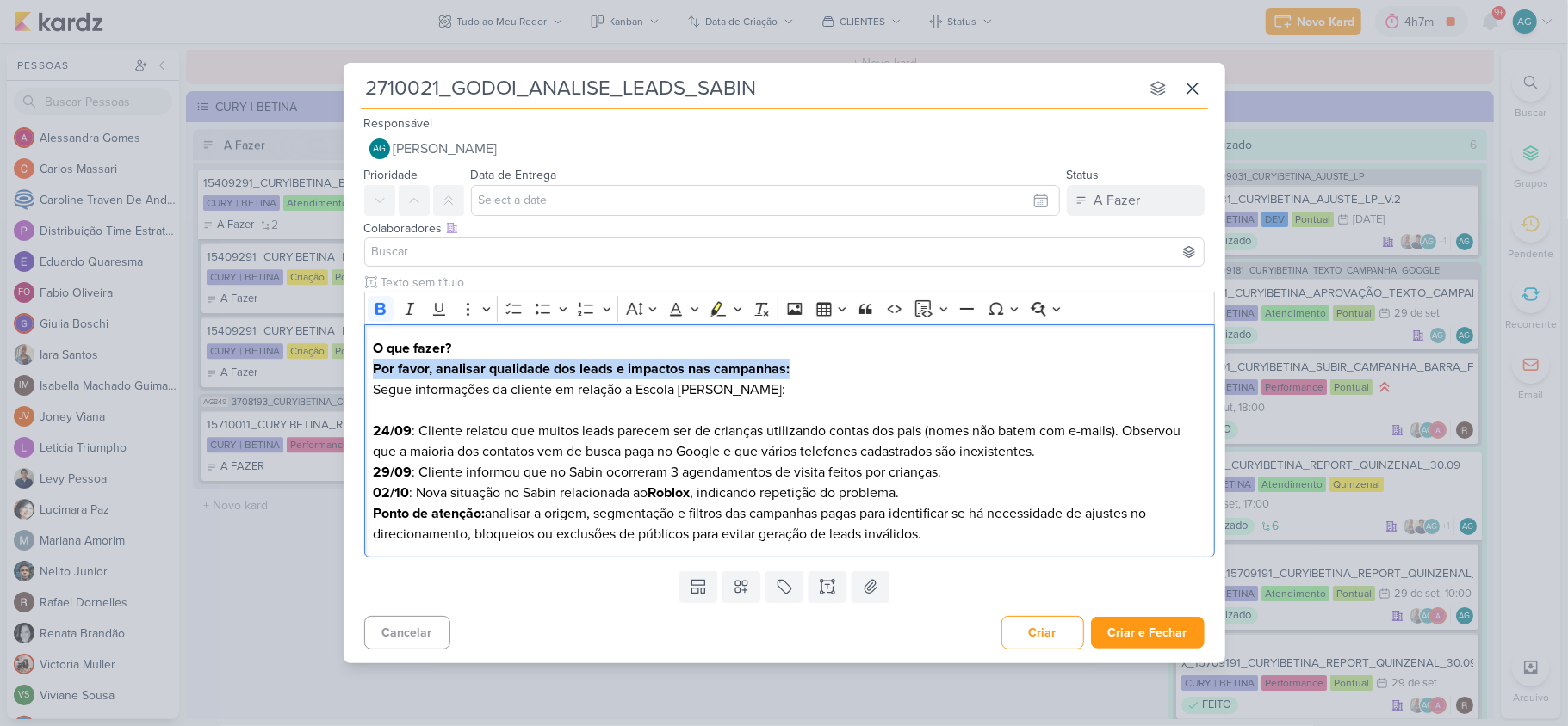
click at [335, 377] on div "2710021_GODOI_ANALISE_LEADS_SABIN nenhum grupo disponível esc Responsável AG Al…" at bounding box center [784, 363] width 1568 height 726
click at [380, 308] on icon "Editor toolbar" at bounding box center [381, 309] width 10 height 12
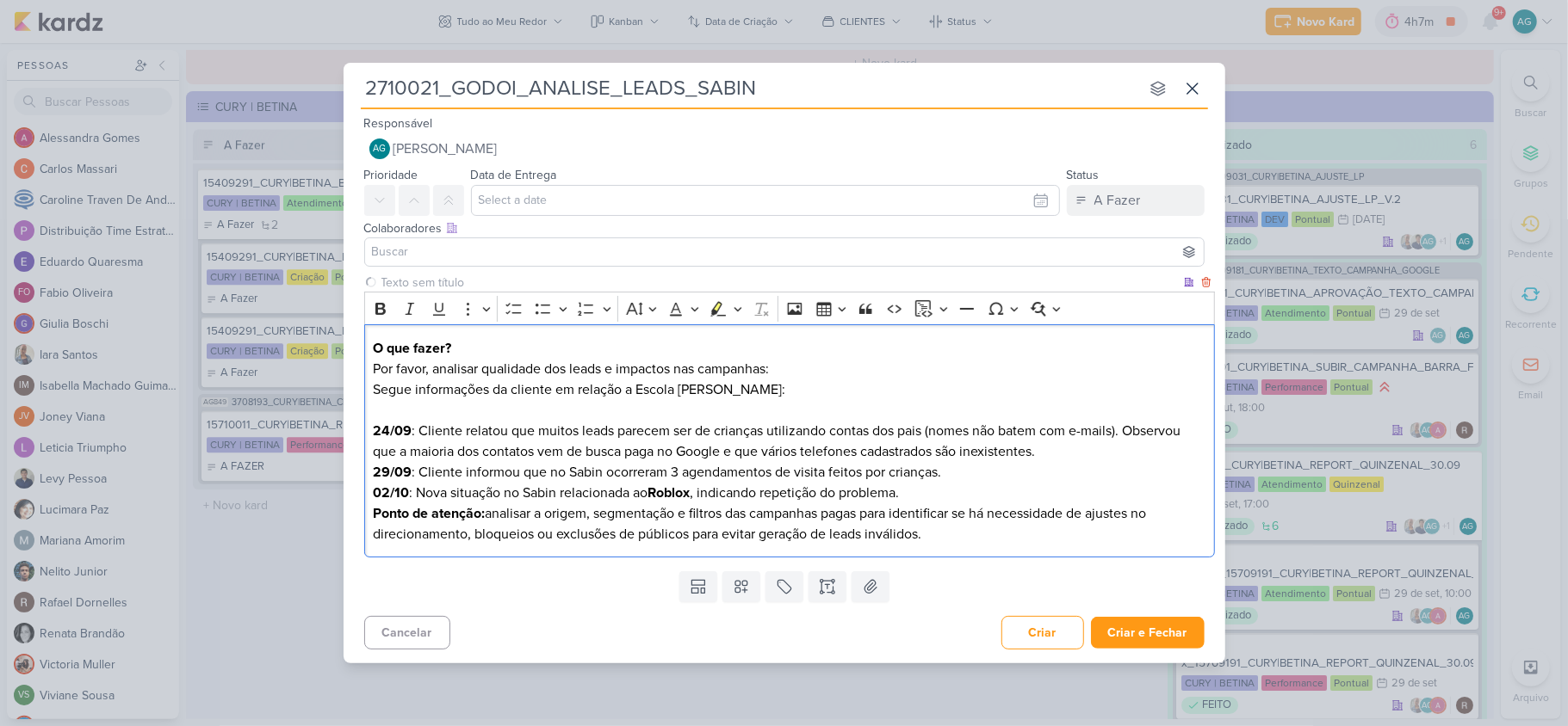
click at [820, 366] on p "O que fazer? Por favor, analisar qualidade dos leads e impactos nas campanhas: …" at bounding box center [789, 379] width 832 height 82
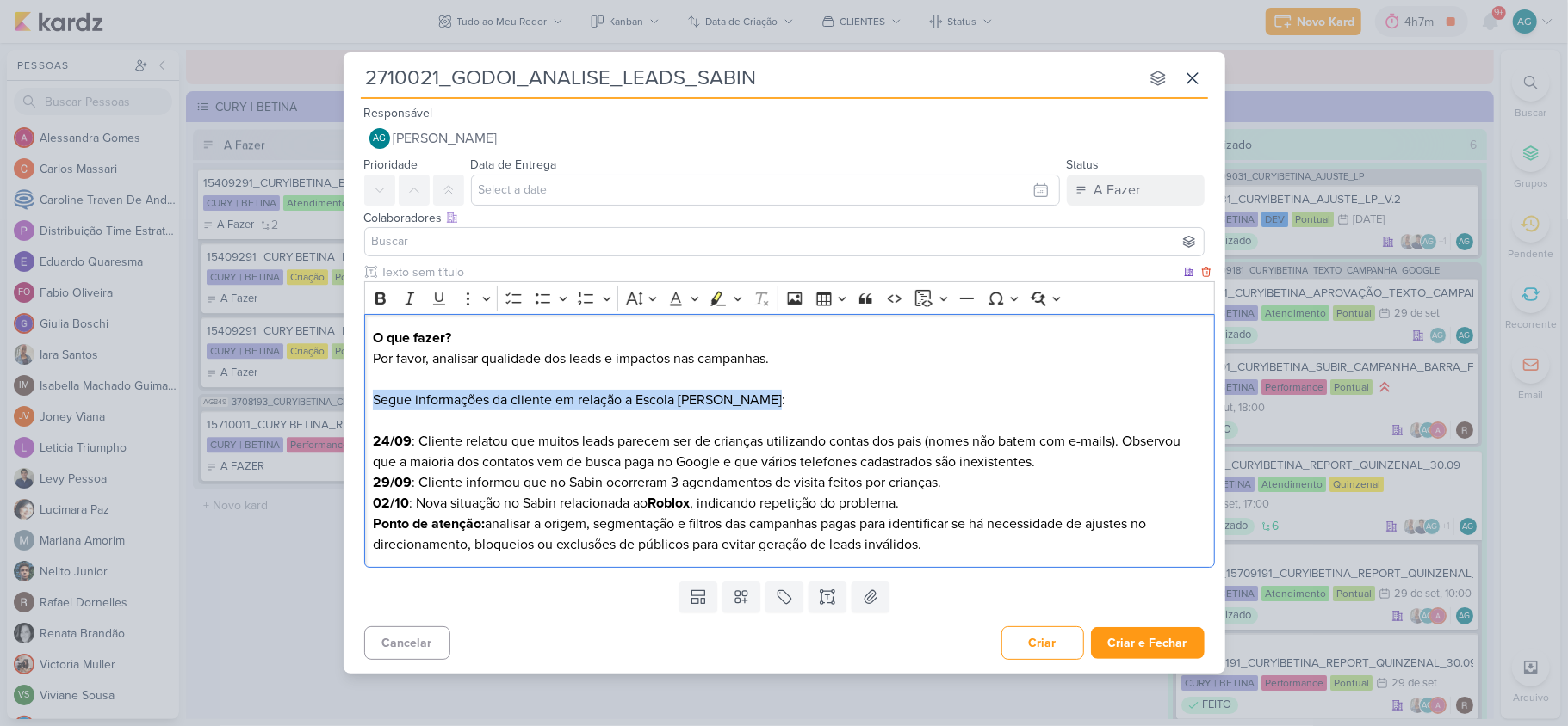
drag, startPoint x: 810, startPoint y: 404, endPoint x: 368, endPoint y: 408, distance: 442.0
click at [368, 408] on div "O que fazer? Por favor, analisar qualidade dos leads e impactos nas campanhas. …" at bounding box center [789, 441] width 850 height 254
click at [376, 308] on button "Bold" at bounding box center [381, 299] width 26 height 26
click at [849, 420] on p "O que fazer? Por favor, analisar qualidade dos leads e impactos nas campanhas. …" at bounding box center [789, 379] width 832 height 103
click at [843, 404] on p "O que fazer? Por favor, analisar qualidade dos leads e impactos nas campanhas. …" at bounding box center [789, 379] width 832 height 103
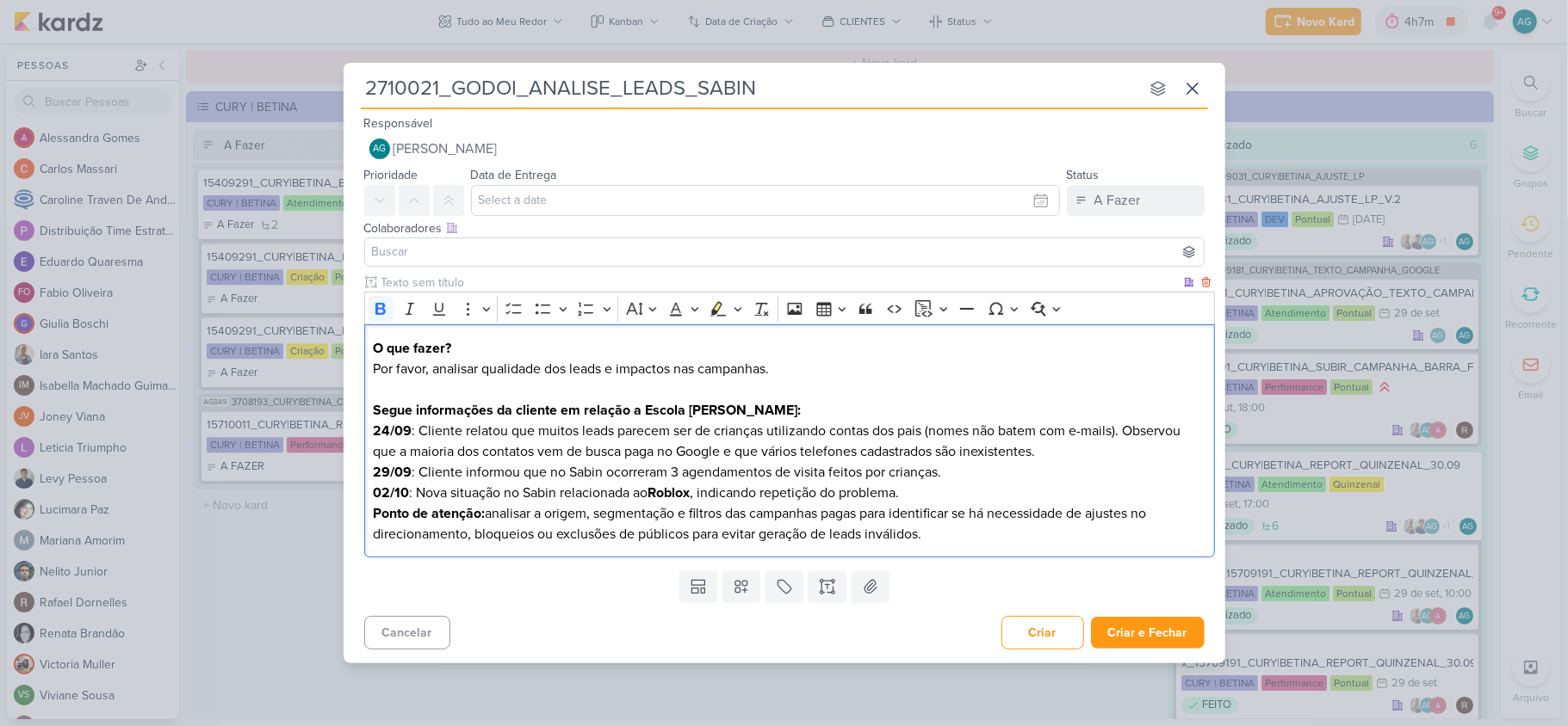
click at [823, 368] on p "O que fazer? Por favor, analisar qualidade dos leads e impactos nas campanhas. …" at bounding box center [789, 379] width 832 height 82
drag, startPoint x: 563, startPoint y: 407, endPoint x: 791, endPoint y: 407, distance: 228.0
click at [791, 407] on p "O que fazer? Por favor, analisar qualidade dos leads e impactos nas campanhas d…" at bounding box center [789, 379] width 832 height 82
click at [463, 428] on p "24/09 : Cliente relatou que muitos leads parecem ser de crianças utilizando con…" at bounding box center [789, 442] width 832 height 42
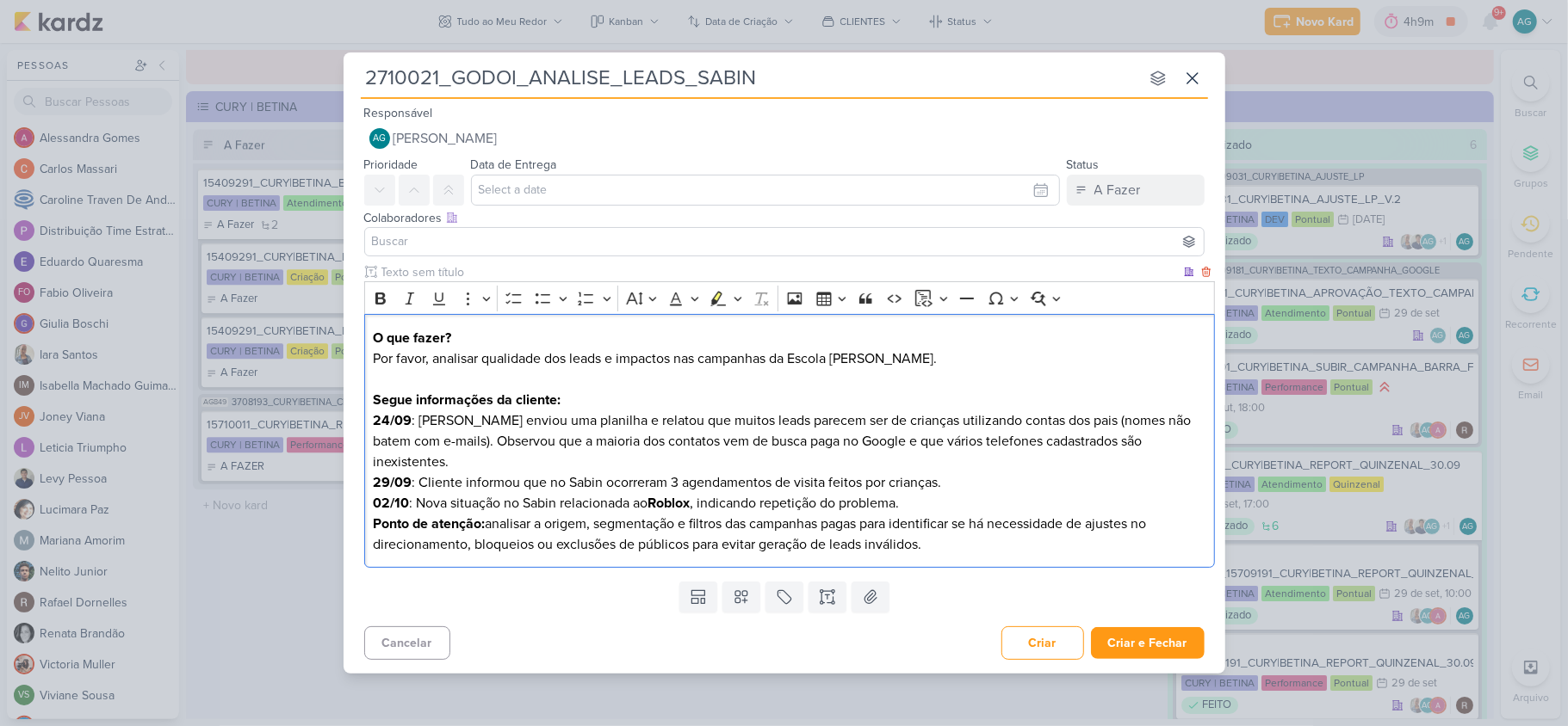
click at [387, 425] on strong "24/09" at bounding box center [392, 421] width 39 height 17
click at [1180, 455] on p "23/09 : Cliente enviou uma planilha e relatou que muitos leads parecem ser de c…" at bounding box center [789, 442] width 832 height 62
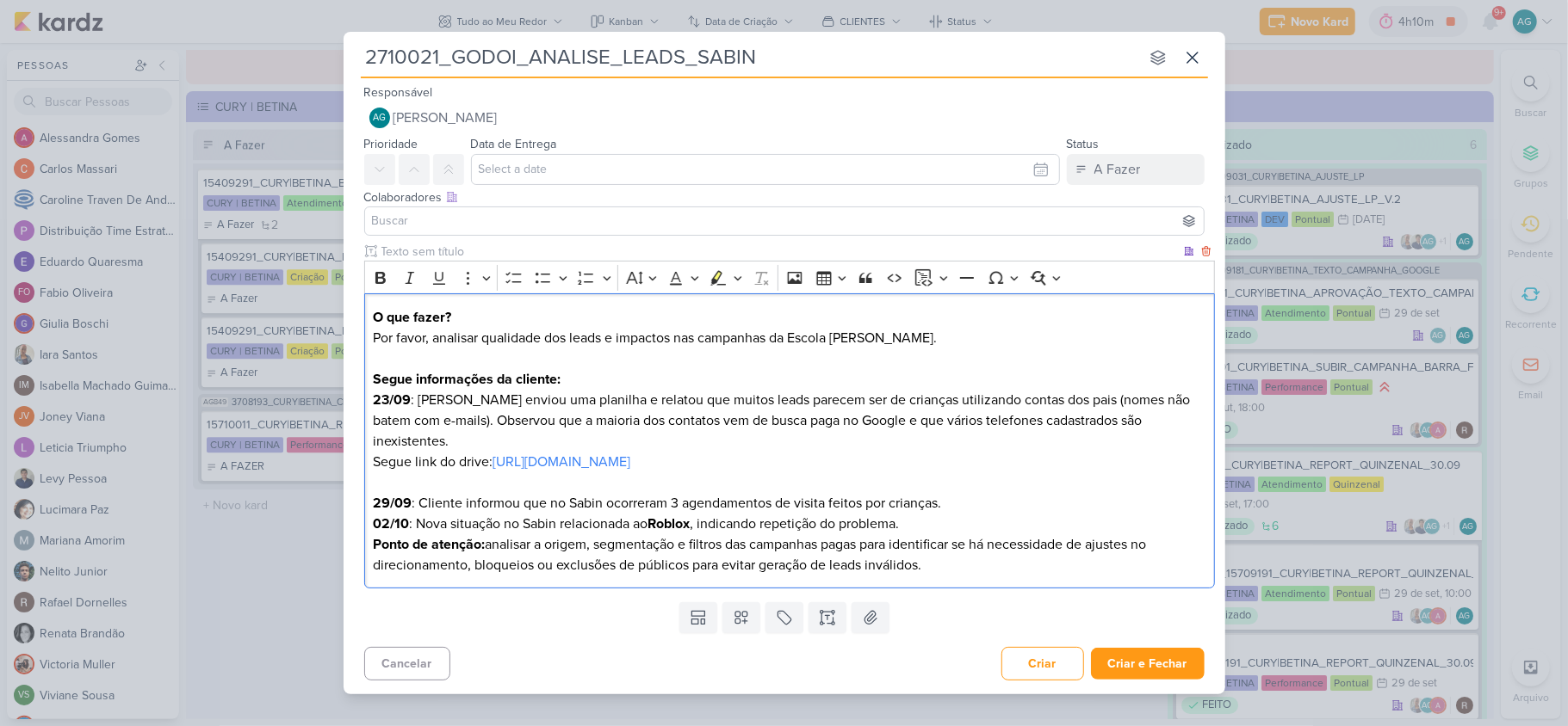
click at [979, 494] on p "29/09 : Cliente informou que no Sabin ocorreram 3 agendamentos de visita feitos…" at bounding box center [789, 503] width 832 height 21
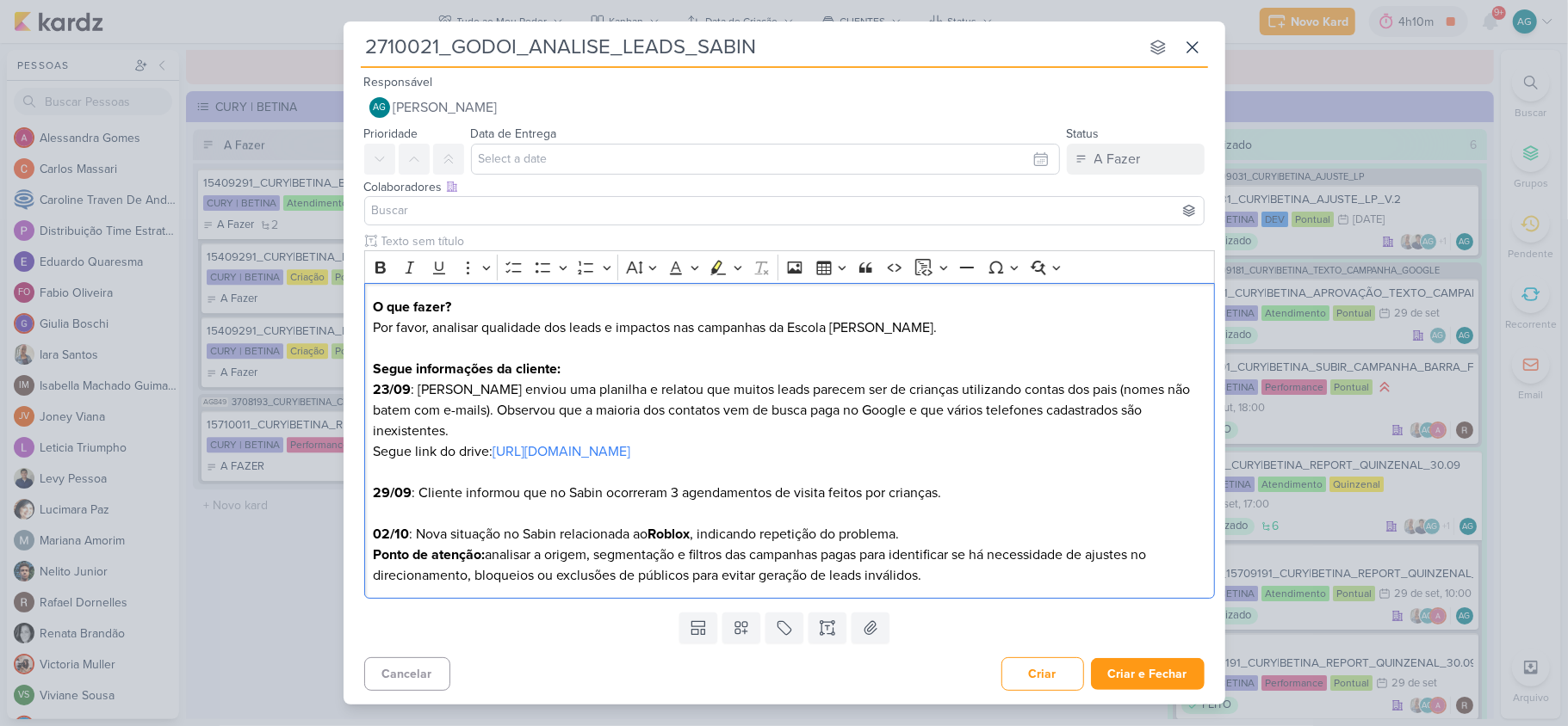
drag, startPoint x: 494, startPoint y: 438, endPoint x: 311, endPoint y: 442, distance: 183.0
click at [311, 442] on div "2710021_GODOI_ANALISE_LEADS_SABIN nenhum grupo disponível esc Responsável AG Al…" at bounding box center [784, 363] width 1568 height 726
click at [384, 274] on icon "Editor toolbar" at bounding box center [381, 268] width 10 height 12
click at [438, 504] on p "29/09 : Cliente informou que no Sabin ocorreram 3 agendamentos de visita feitos…" at bounding box center [789, 503] width 832 height 42
drag, startPoint x: 494, startPoint y: 443, endPoint x: 366, endPoint y: 438, distance: 128.1
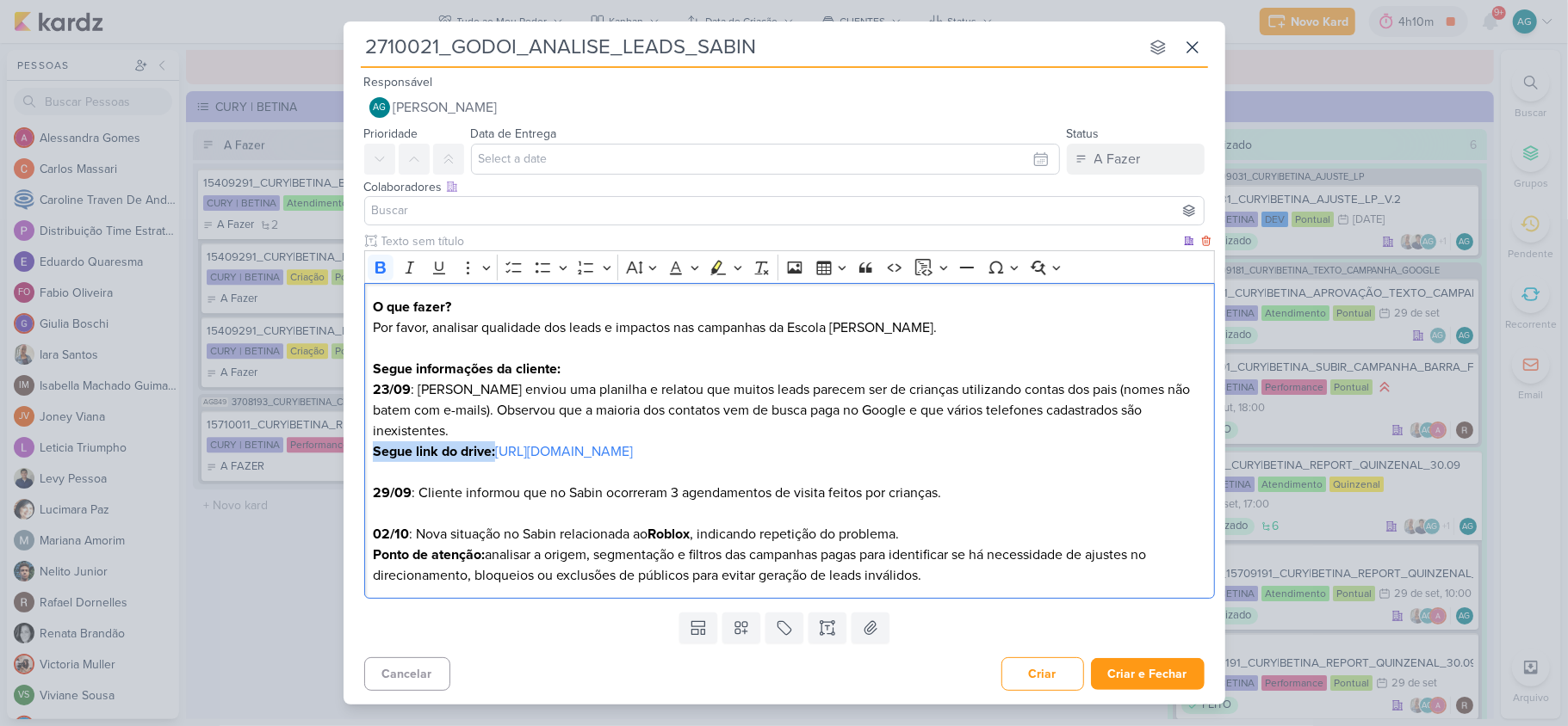
click at [366, 438] on div "O que fazer? Por favor, analisar qualidade dos leads e impactos nas campanhas d…" at bounding box center [789, 441] width 850 height 316
copy strong "Segue link do drive:"
click at [389, 500] on p "29/09 : Cliente informou que no Sabin ocorreram 3 agendamentos de visita feitos…" at bounding box center [789, 503] width 832 height 42
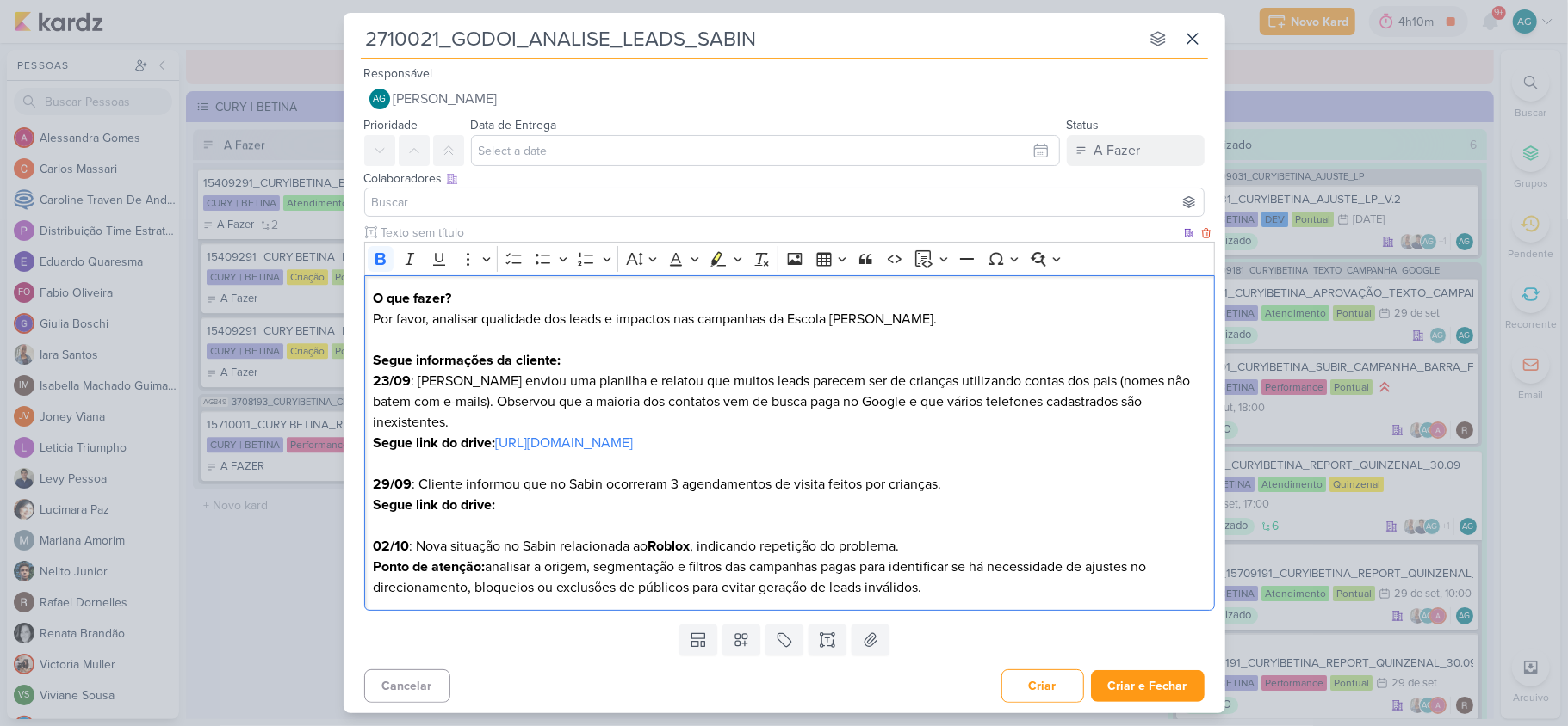
click at [573, 492] on p "29/09 : Cliente informou que no Sabin ocorreram 3 agendamentos de visita feitos…" at bounding box center [789, 505] width 832 height 62
drag, startPoint x: 1014, startPoint y: 492, endPoint x: 436, endPoint y: 404, distance: 584.7
click at [500, 492] on p "29/09 : Cliente informou que no Sabin ocorreram 3 agendamentos de visita feitos…" at bounding box center [789, 505] width 832 height 62
click at [381, 265] on icon "Editor toolbar" at bounding box center [381, 259] width 10 height 12
click at [1041, 503] on p "29/09 : Cliente informou que no Sabin ocorreram 3 agendamentos de visita feitos…" at bounding box center [789, 505] width 832 height 62
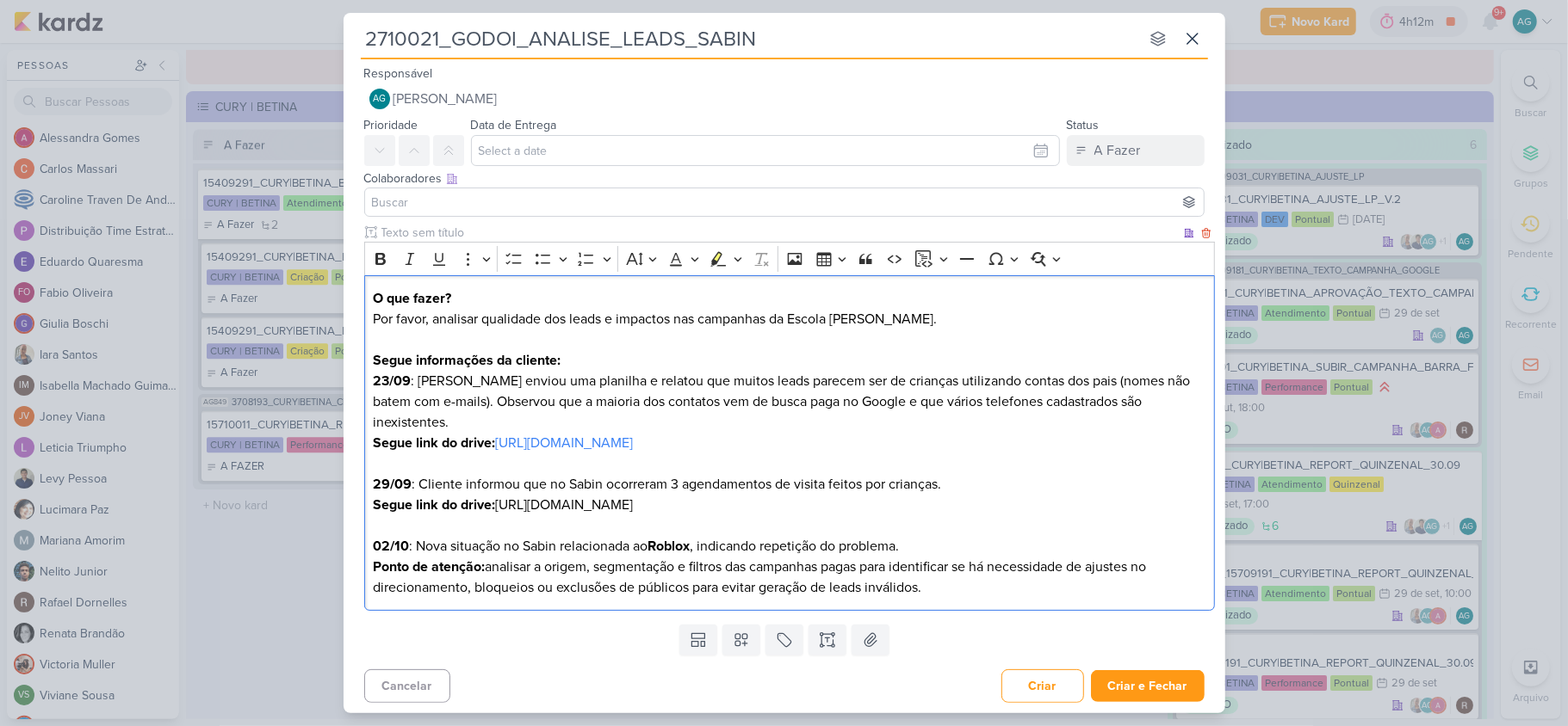
click at [948, 537] on p "02/10 : Nova situação no Sabin relacionada ao Roblox , indicando repetição do p…" at bounding box center [789, 547] width 832 height 21
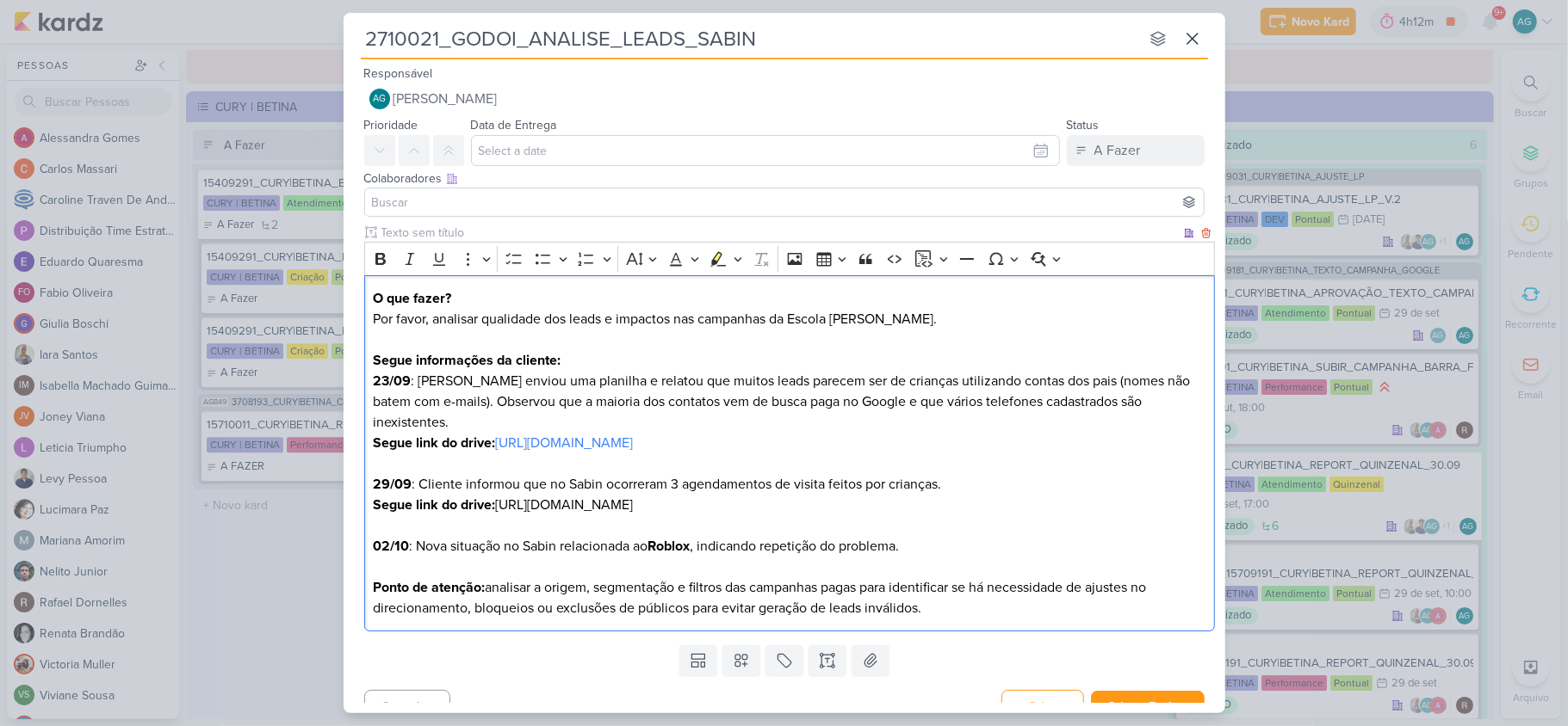
click at [1018, 486] on p "29/09 : Cliente informou que no Sabin ocorreram 3 agendamentos de visita feitos…" at bounding box center [789, 505] width 832 height 62
drag, startPoint x: 496, startPoint y: 483, endPoint x: 366, endPoint y: 487, distance: 130.1
click at [366, 487] on div "O que fazer? Por favor, analisar qualidade dos leads e impactos nas campanhas d…" at bounding box center [789, 454] width 850 height 357
copy strong "Segue link do drive:"
click at [387, 541] on p "02/10 : Nova situação no Sabin relacionada ao Roblox , indicando repetição do p…" at bounding box center [789, 557] width 832 height 42
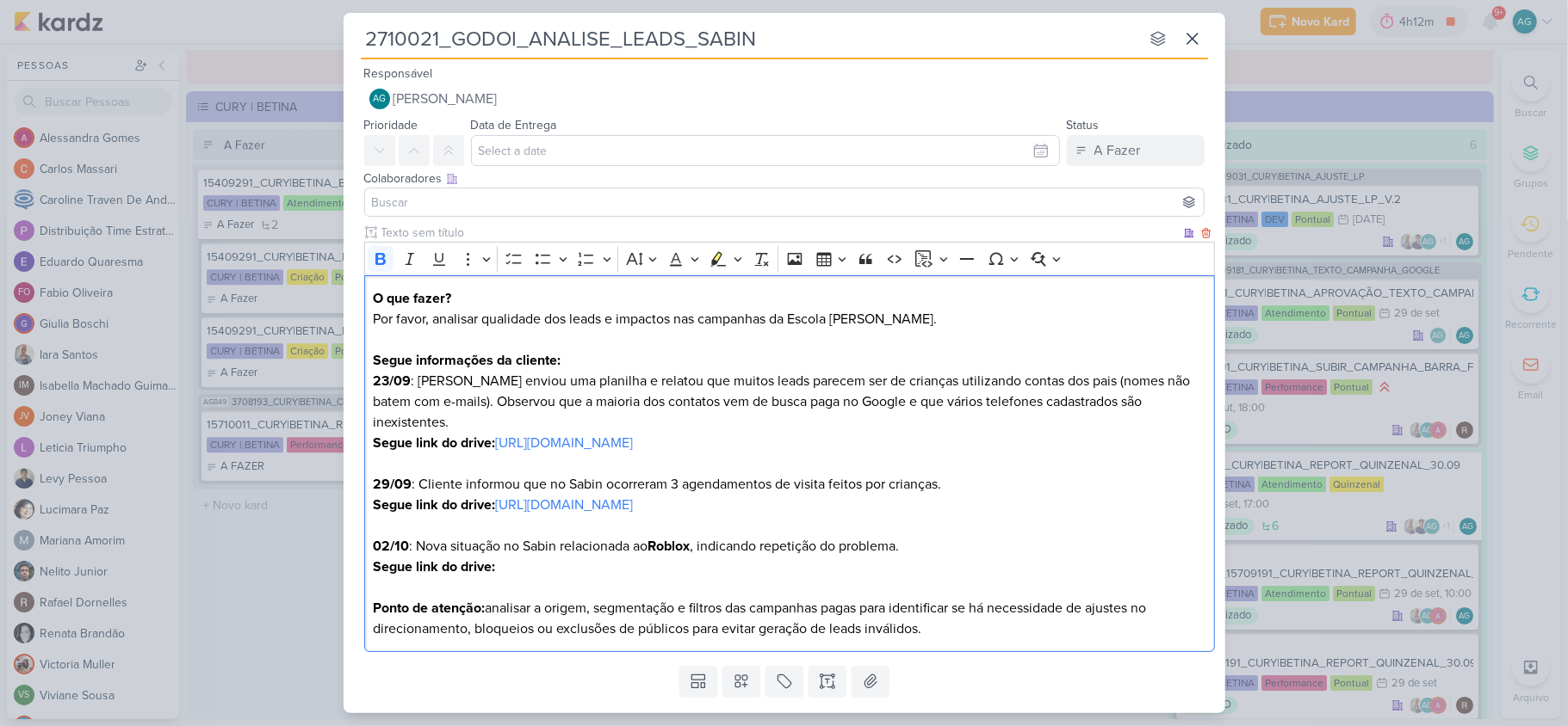
click at [520, 542] on p "02/10 : Nova situação no Sabin relacionada ao Roblox , indicando repetição do p…" at bounding box center [789, 567] width 832 height 62
click at [923, 536] on p "02/10 : Nova situação no Sabin relacionada ao Roblox , indicando repetição do p…" at bounding box center [789, 567] width 832 height 62
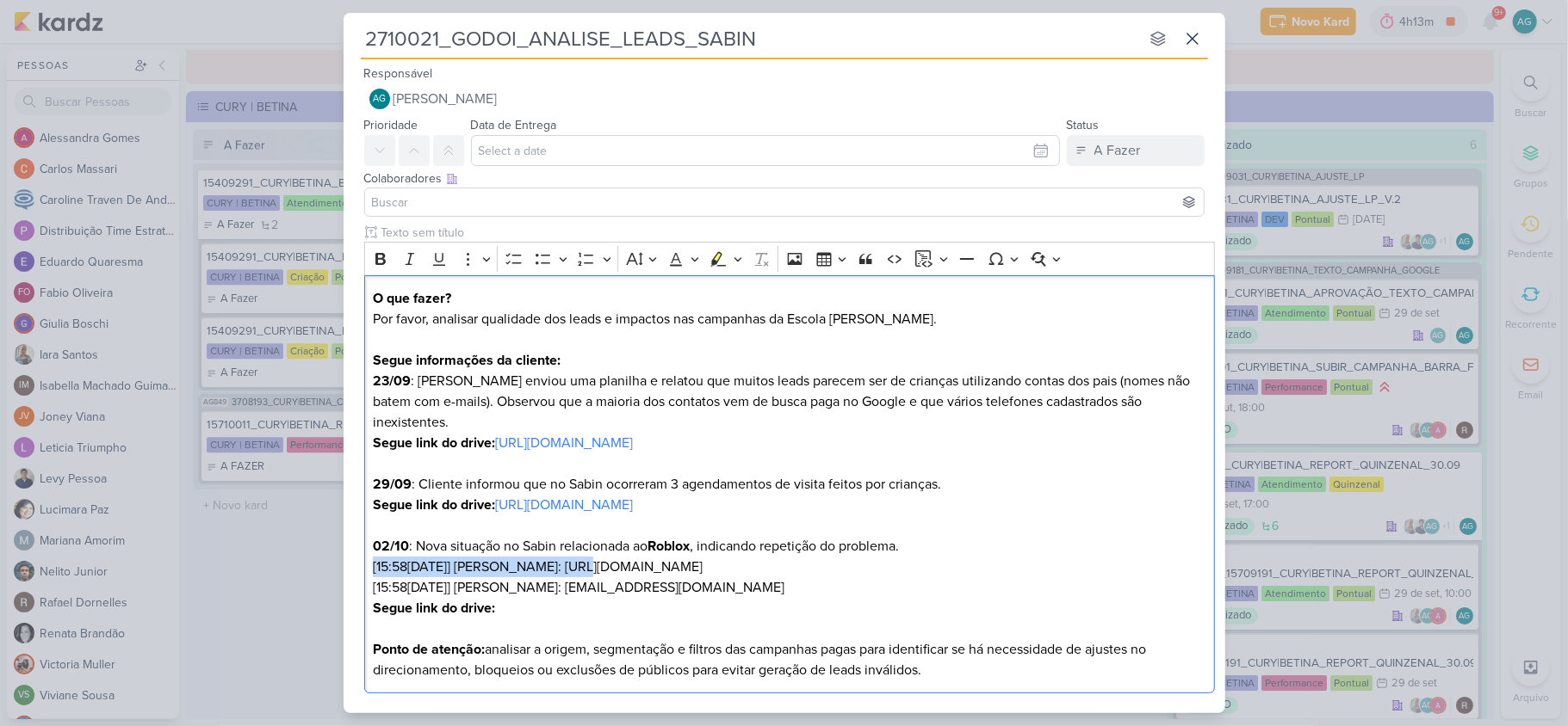
drag, startPoint x: 573, startPoint y: 548, endPoint x: 353, endPoint y: 548, distance: 220.0
click at [353, 548] on div "Clique para deixar o item visível somente à membros da sua organização Rich Tex…" at bounding box center [784, 462] width 882 height 476
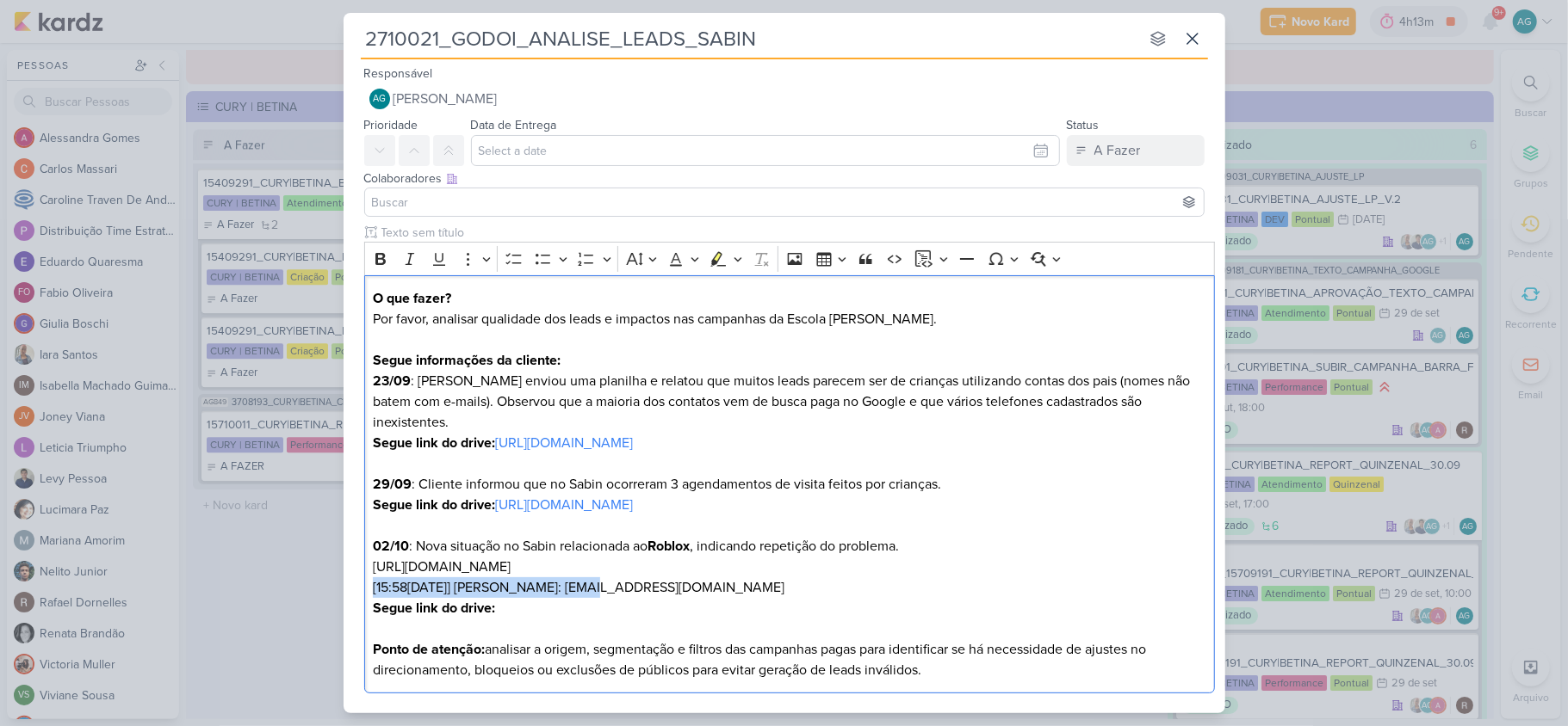
drag, startPoint x: 576, startPoint y: 566, endPoint x: 332, endPoint y: 569, distance: 244.0
click at [332, 569] on div "2710021_GODOI_ANALISE_LEADS_SABIN nenhum grupo disponível esc Responsável AG Al…" at bounding box center [784, 363] width 1568 height 726
click at [376, 549] on p "02/10 : Nova situação no Sabin relacionada ao Roblox , indicando repetição do p…" at bounding box center [789, 587] width 832 height 103
click at [376, 548] on p "02/10 : Nova situação no Sabin relacionada ao Roblox , indicando repetição do p…" at bounding box center [789, 587] width 832 height 103
click at [518, 585] on p "02/10 : Nova situação no Sabin relacionada ao Roblox , indicando repetição do p…" at bounding box center [789, 587] width 832 height 103
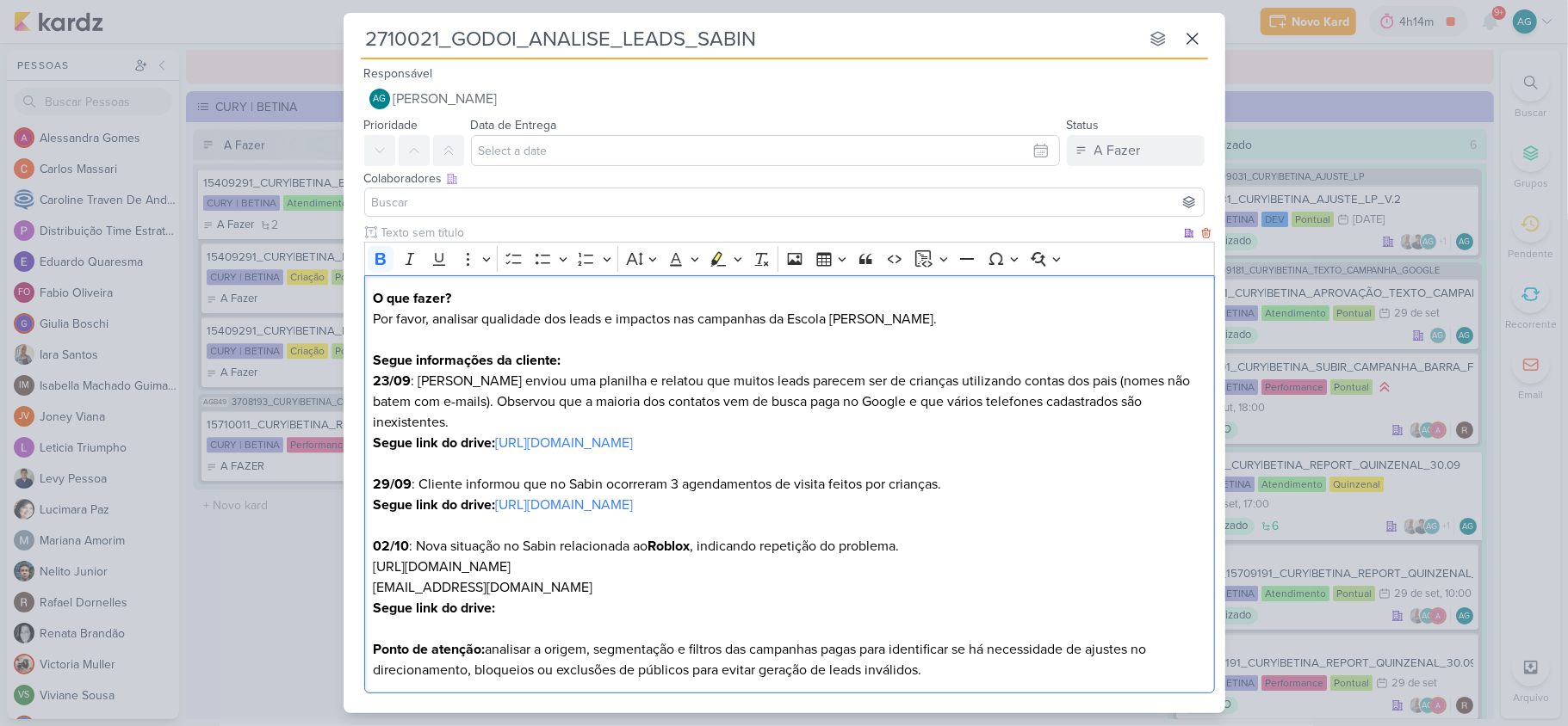
click at [914, 578] on p "02/10 : Nova situação no Sabin relacionada ao Roblox , indicando repetição do p…" at bounding box center [789, 587] width 832 height 103
click at [1016, 652] on p "Ponto de atenção: analisar a origem, segmentação e filtros das campanhas pagas …" at bounding box center [789, 660] width 832 height 42
click at [821, 321] on p "O que fazer? Por favor, analisar qualidade dos leads e impactos nas campanhas d…" at bounding box center [789, 329] width 832 height 82
drag, startPoint x: 793, startPoint y: 320, endPoint x: 953, endPoint y: 318, distance: 160.0
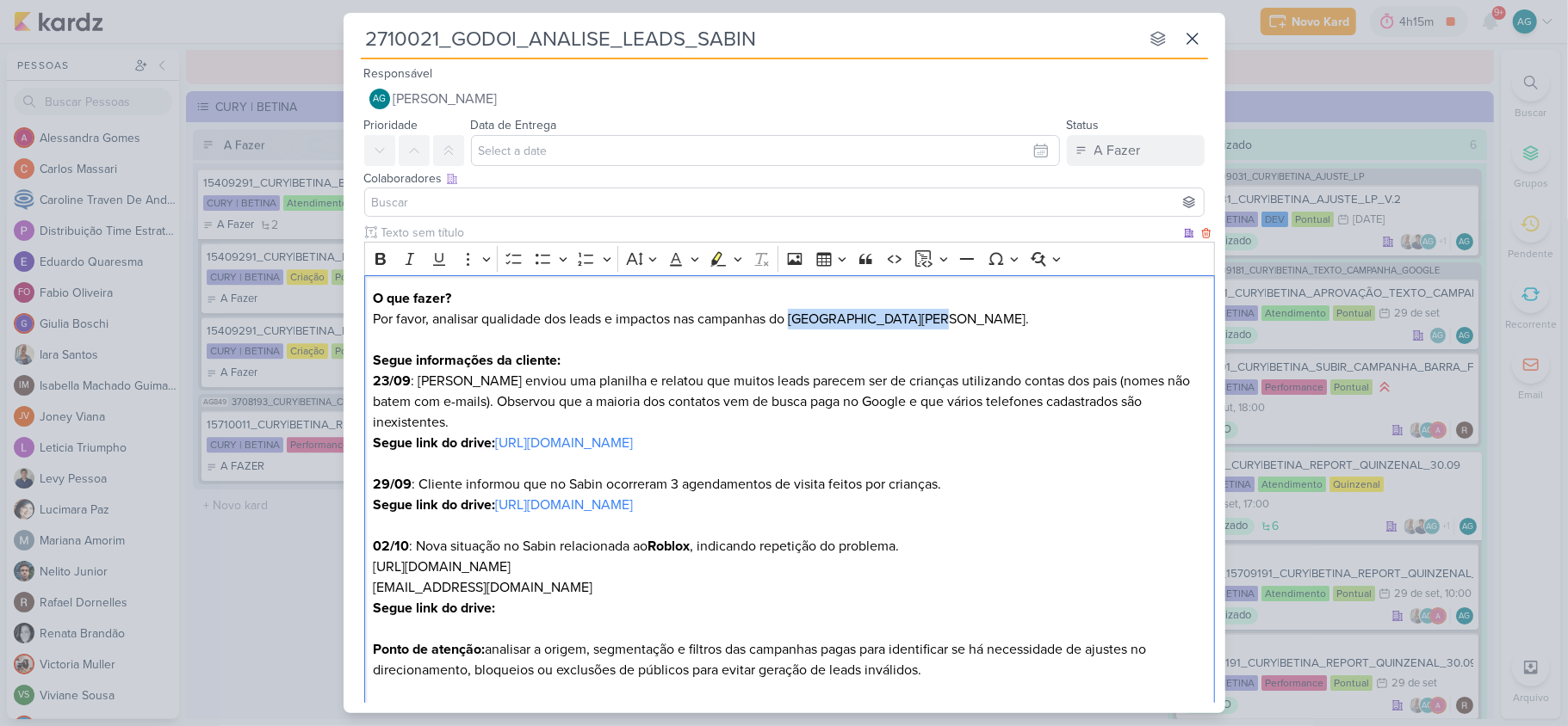
click at [953, 318] on p "O que fazer? Por favor, analisar qualidade dos leads e impactos nas campanhas d…" at bounding box center [789, 329] width 832 height 82
click at [382, 260] on icon "Editor toolbar" at bounding box center [381, 259] width 10 height 12
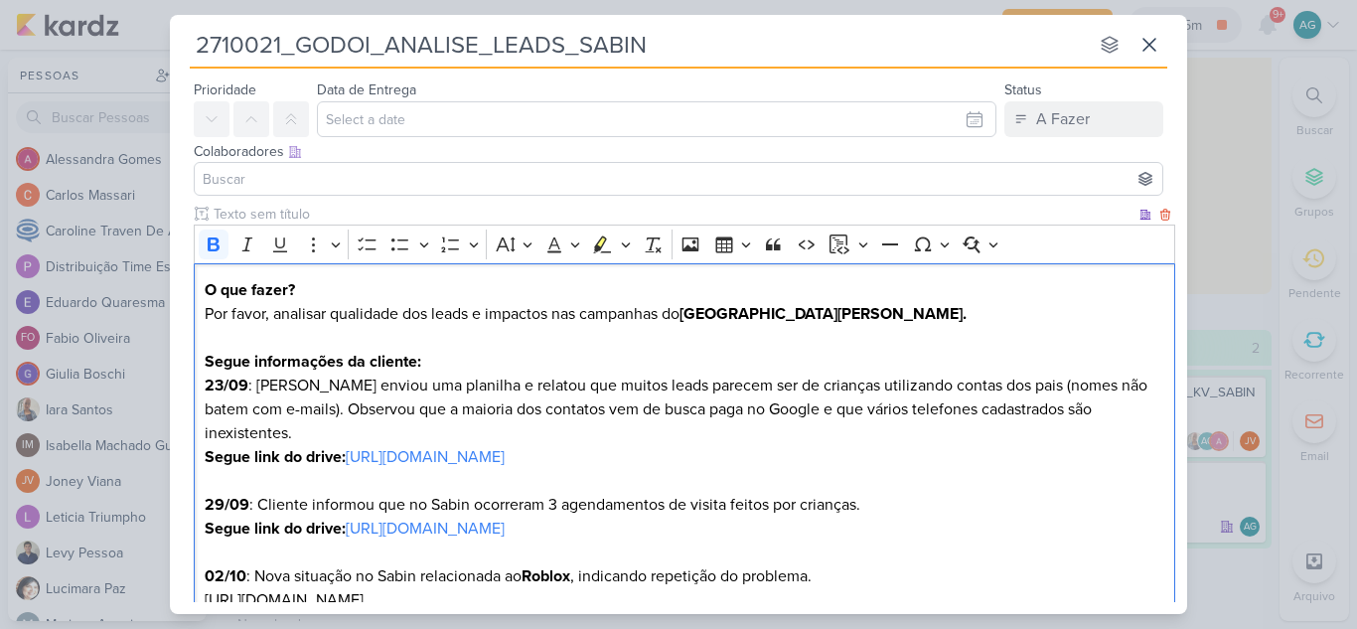
scroll to position [99, 0]
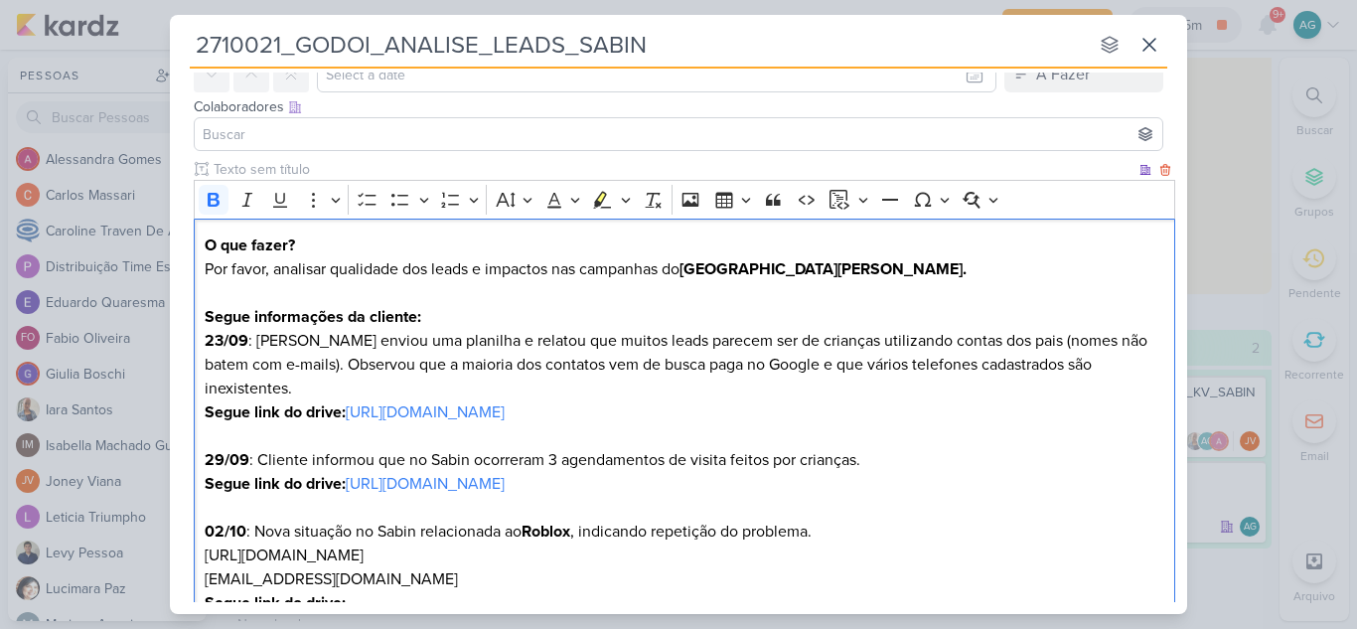
click at [1075, 424] on p "Editor editing area: main" at bounding box center [685, 436] width 960 height 24
click at [855, 270] on p "O que fazer? Por favor, analisar qualidade dos leads e impactos nas campanhas d…" at bounding box center [685, 280] width 960 height 95
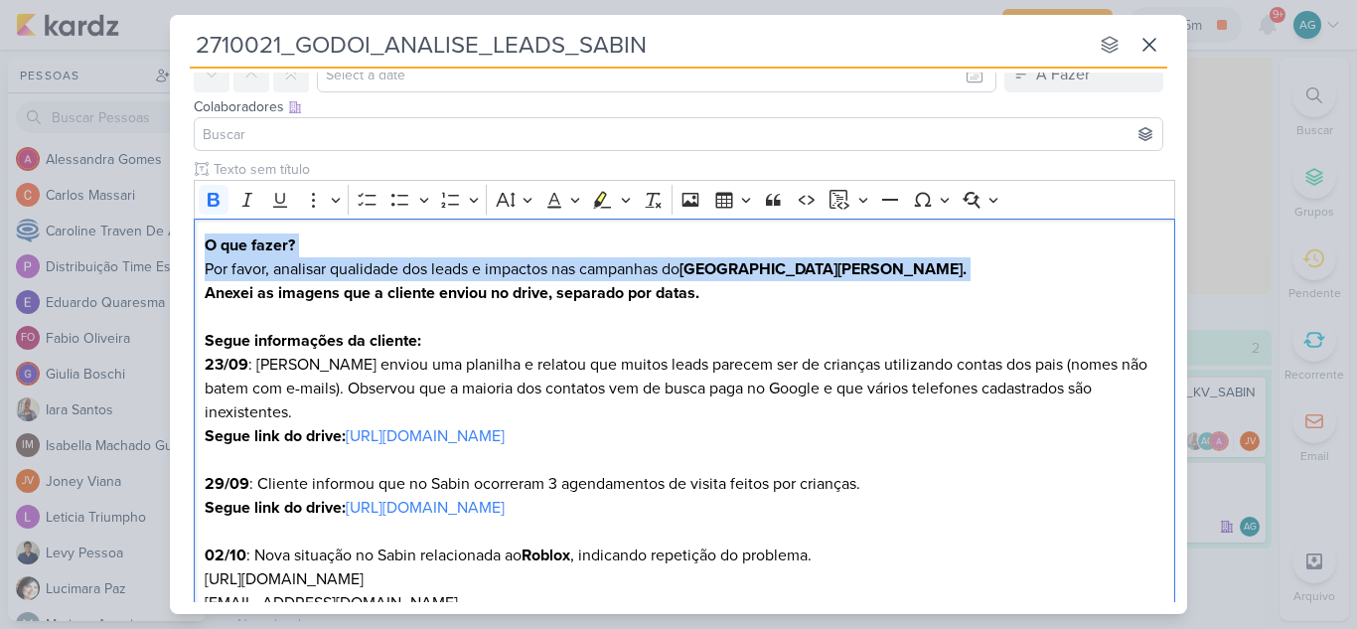
drag, startPoint x: 729, startPoint y: 303, endPoint x: 190, endPoint y: 235, distance: 543.5
click at [190, 235] on div "Clique para deixar o item visível somente à membros da sua organização Rich Tex…" at bounding box center [678, 470] width 1017 height 622
copy p "O que fazer? Por favor, analisar qualidade dos leads e impactos nas campanhas d…"
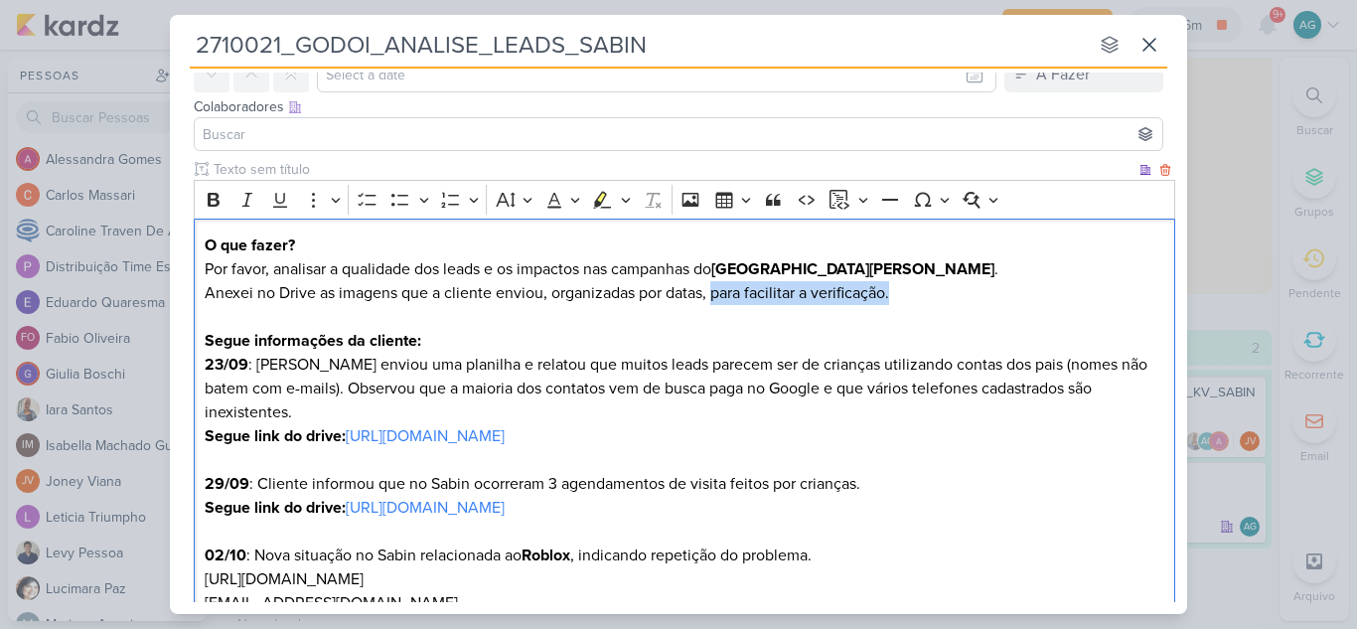
drag, startPoint x: 918, startPoint y: 291, endPoint x: 712, endPoint y: 289, distance: 205.6
click at [712, 289] on p "Anexei no Drive as imagens que a cliente enviou, organizadas por datas, para fa…" at bounding box center [685, 317] width 960 height 72
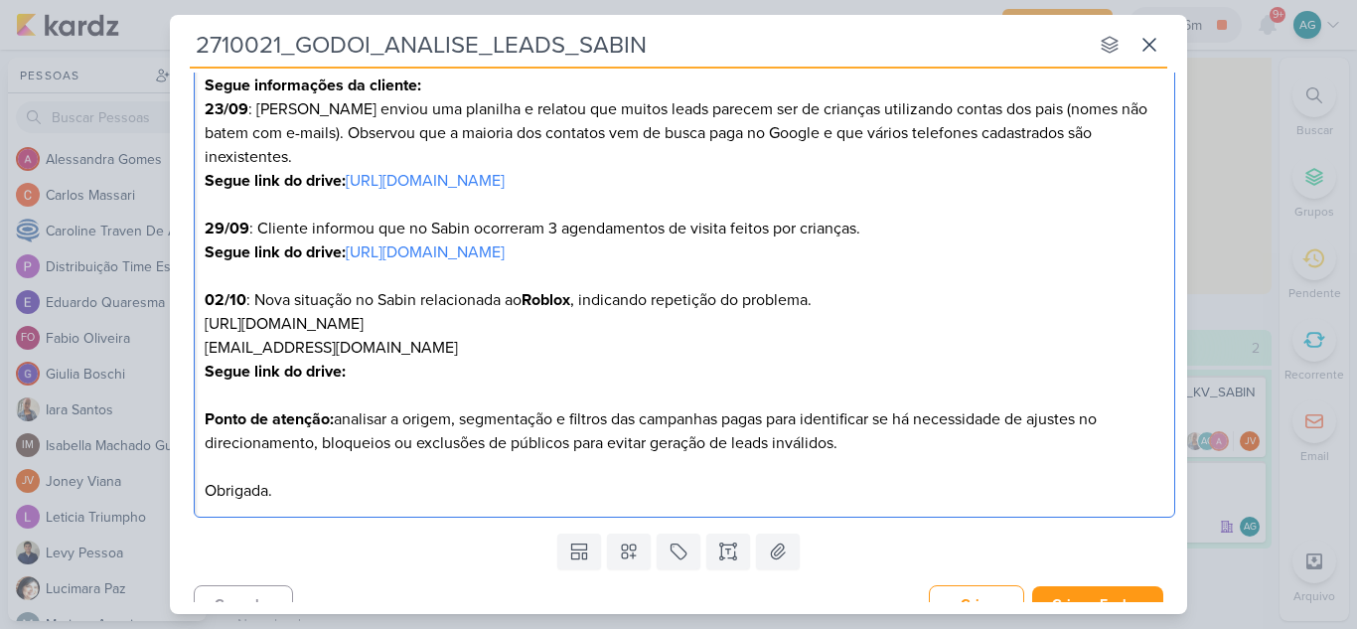
scroll to position [357, 0]
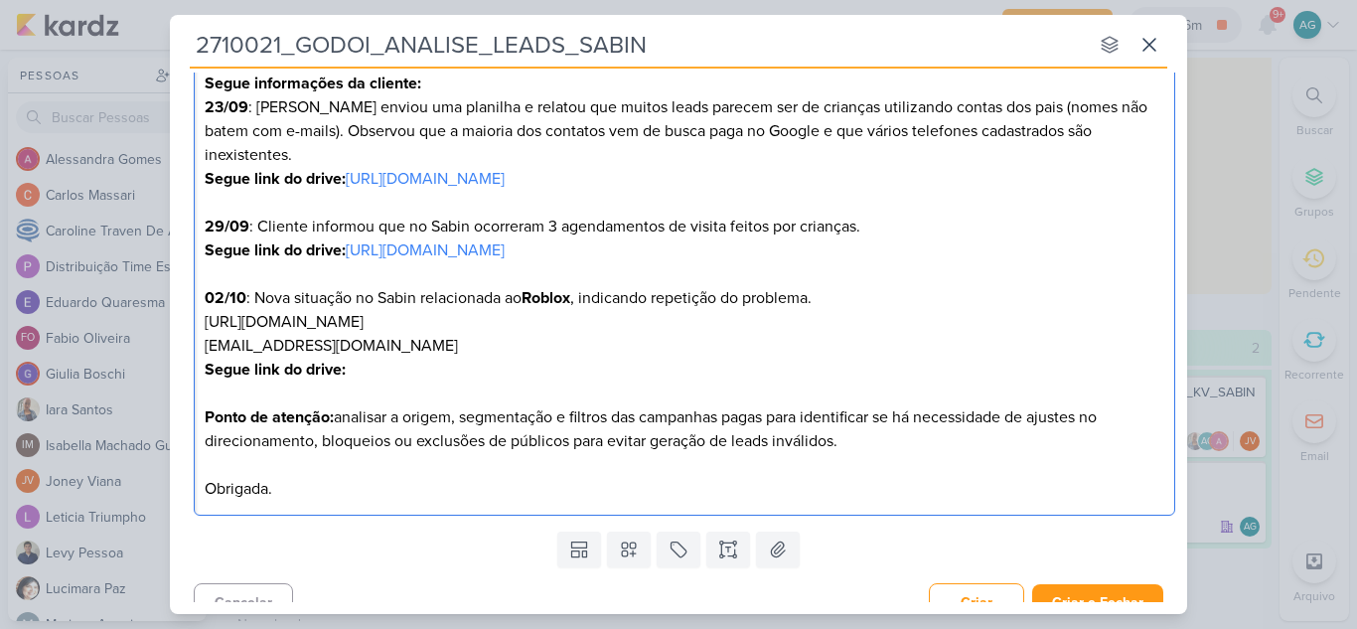
click at [408, 348] on p "02/10 : Nova situação no Sabin relacionada ao Roblox , indicando repetição do p…" at bounding box center [685, 345] width 960 height 119
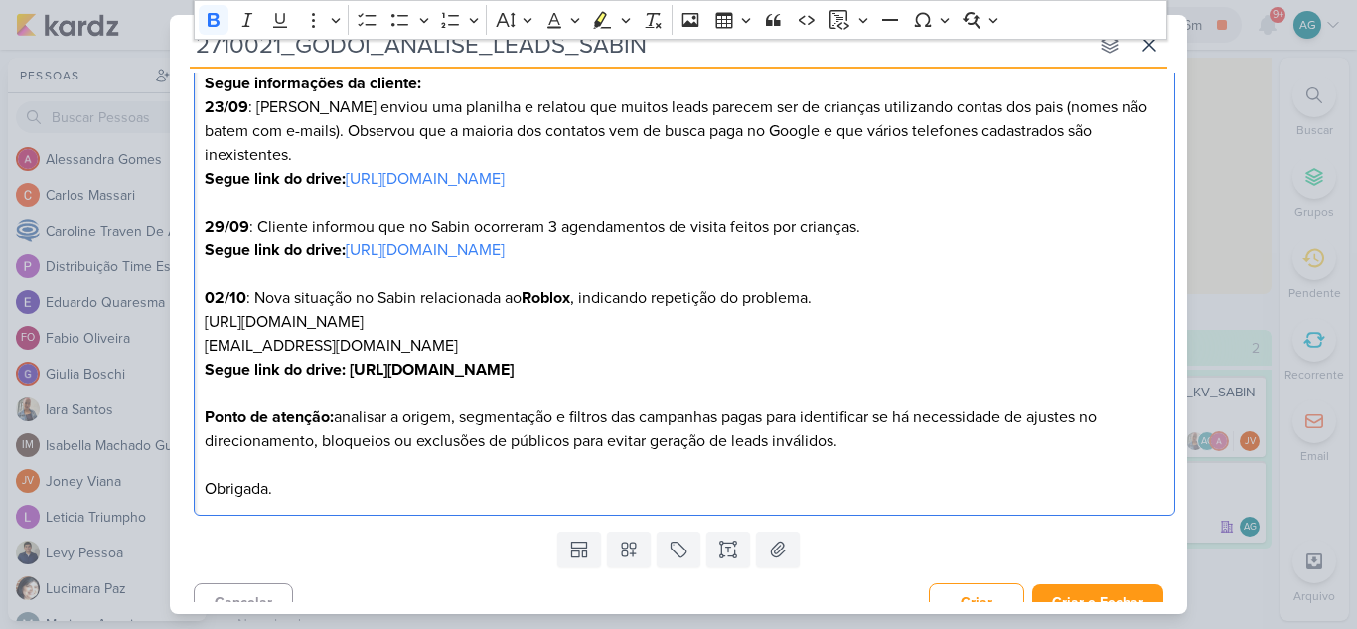
drag, startPoint x: 950, startPoint y: 342, endPoint x: 352, endPoint y: 338, distance: 598.9
click at [352, 338] on p "02/10 : Nova situação no Sabin relacionada ao Roblox , indicando repetição do p…" at bounding box center [685, 345] width 960 height 119
click at [213, 15] on icon "Editor toolbar" at bounding box center [214, 20] width 12 height 14
click at [973, 344] on p "02/10 : Nova situação no Sabin relacionada ao Roblox , indicando repetição do p…" at bounding box center [685, 345] width 960 height 119
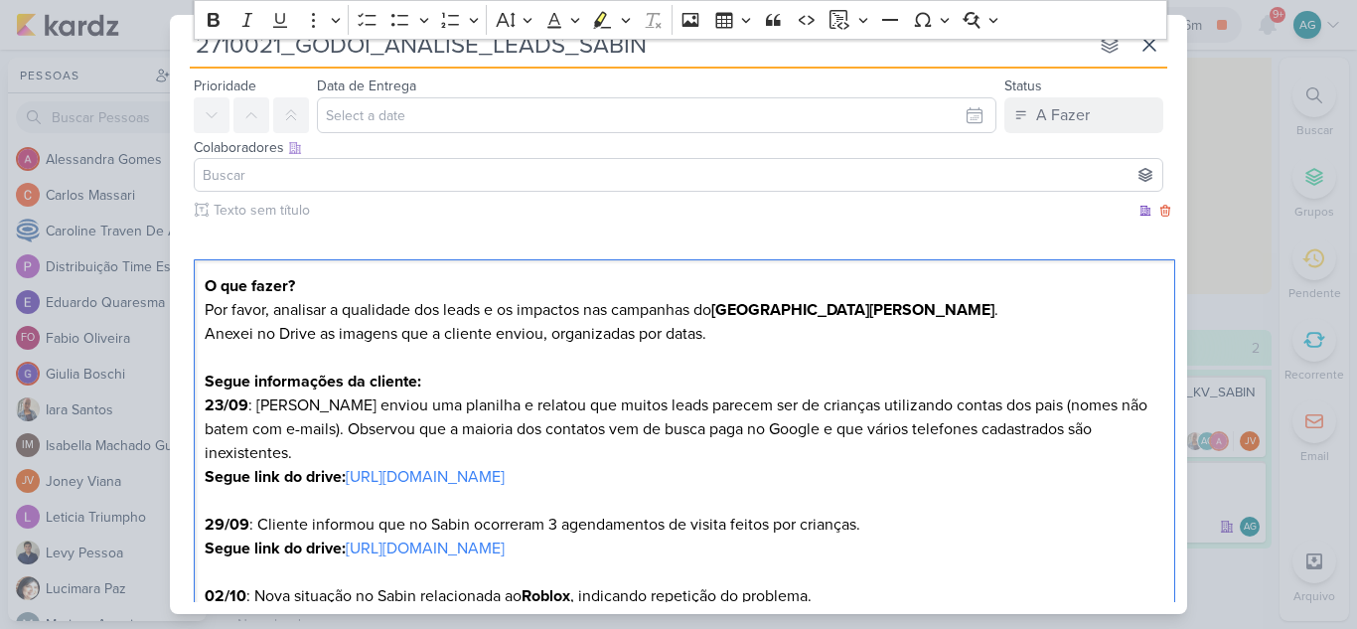
scroll to position [257, 0]
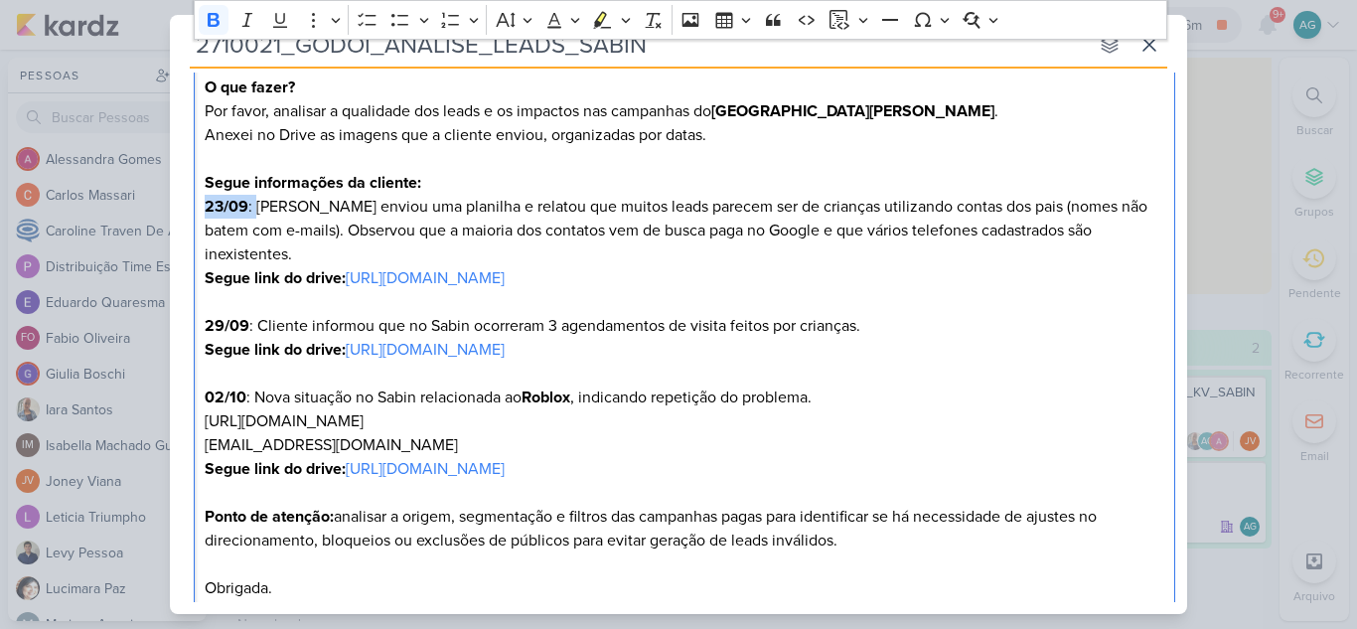
drag, startPoint x: 256, startPoint y: 204, endPoint x: 170, endPoint y: 205, distance: 86.4
click at [170, 205] on div "Clique para deixar o item visível somente à membros da sua organização Rich Tex…" at bounding box center [678, 312] width 1017 height 622
click at [595, 17] on icon "Editor toolbar" at bounding box center [602, 20] width 20 height 20
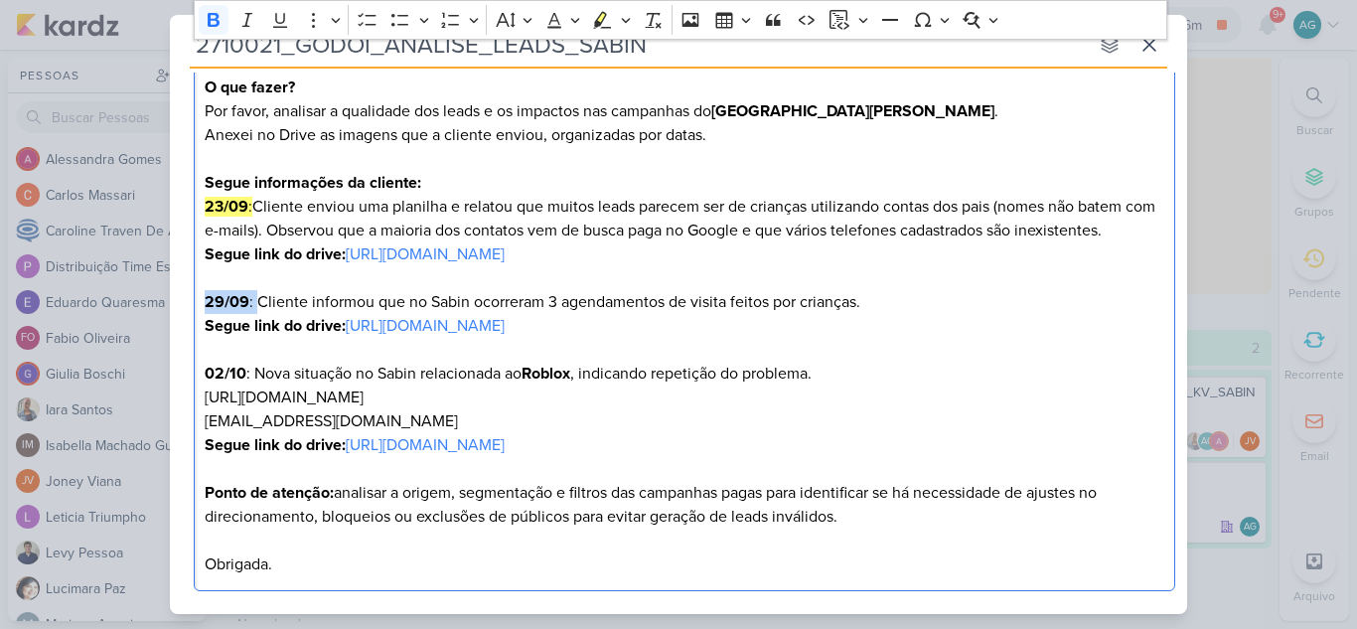
drag, startPoint x: 255, startPoint y: 303, endPoint x: 168, endPoint y: 301, distance: 87.4
click at [168, 301] on div "2710021_GODOI_ANALISE_LEADS_SABIN nenhum grupo disponível esc Responsável AG Al…" at bounding box center [678, 314] width 1357 height 629
click at [594, 15] on icon "Editor toolbar" at bounding box center [602, 20] width 20 height 20
drag, startPoint x: 249, startPoint y: 372, endPoint x: 187, endPoint y: 372, distance: 62.6
click at [187, 372] on div "Clique para deixar o item visível somente à membros da sua organização Rich Tex…" at bounding box center [678, 300] width 1017 height 598
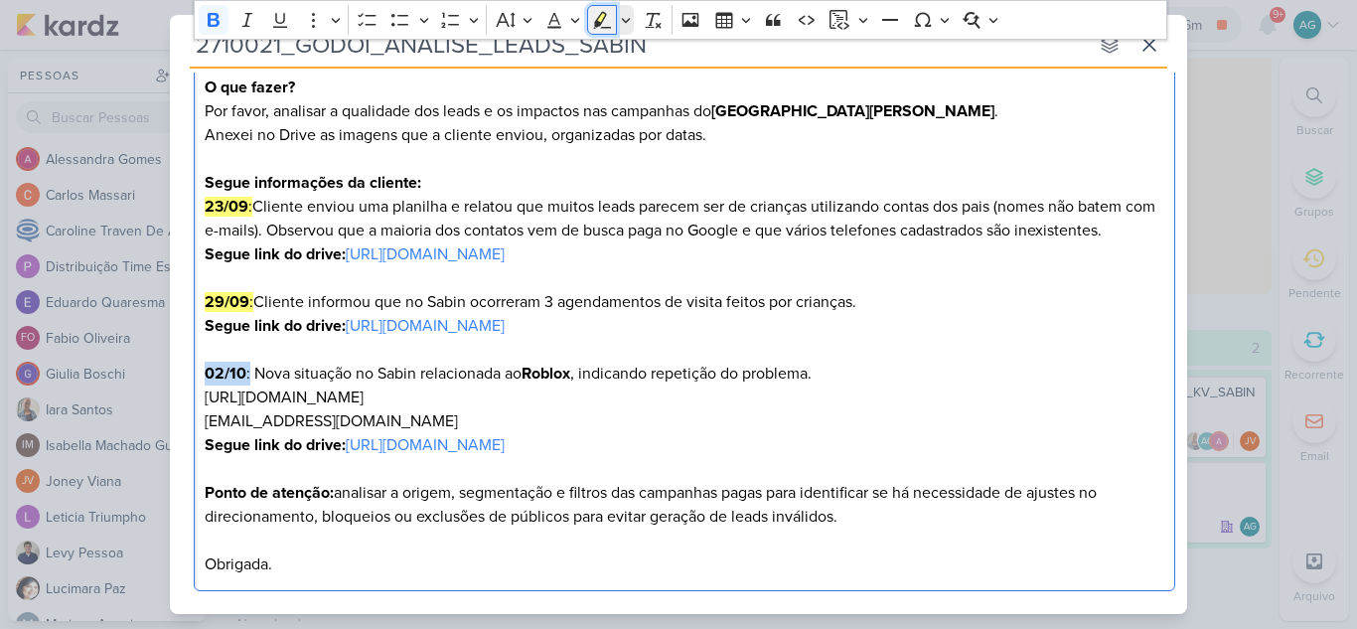
click at [599, 18] on icon "Editor toolbar" at bounding box center [603, 19] width 18 height 17
click at [1109, 393] on p "02/10 : Nova situação no Sabin relacionada ao Roblox , indicando repetição do p…" at bounding box center [685, 409] width 960 height 95
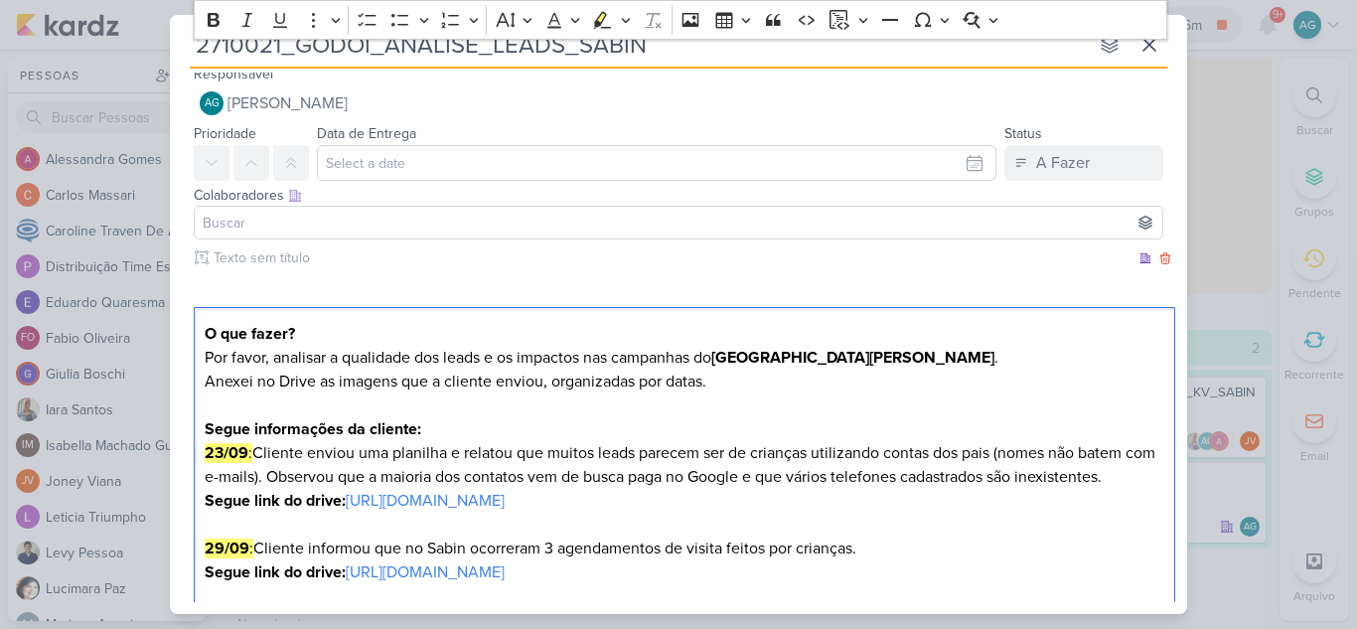
scroll to position [0, 0]
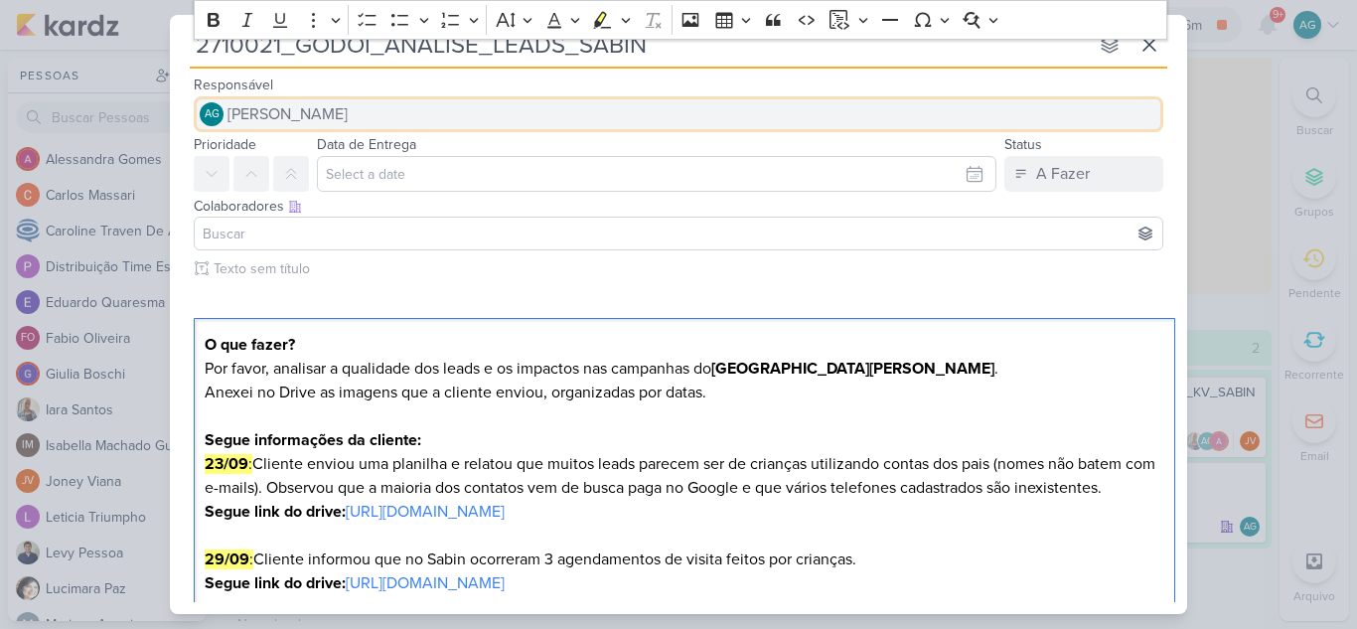
click at [318, 115] on span "[PERSON_NAME]" at bounding box center [287, 114] width 120 height 24
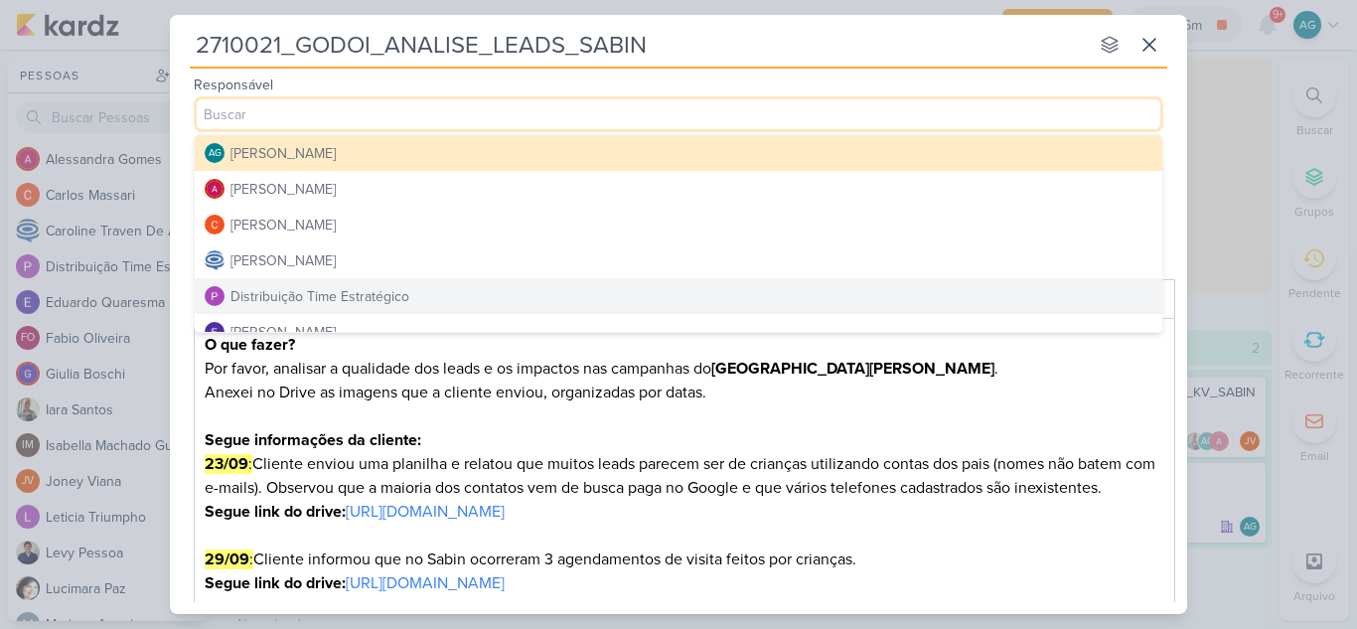
click at [310, 298] on div "Distribuição Time Estratégico" at bounding box center [319, 296] width 179 height 21
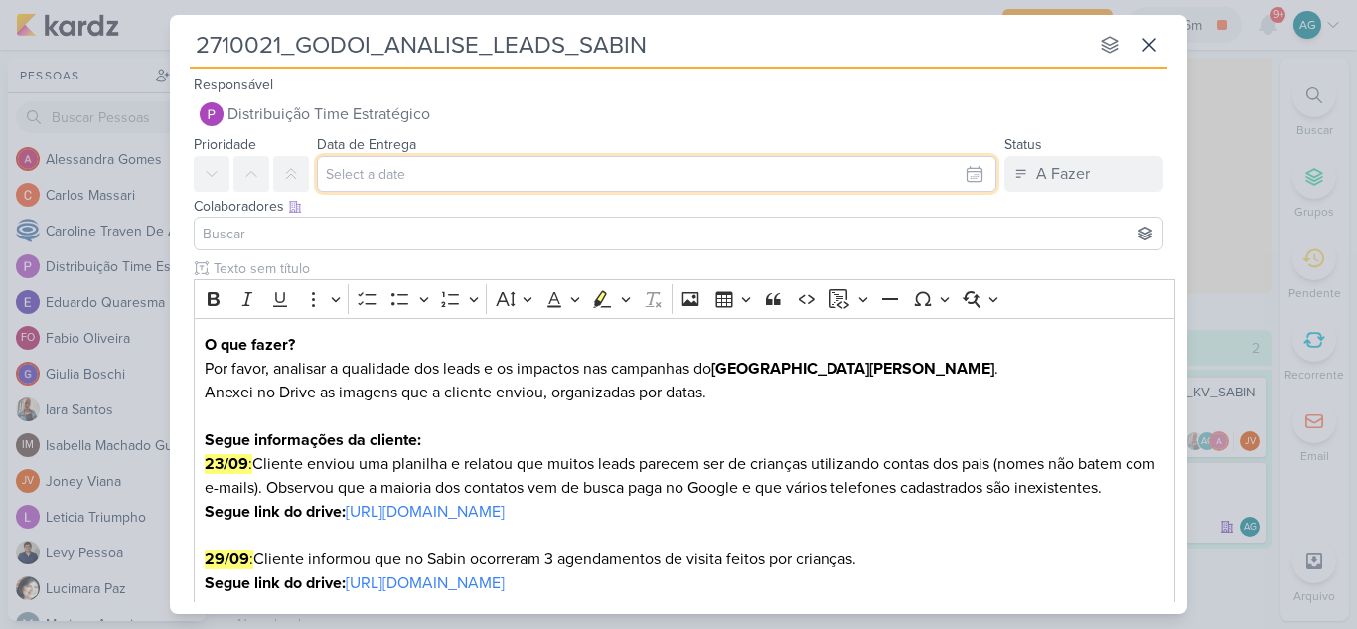
click at [361, 175] on input "text" at bounding box center [656, 174] width 679 height 36
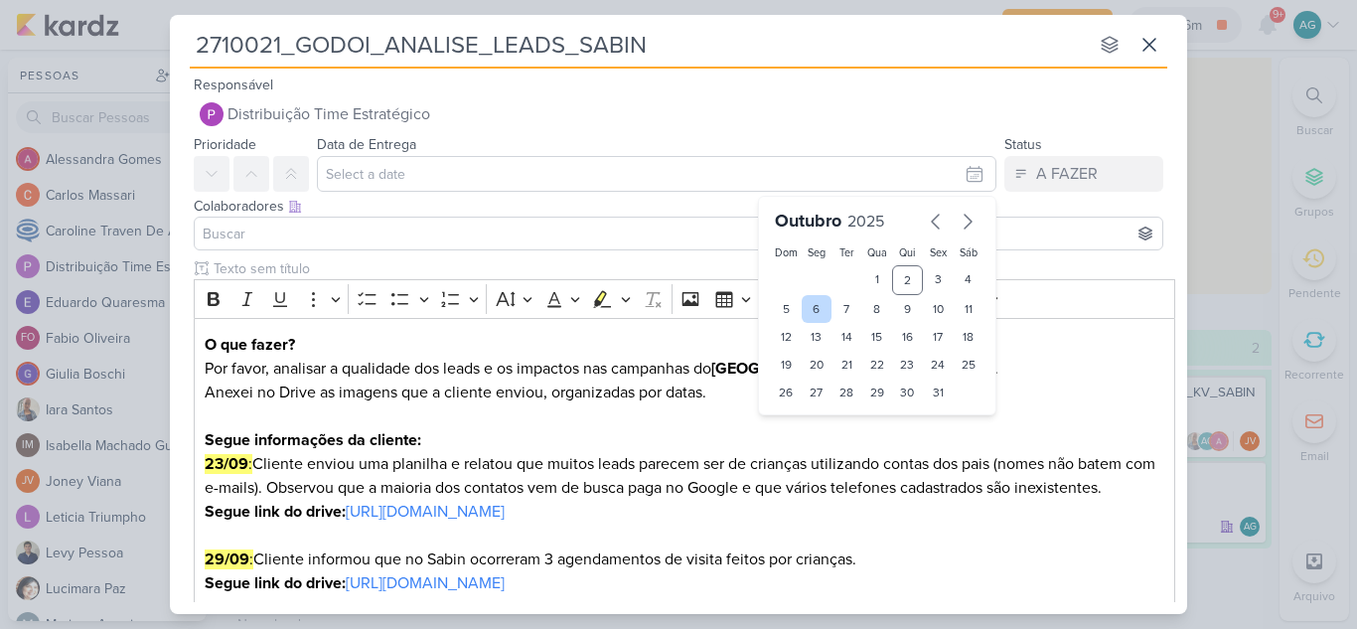
click at [813, 313] on div "6" at bounding box center [817, 309] width 31 height 28
type input "6 de outubro de 2025 às 23:59"
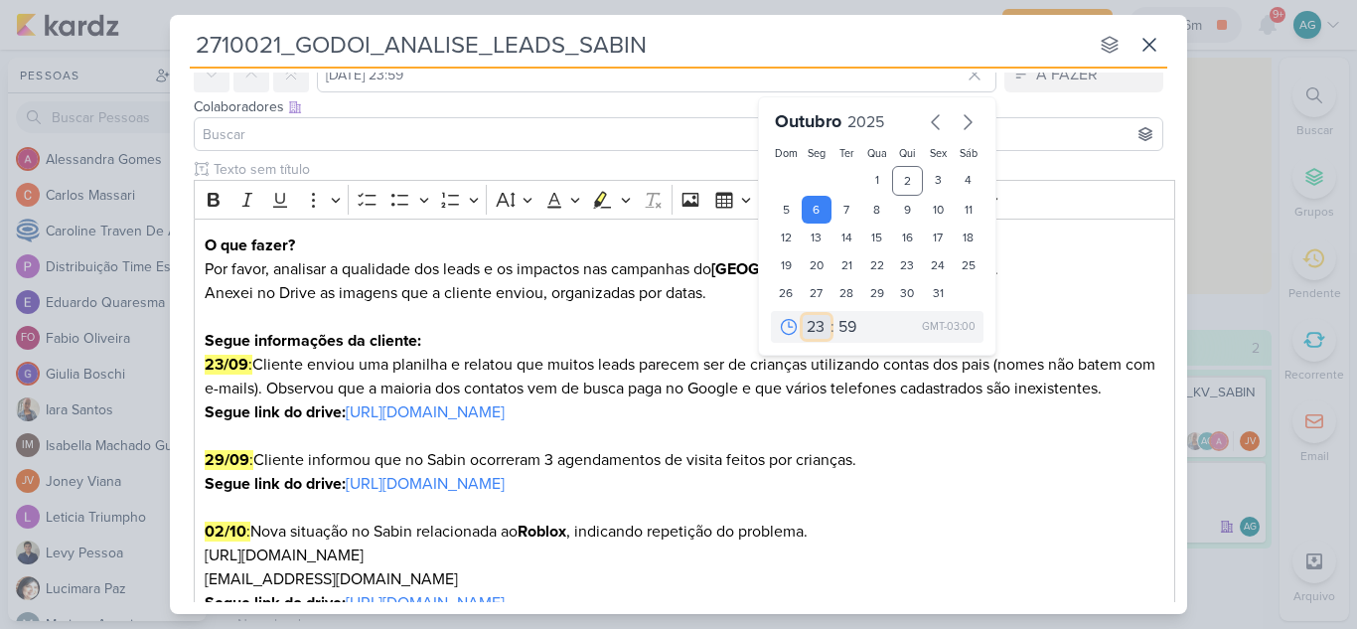
click at [812, 333] on select "00 01 02 03 04 05 06 07 08 09 10 11 12 13 14 15 16 17 18 19 20 21 22 23" at bounding box center [817, 327] width 28 height 24
select select "18"
click at [803, 315] on select "00 01 02 03 04 05 06 07 08 09 10 11 12 13 14 15 16 17 18 19 20 21 22 23" at bounding box center [817, 327] width 28 height 24
type input "6 de outubro de 2025 às 18:59"
click at [838, 329] on select "00 05 10 15 20 25 30 35 40 45 50 55 59" at bounding box center [848, 327] width 28 height 24
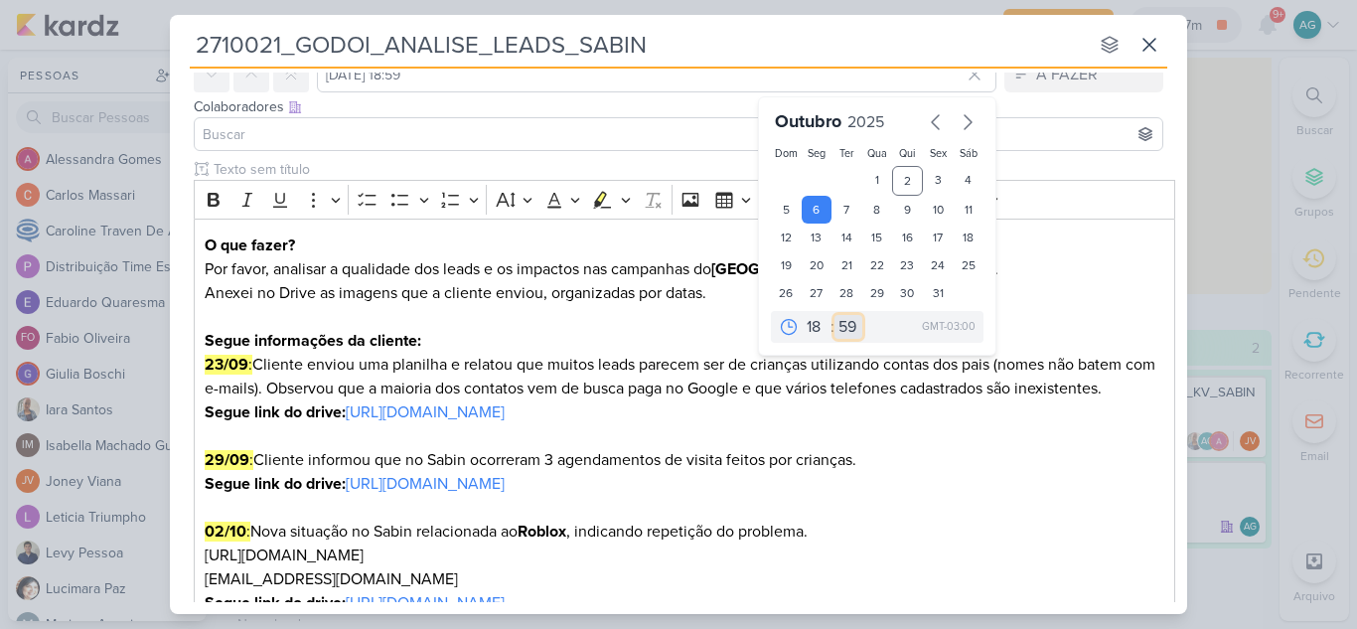
select select "0"
click at [834, 315] on select "00 05 10 15 20 25 30 35 40 45 50 55 59" at bounding box center [848, 327] width 28 height 24
type input "6 de outubro de 2025 às 18:00"
click at [390, 136] on input at bounding box center [678, 134] width 959 height 24
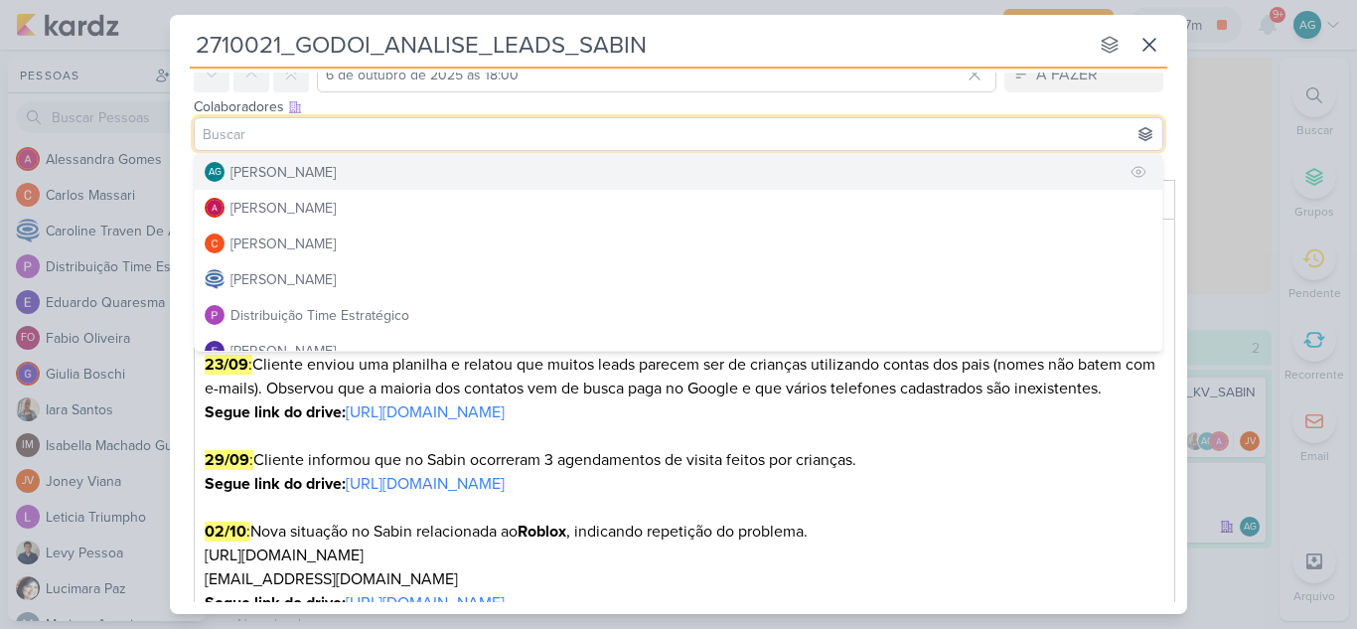
click at [336, 168] on div "[PERSON_NAME]" at bounding box center [282, 172] width 105 height 21
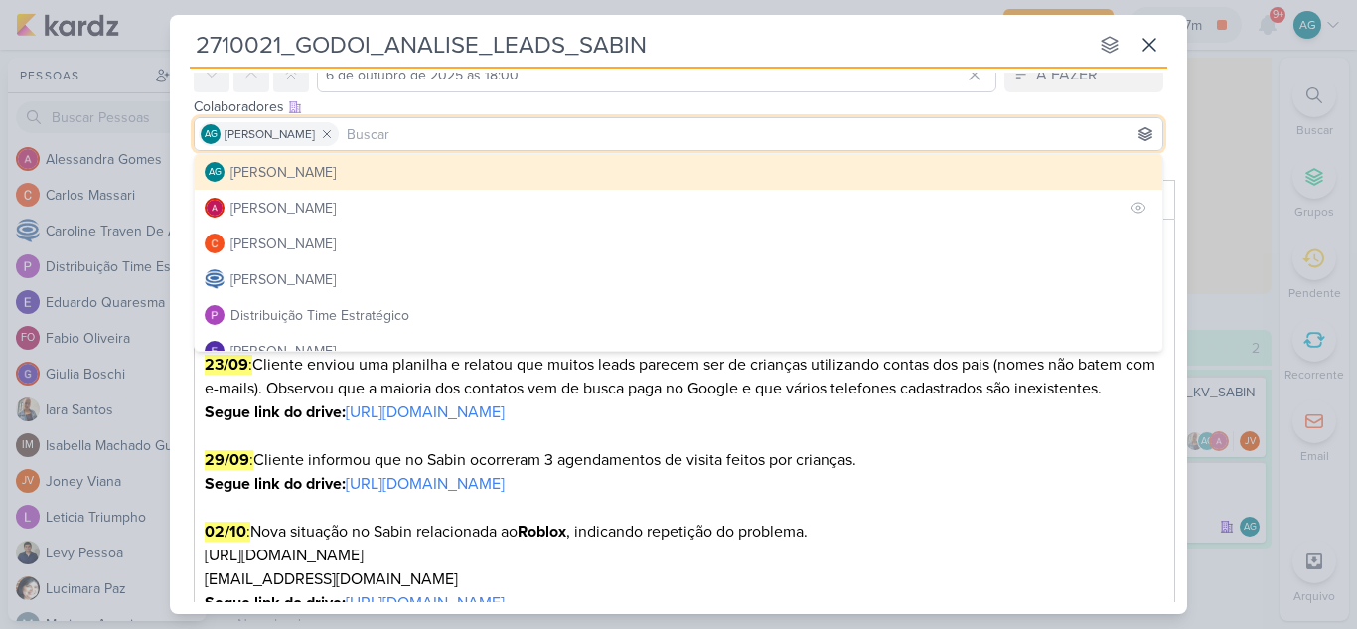
click at [335, 208] on div "Alessandra Gomes" at bounding box center [282, 208] width 105 height 21
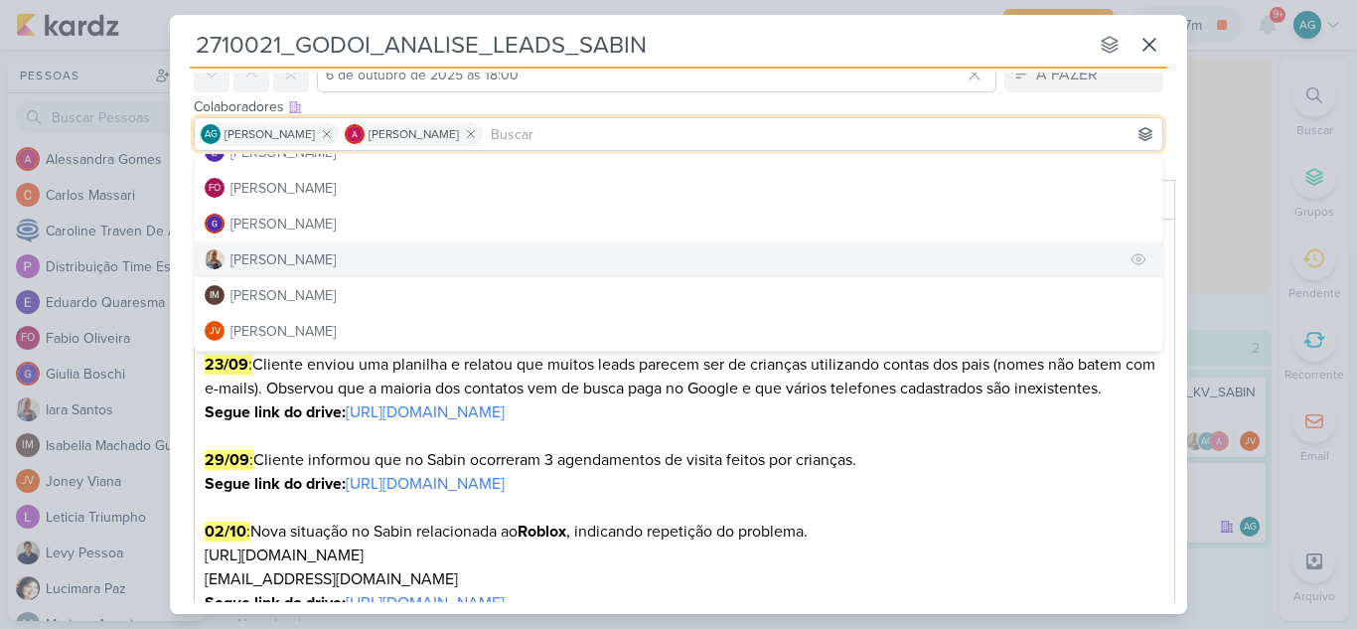
click at [294, 255] on div "Iara Santos" at bounding box center [282, 259] width 105 height 21
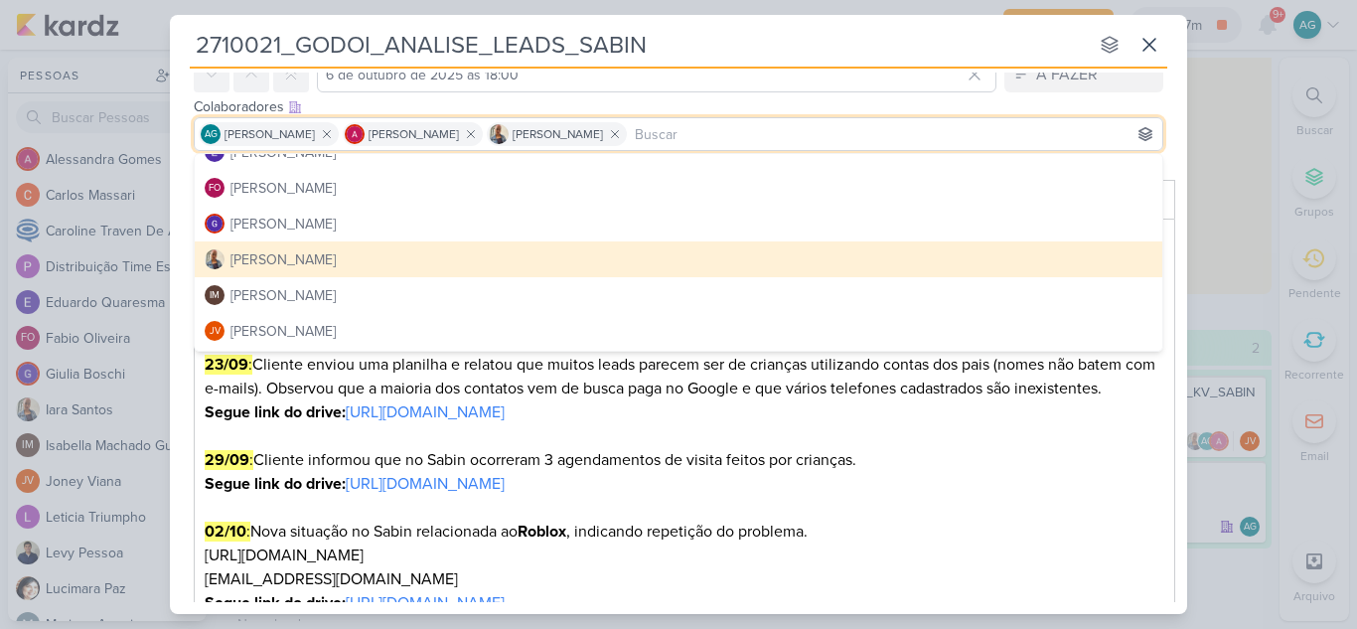
scroll to position [298, 0]
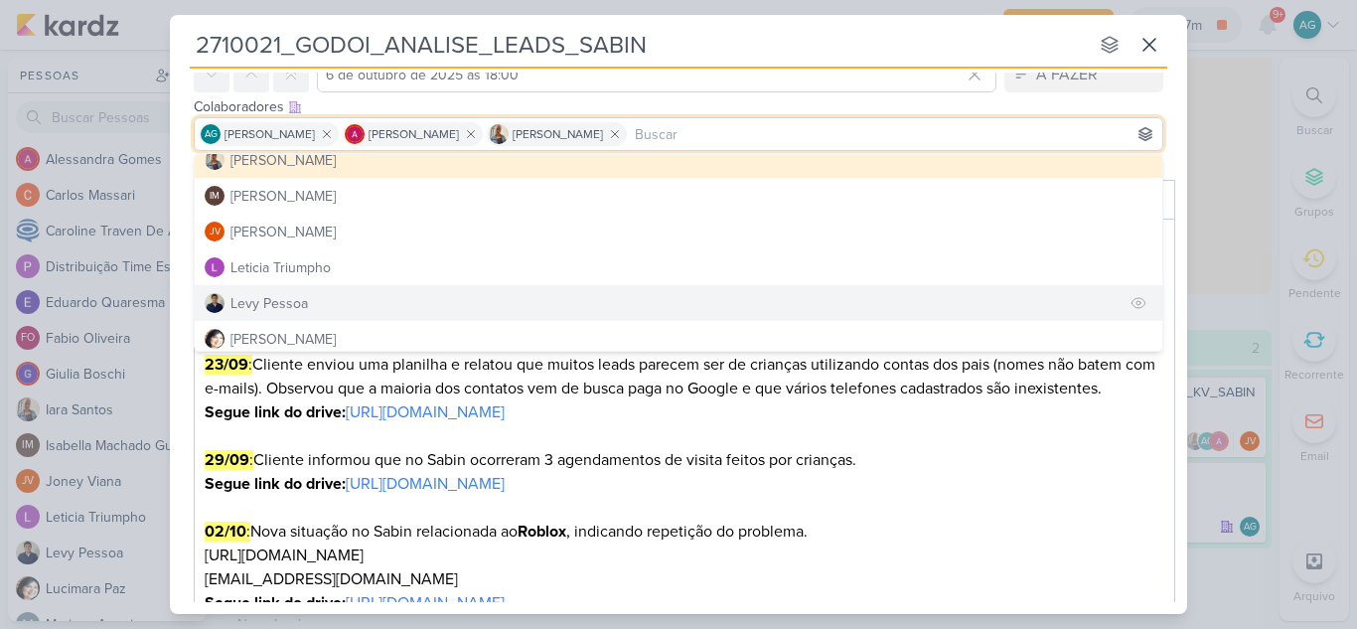
click at [298, 296] on div "Levy Pessoa" at bounding box center [268, 303] width 77 height 21
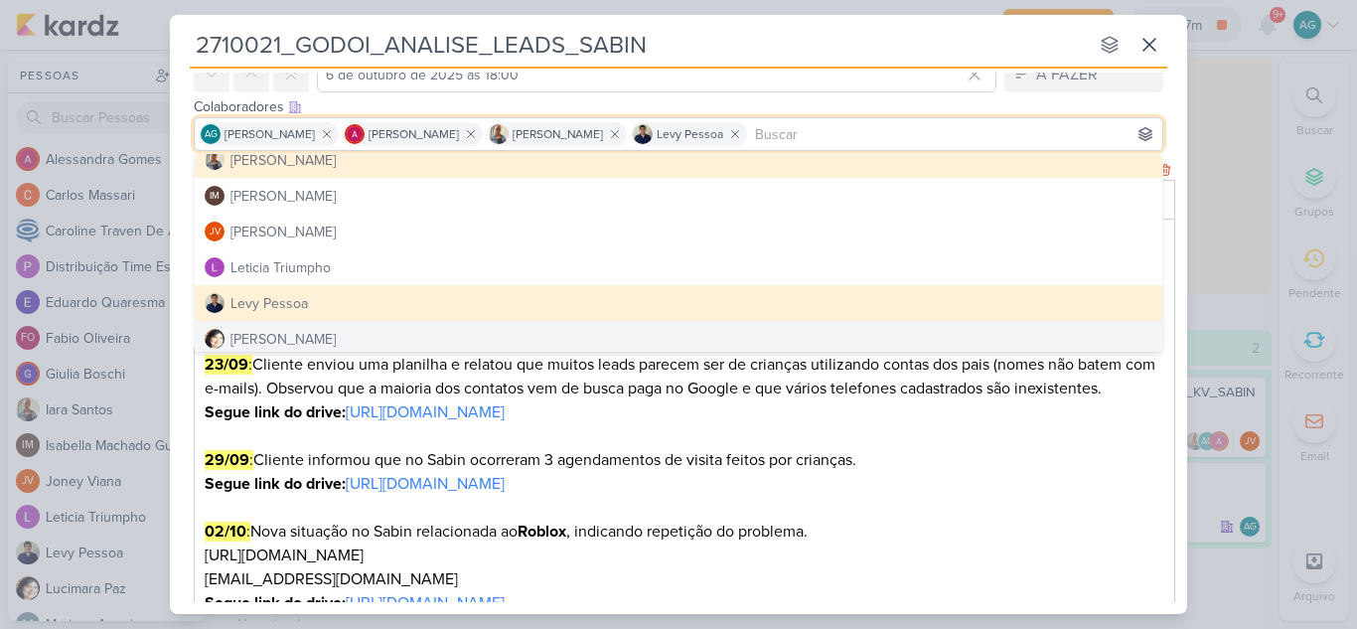
click at [1056, 495] on p "29/09 : Cliente informou que no Sabin ocorreram 3 agendamentos de visita feitos…" at bounding box center [685, 472] width 960 height 48
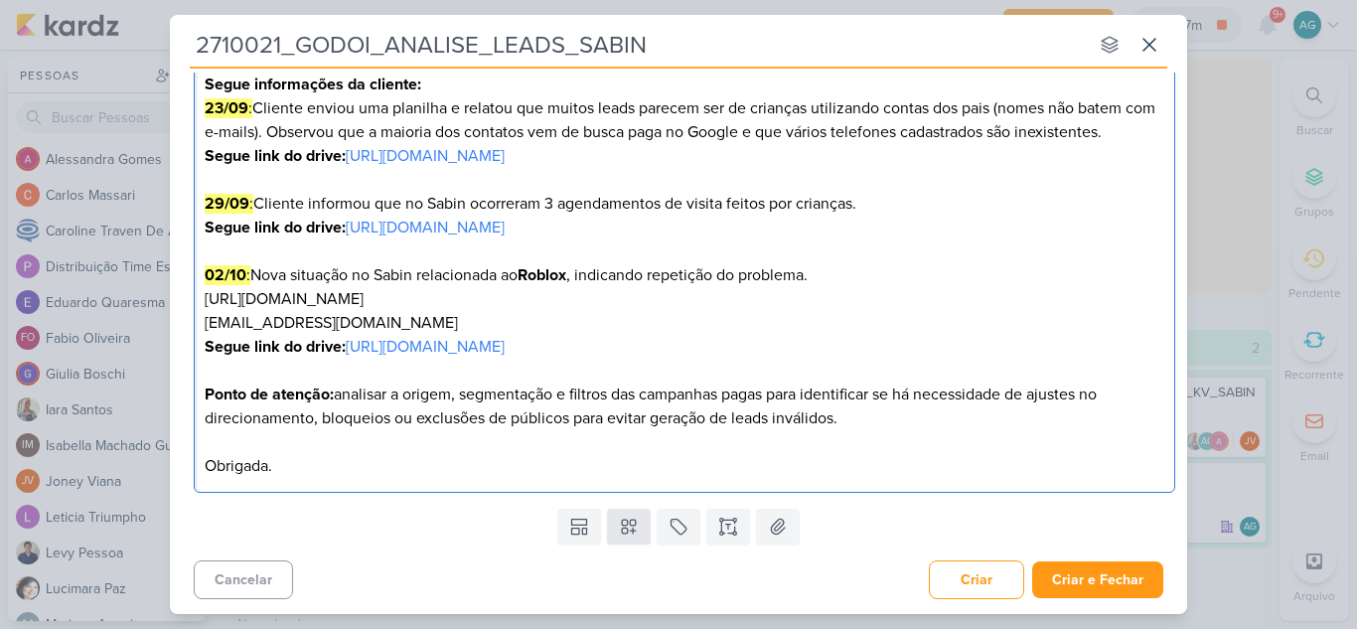
scroll to position [357, 0]
click at [636, 528] on button at bounding box center [629, 526] width 44 height 36
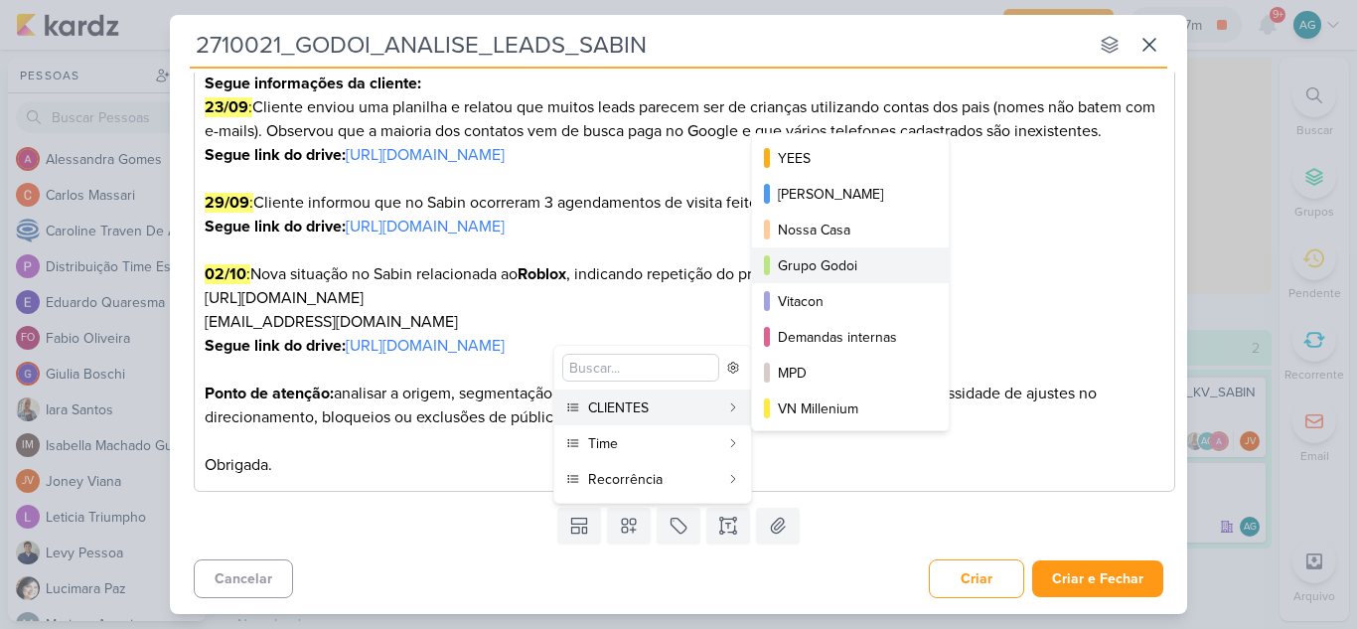
click at [860, 266] on div "Grupo Godoi" at bounding box center [851, 265] width 147 height 21
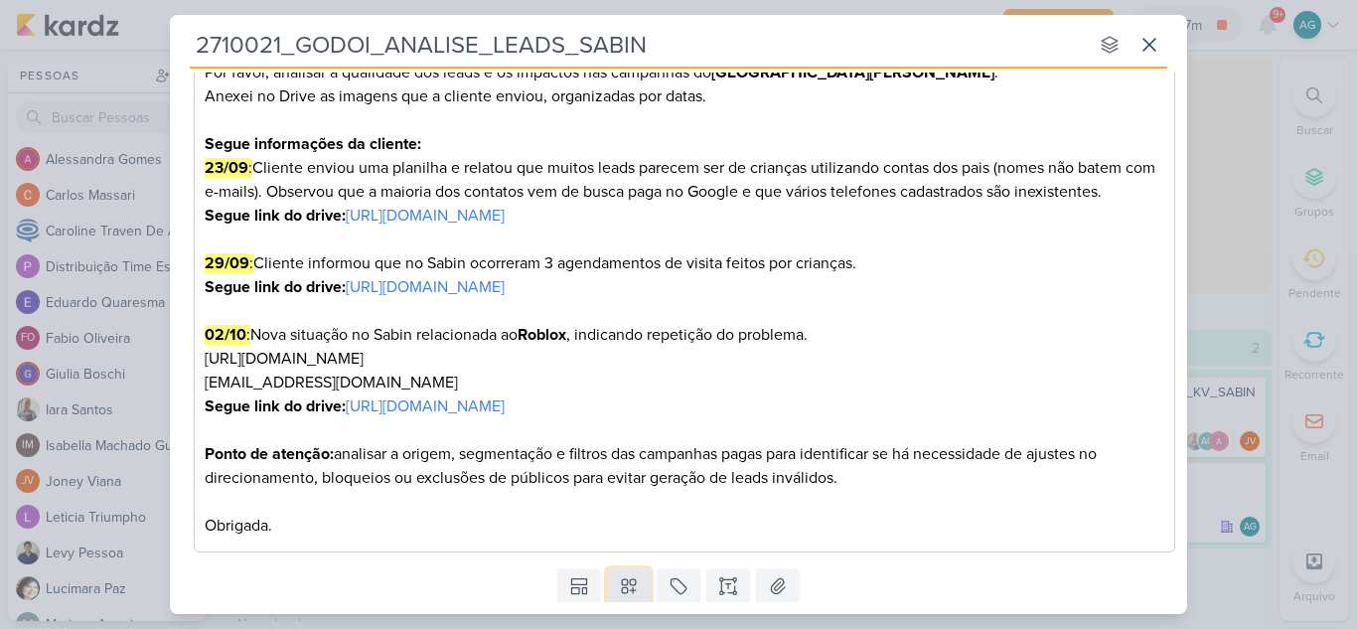
click at [632, 580] on icon at bounding box center [629, 587] width 14 height 14
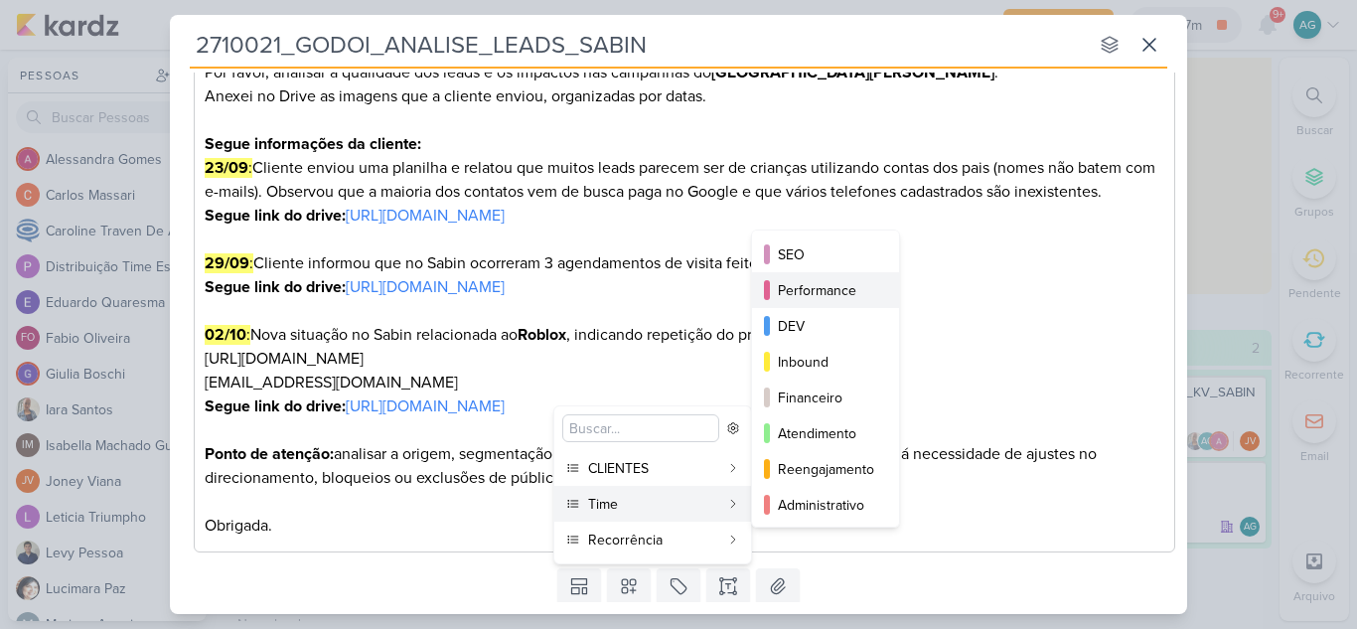
click at [835, 297] on div "Performance" at bounding box center [826, 290] width 97 height 21
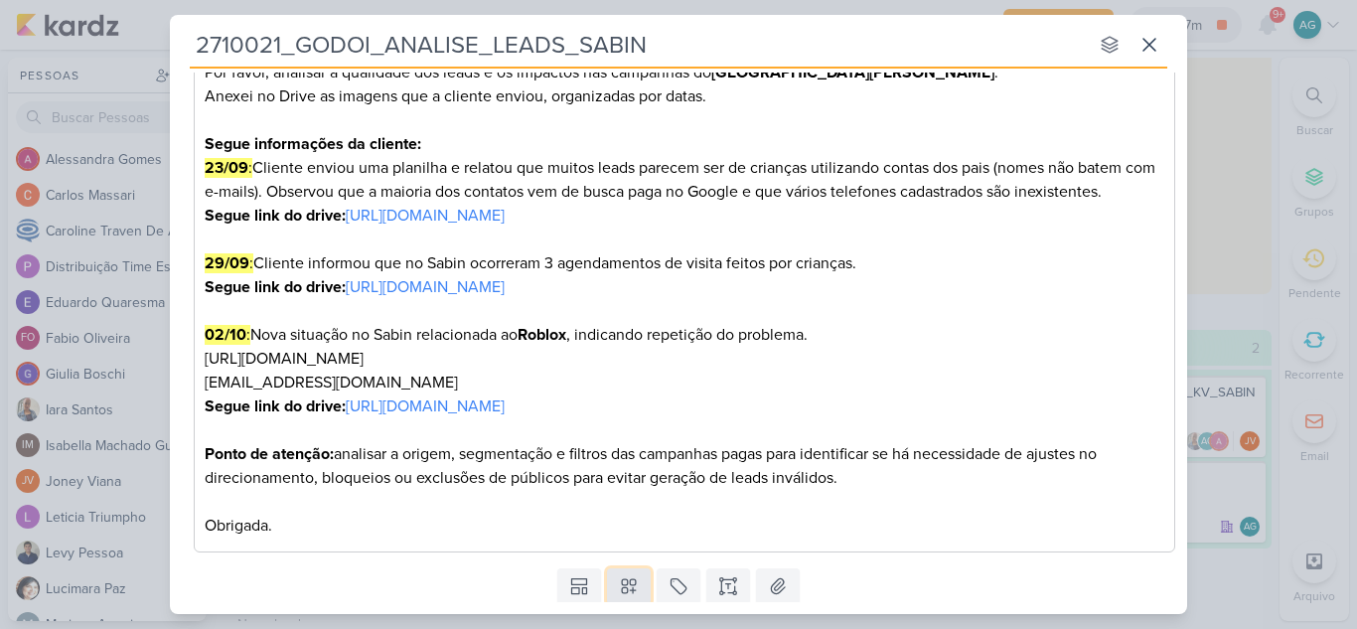
click at [632, 594] on icon at bounding box center [629, 586] width 20 height 20
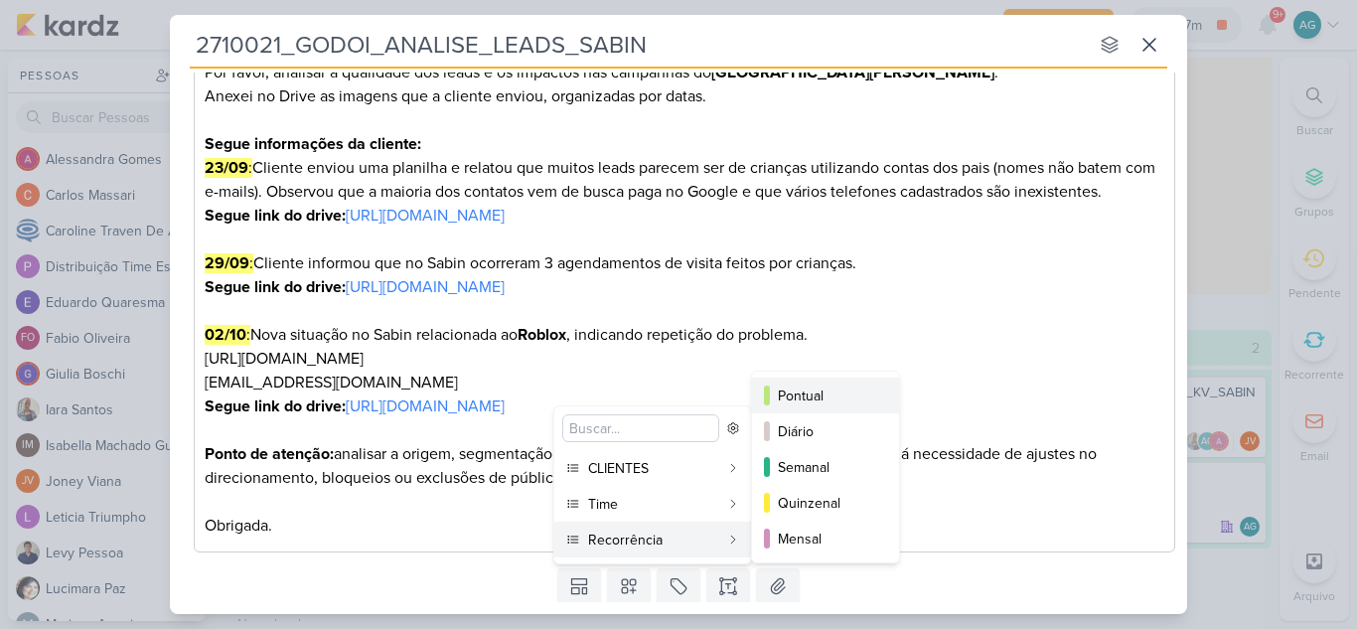
click at [815, 393] on div "Pontual" at bounding box center [826, 395] width 97 height 21
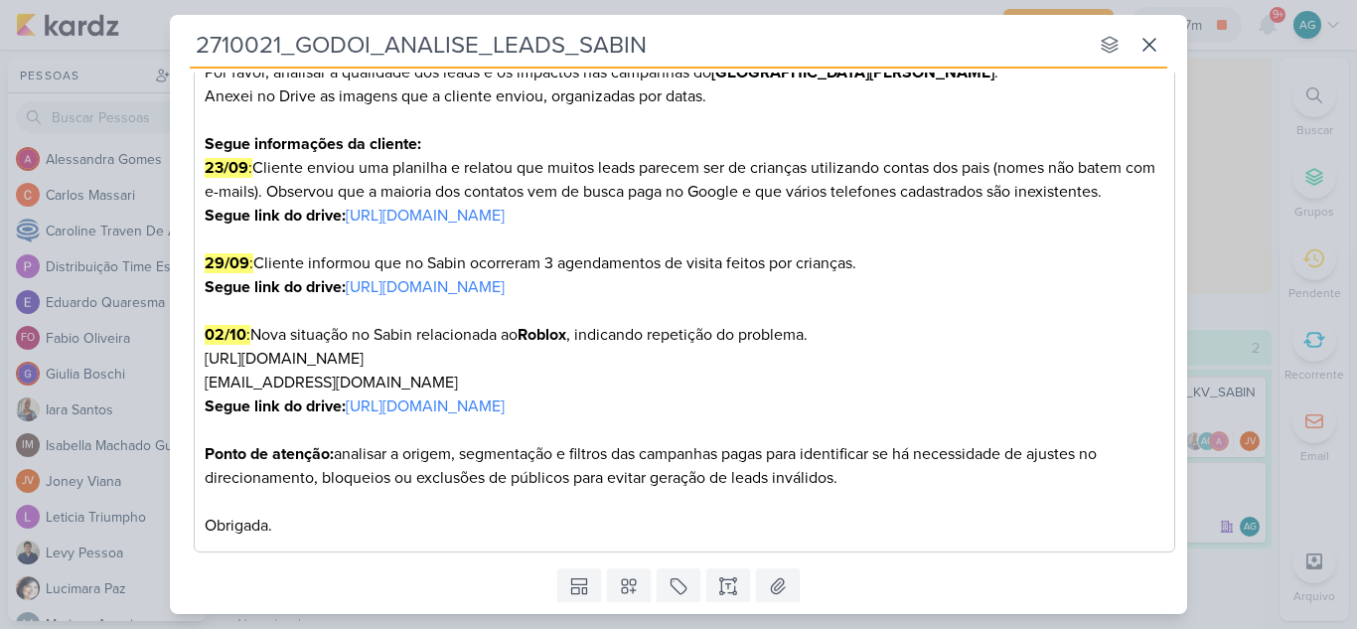
click at [1027, 371] on p "02/10 : Nova situação no Sabin relacionada ao Roblox , indicando repetição do p…" at bounding box center [685, 370] width 960 height 95
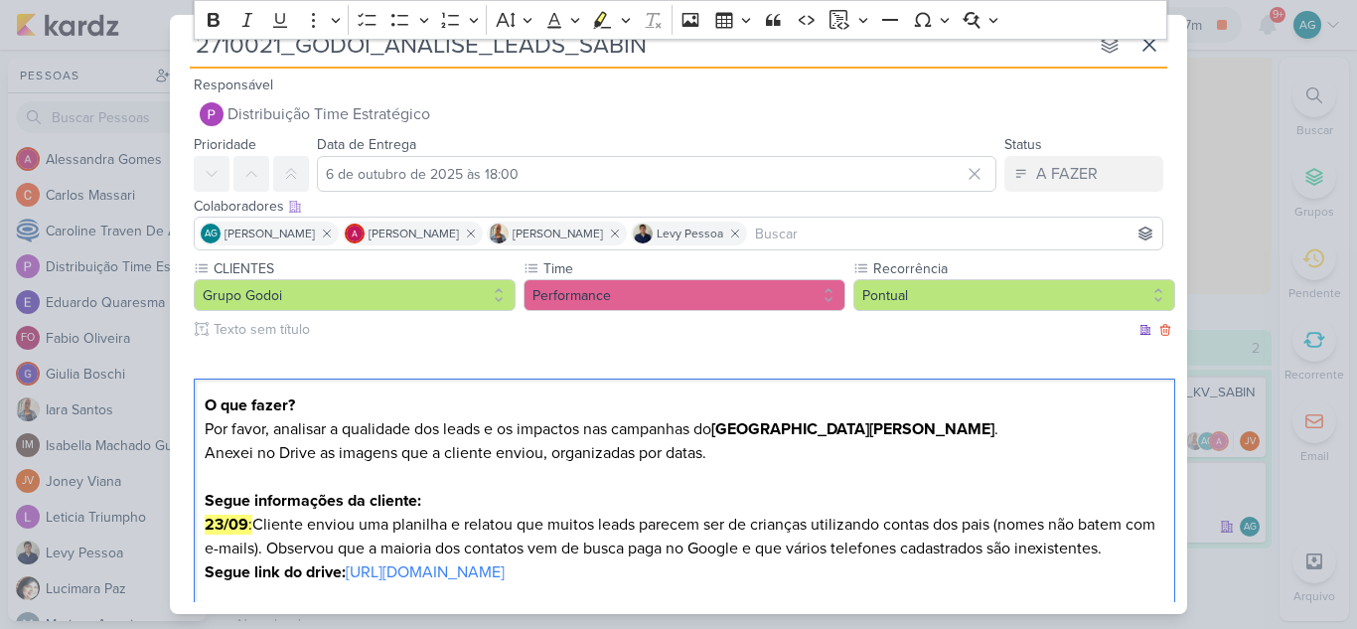
scroll to position [417, 0]
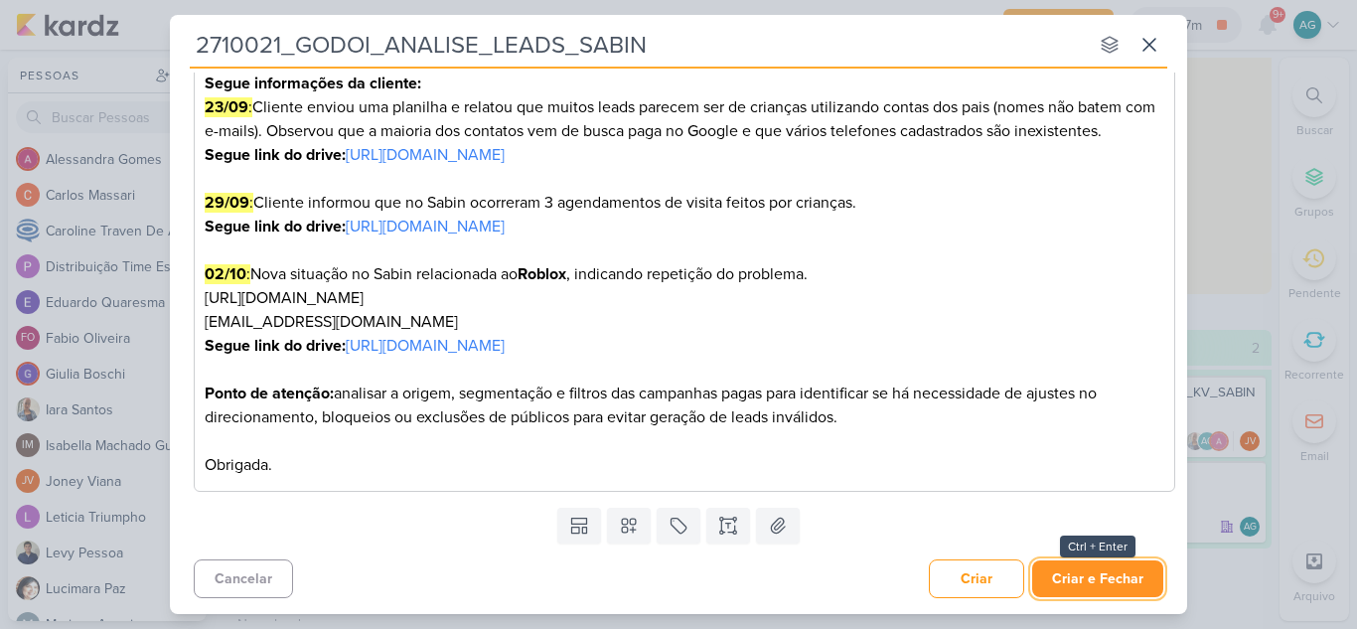
click at [1091, 589] on button "Criar e Fechar" at bounding box center [1097, 578] width 131 height 37
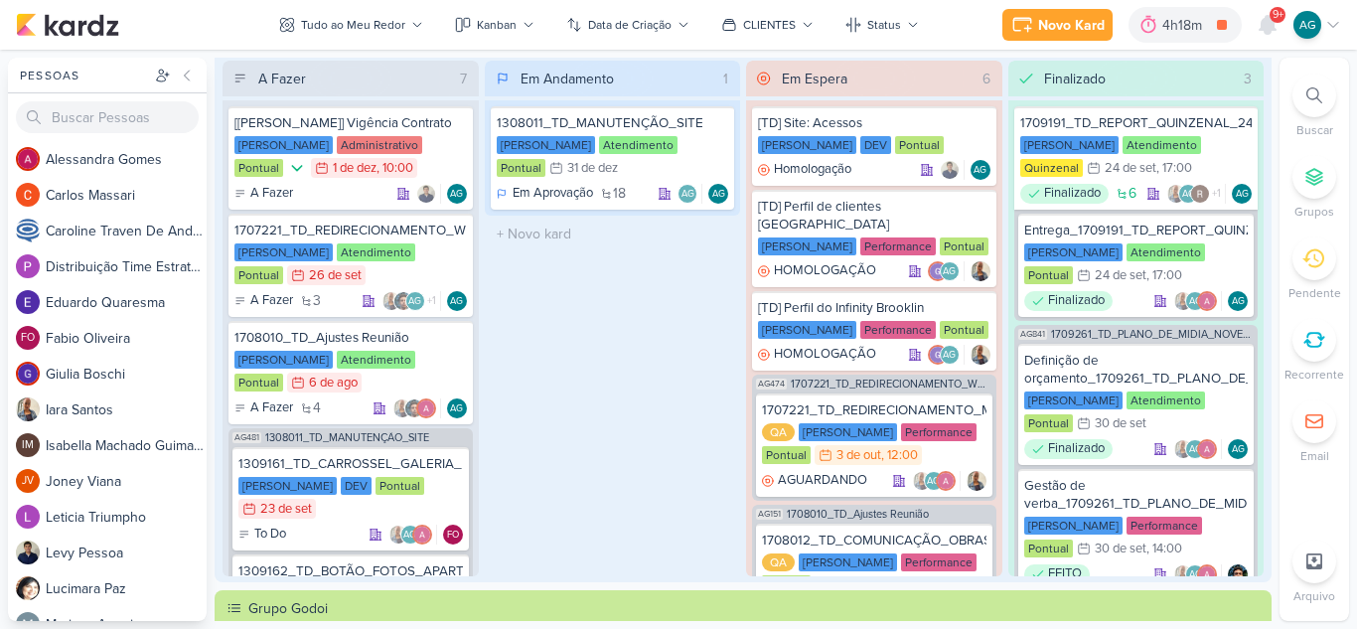
scroll to position [0, 0]
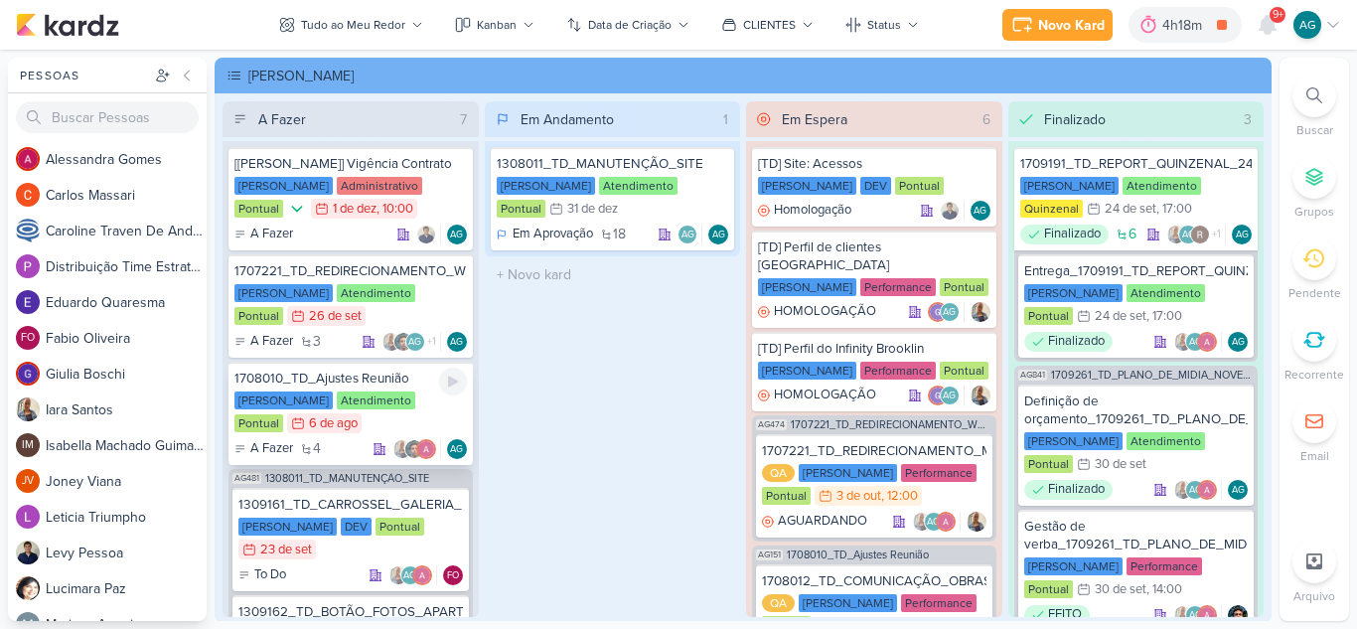
click at [371, 381] on div "1708010_TD_Ajustes Reunião" at bounding box center [350, 378] width 232 height 18
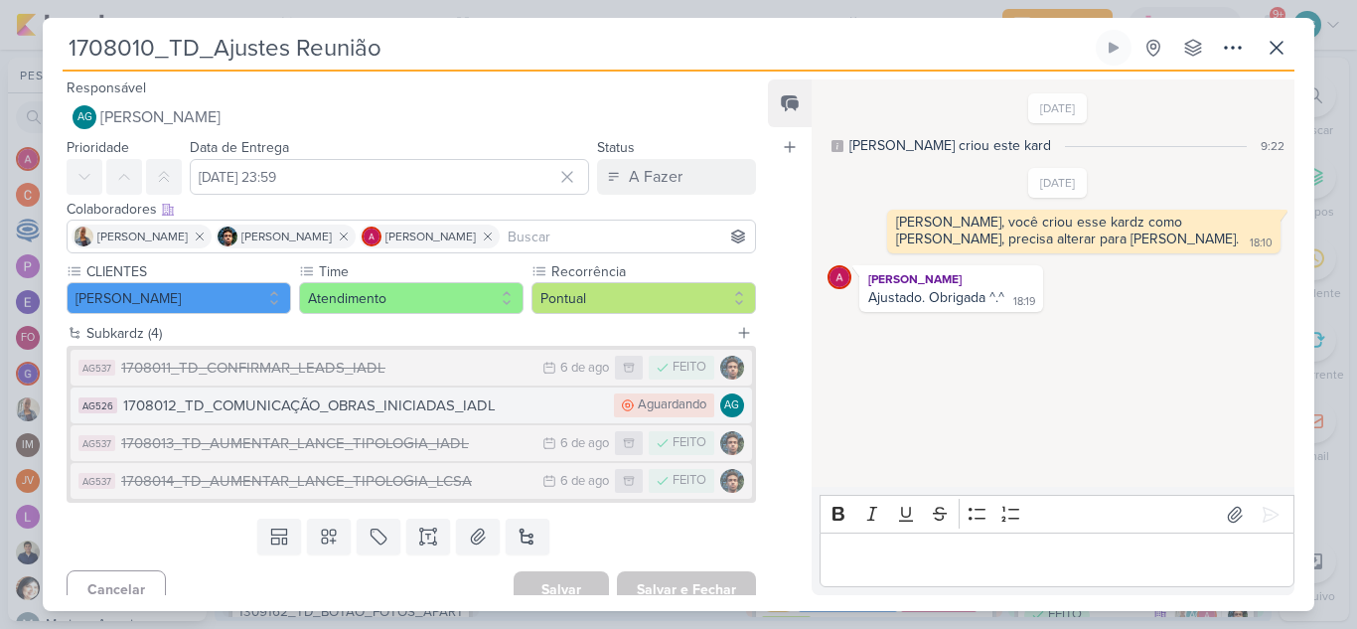
click at [385, 401] on div "1708012_TD_COMUNICAÇÃO_OBRAS_INICIADAS_IADL" at bounding box center [363, 405] width 481 height 23
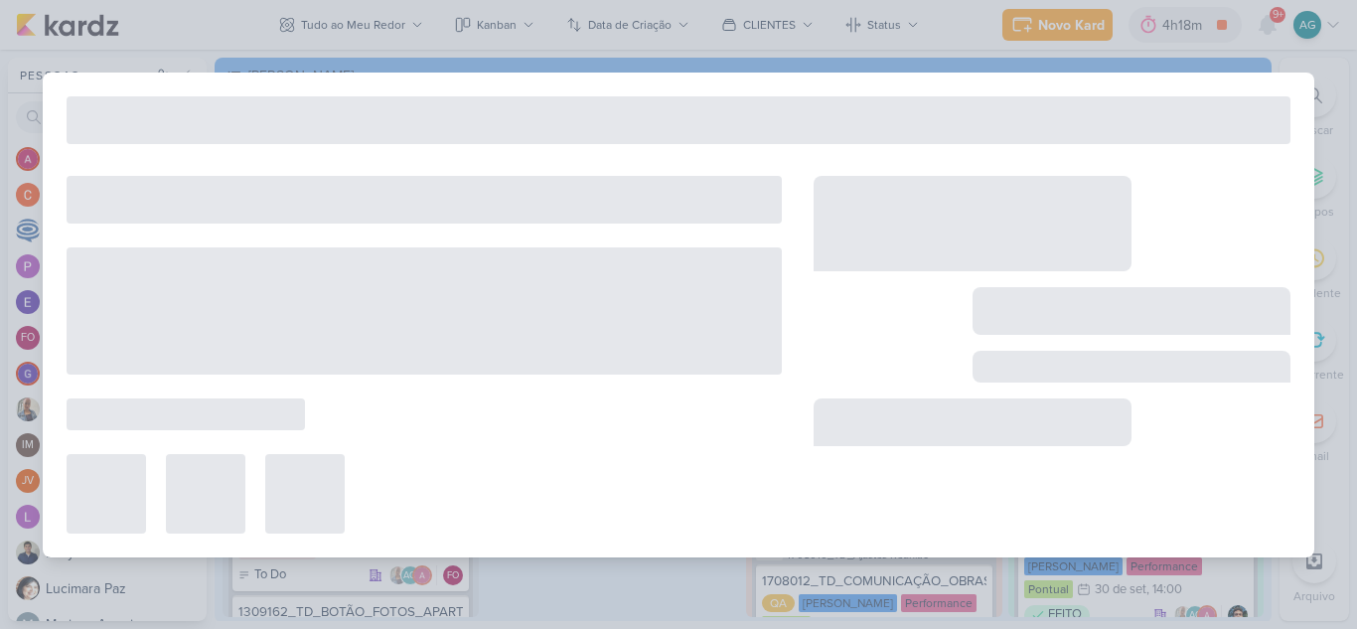
type input "1708012_TD_COMUNICAÇÃO_OBRAS_INICIADAS_IADL"
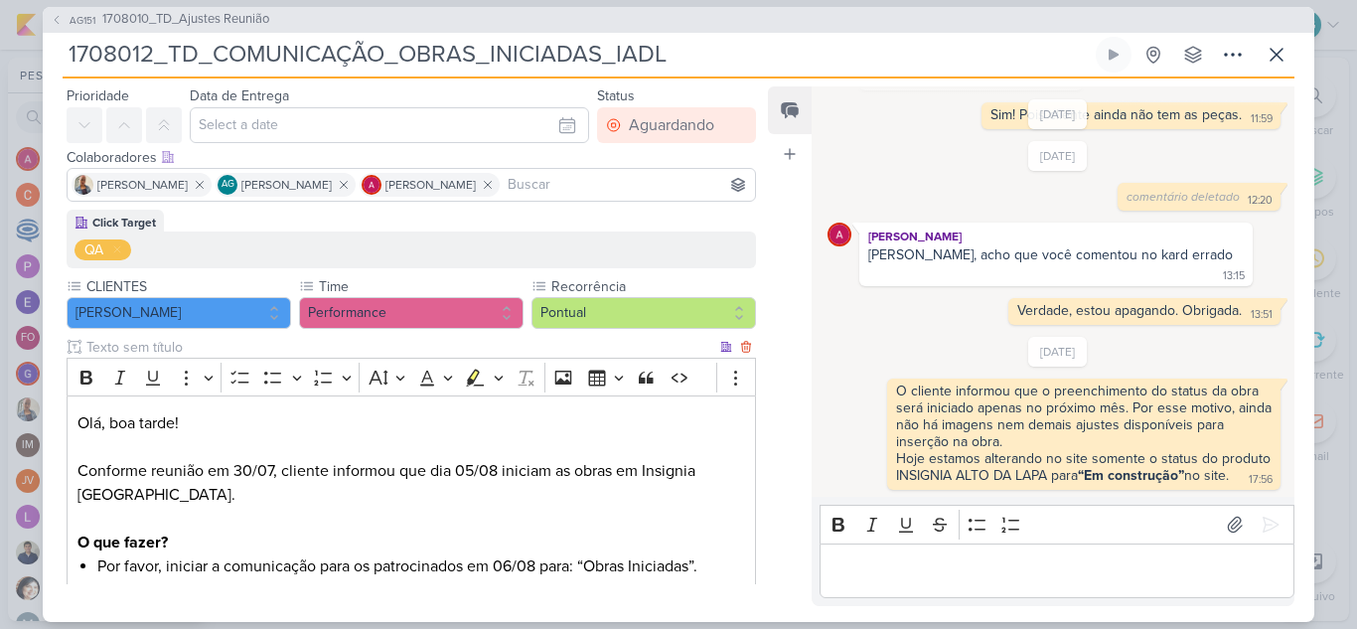
scroll to position [27, 0]
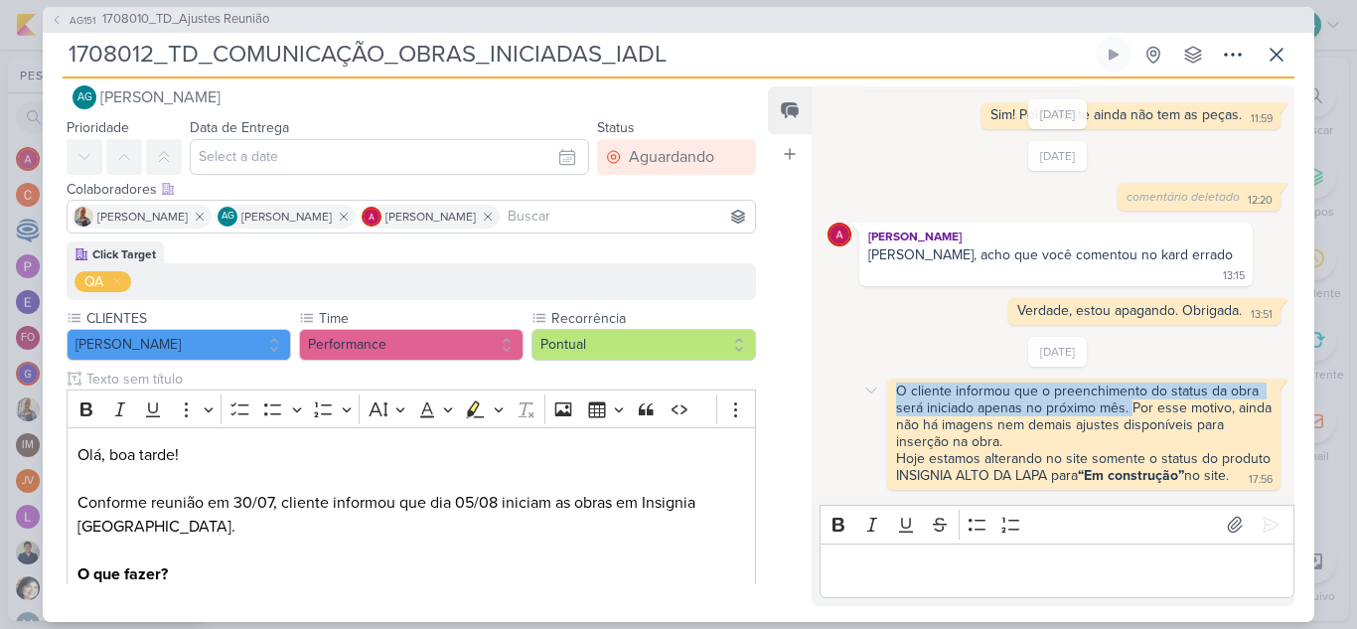
drag, startPoint x: 1127, startPoint y: 392, endPoint x: 885, endPoint y: 368, distance: 243.5
click at [885, 378] on div "O cliente informou que o preenchimento do status da obra será iniciado apenas n…" at bounding box center [1057, 433] width 461 height 111
copy div "O cliente informou que o preenchimento do status da obra será iniciado apenas n…"
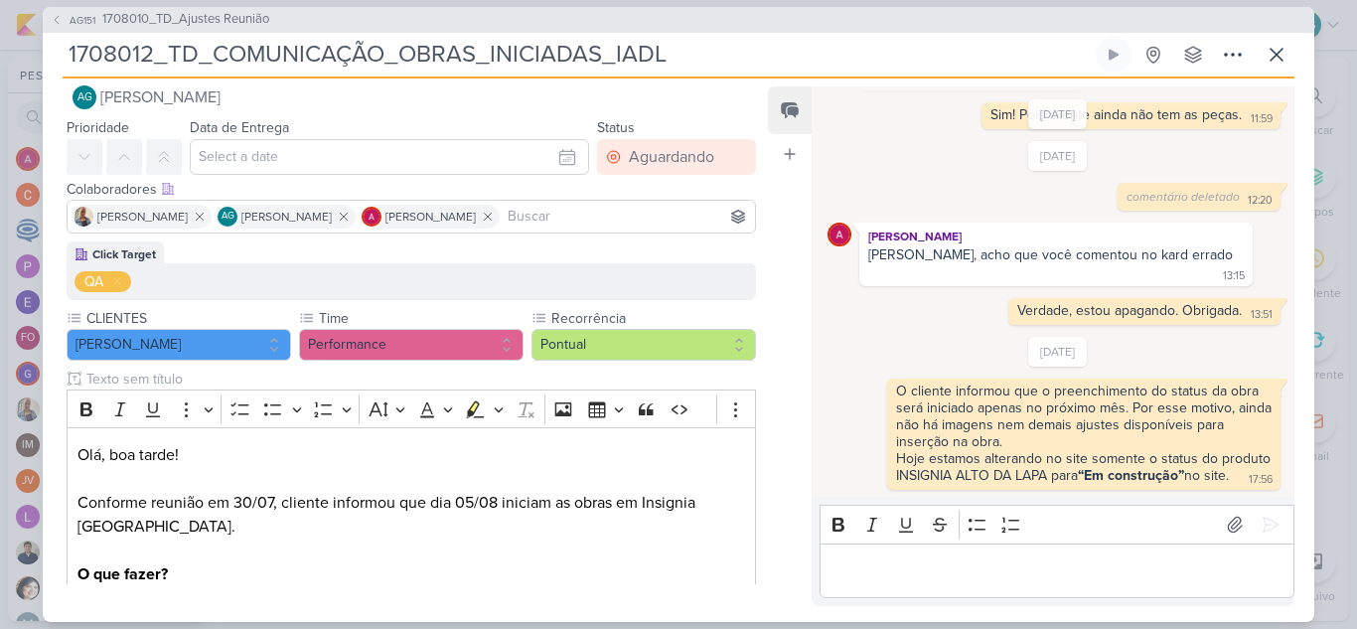
click at [1034, 584] on div "Editor editing area: main" at bounding box center [1056, 570] width 475 height 55
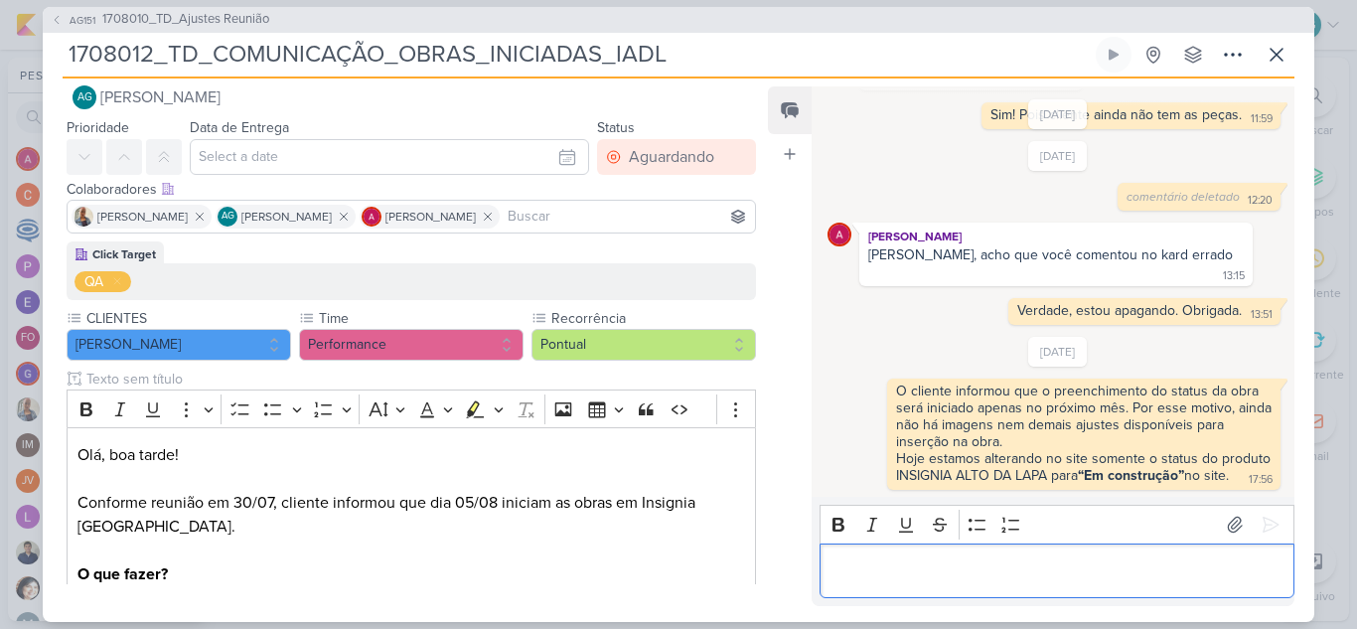
click at [1034, 584] on div "Editor editing area: main" at bounding box center [1056, 570] width 475 height 55
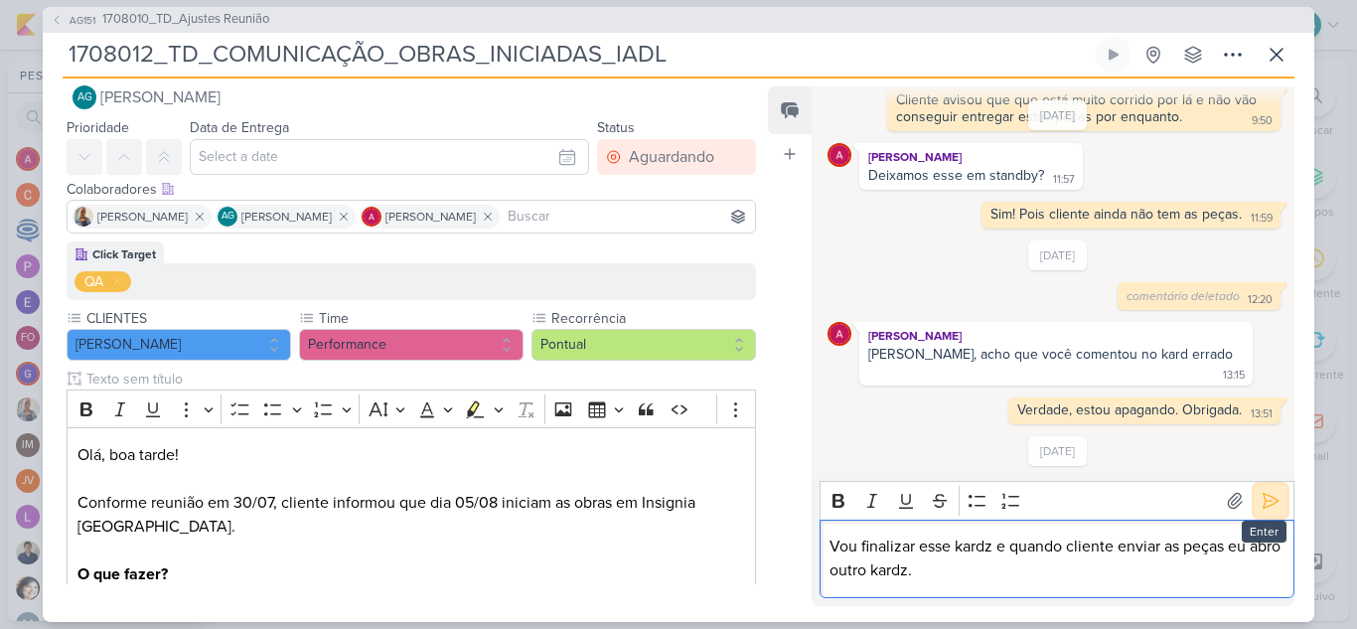
click at [1263, 502] on icon at bounding box center [1270, 501] width 15 height 15
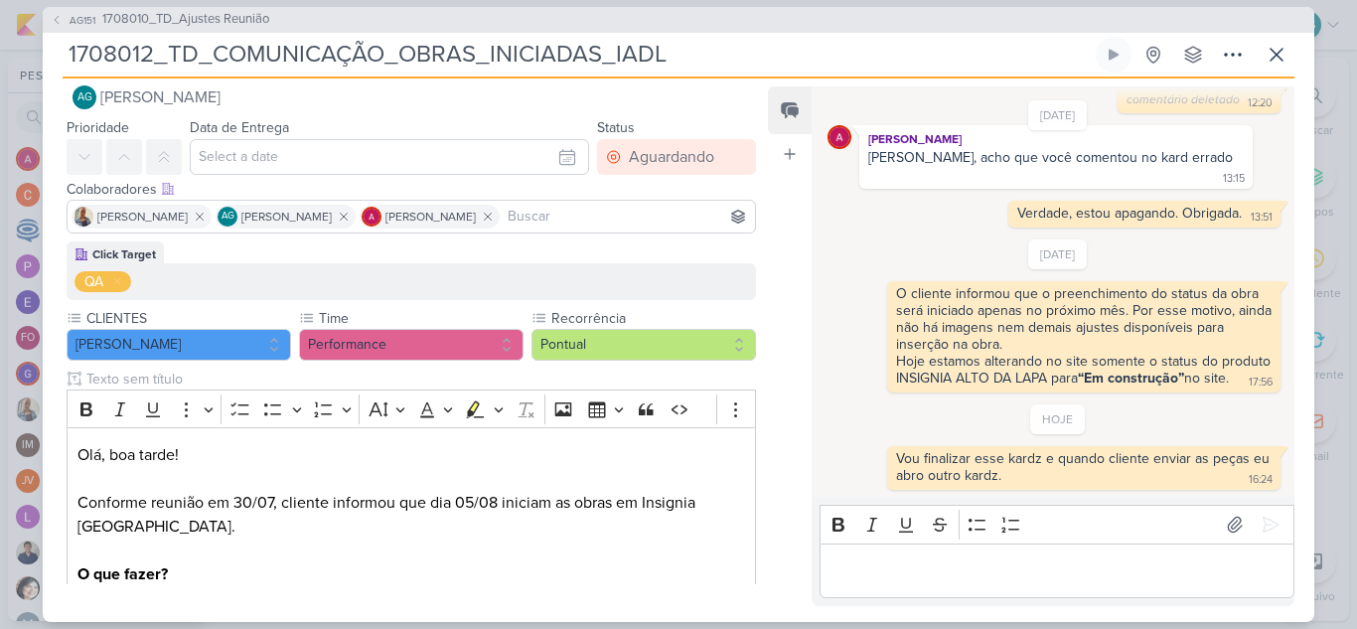
scroll to position [0, 0]
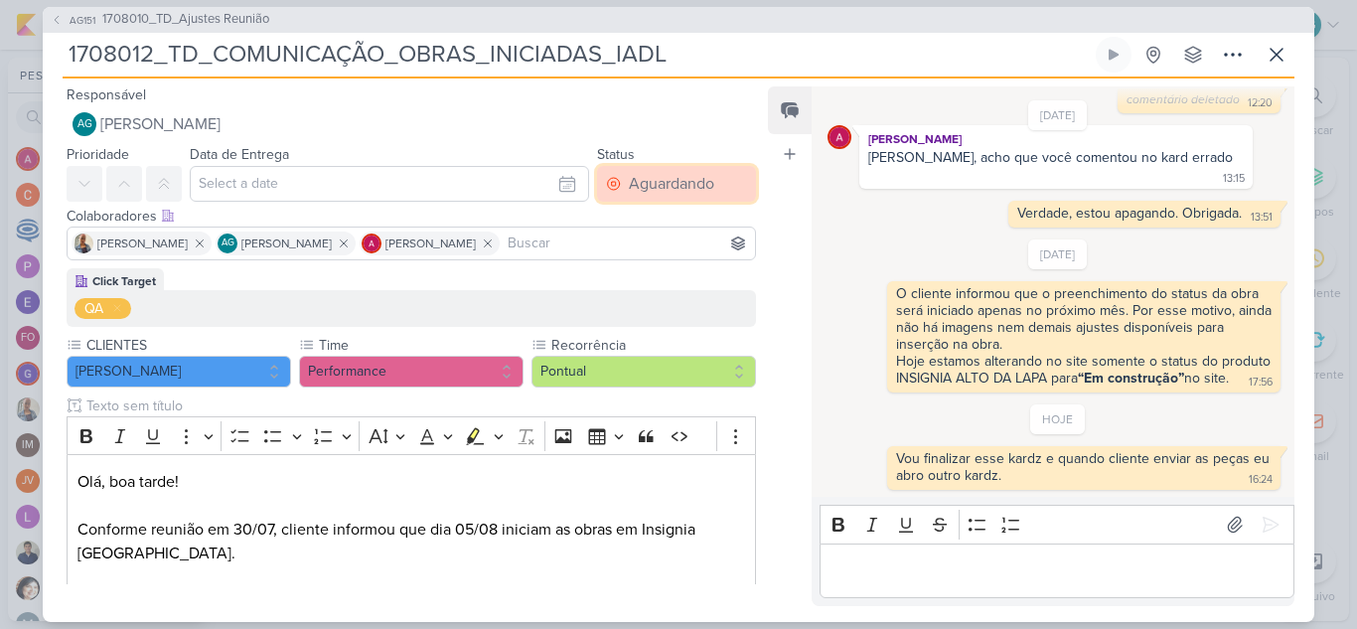
click at [665, 188] on div "Aguardando" at bounding box center [671, 184] width 85 height 24
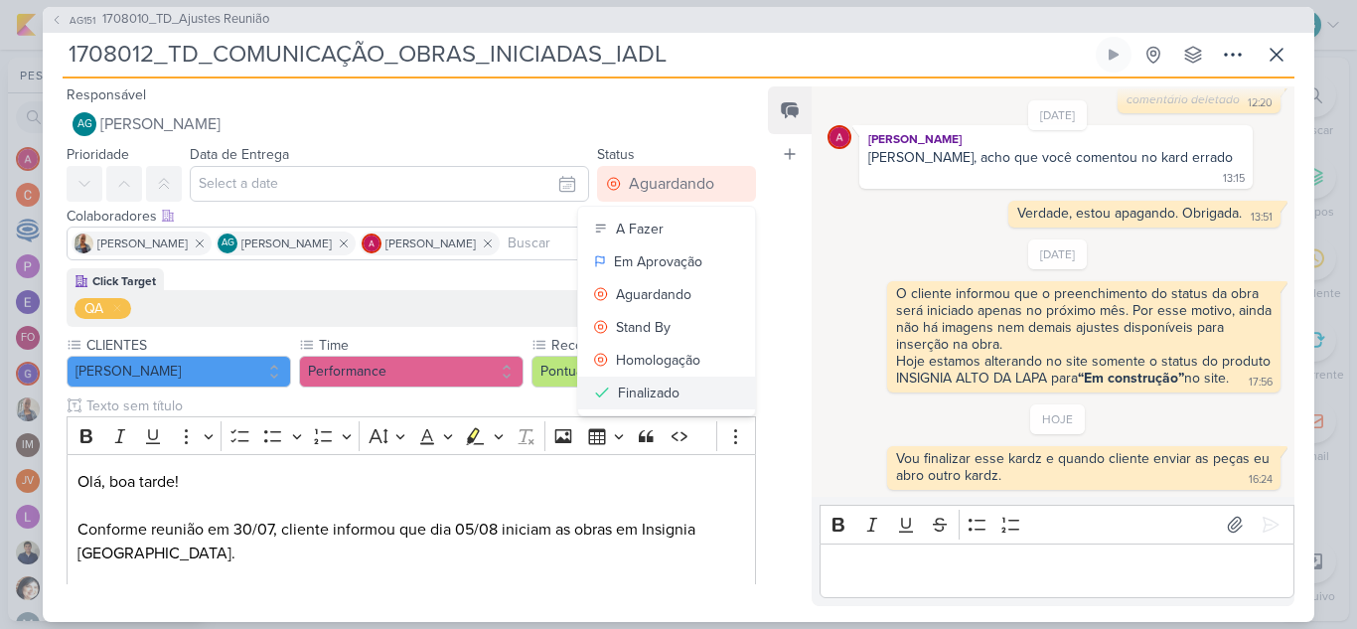
click at [658, 391] on div "Finalizado" at bounding box center [649, 392] width 62 height 21
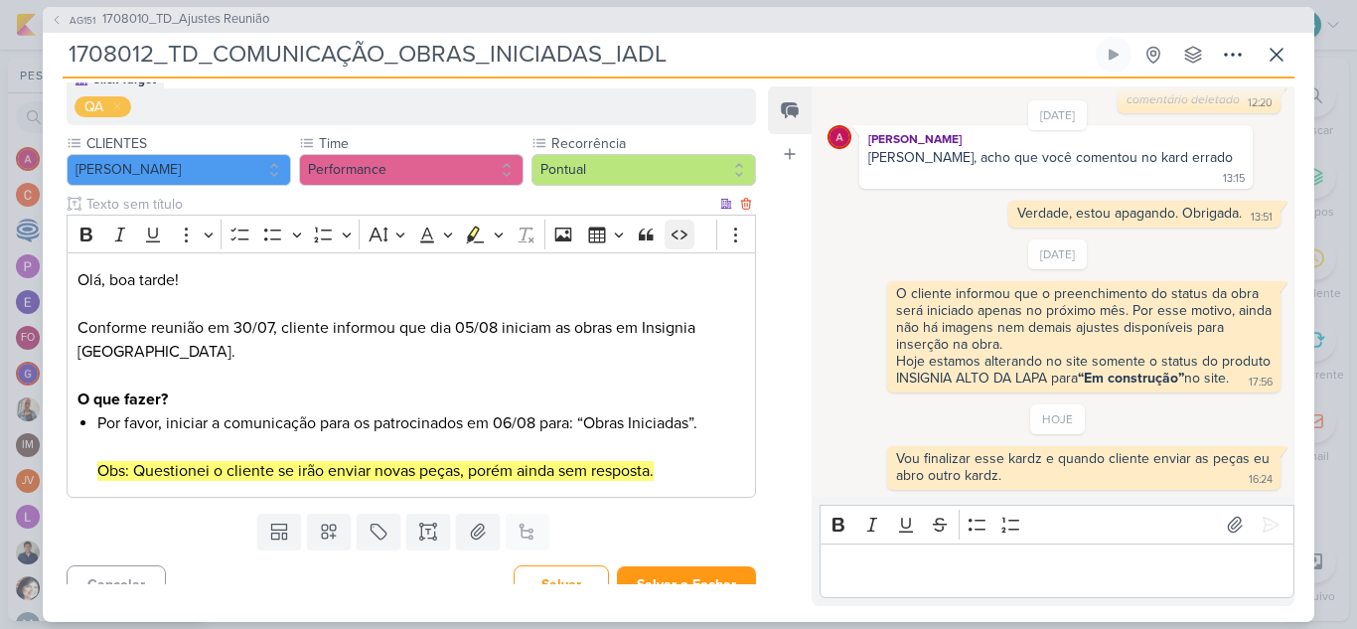
scroll to position [225, 0]
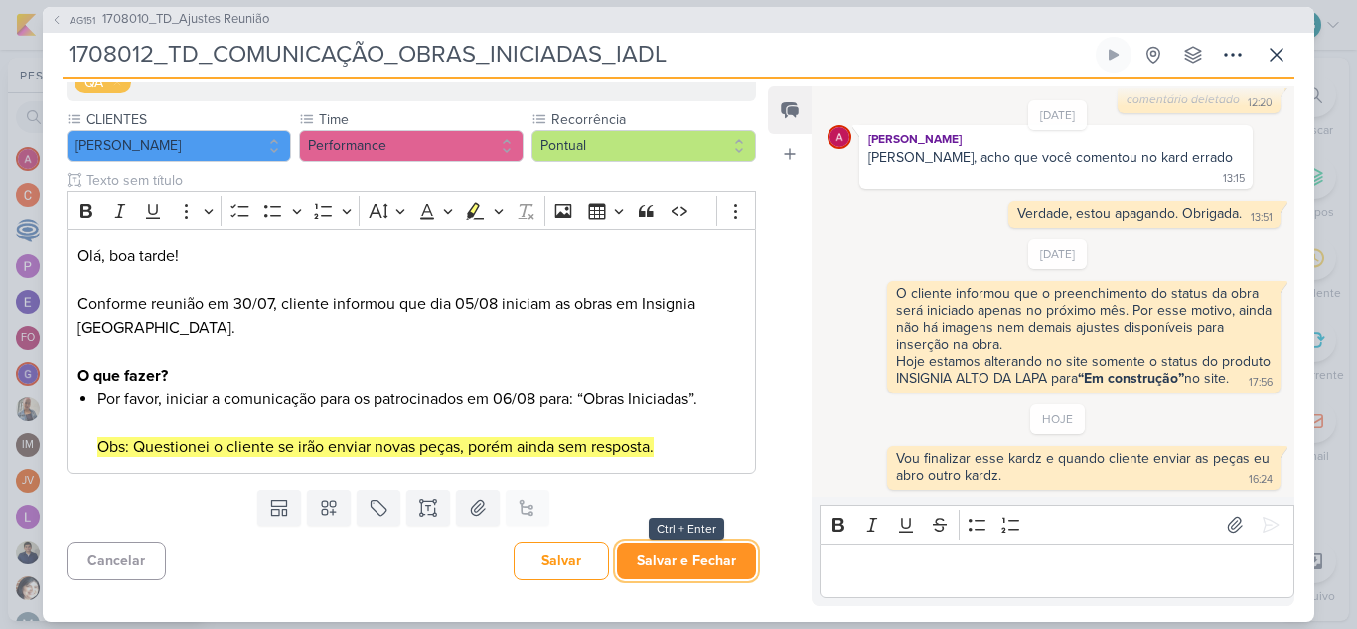
click at [685, 558] on button "Salvar e Fechar" at bounding box center [686, 560] width 139 height 37
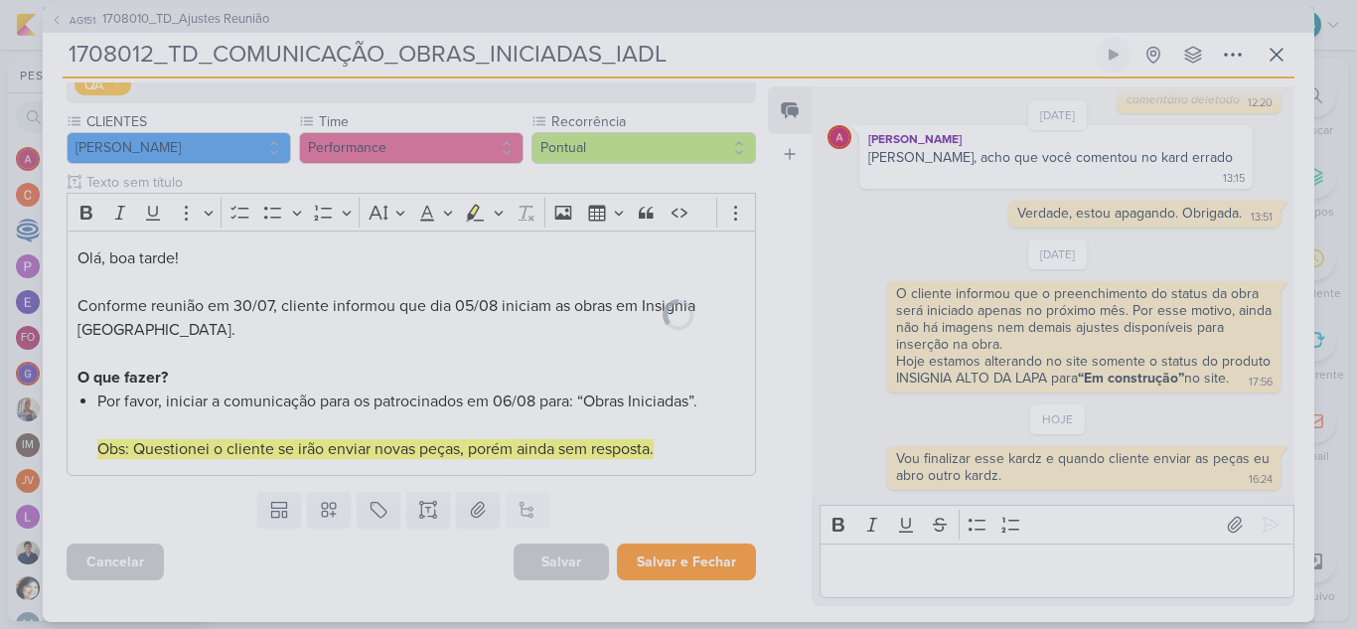
scroll to position [223, 0]
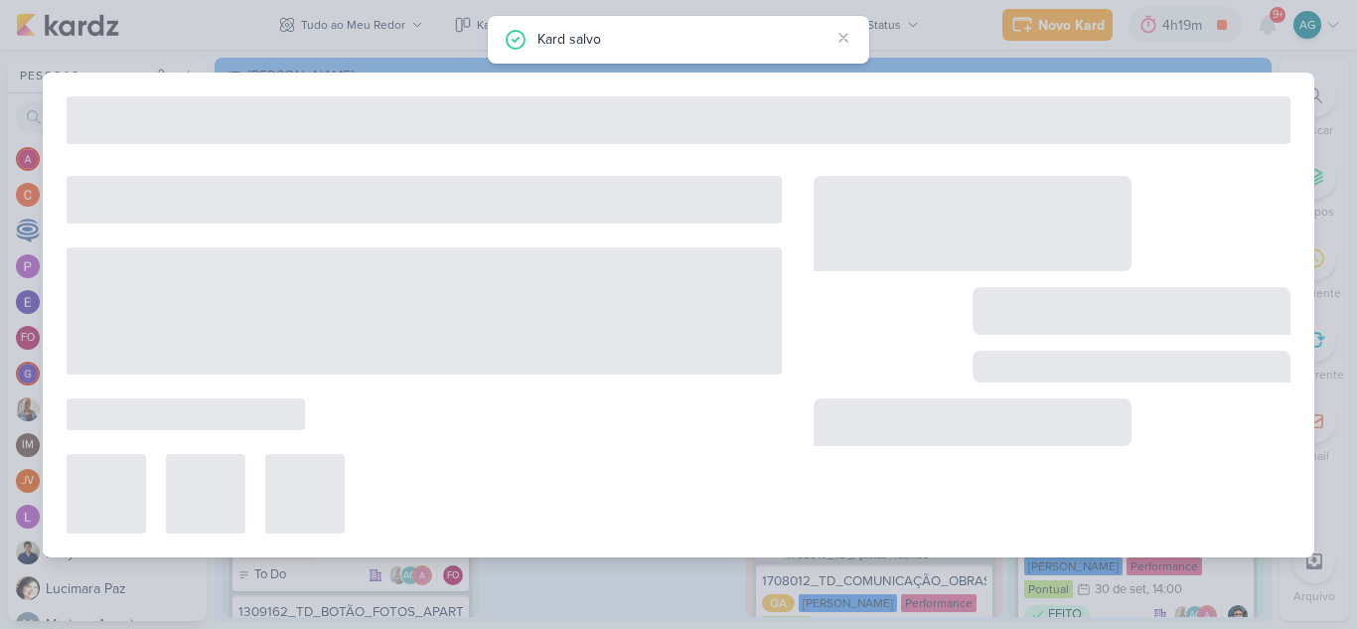
type input "1708010_TD_Ajustes Reunião"
type input "6 de agosto de 2025 às 23:59"
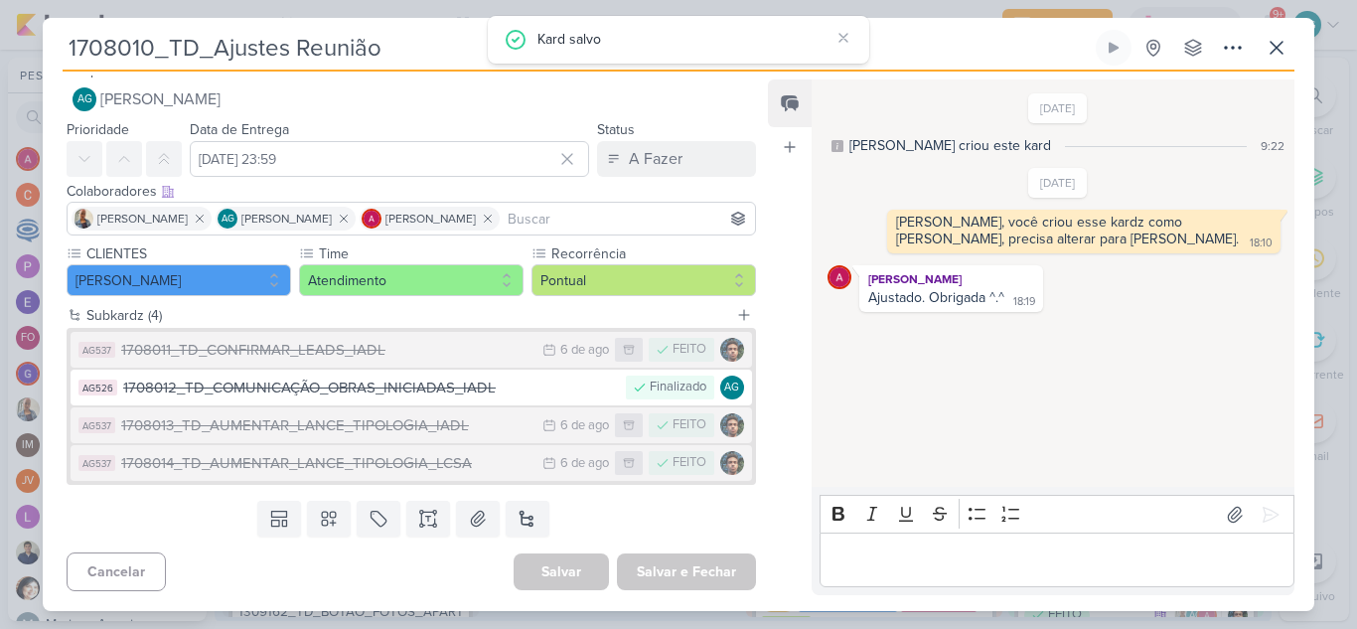
scroll to position [0, 0]
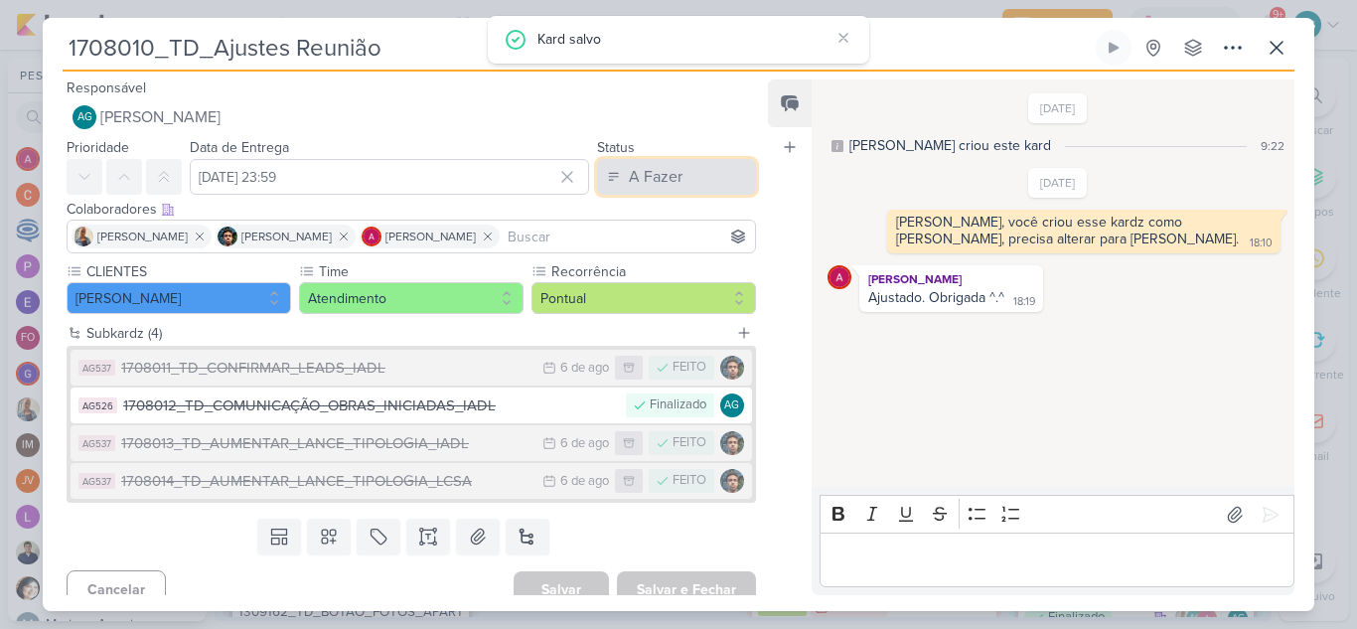
click at [643, 181] on div "A Fazer" at bounding box center [656, 177] width 54 height 24
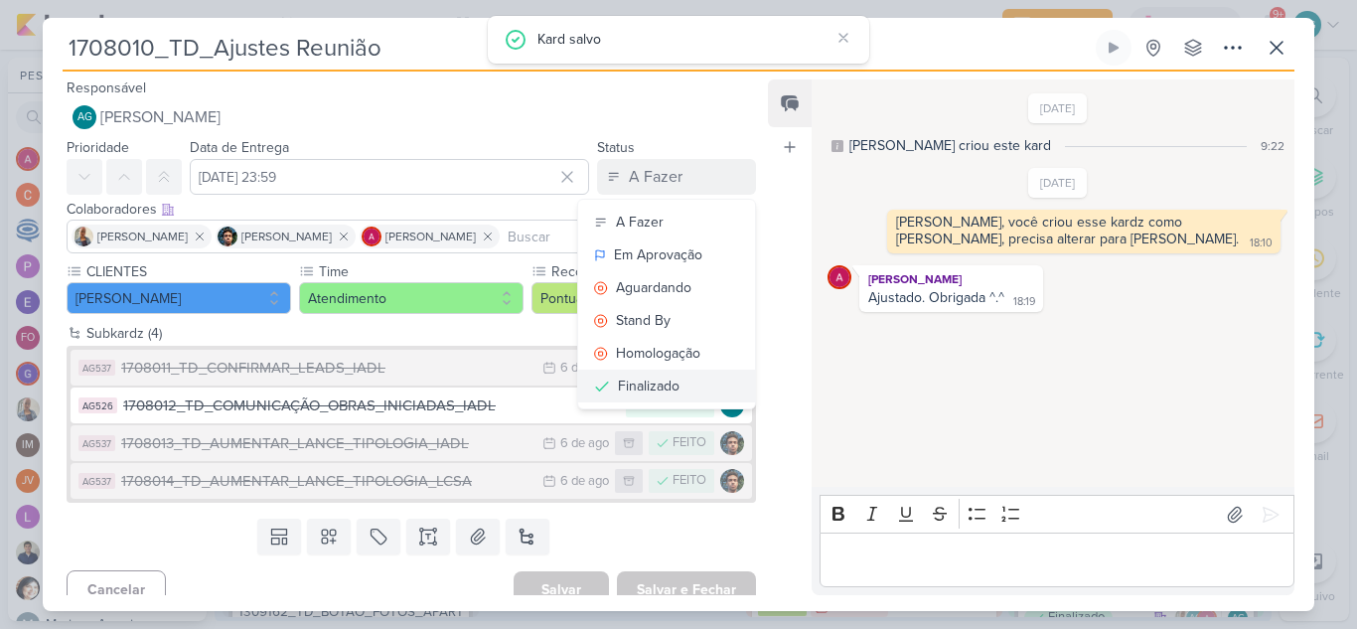
click at [640, 389] on div "Finalizado" at bounding box center [649, 385] width 62 height 21
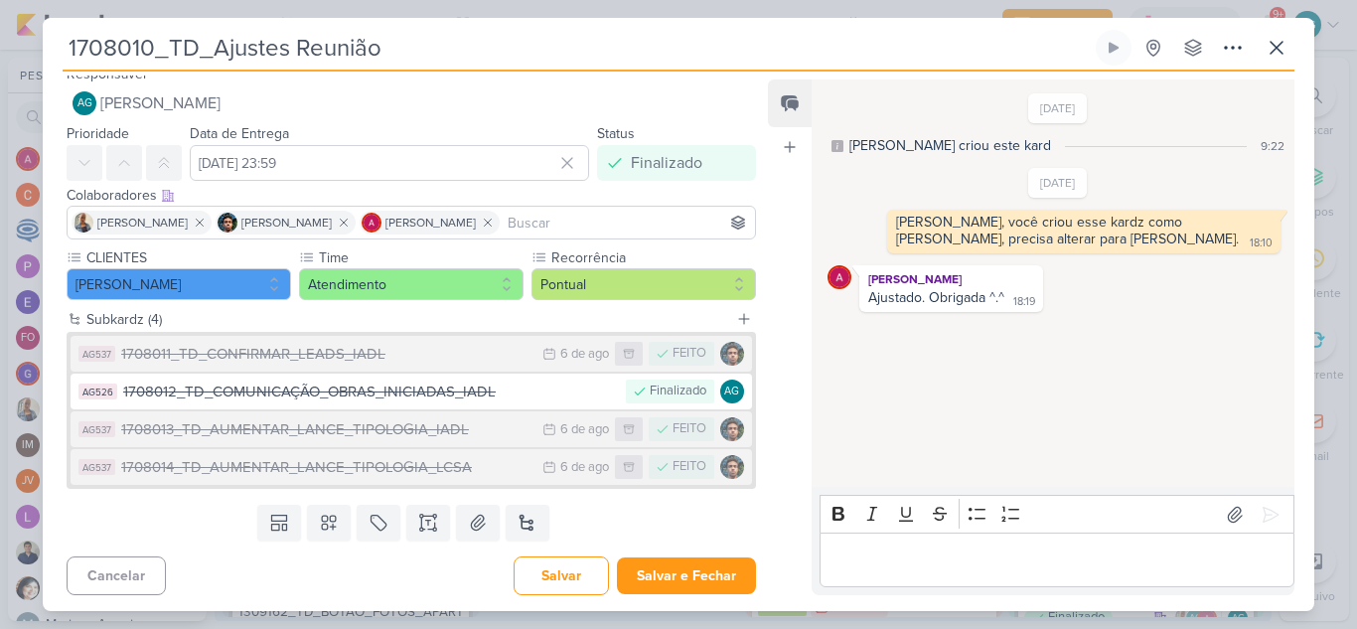
scroll to position [18, 0]
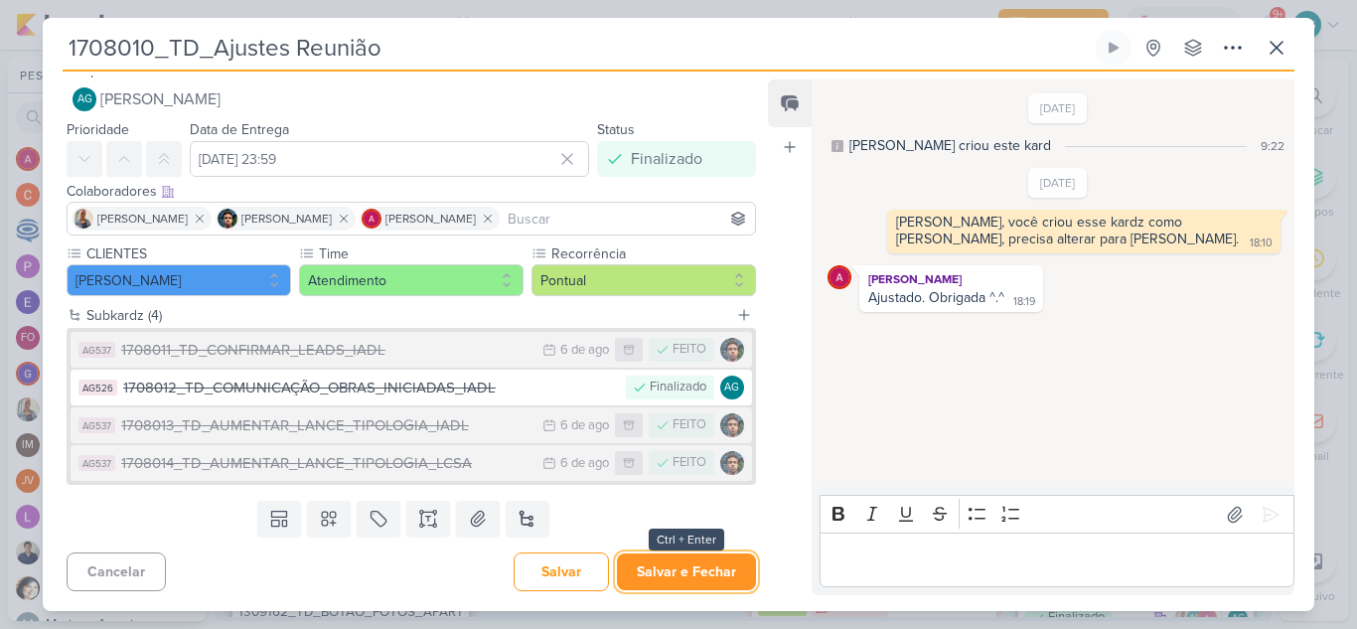
click at [671, 575] on button "Salvar e Fechar" at bounding box center [686, 571] width 139 height 37
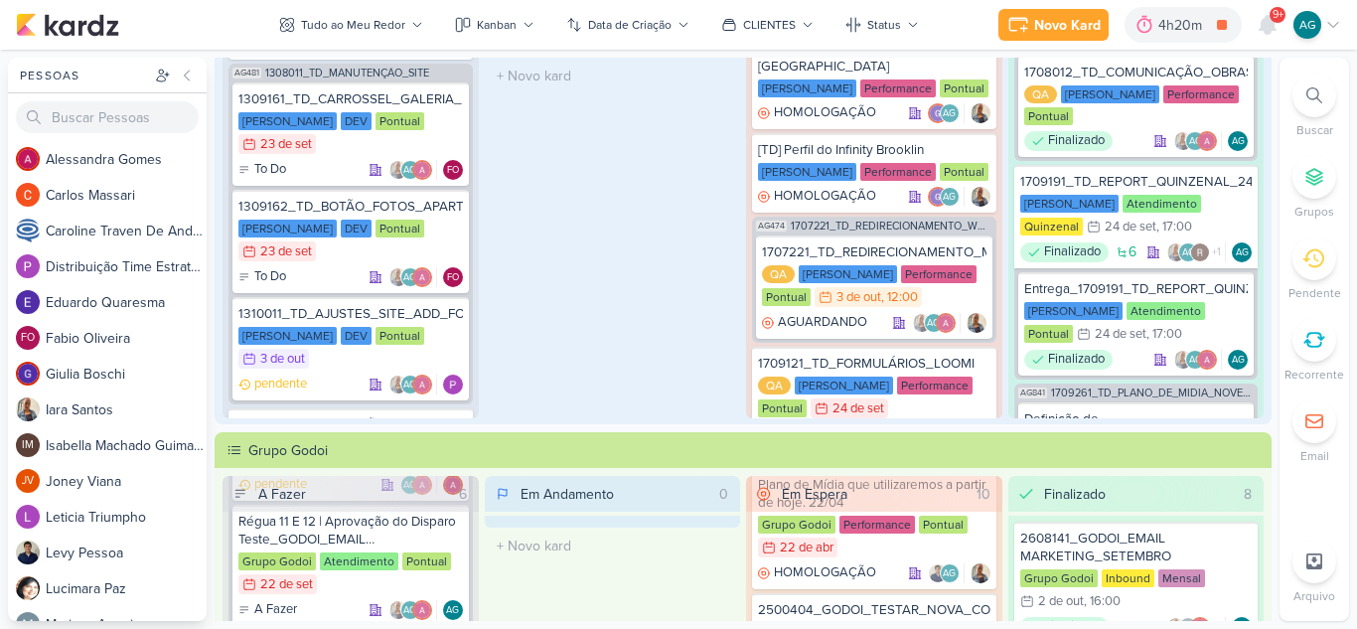
scroll to position [99, 0]
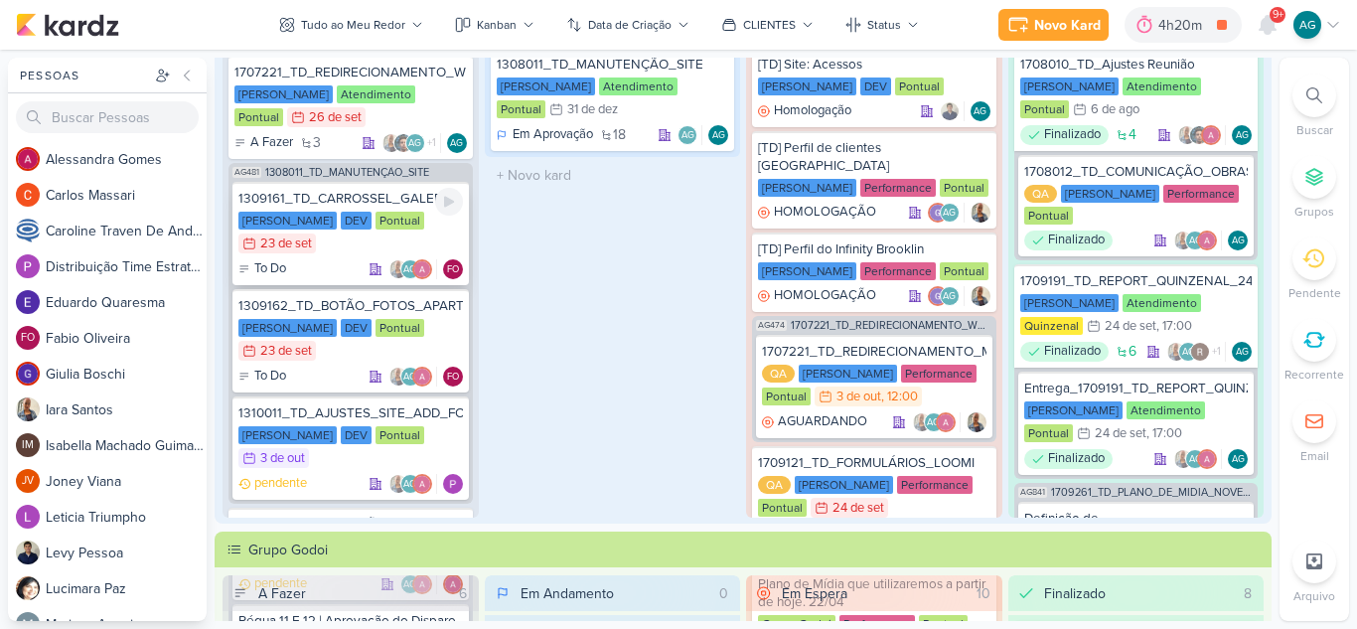
click at [352, 201] on div "1309161_TD_CARROSSEL_GALERIA_DOS_PRODUTOS" at bounding box center [350, 199] width 224 height 18
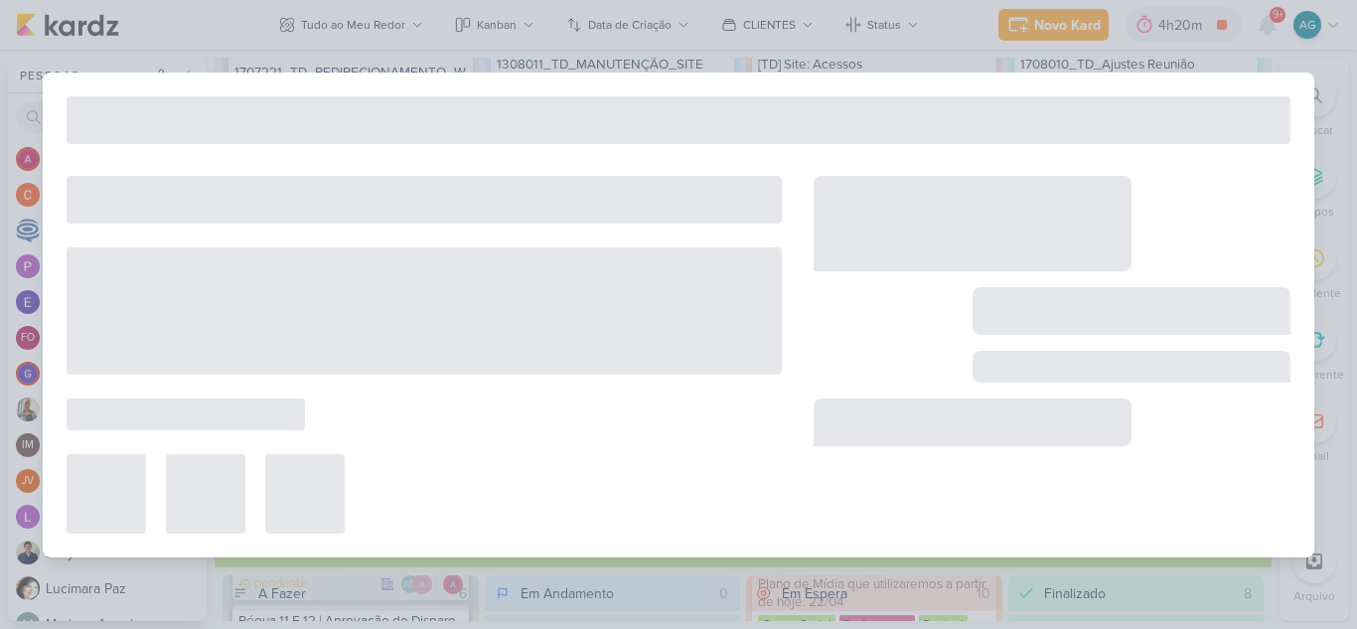
type input "1309161_TD_CARROSSEL_GALERIA_DOS_PRODUTOS"
type input "23 de setembro de 2025 às 23:59"
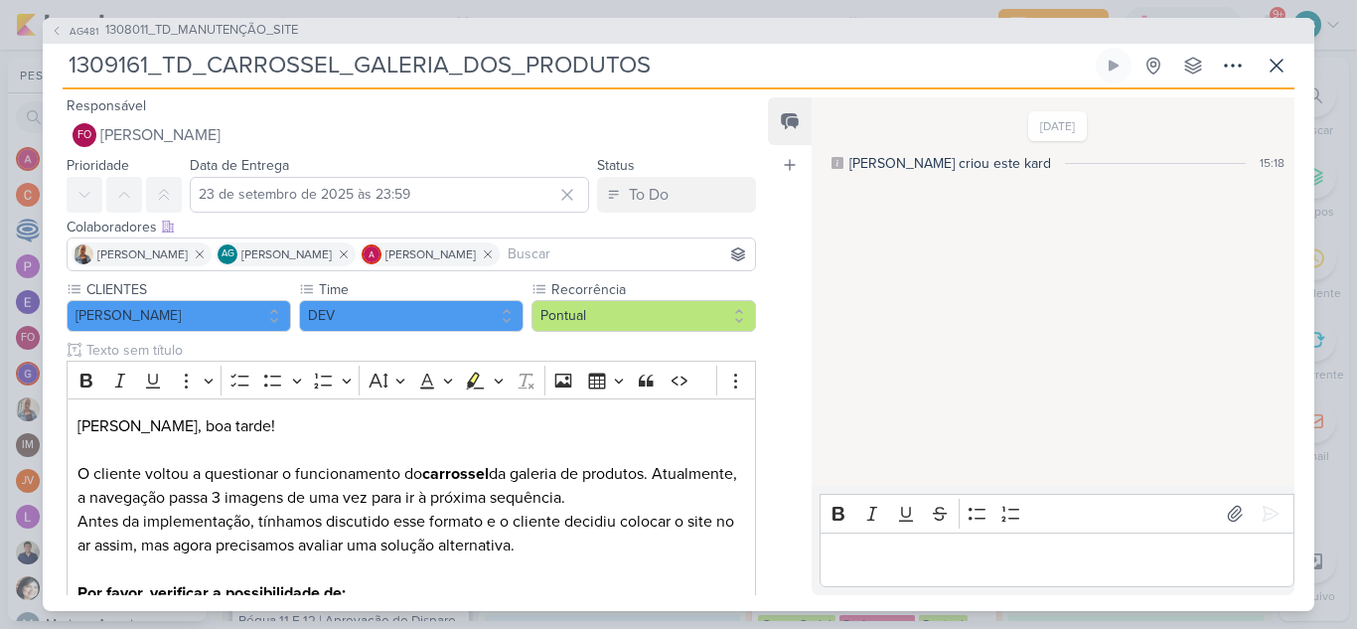
click at [1009, 553] on p "Editor editing area: main" at bounding box center [1056, 559] width 454 height 24
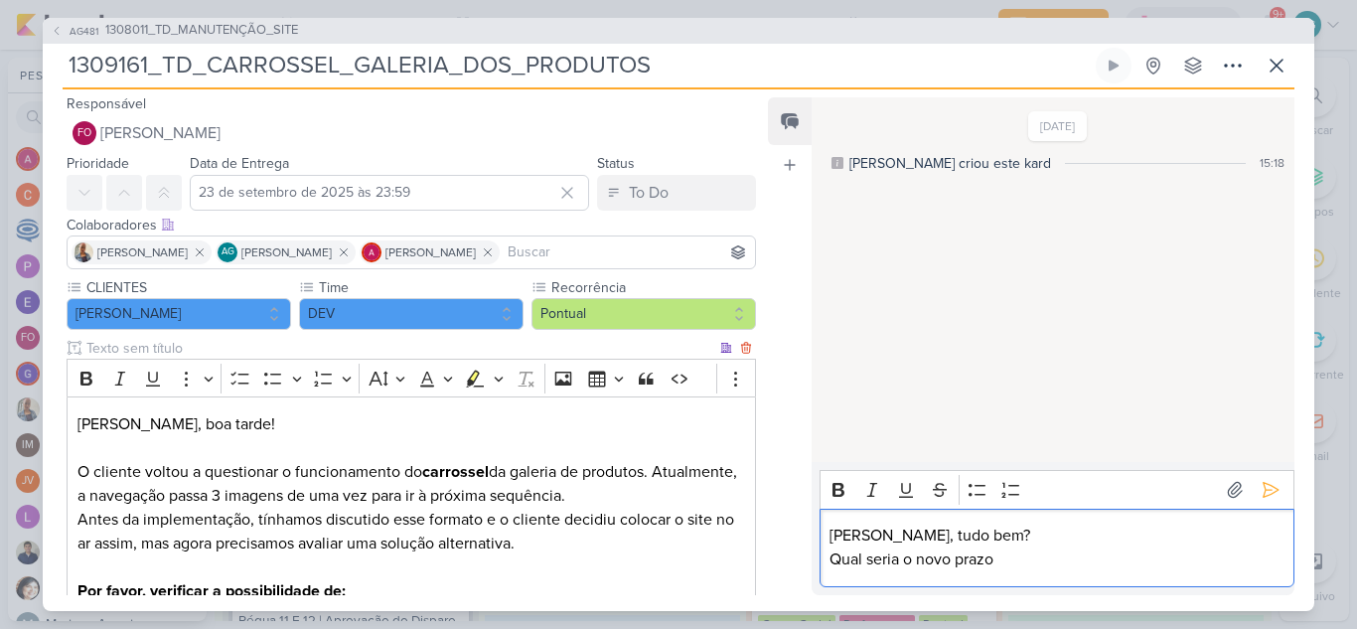
scroll to position [0, 0]
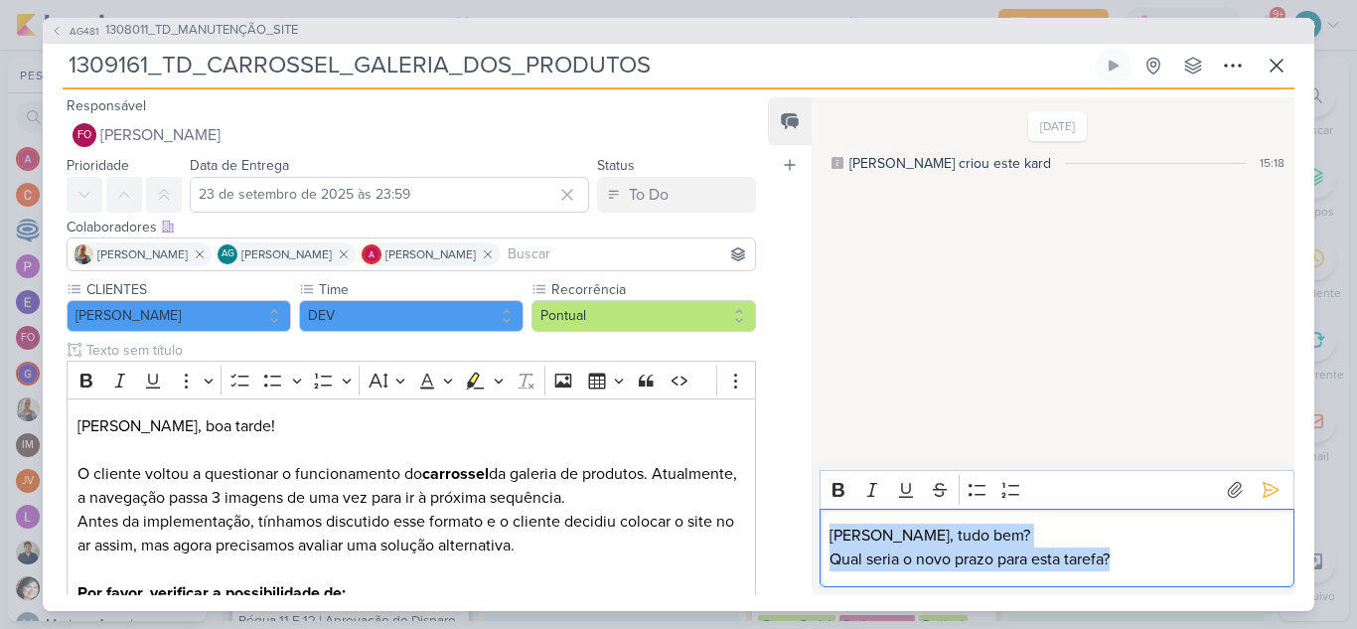
drag, startPoint x: 1163, startPoint y: 565, endPoint x: 828, endPoint y: 529, distance: 336.6
click at [828, 529] on div "Fabio, tudo bem? Qual seria o novo prazo para esta tarefa?" at bounding box center [1056, 548] width 475 height 78
copy div "Fabio, tudo bem? Qual seria o novo prazo para esta tarefa?"
click at [1270, 488] on icon at bounding box center [1270, 490] width 20 height 20
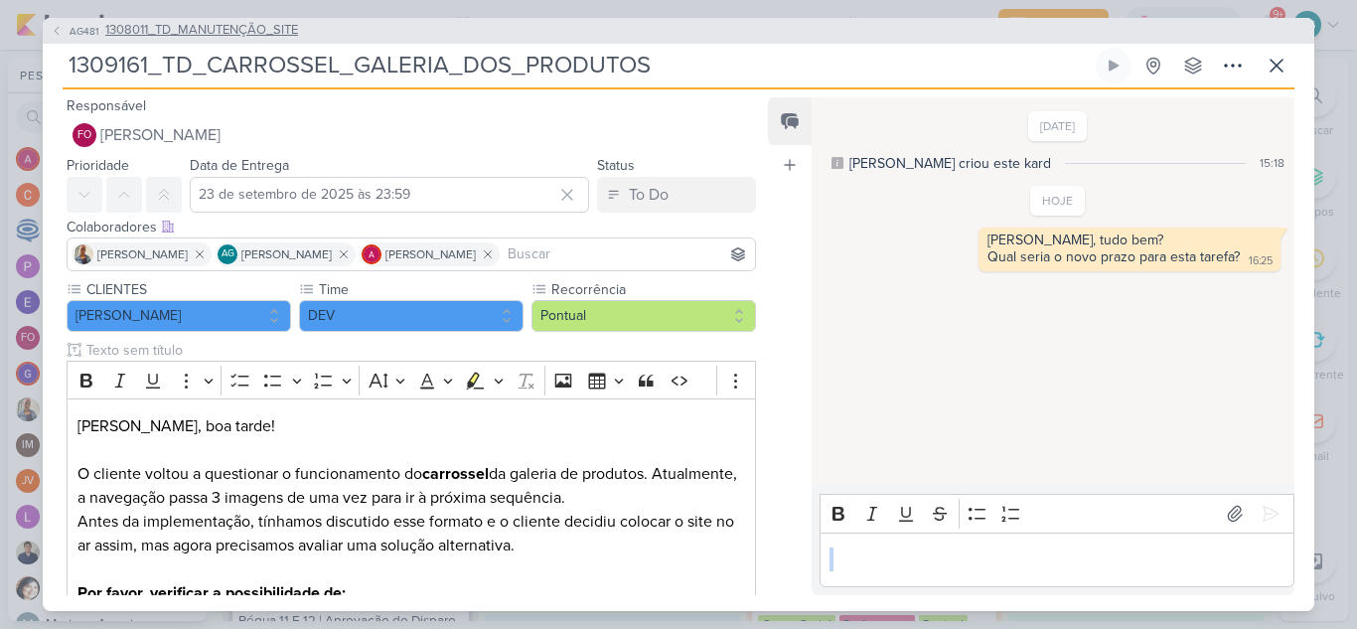
click at [280, 28] on span "1308011_TD_MANUTENÇÃO_SITE" at bounding box center [201, 31] width 193 height 20
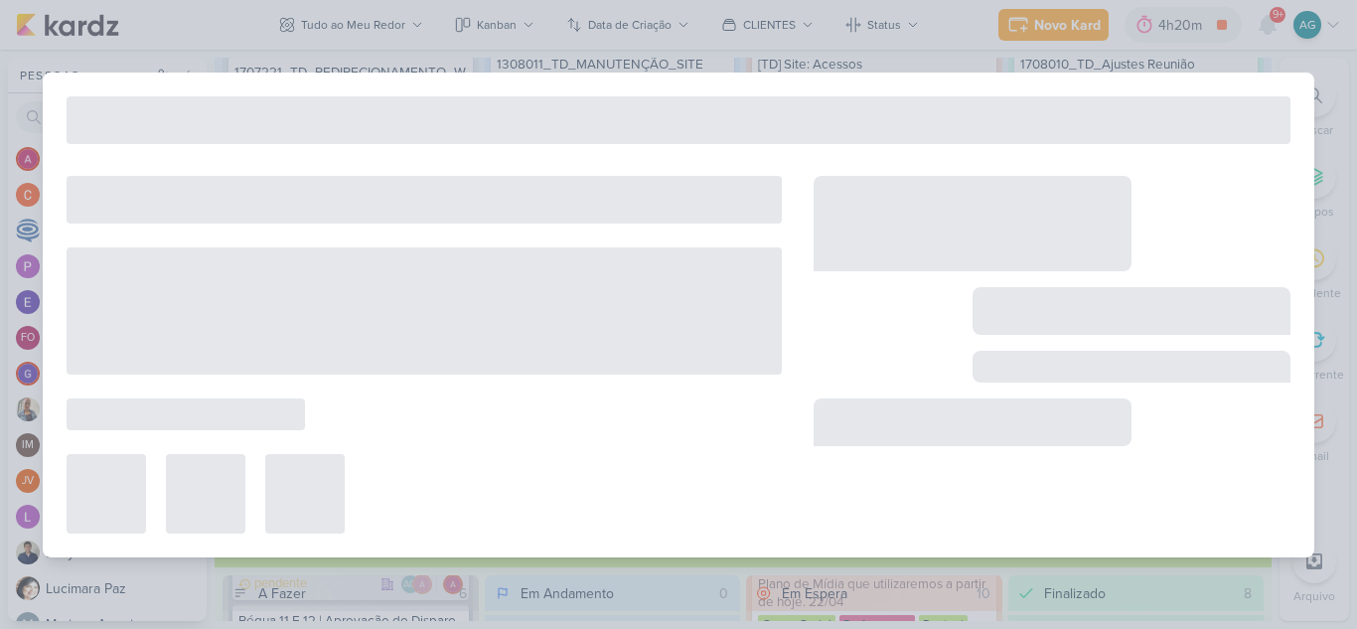
type input "1308011_TD_MANUTENÇÃO_SITE"
type input "31 de dezembro de 2025 às 23:59"
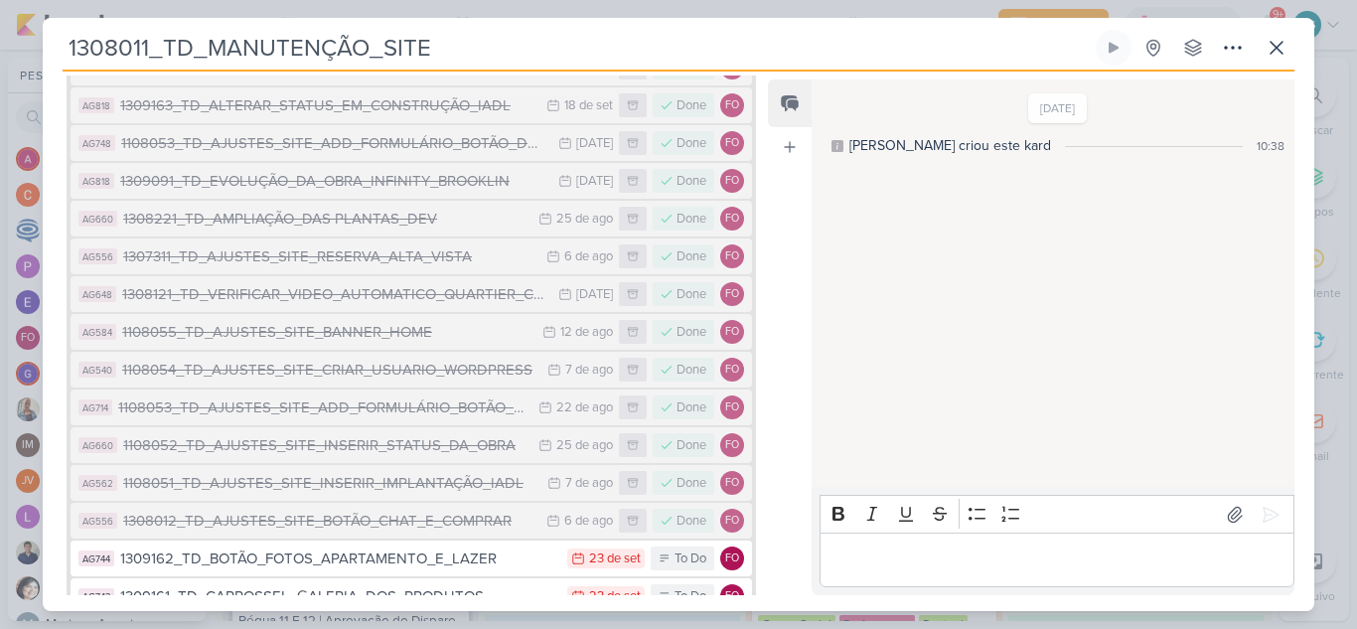
scroll to position [596, 0]
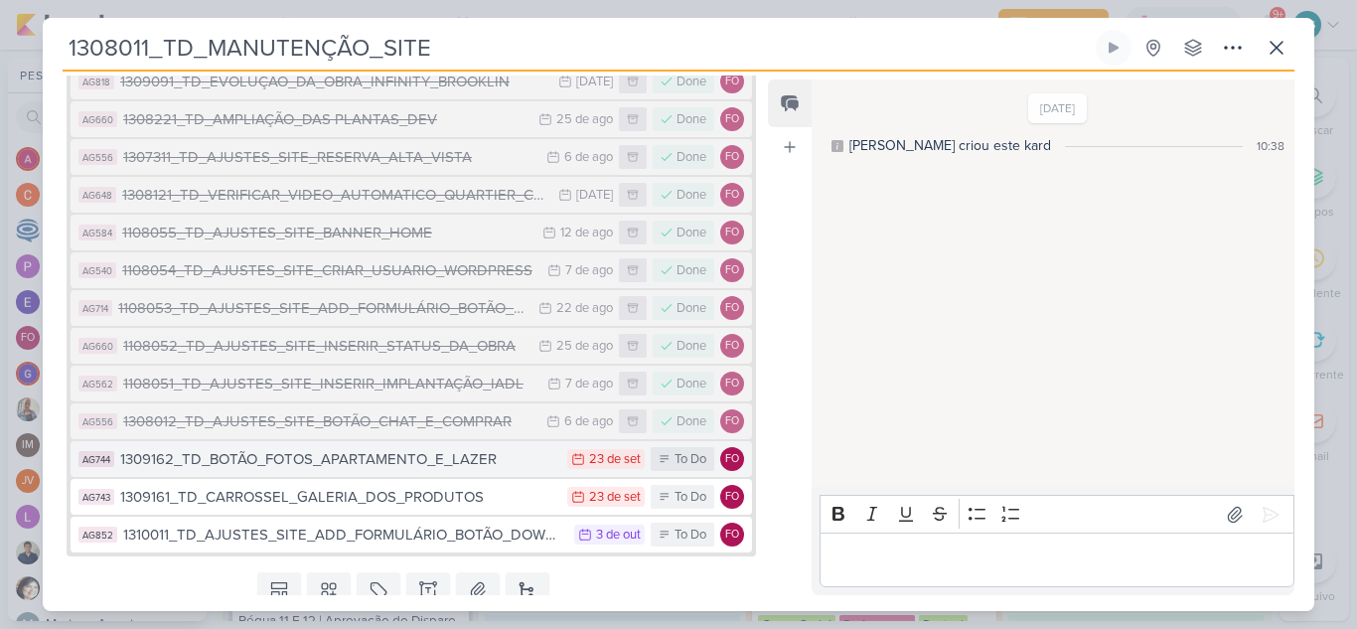
click at [402, 459] on div "1309162_TD_BOTÃO_FOTOS_APARTAMENTO_E_LAZER" at bounding box center [338, 459] width 437 height 23
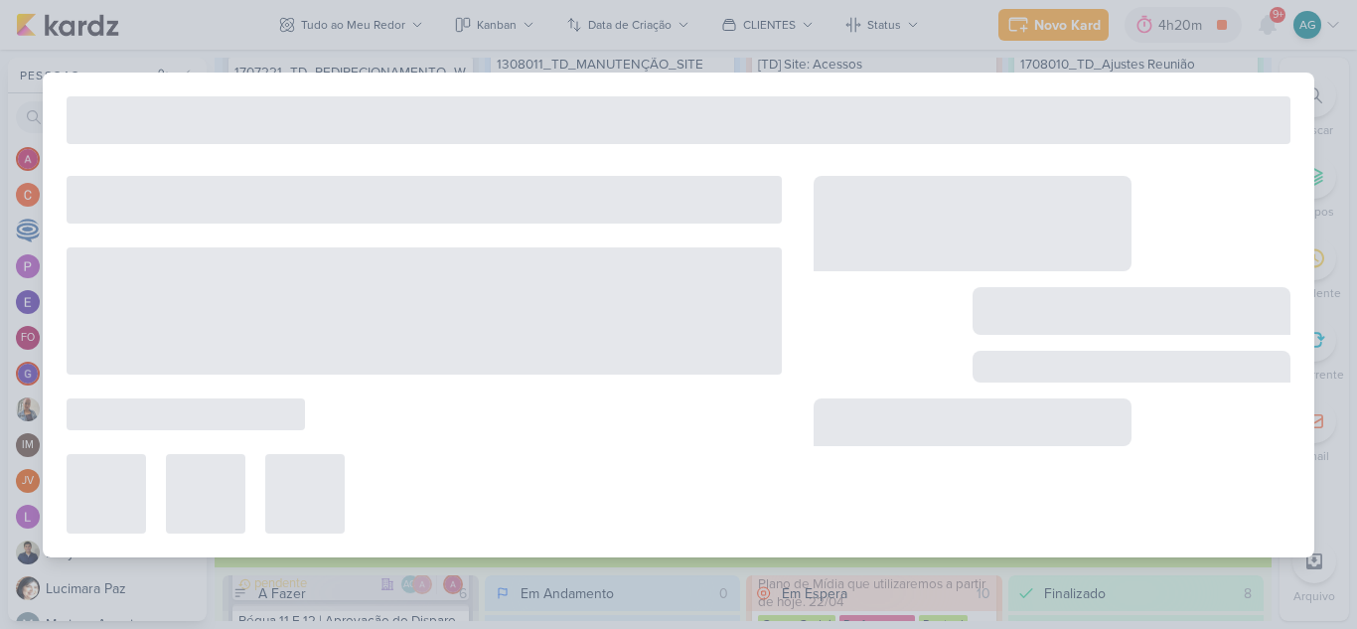
type input "1309162_TD_BOTÃO_FOTOS_APARTAMENTO_E_LAZER"
type input "23 de setembro de 2025 às 23:59"
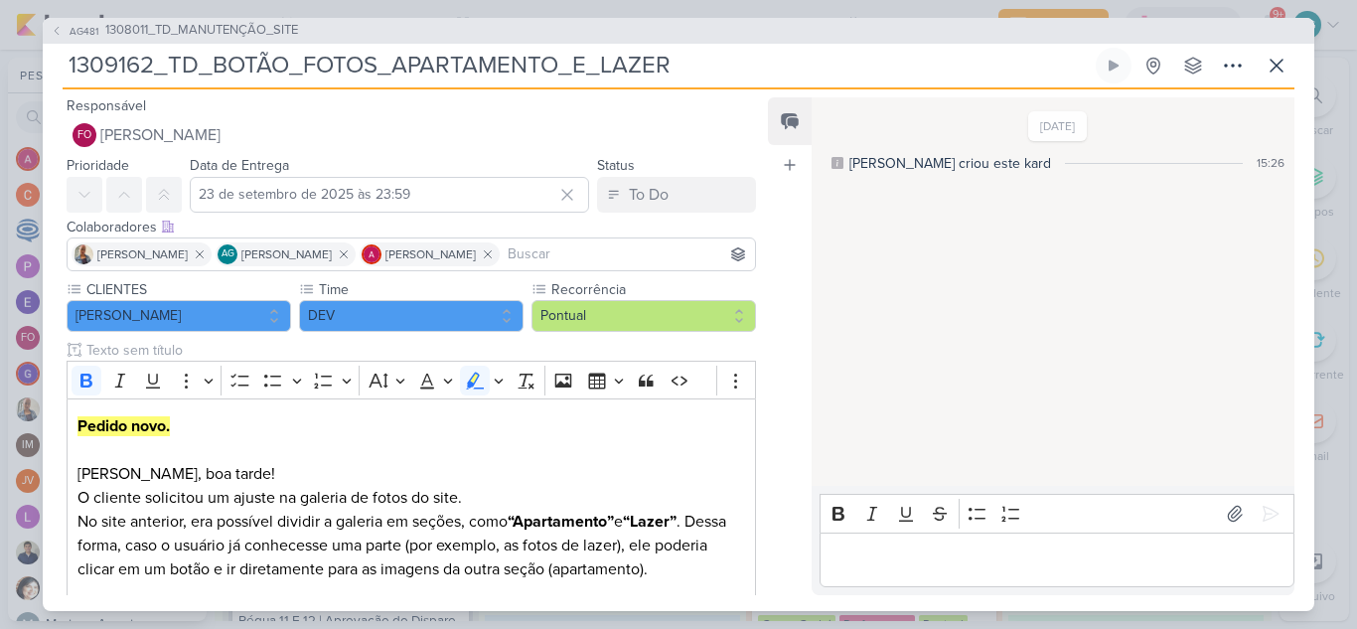
click at [1002, 555] on p "Editor editing area: main" at bounding box center [1056, 559] width 454 height 24
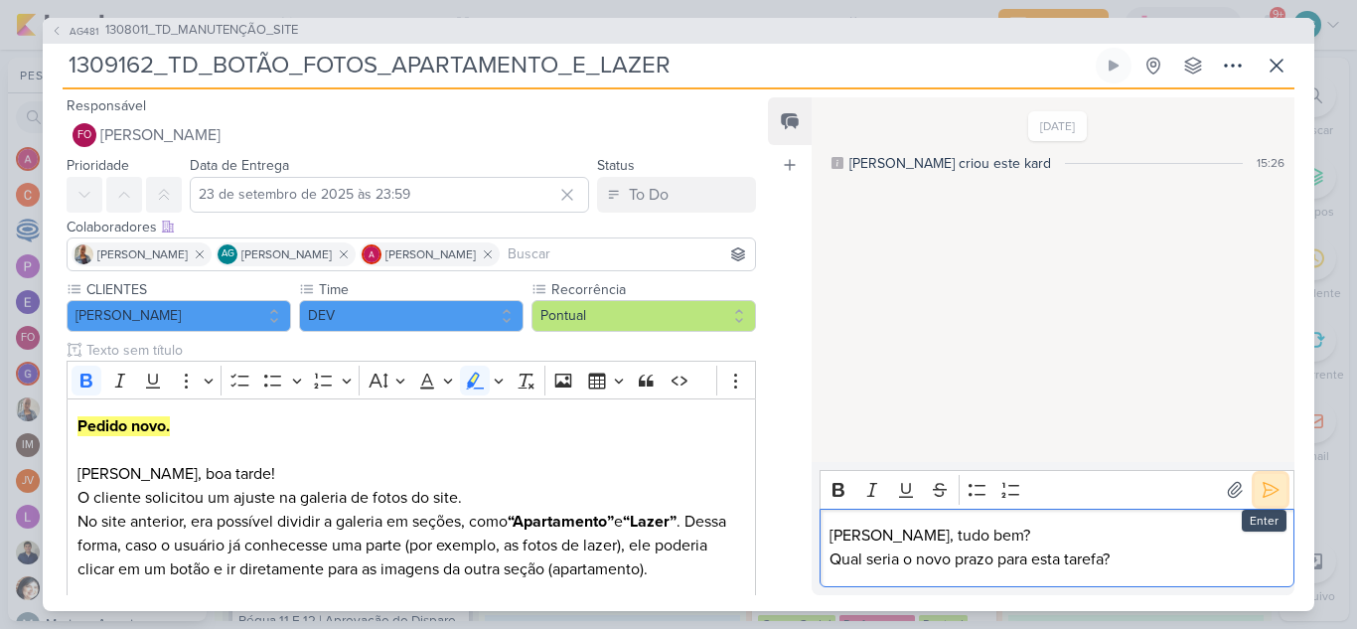
click at [1268, 488] on icon at bounding box center [1270, 490] width 20 height 20
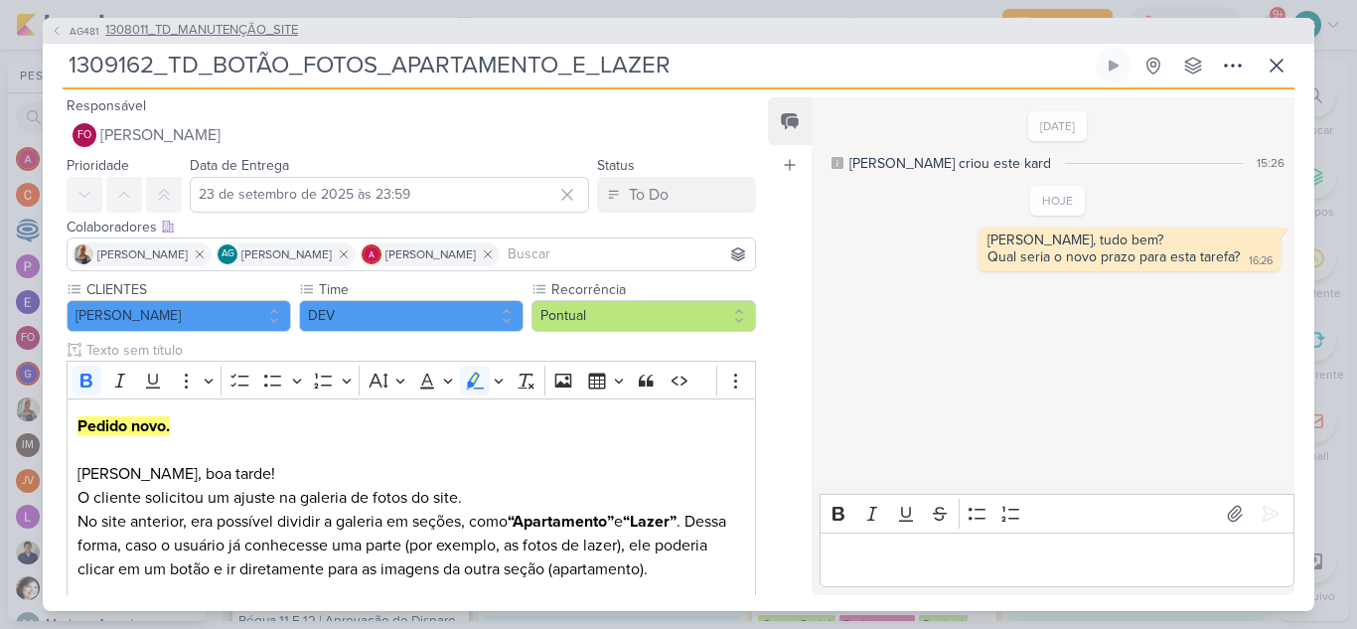
click at [273, 33] on span "1308011_TD_MANUTENÇÃO_SITE" at bounding box center [201, 31] width 193 height 20
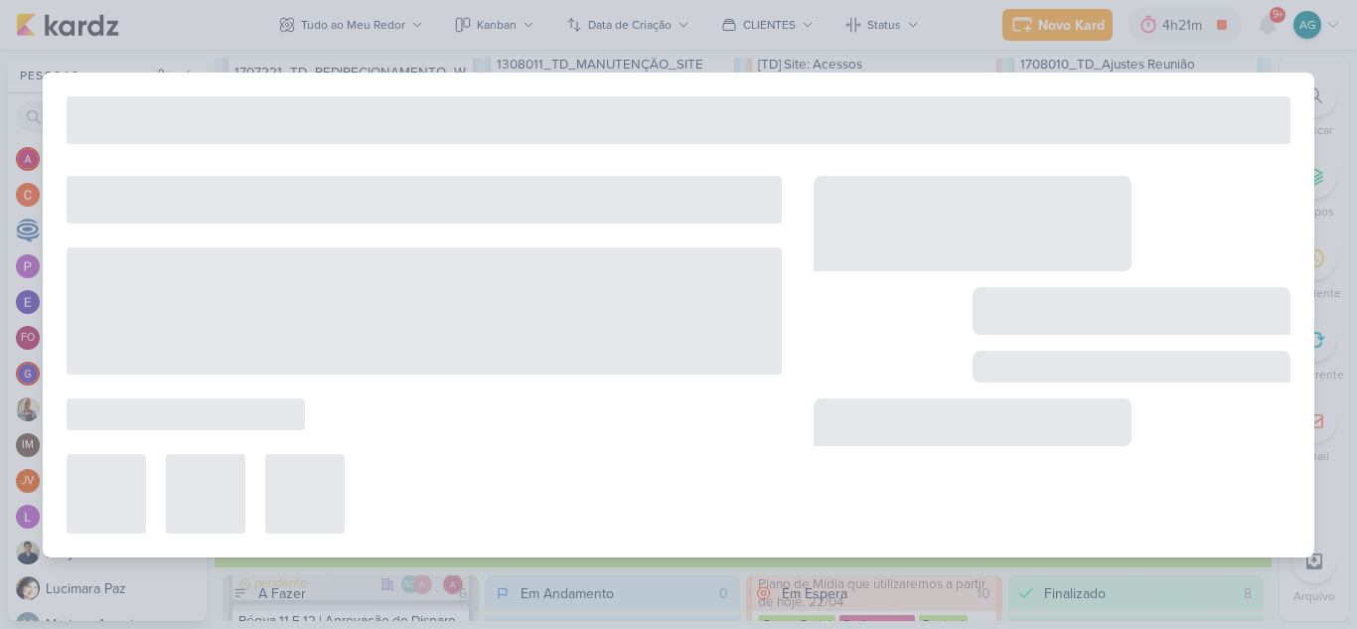
type input "1308011_TD_MANUTENÇÃO_SITE"
type input "31 de dezembro de 2025 às 23:59"
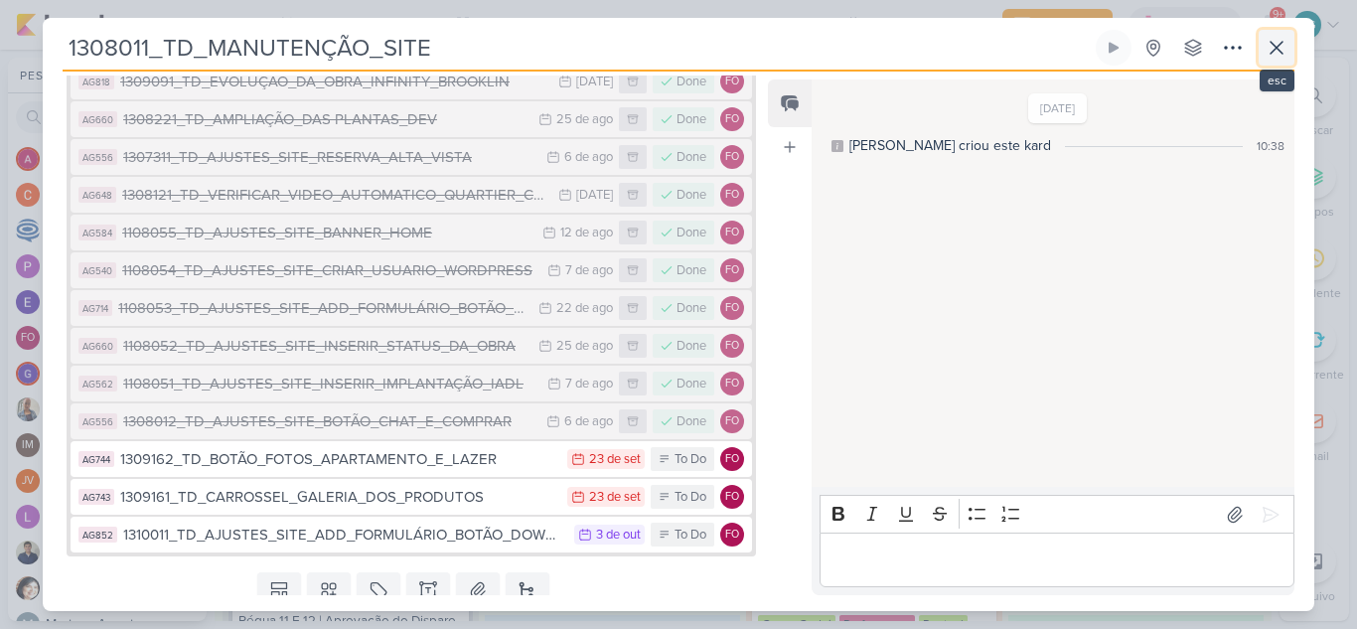
click at [1269, 47] on icon at bounding box center [1276, 48] width 24 height 24
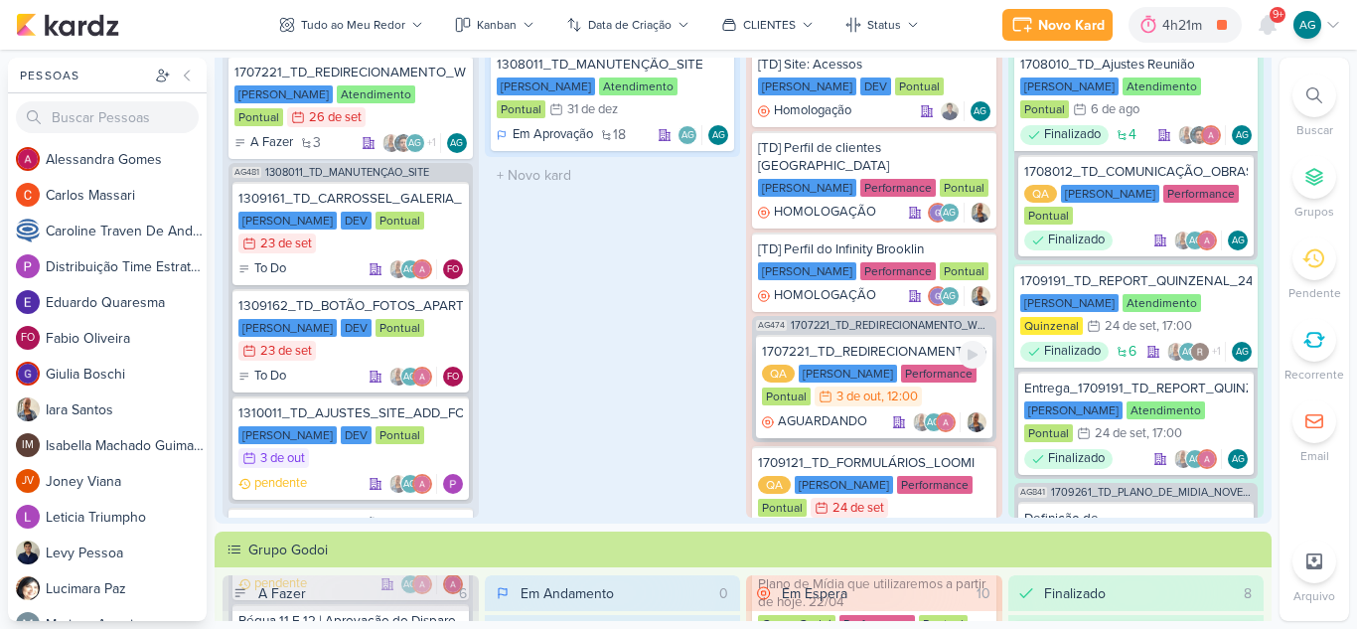
scroll to position [57, 0]
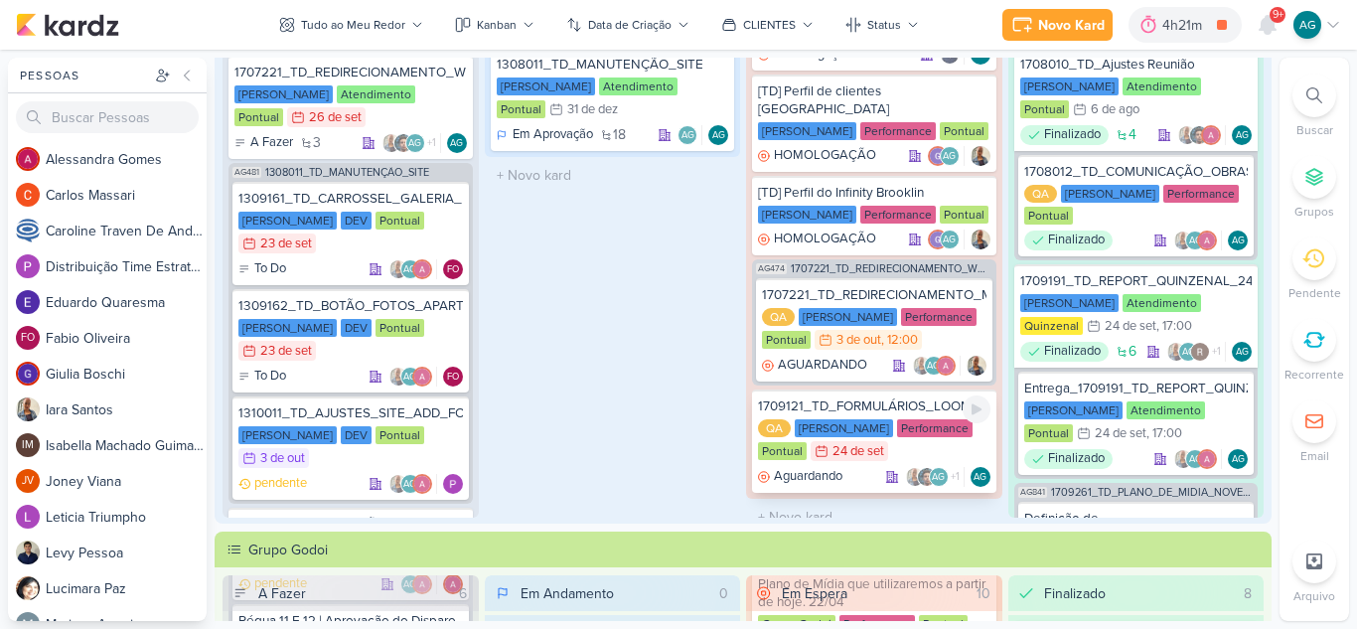
click at [861, 397] on div "1709121_TD_FORMULÁRIOS_LOOMI" at bounding box center [874, 406] width 232 height 18
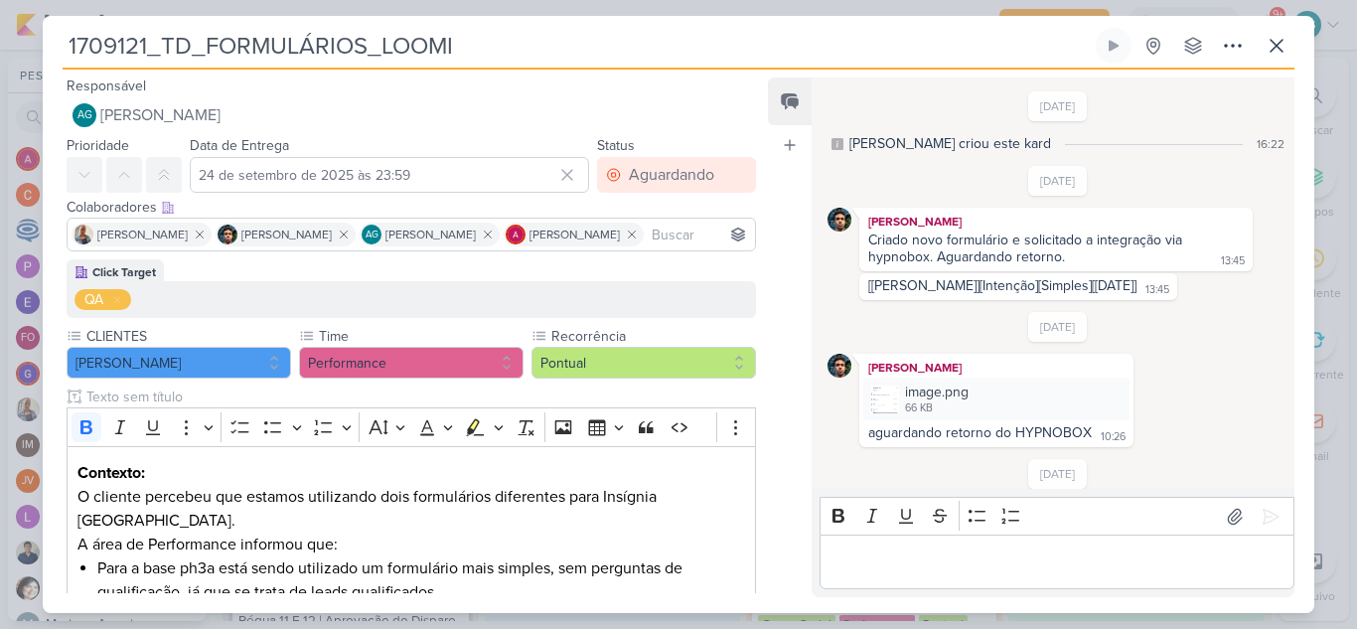
scroll to position [617, 0]
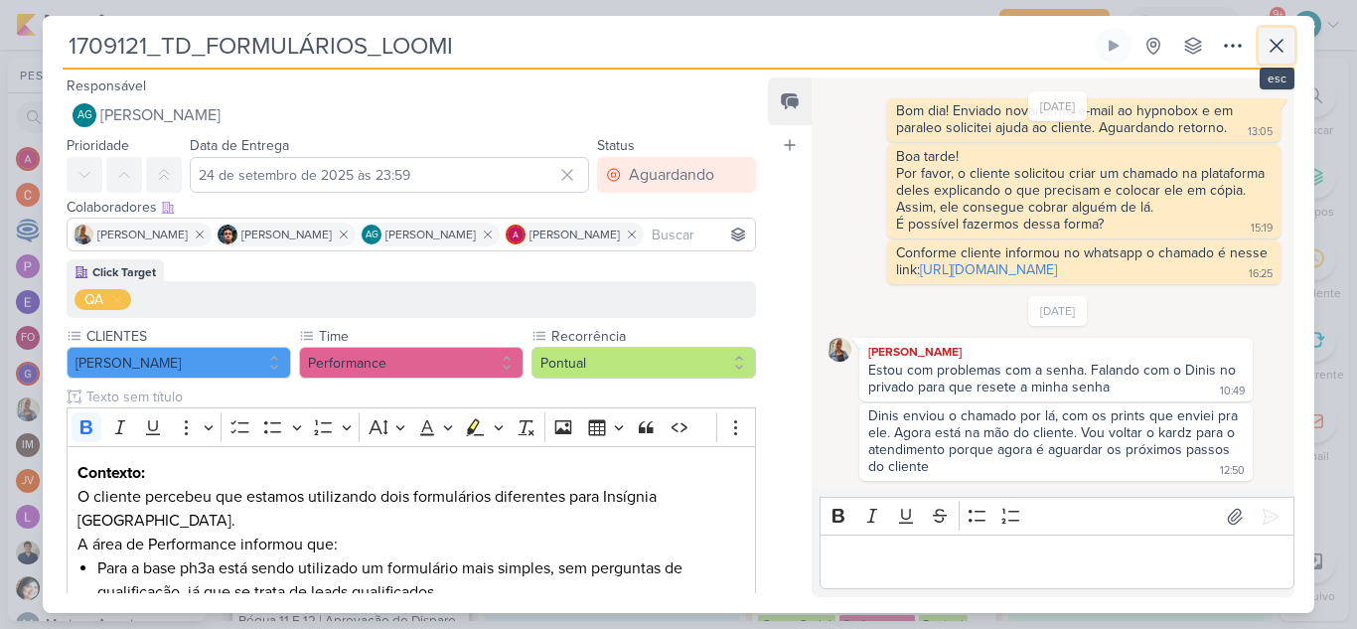
click at [1276, 37] on icon at bounding box center [1276, 46] width 24 height 24
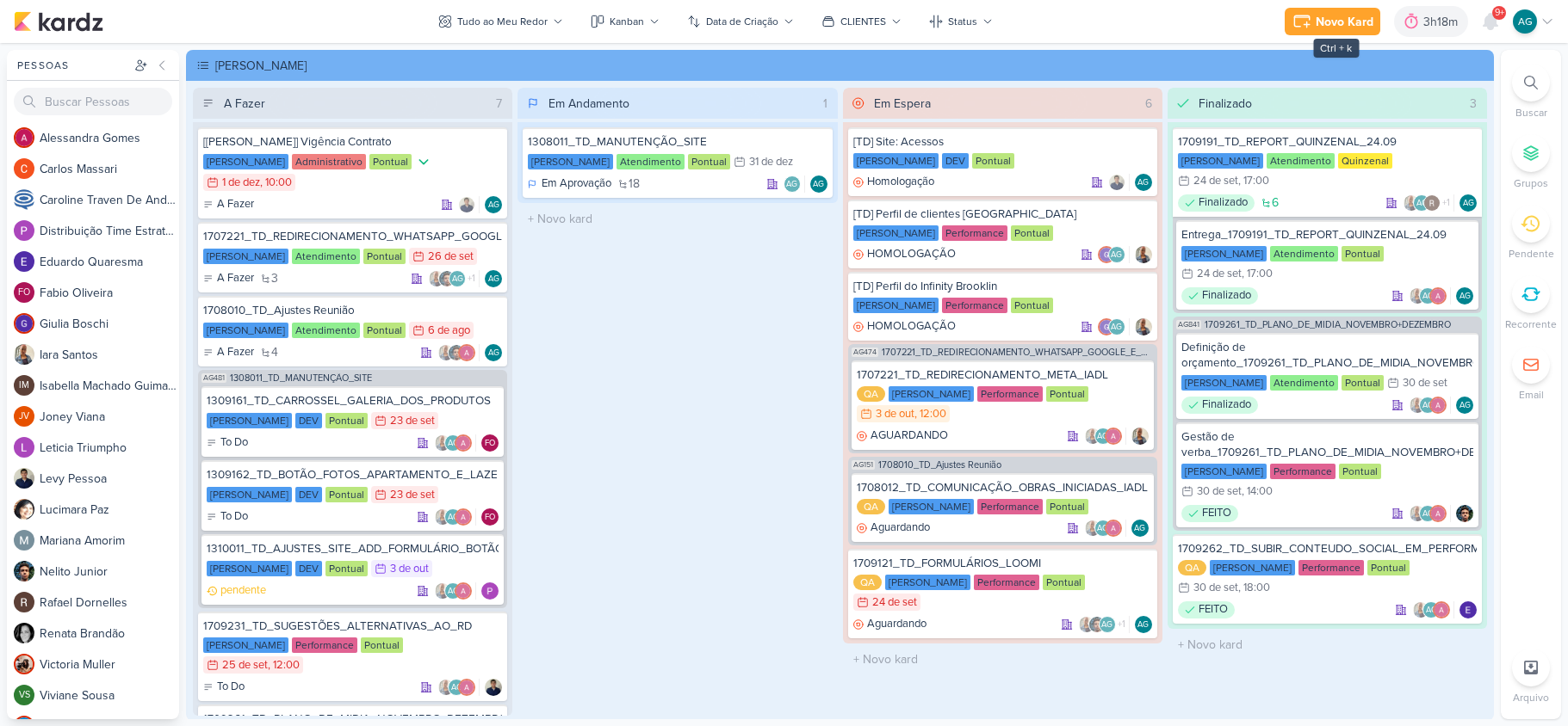
click at [1326, 18] on div "Novo Kard" at bounding box center [1344, 22] width 58 height 18
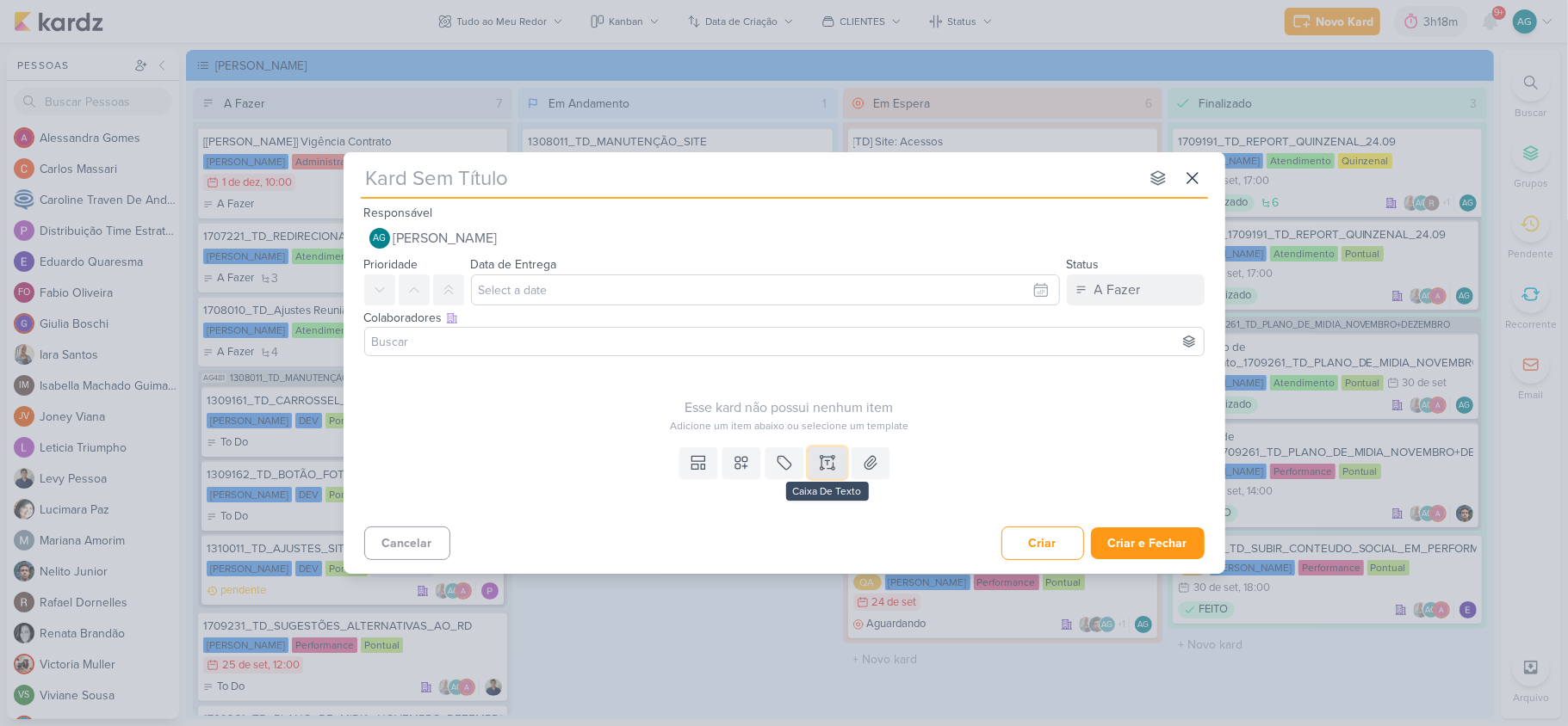
click at [830, 465] on icon at bounding box center [828, 463] width 17 height 17
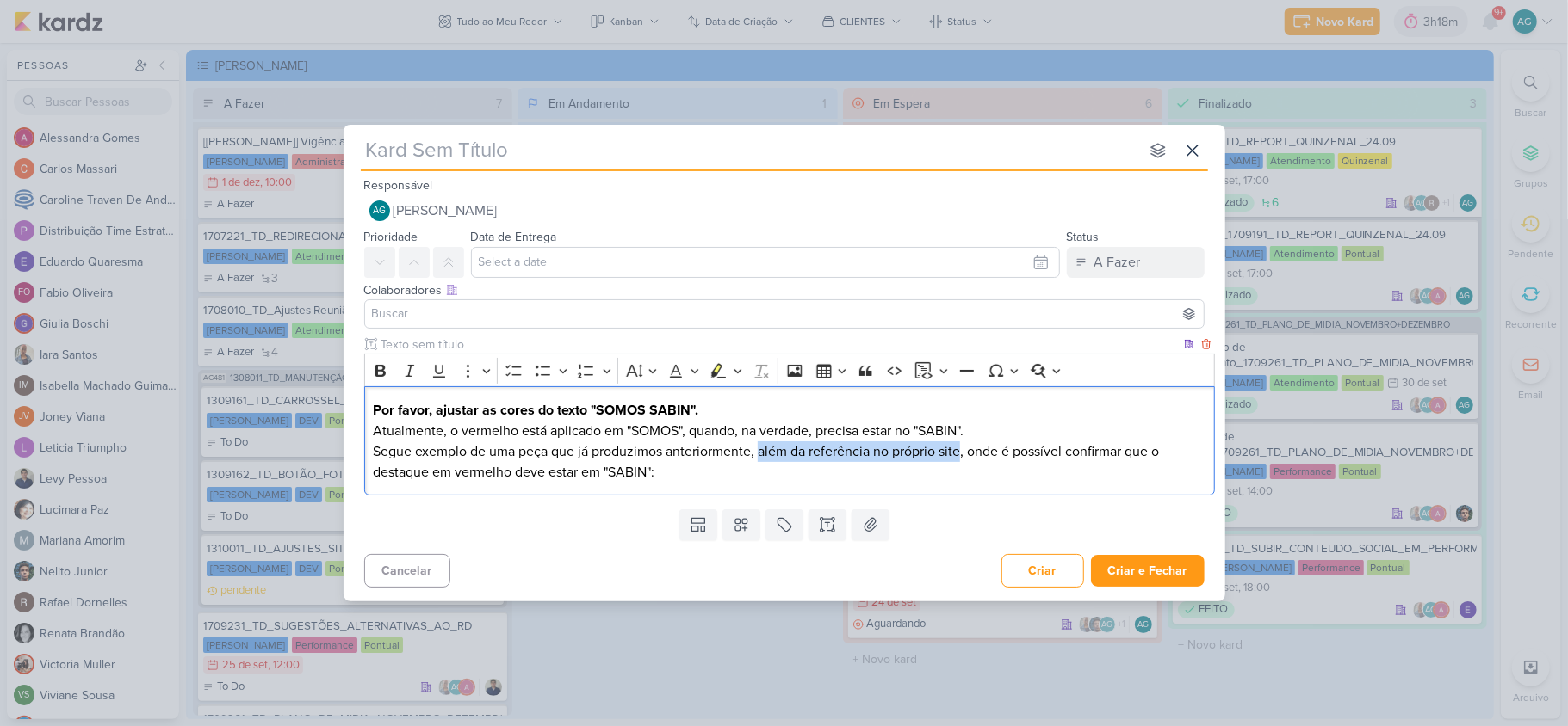
drag, startPoint x: 761, startPoint y: 452, endPoint x: 959, endPoint y: 452, distance: 198.0
click at [959, 452] on p "Segue exemplo de uma peça que já produzimos anteriormente, além da referência n…" at bounding box center [789, 463] width 832 height 42
click at [527, 476] on p "Segue exemplo de uma peça que já produzimos anteriormente, onde é possível conf…" at bounding box center [789, 463] width 832 height 42
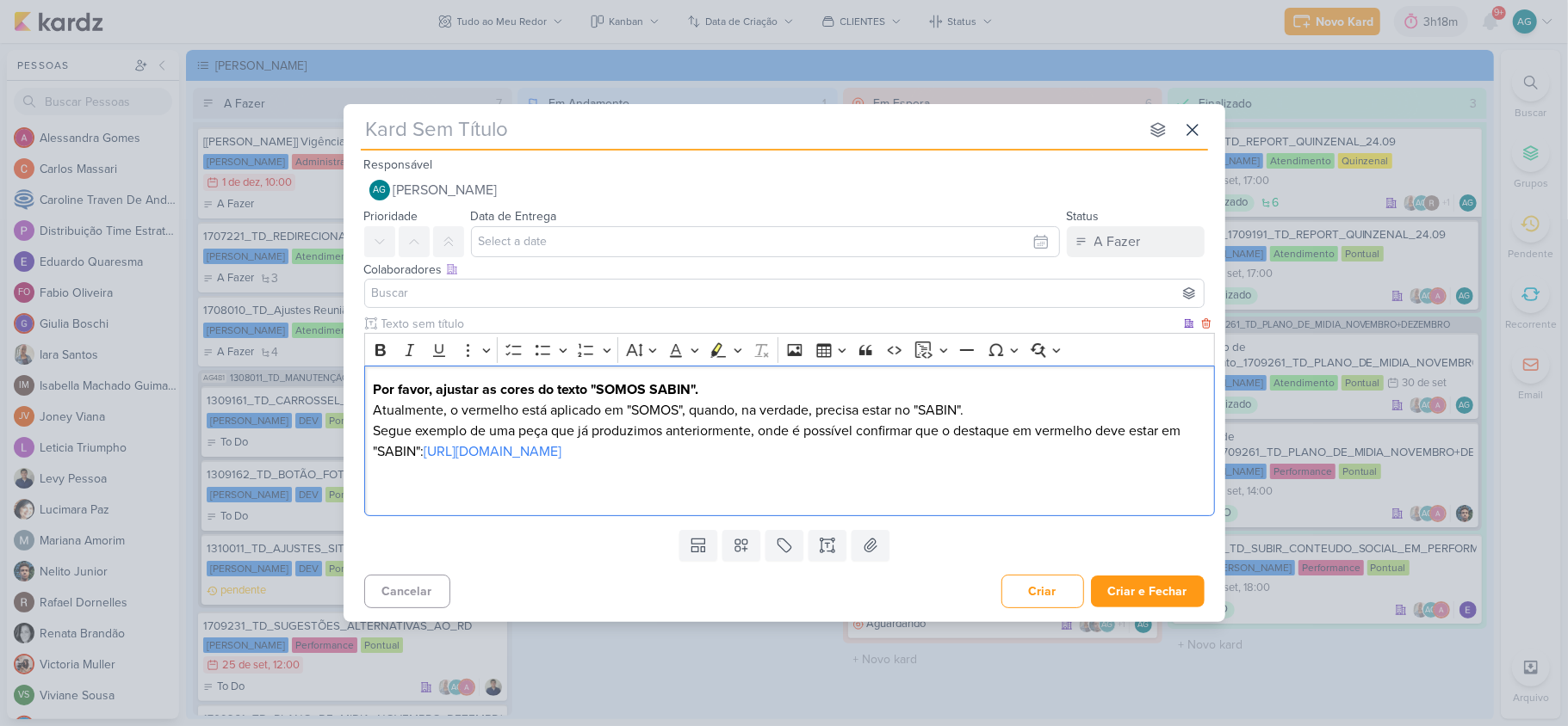
click at [1000, 475] on p "Editor editing area: main" at bounding box center [789, 472] width 832 height 21
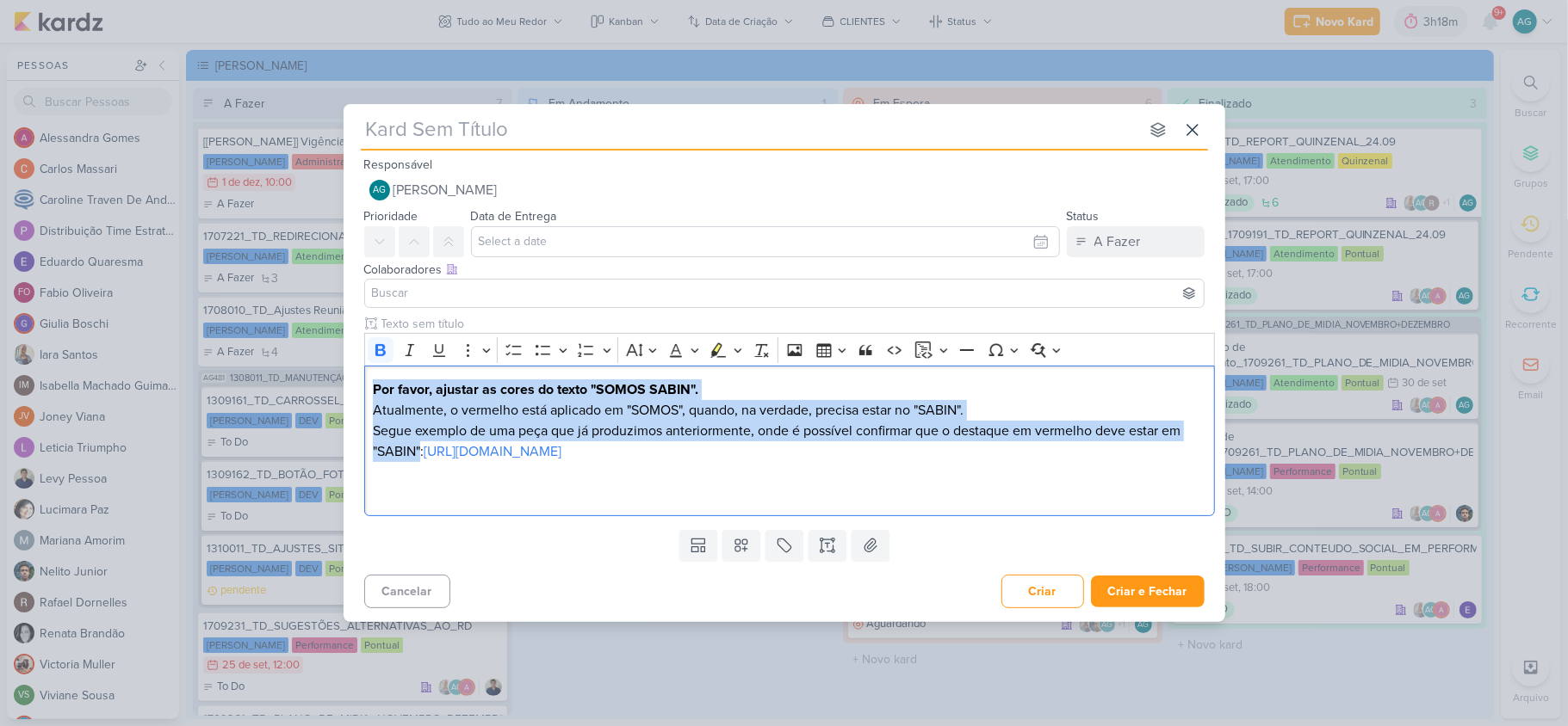
drag, startPoint x: 422, startPoint y: 455, endPoint x: 318, endPoint y: 351, distance: 147.1
click at [318, 351] on div "nenhum grupo disponível esc Responsável AG Aline Gimenez Graciano Nenhum contat…" at bounding box center [784, 363] width 1568 height 726
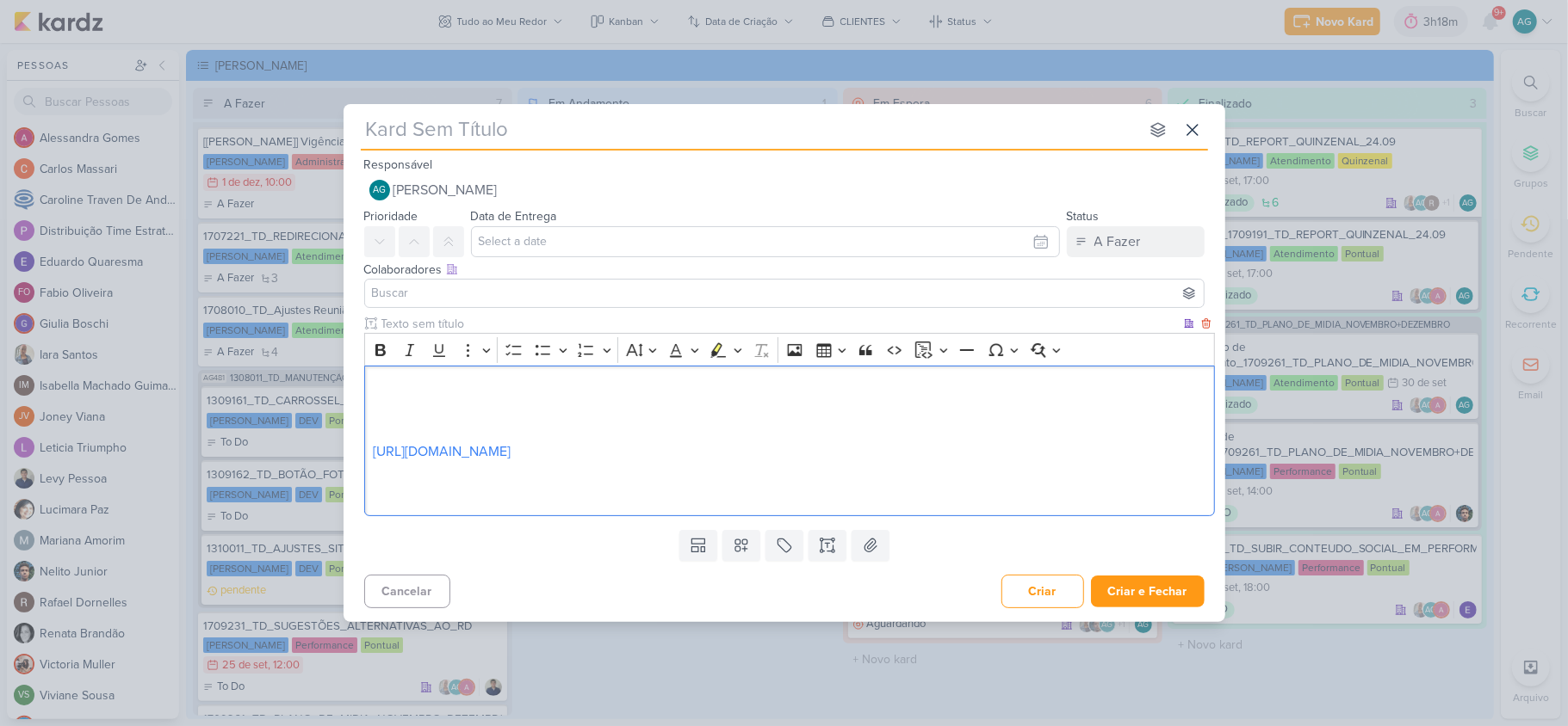
click at [421, 387] on p "⁠⁠⁠⁠⁠⁠⁠ https://drive.google.com/drive/folders/1hE3vvBtAbMpafkpPbID9H7UXtpVYh0u9" at bounding box center [789, 420] width 832 height 82
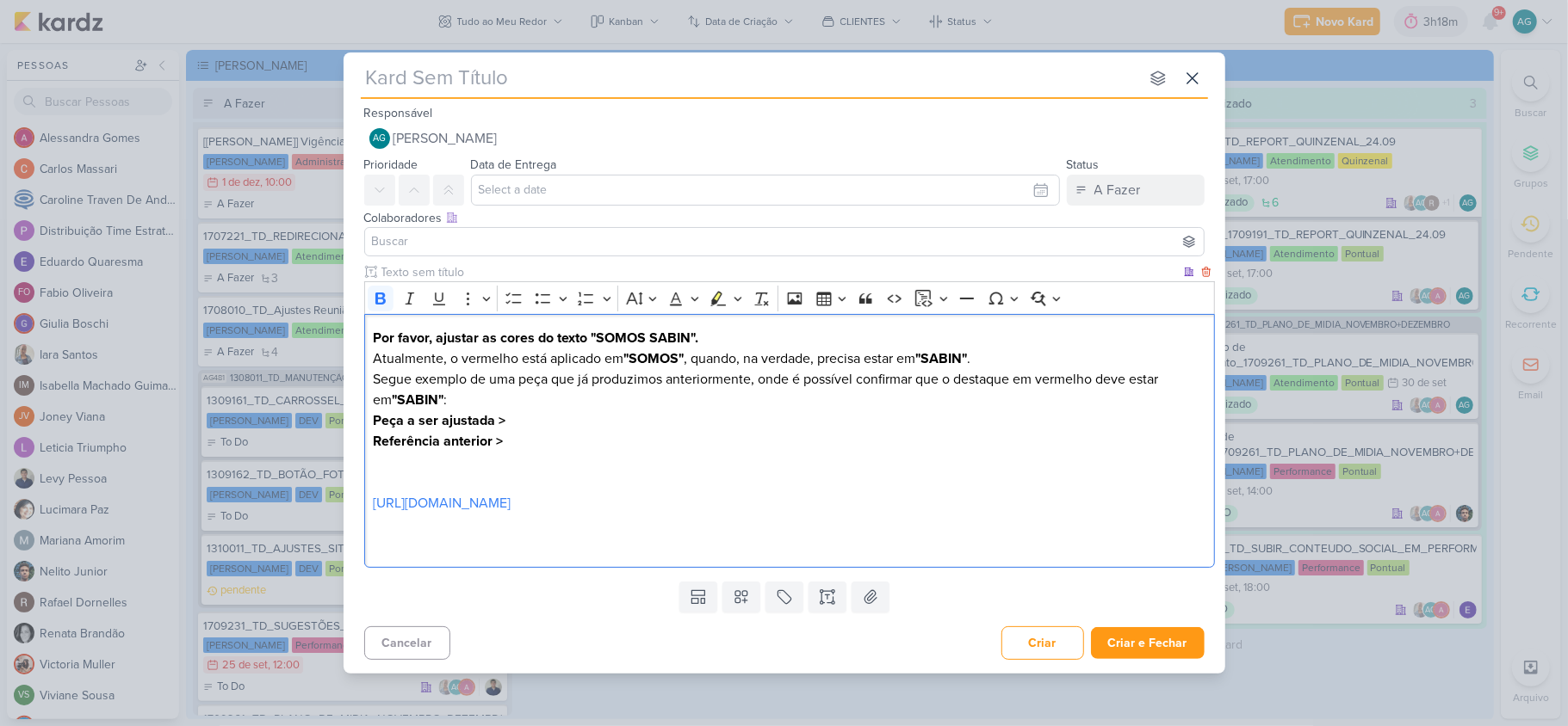
click at [493, 394] on p "Segue exemplo de uma peça que já produzimos anteriormente, onde é possível conf…" at bounding box center [789, 390] width 832 height 42
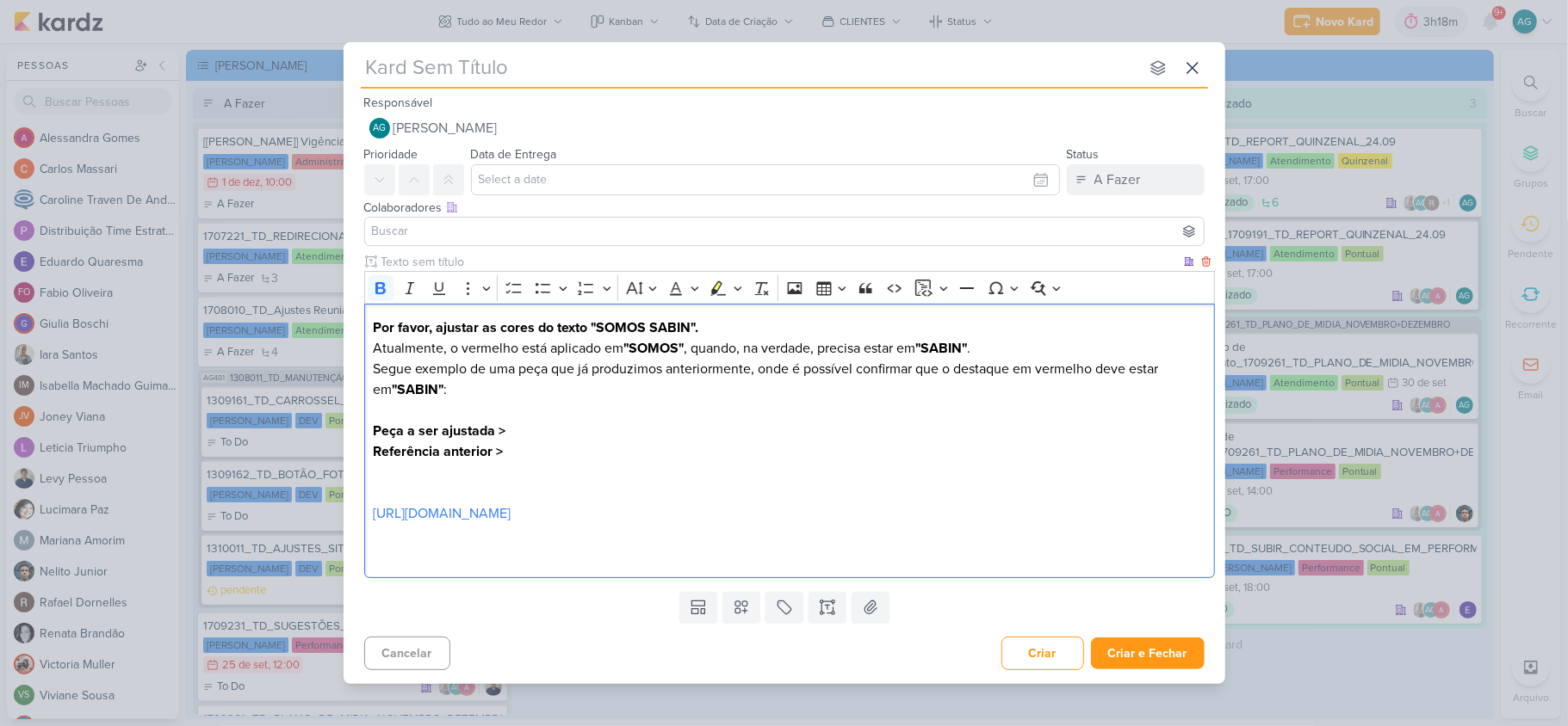
click at [553, 457] on p "Referência anterior > https://drive.google.com/drive/folders/1hE3vvBtAbMpafkpPb…" at bounding box center [789, 483] width 832 height 82
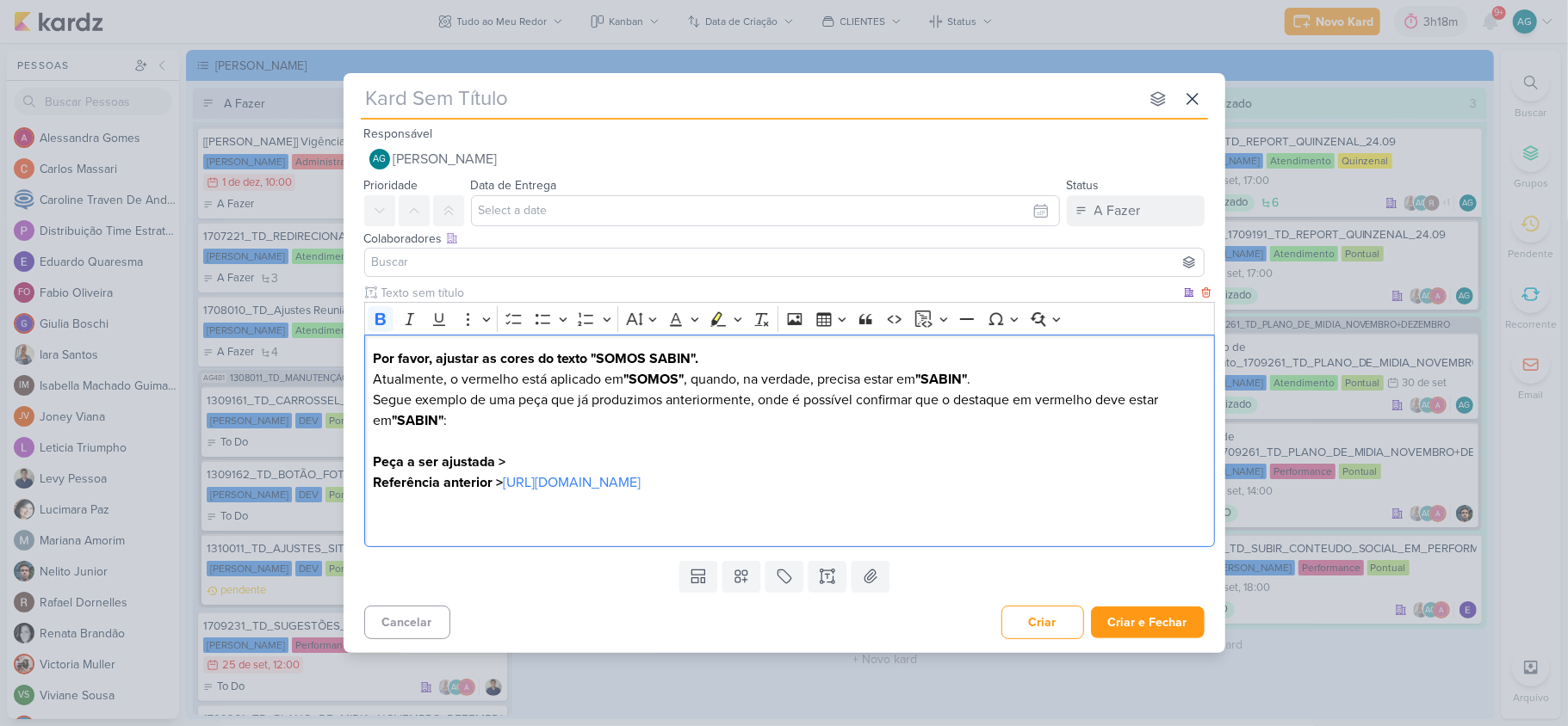
click at [532, 458] on p "Peça a ser ajustada >" at bounding box center [789, 462] width 832 height 21
click at [740, 362] on p "Por favor, ajustar as cores do texto "SOMOS SABIN". Atualmente, o vermelho está…" at bounding box center [789, 369] width 832 height 42
click at [372, 356] on div "Por favor, ajustar as cores do texto "SOMOS SABIN". Atualmente, o vermelho está…" at bounding box center [789, 440] width 850 height 212
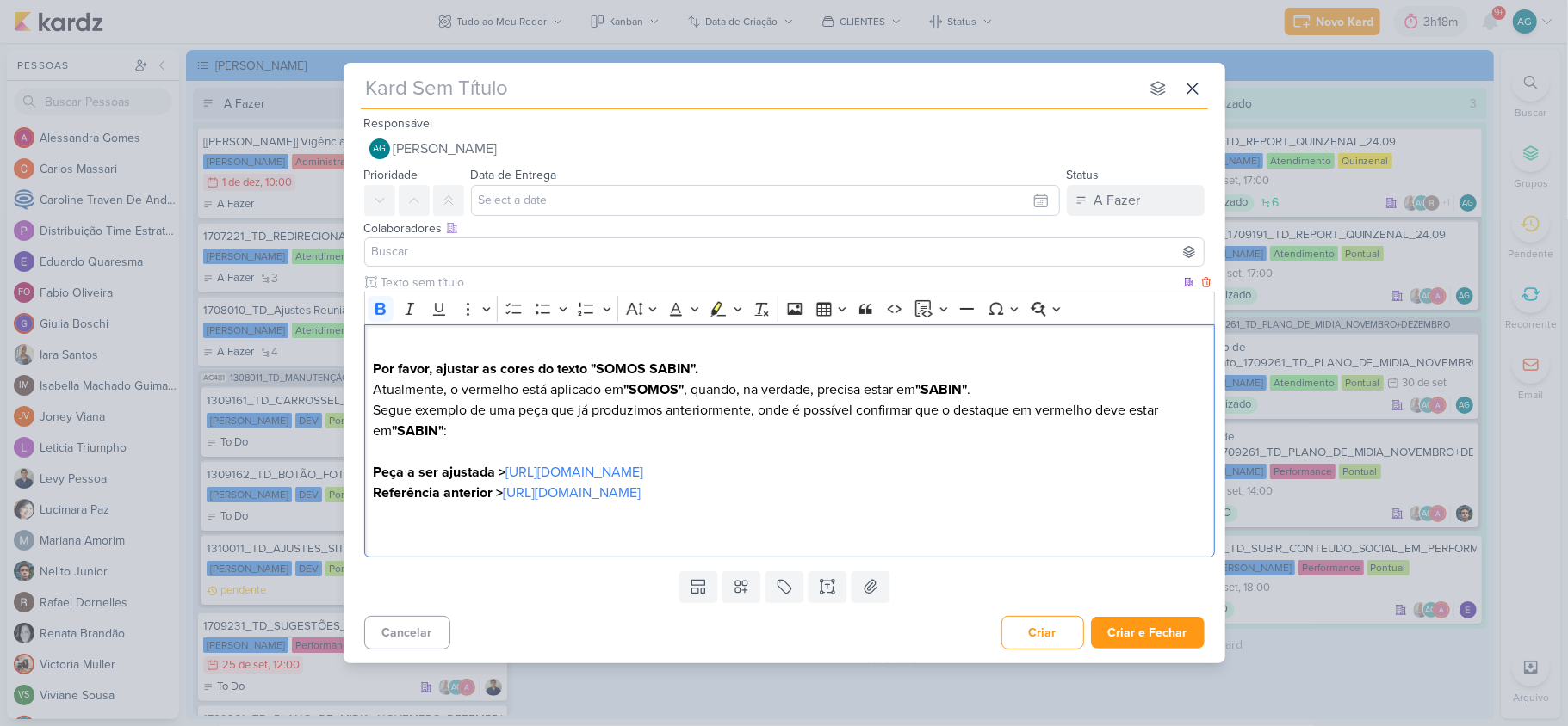
click at [405, 347] on p "Por favor, ajustar as cores do texto "SOMOS SABIN". Atualmente, o vermelho está…" at bounding box center [789, 369] width 832 height 62
drag, startPoint x: 459, startPoint y: 342, endPoint x: 310, endPoint y: 331, distance: 149.4
click at [310, 331] on div "nenhum grupo disponível esc Responsável AG Aline Gimenez Graciano Nenhum contat…" at bounding box center [784, 363] width 1568 height 726
click at [387, 301] on icon "Editor toolbar" at bounding box center [381, 309] width 17 height 17
click at [524, 358] on p "O que fazer? Por favor, ajustar as cores do texto "SOMOS SABIN". Atualmente, o …" at bounding box center [789, 369] width 832 height 62
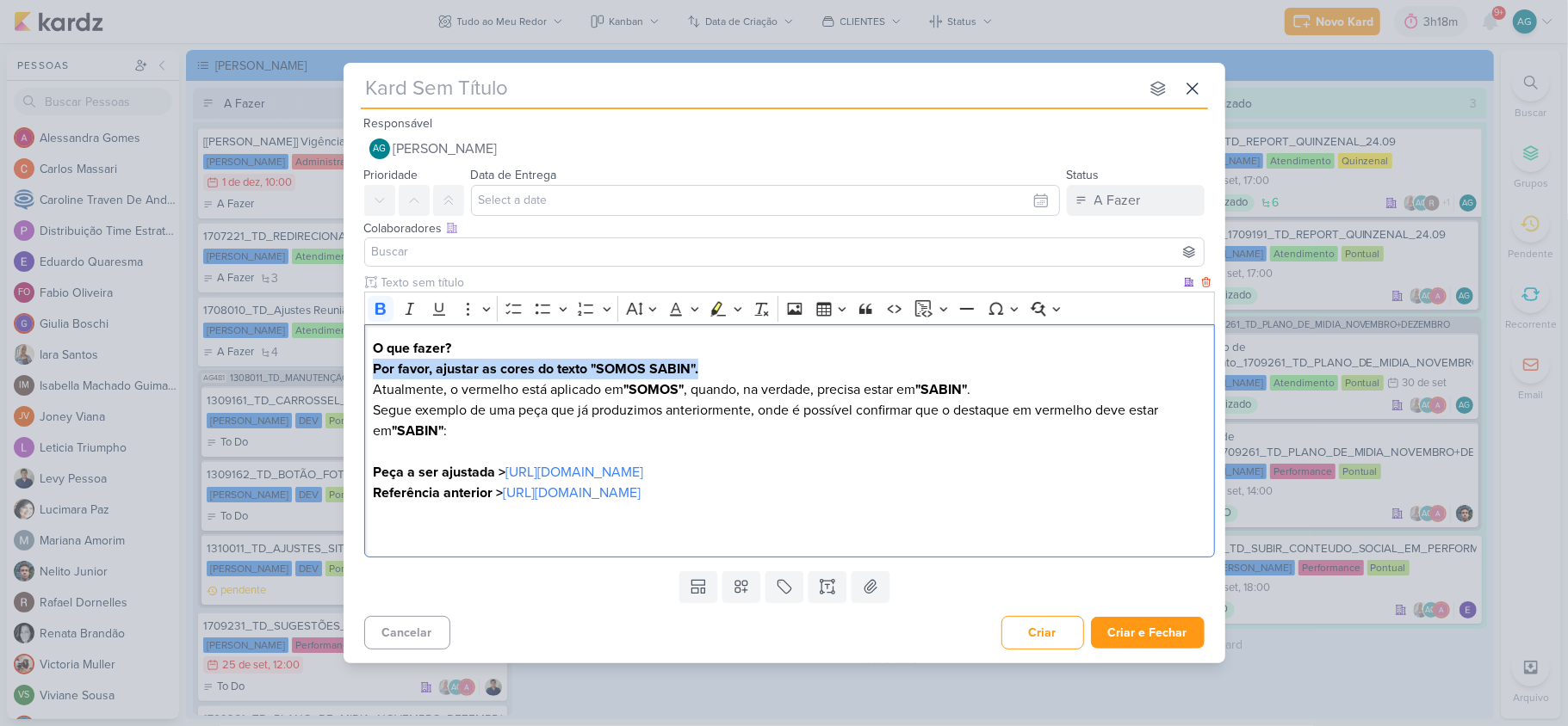
drag, startPoint x: 724, startPoint y: 369, endPoint x: 353, endPoint y: 366, distance: 371.0
click at [353, 366] on div "Clique para deixar o item visível somente à membros da sua organização Rich Tex…" at bounding box center [784, 419] width 882 height 291
click at [382, 308] on icon "Editor toolbar" at bounding box center [381, 309] width 10 height 12
click at [617, 448] on p "Segue exemplo de uma peça que já produzimos anteriormente, onde é possível conf…" at bounding box center [789, 431] width 832 height 62
click at [417, 541] on p "Editor editing area: main" at bounding box center [789, 535] width 832 height 21
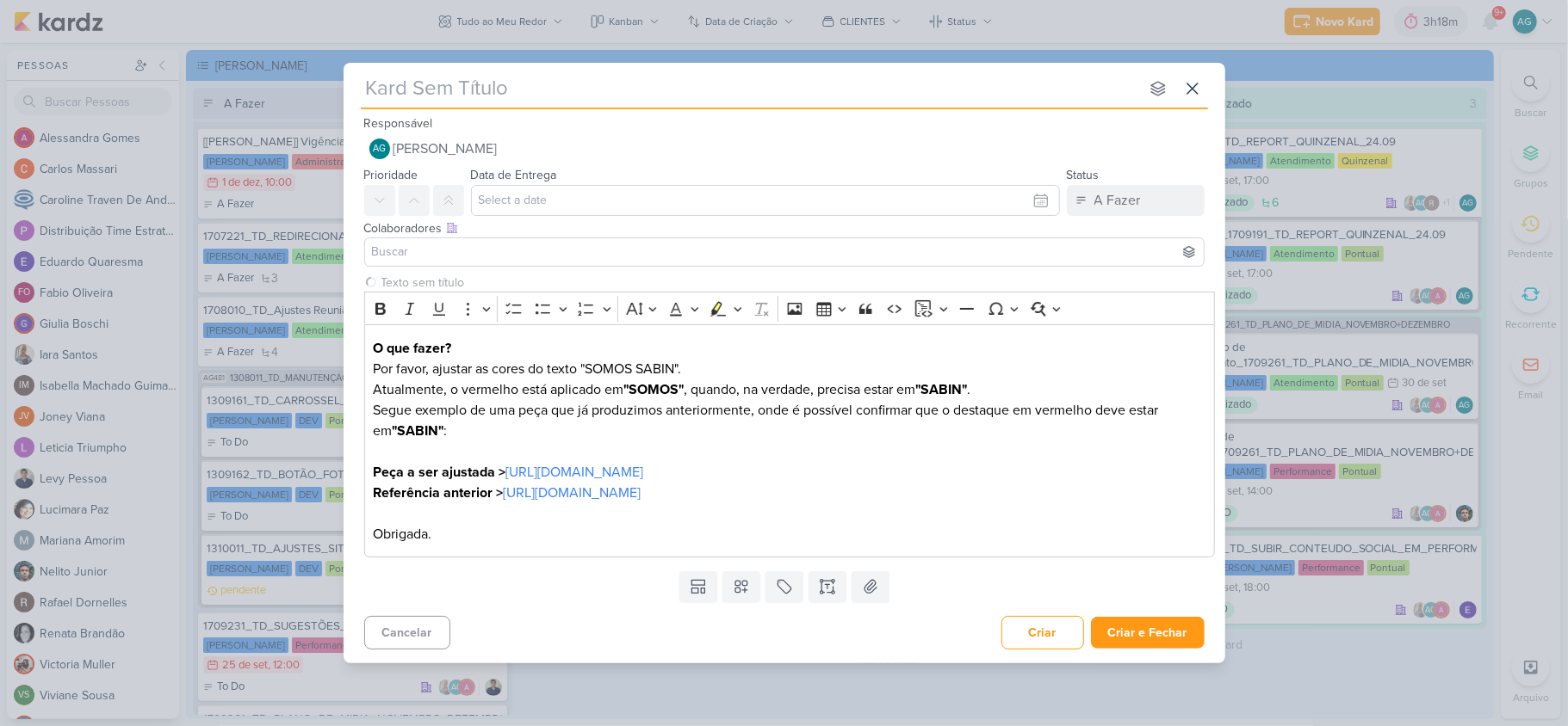
click at [521, 82] on input "text" at bounding box center [750, 88] width 778 height 31
paste input "2409262_GODOI_AJUSTE_KV_SABIN"
type input "2409262_GODOI_AJUSTE_KV_SABIN"
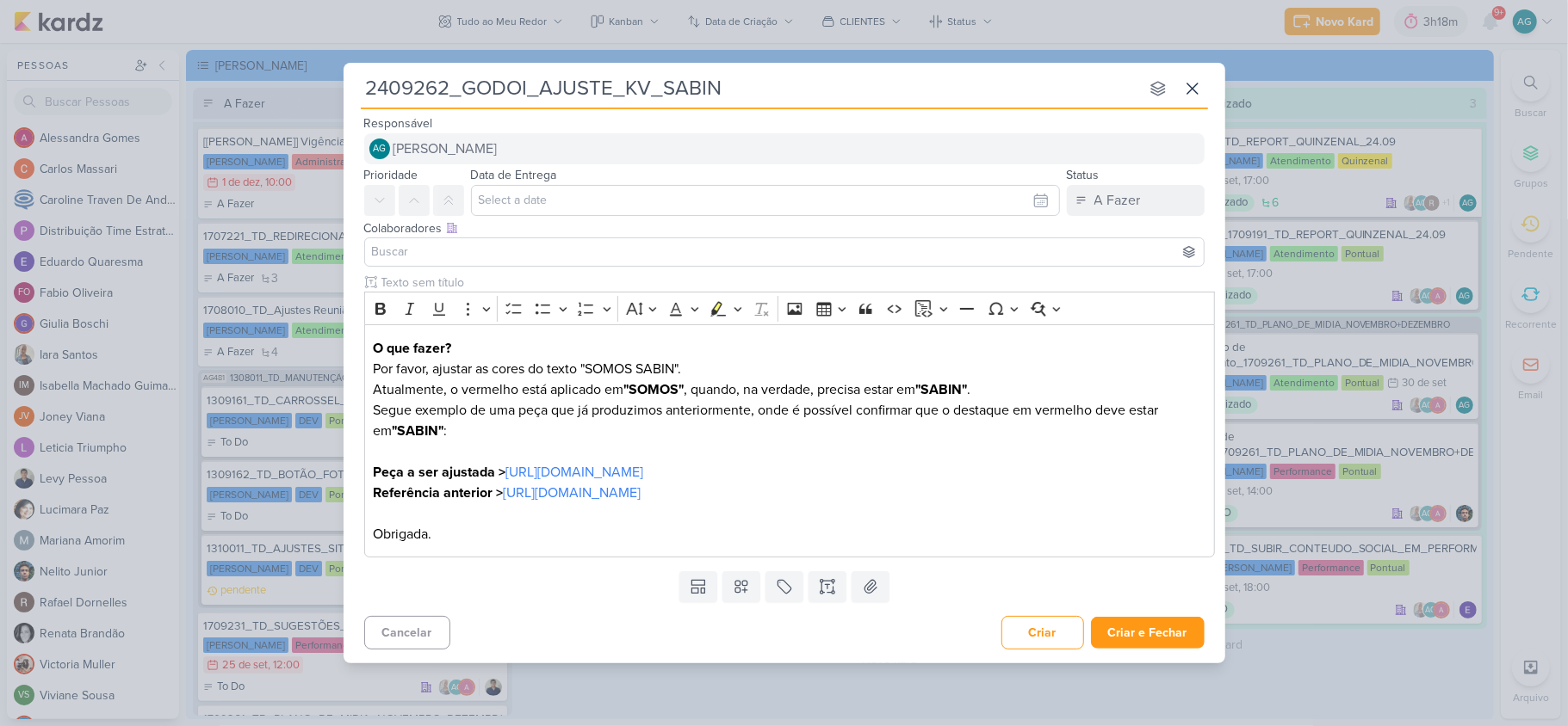
type input "2409262_GODOI_AJUSTE_KV_SABIN"
click at [548, 146] on button "AG Aline Gimenez Graciano" at bounding box center [784, 149] width 840 height 31
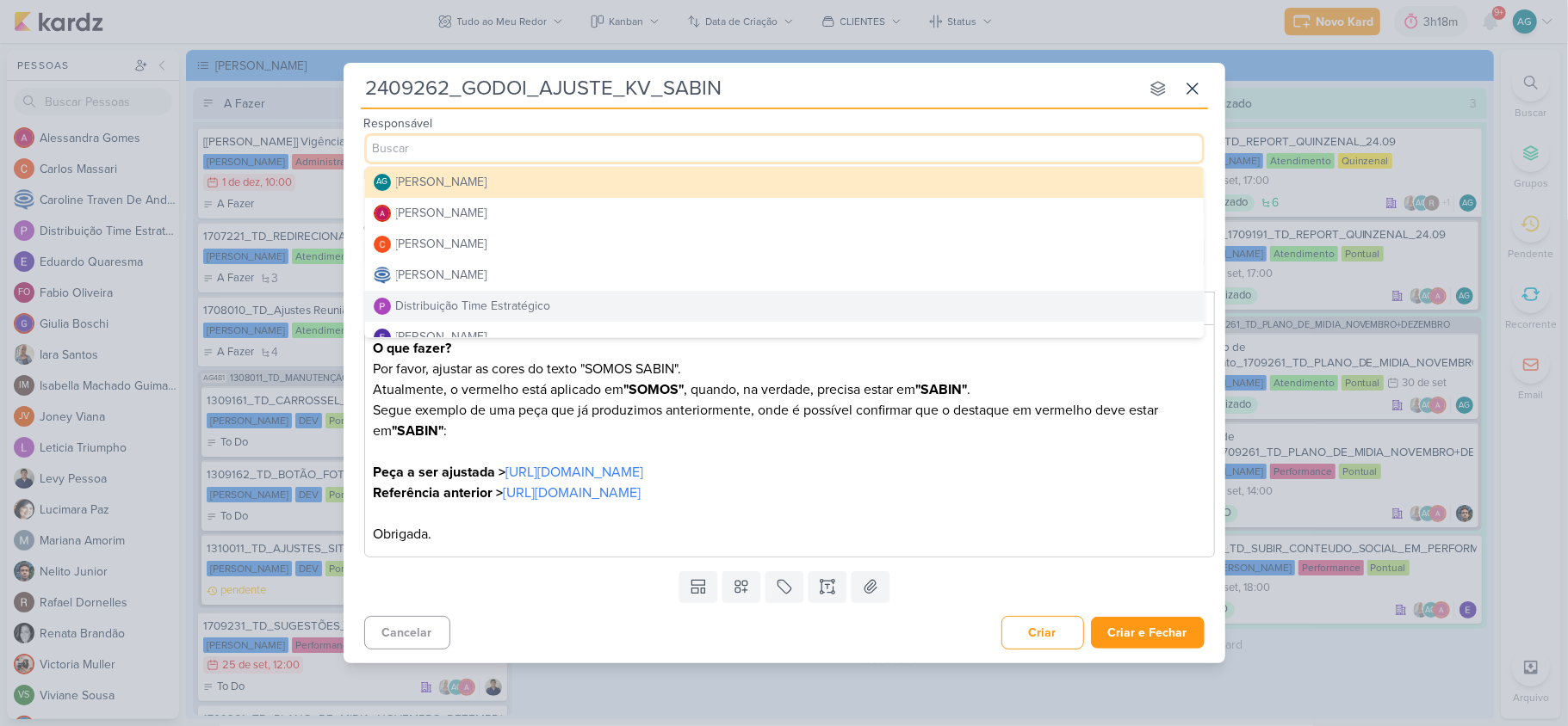
click at [501, 301] on div "Distribuição Time Estratégico" at bounding box center [473, 306] width 155 height 18
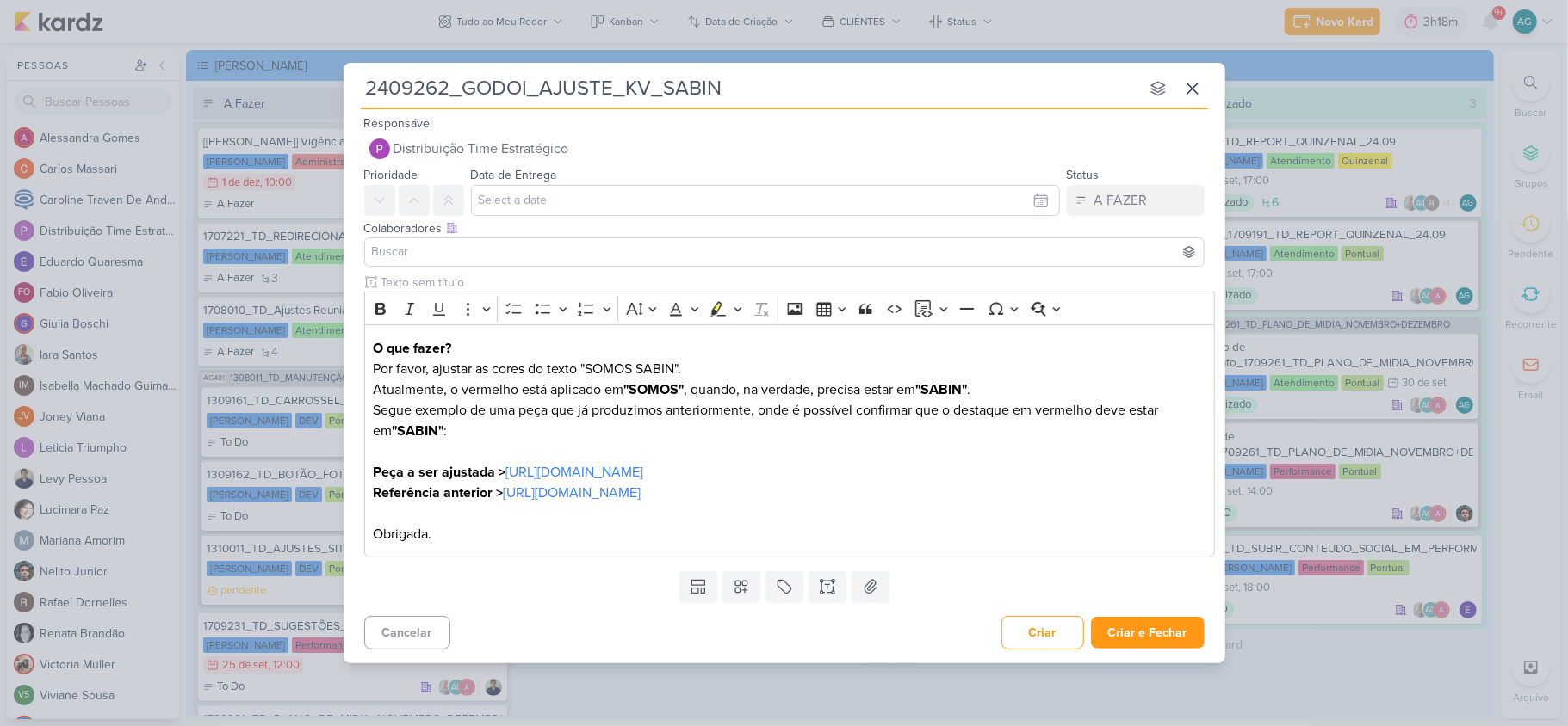
click at [772, 91] on input "2409262_GODOI_AJUSTE_KV_SABIN" at bounding box center [750, 88] width 778 height 31
type input "2409262_GODOI_AJUSTE_KV_SABIN_"
type input "2409262_GODOI_AJUSTE_KV_SABIN_V"
type input "2409262_GODOI_AJUSTE_KV_SABIN_V2"
drag, startPoint x: 808, startPoint y: 89, endPoint x: 346, endPoint y: 79, distance: 462.1
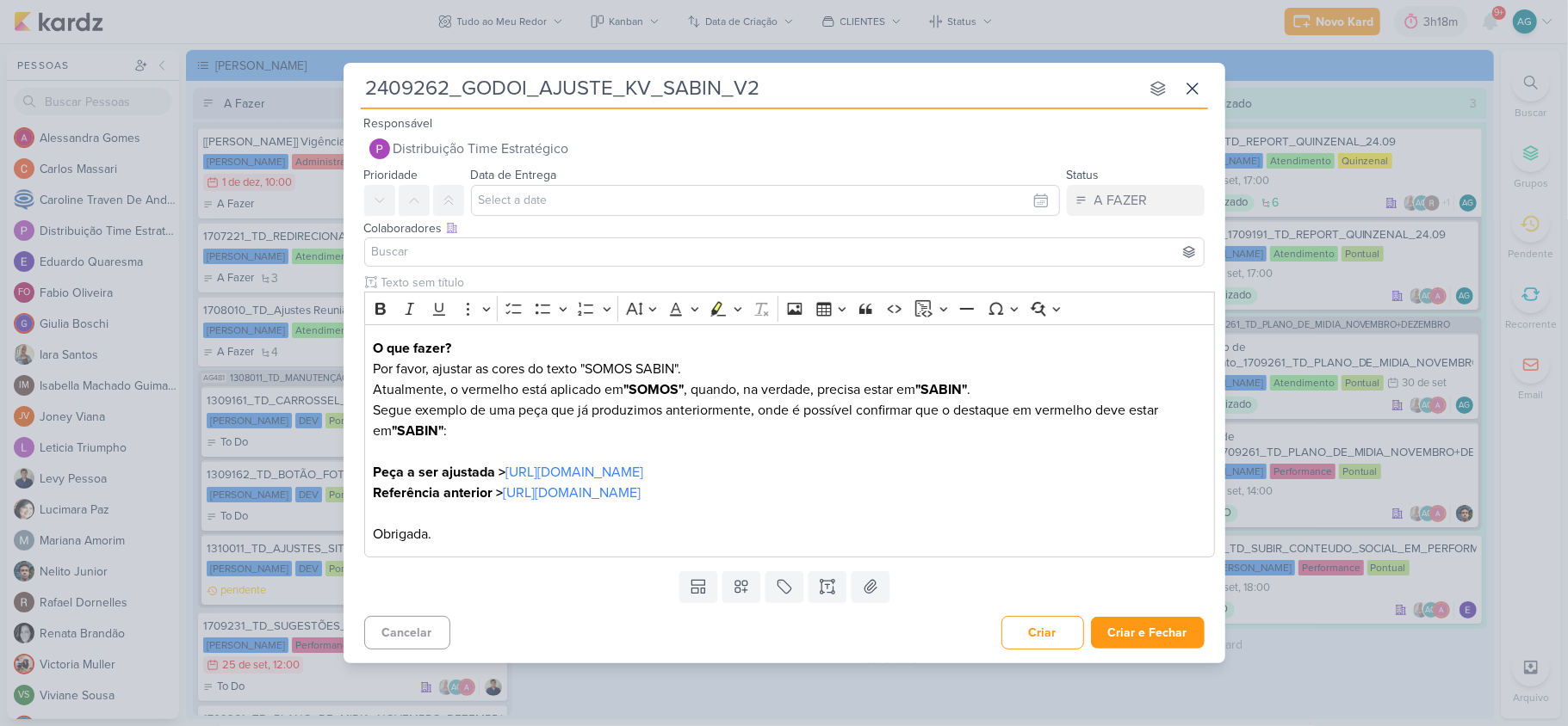
click at [346, 79] on div "2409262_GODOI_AJUSTE_KV_SABIN_V2 nenhum grupo disponível esc Responsável Distri…" at bounding box center [784, 358] width 882 height 590
type input "2409262_GODOI_AJUSTE_KV_SABIN_V2"
click at [817, 97] on input "2409262_GODOI_AJUSTE_KV_SABIN_V2" at bounding box center [750, 88] width 778 height 31
drag, startPoint x: 871, startPoint y: 93, endPoint x: 291, endPoint y: 94, distance: 580.0
click at [291, 94] on div "2409262_GODOI_AJUSTE_KV_SABIN_V2 nenhum grupo disponível esc Responsável Distri…" at bounding box center [784, 363] width 1568 height 726
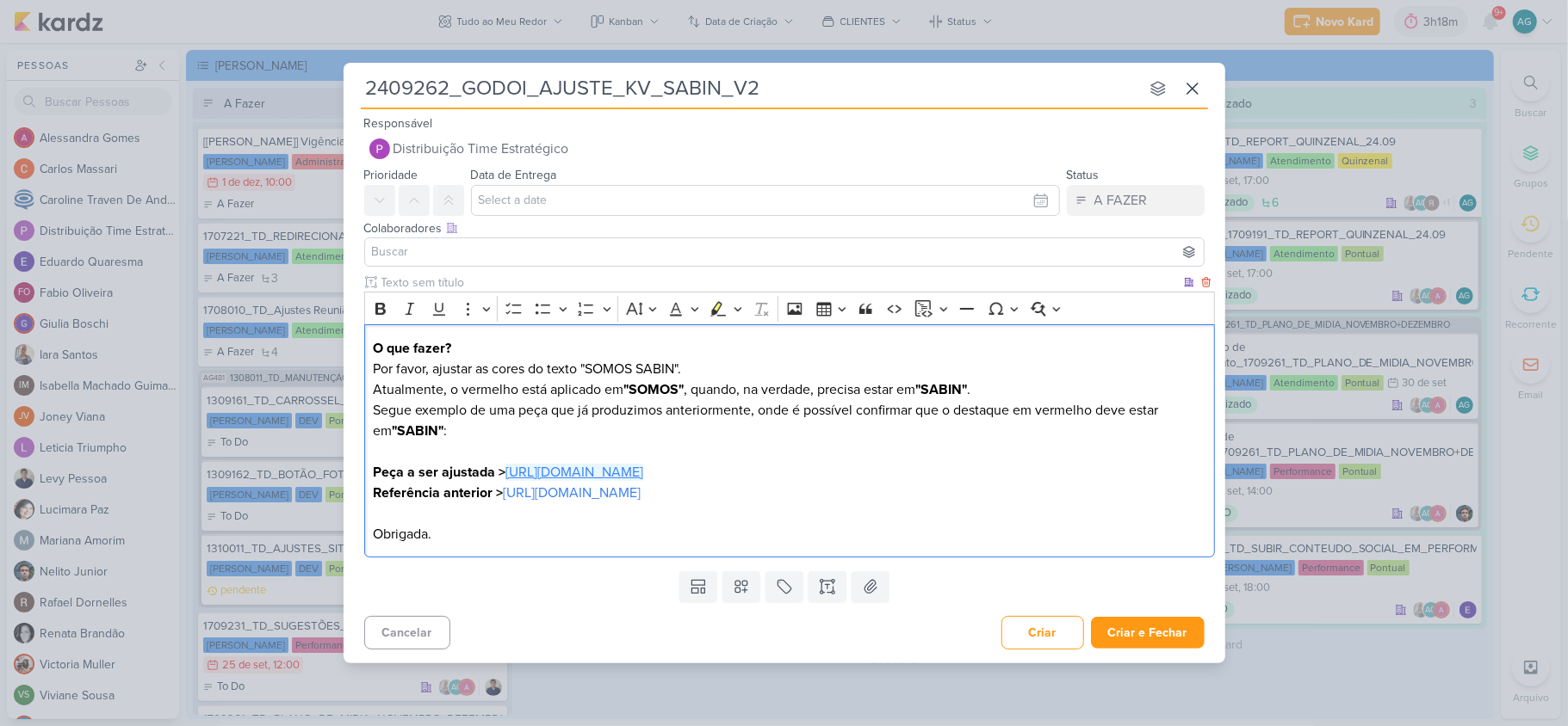
click at [643, 475] on link "https://drive.google.com/drive/folders/1GVGWb9qODs6McwsXnuuxgoV1Y2fxjJVp" at bounding box center [574, 472] width 138 height 17
click at [514, 531] on p "Obrigada." at bounding box center [789, 535] width 832 height 21
click at [541, 496] on link "https://drive.google.com/drive/folders/1hE3vvBtAbMpafkpPbID9H7UXtpVYh0u9" at bounding box center [571, 493] width 138 height 17
click at [1143, 493] on p "Referência anterior > https://drive.google.com/drive/folders/1hE3vvBtAbMpafkpPb…" at bounding box center [789, 493] width 832 height 21
drag, startPoint x: 858, startPoint y: 407, endPoint x: 894, endPoint y: 405, distance: 36.1
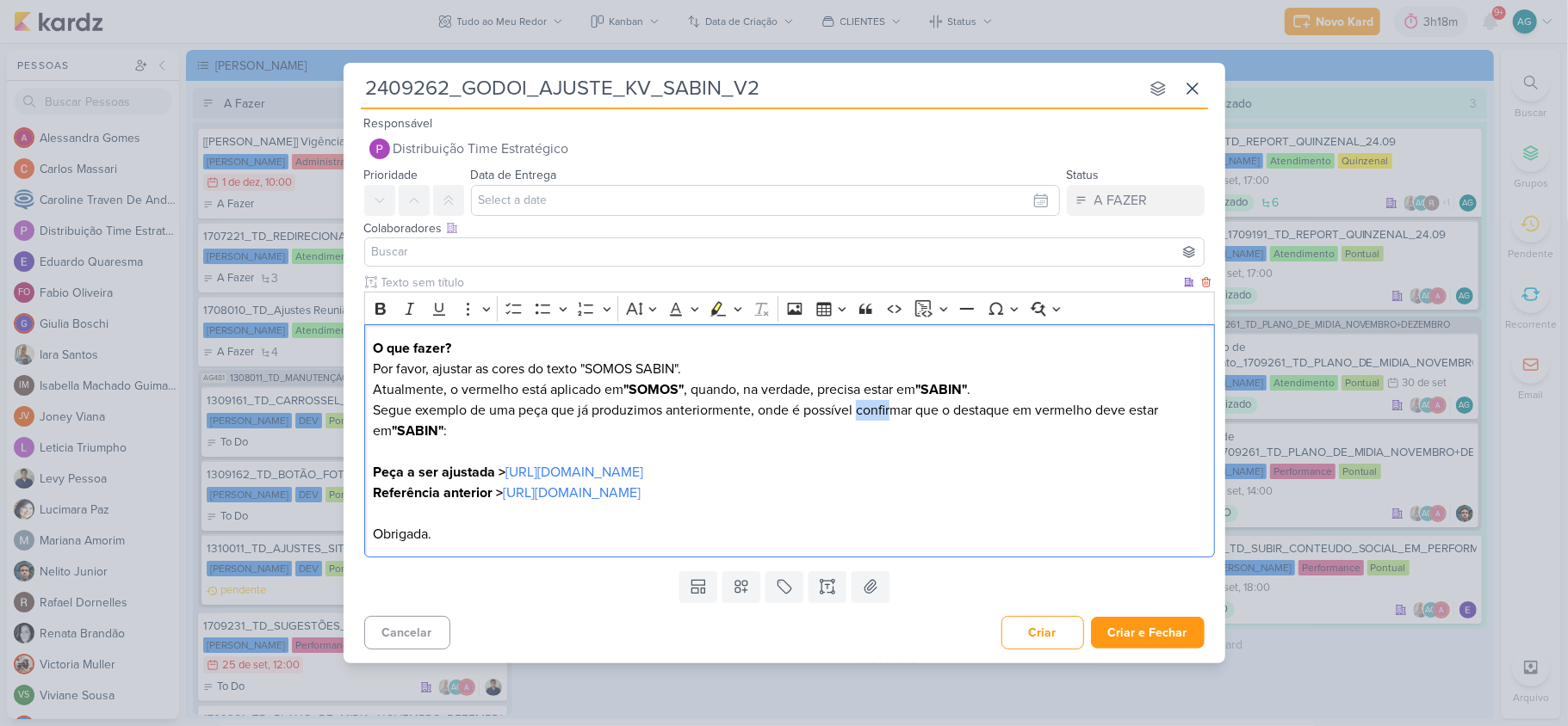
click at [894, 405] on p "Segue exemplo de uma peça que já produzimos anteriormente, onde é possível conf…" at bounding box center [789, 431] width 832 height 62
click at [903, 436] on p "Segue exemplo de uma peça que já produzimos anteriormente, onde é possível conf…" at bounding box center [789, 431] width 832 height 62
click at [545, 201] on input "text" at bounding box center [764, 201] width 589 height 31
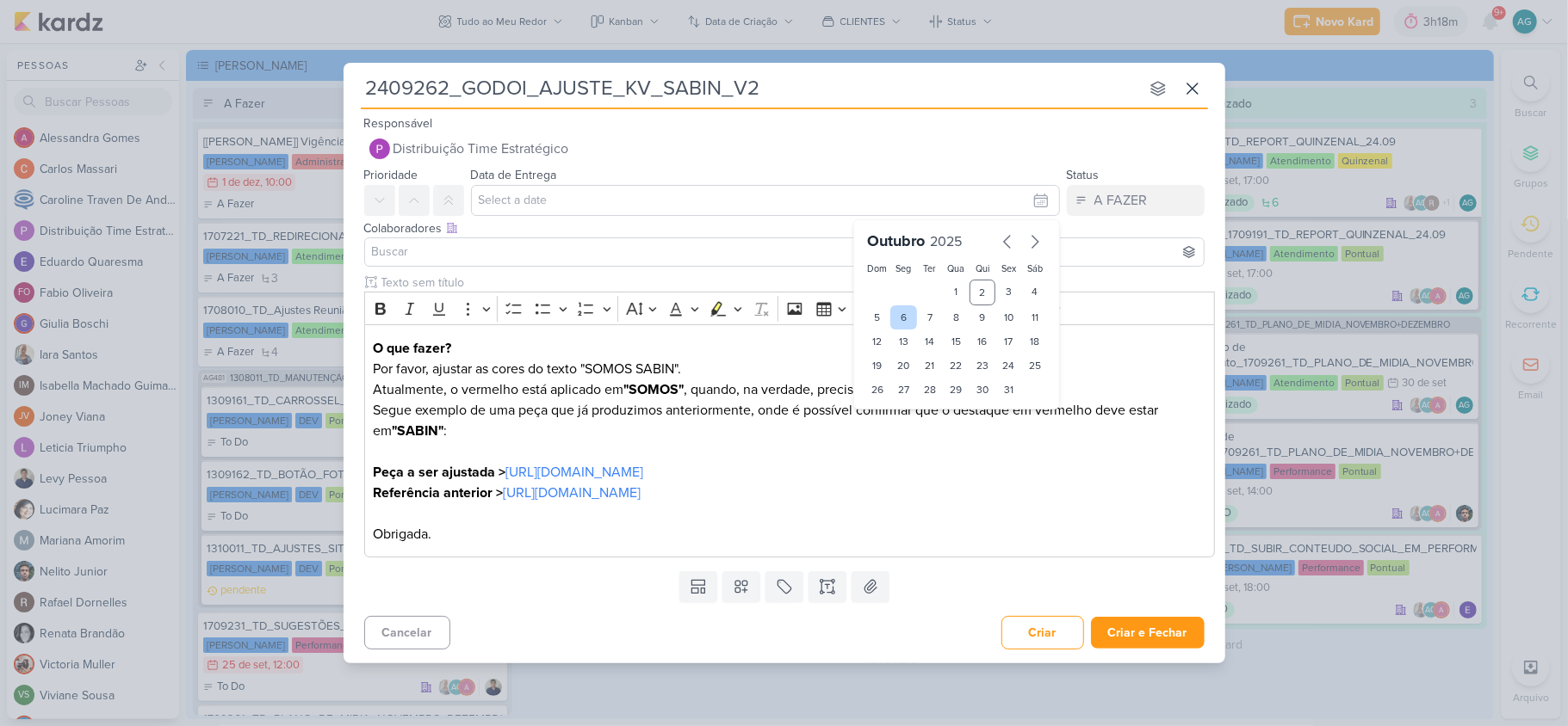
click at [906, 321] on div "6" at bounding box center [903, 318] width 27 height 24
type input "6 de outubro de 2025 às 23:59"
click at [901, 425] on select "00 01 02 03 04 05 06 07 08 09 10 11 12 13 14 15 16 17 18 19 20 21 22 23" at bounding box center [904, 419] width 24 height 21
select select "18"
click at [892, 409] on select "00 01 02 03 04 05 06 07 08 09 10 11 12 13 14 15 16 17 18 19 20 21 22 23" at bounding box center [904, 419] width 24 height 21
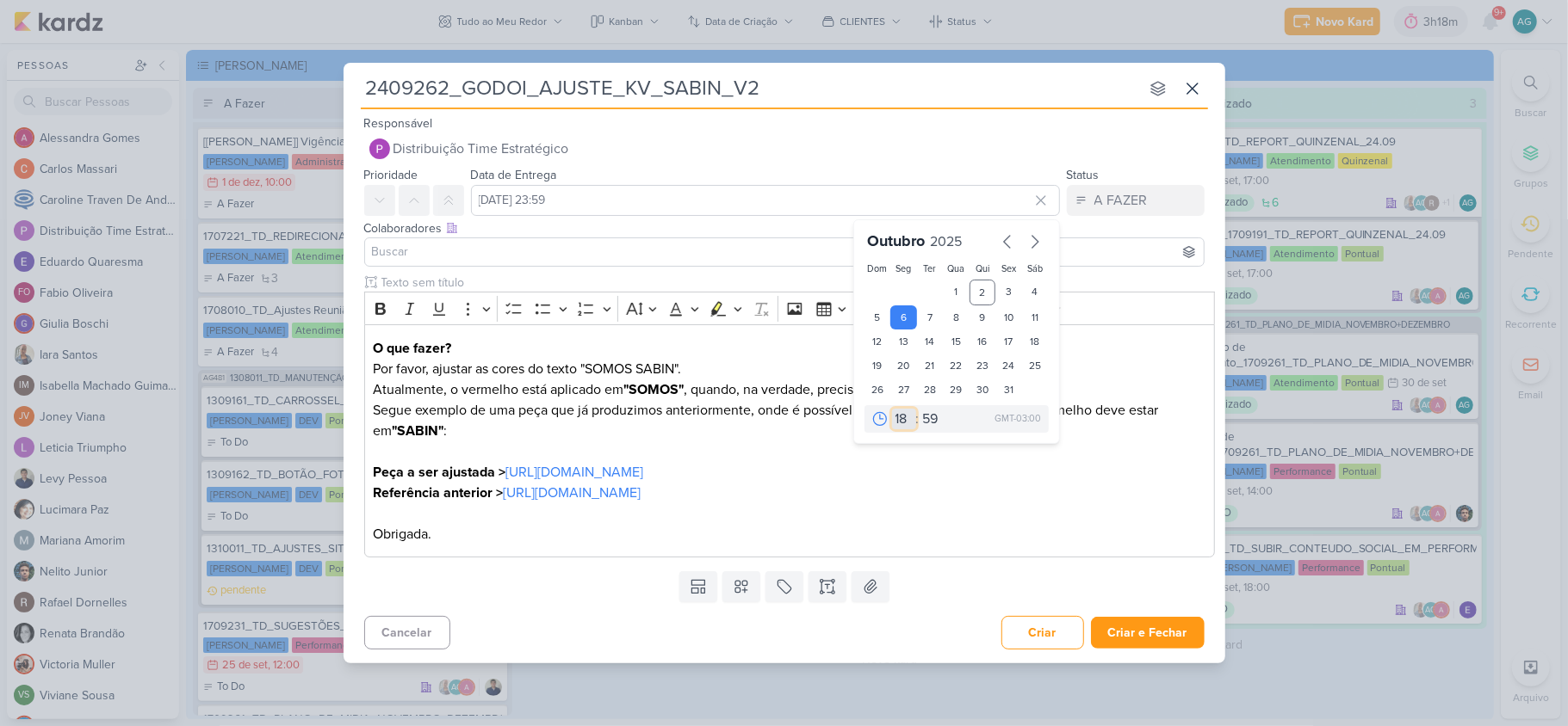
type input "6 de outubro de 2025 às 18:59"
click at [937, 420] on select "00 05 10 15 20 25 30 35 40 45 50 55 59" at bounding box center [932, 419] width 24 height 21
select select "0"
click at [920, 409] on select "00 05 10 15 20 25 30 35 40 45 50 55 59" at bounding box center [932, 419] width 24 height 21
type input "6 de outubro de 2025 às 18:00"
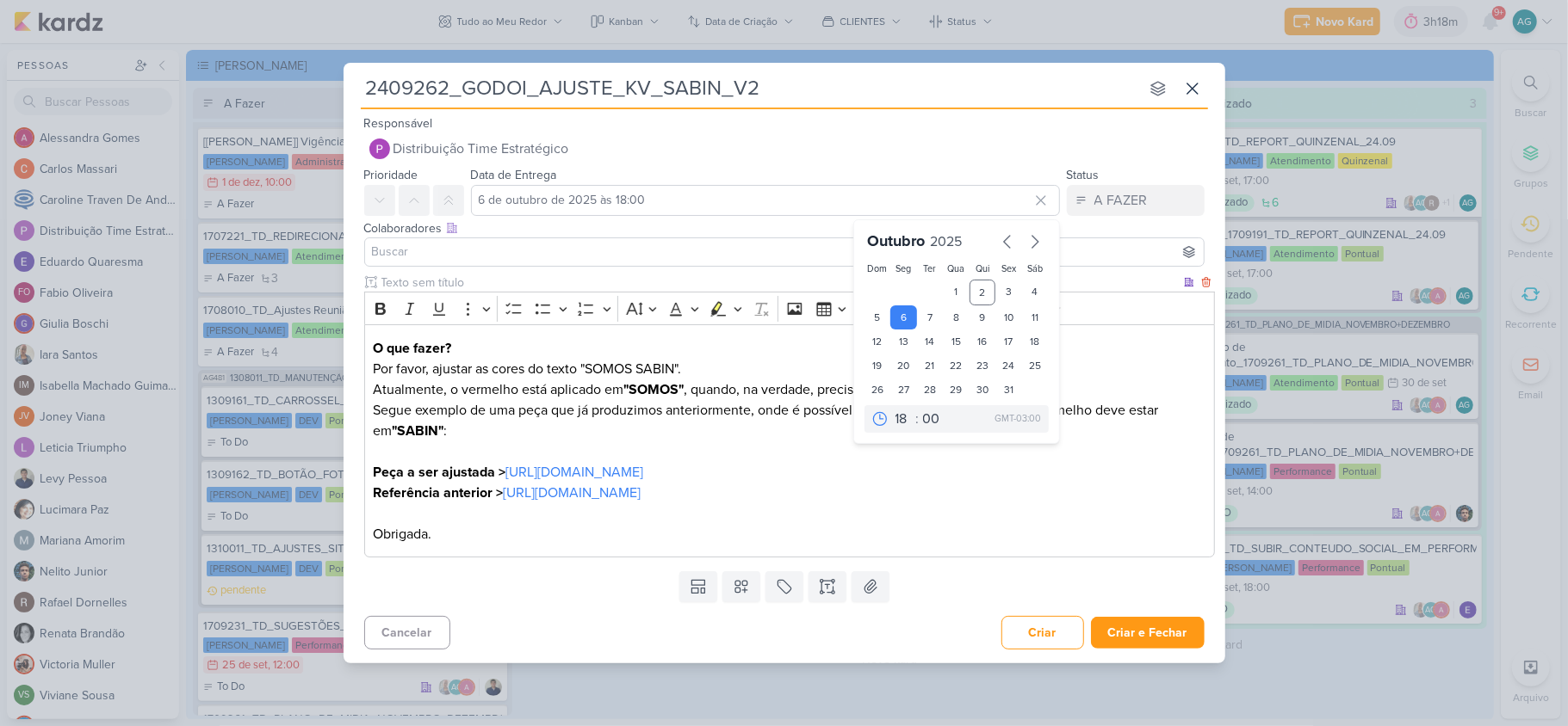
click at [1044, 496] on p "Referência anterior > https://drive.google.com/drive/folders/1hE3vvBtAbMpafkpPb…" at bounding box center [789, 493] width 832 height 21
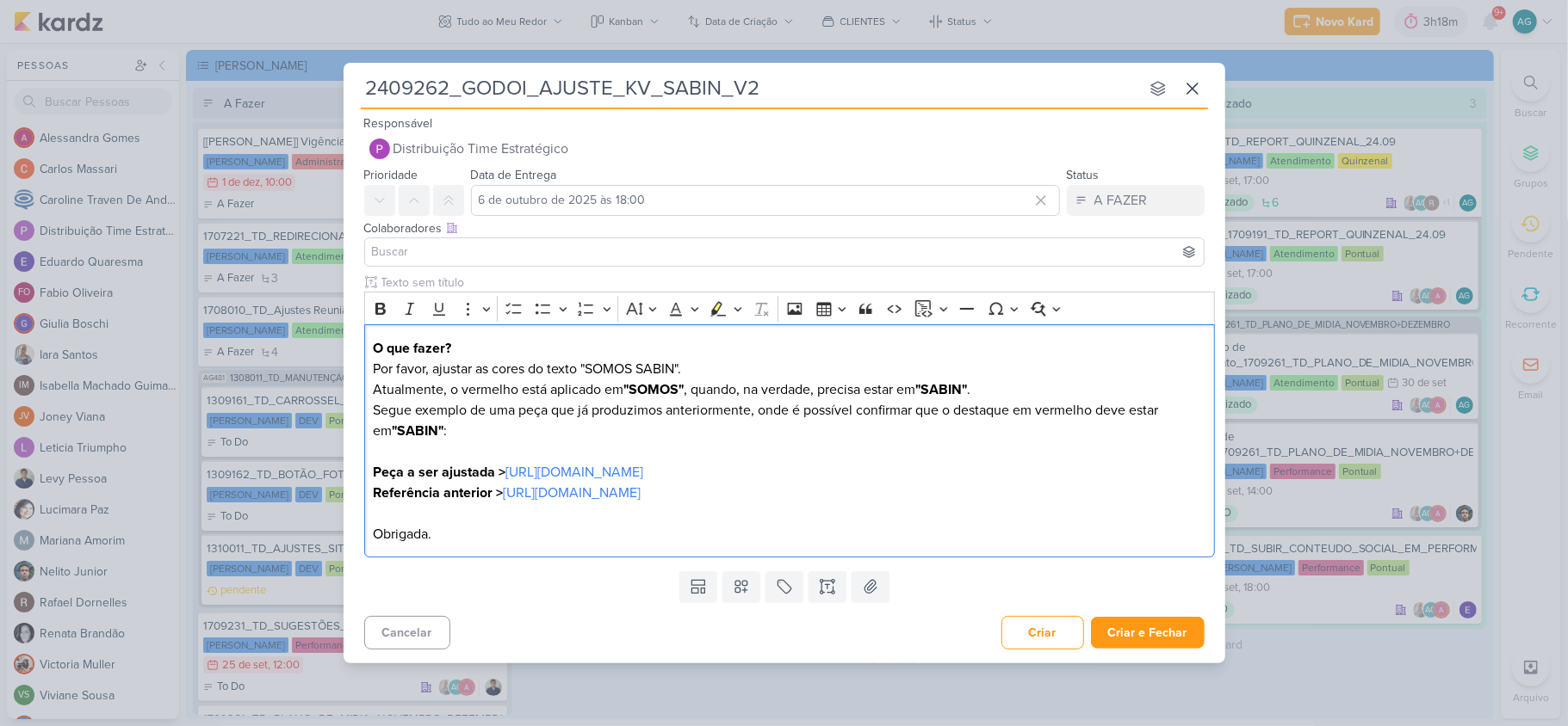
click at [532, 242] on input at bounding box center [784, 252] width 831 height 21
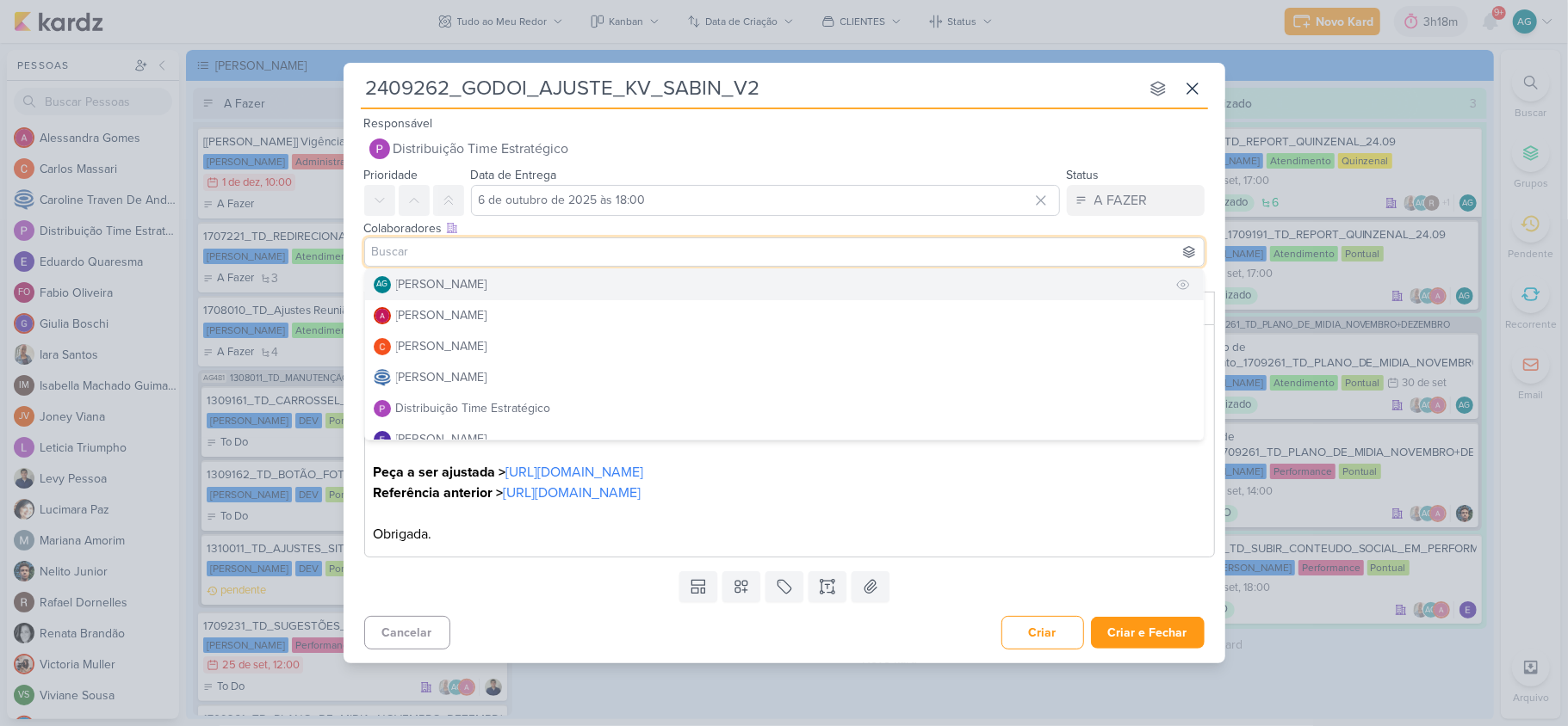
click at [487, 275] on div "[PERSON_NAME]" at bounding box center [441, 284] width 91 height 18
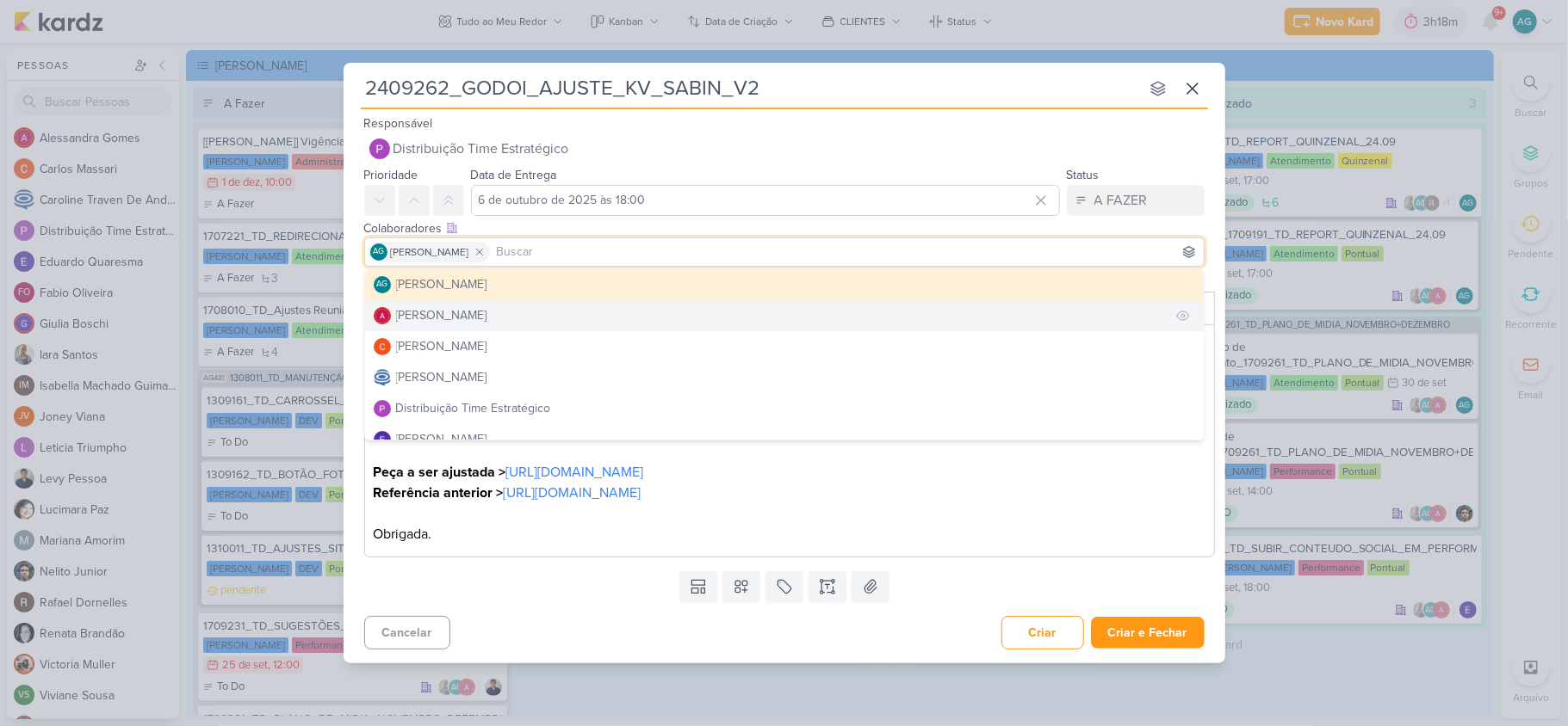
click at [520, 317] on button "Alessandra Gomes" at bounding box center [784, 316] width 838 height 31
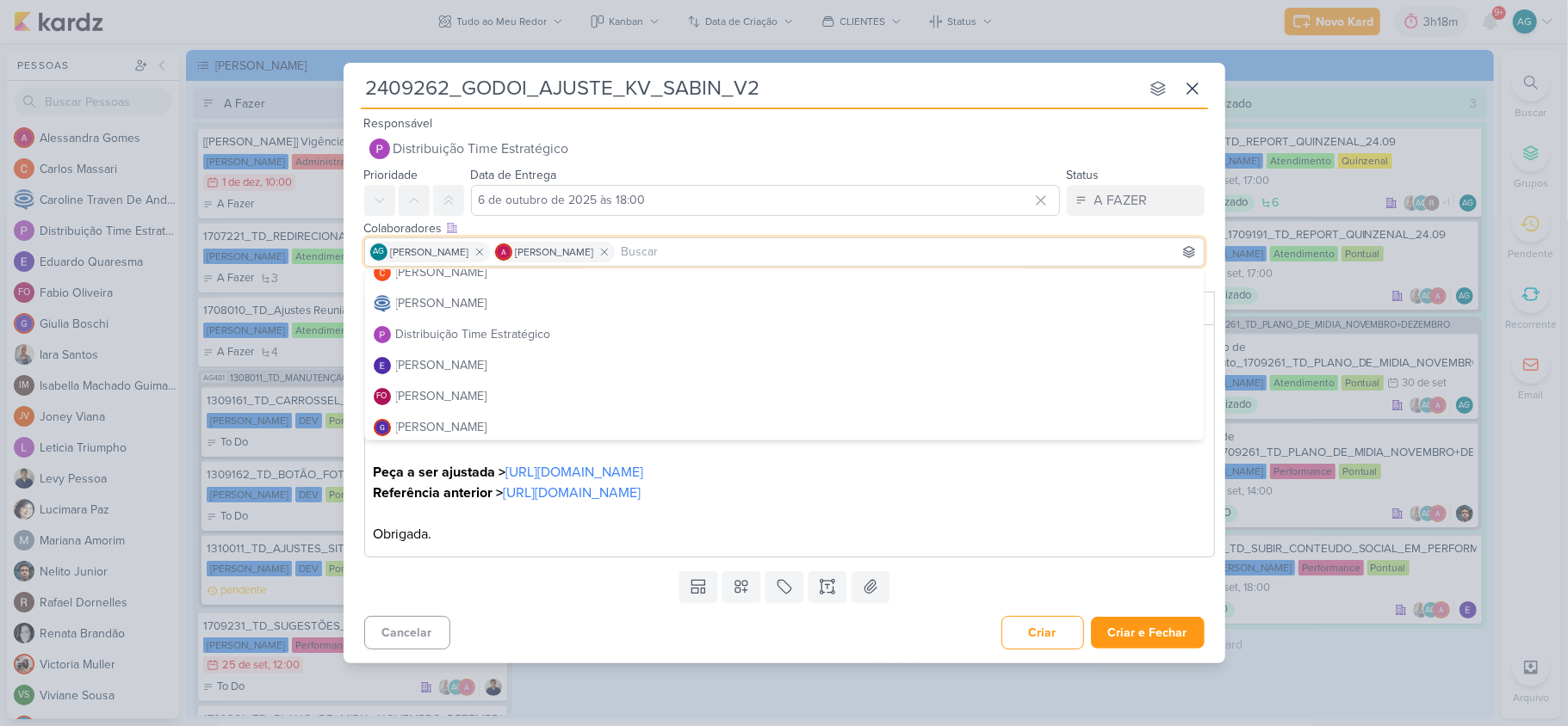
scroll to position [114, 0]
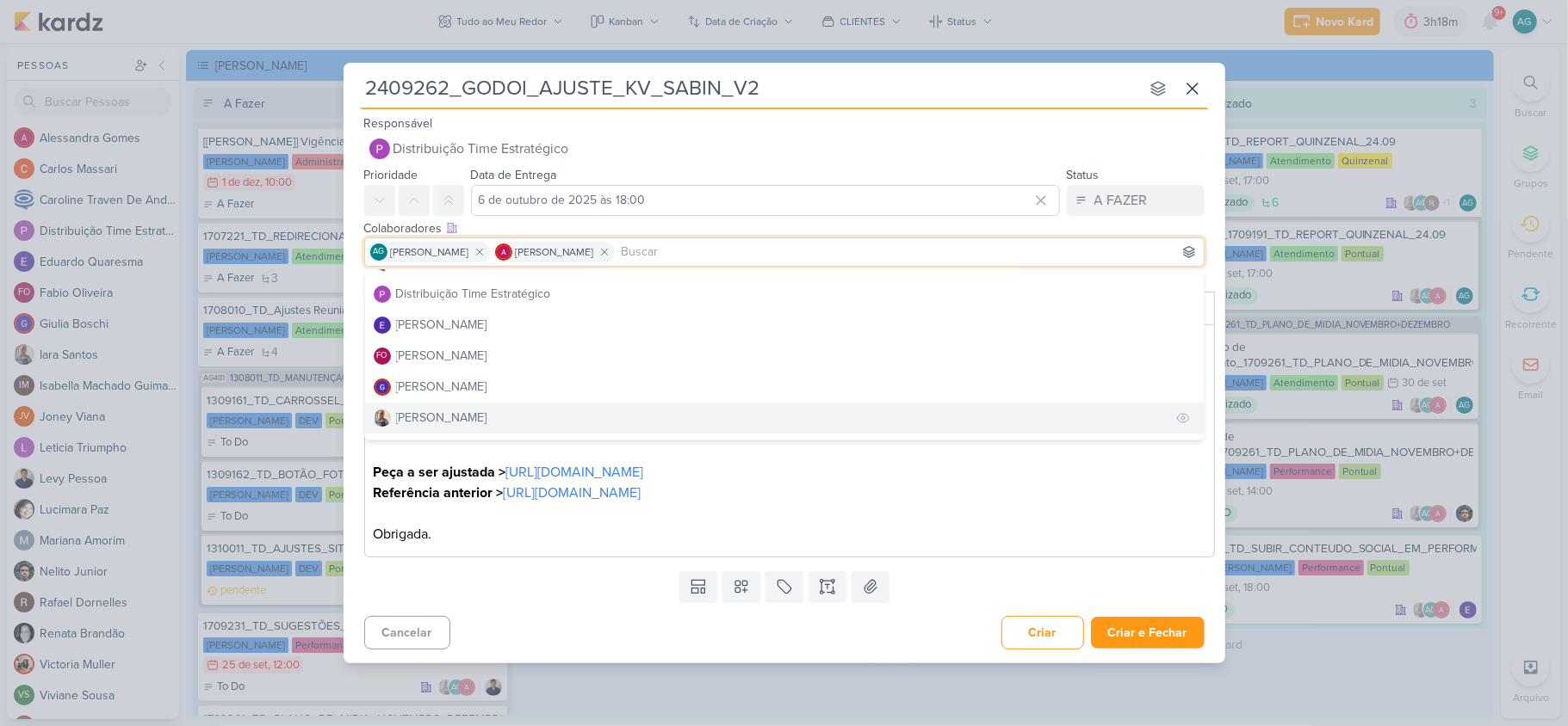
click at [468, 406] on button "Iara Santos" at bounding box center [784, 418] width 838 height 31
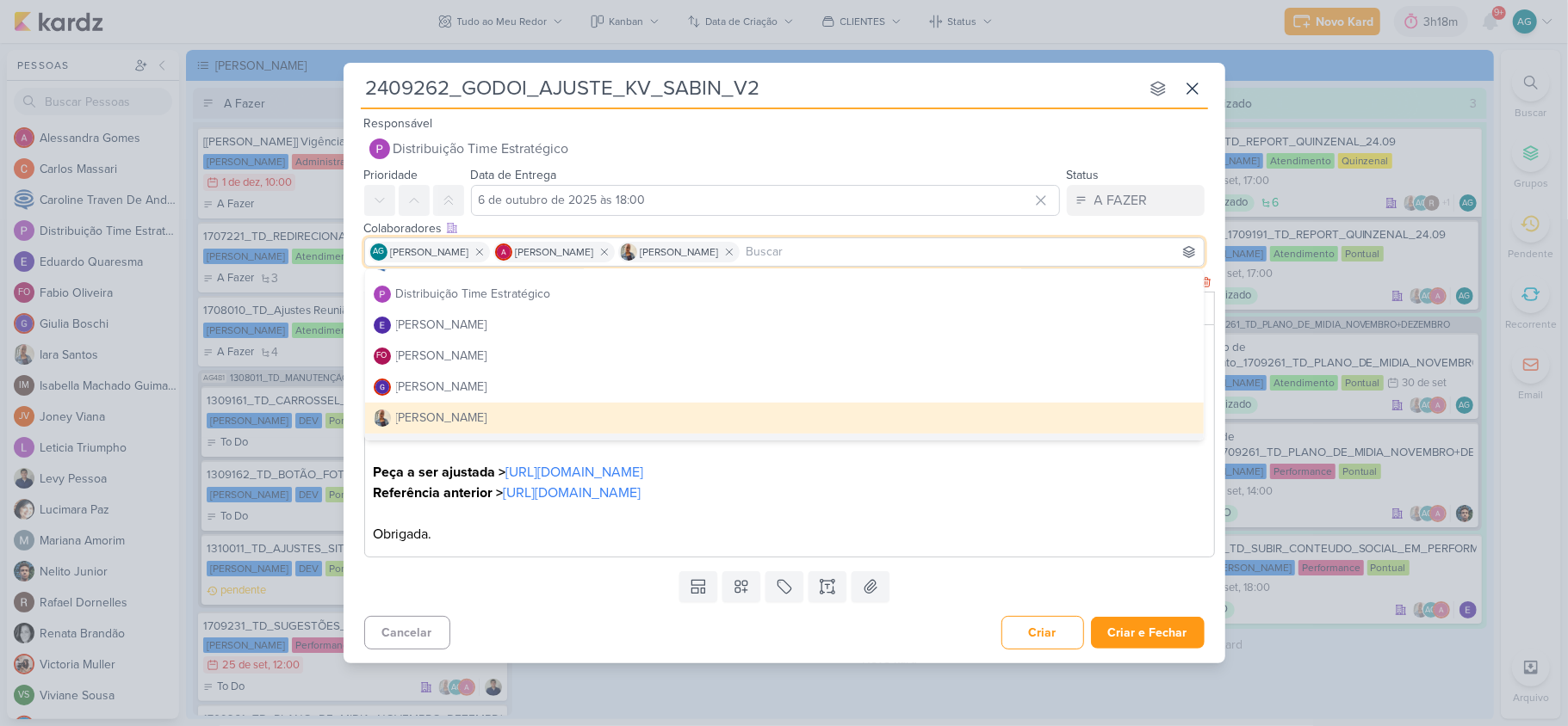
click at [550, 548] on div "O que fazer? Por favor, ajustar as cores do texto "SOMOS SABIN". Atualmente, o …" at bounding box center [789, 440] width 850 height 233
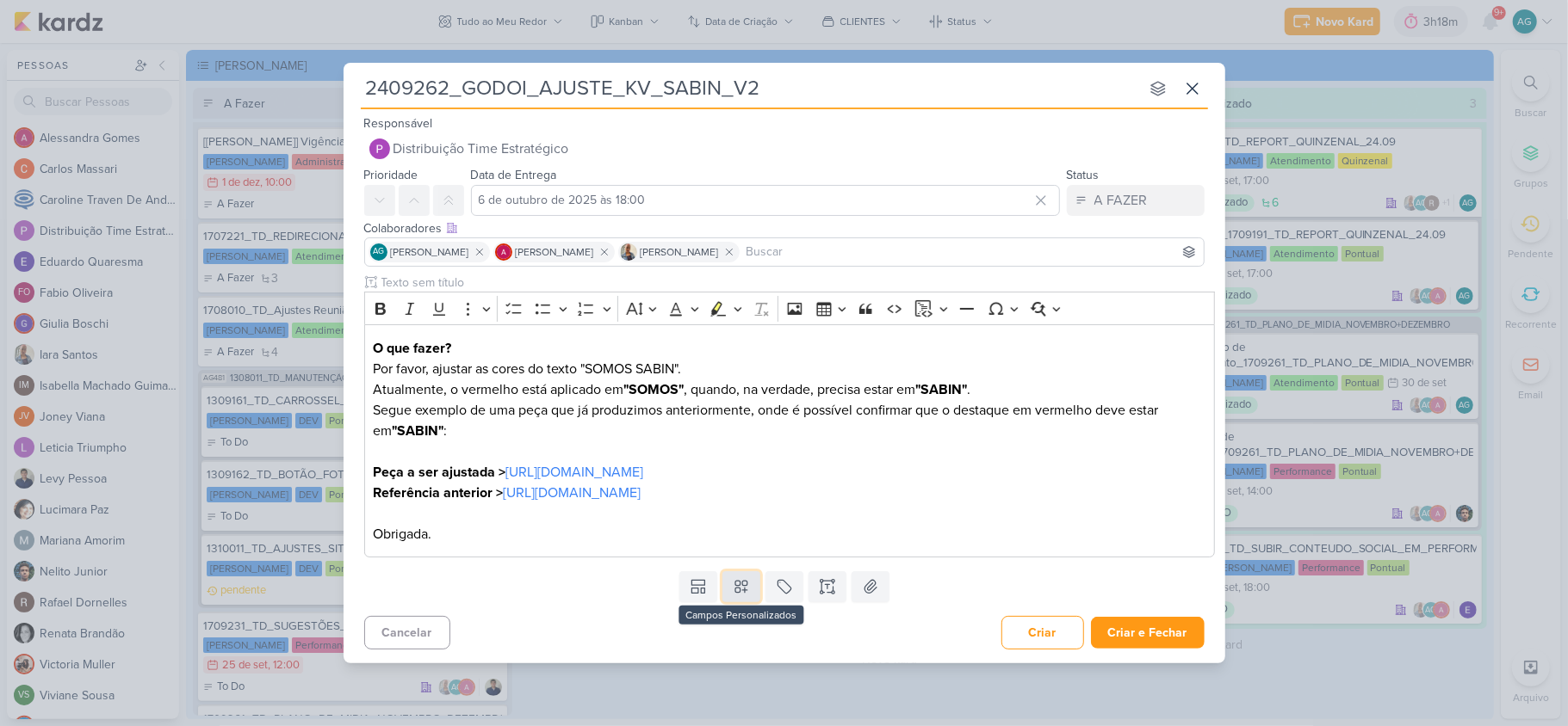
click at [742, 593] on icon at bounding box center [741, 587] width 17 height 17
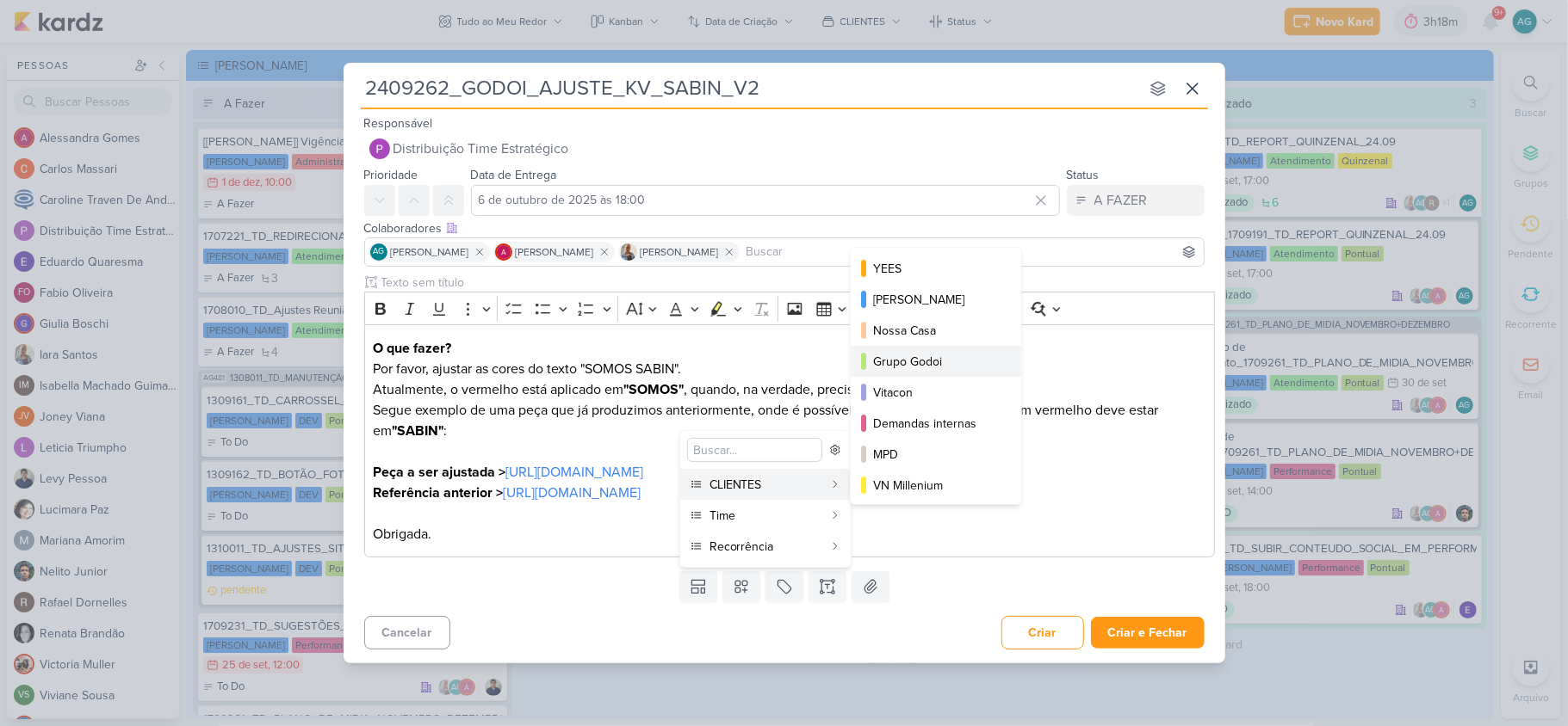
click at [932, 348] on button "Grupo Godoi" at bounding box center [935, 361] width 171 height 31
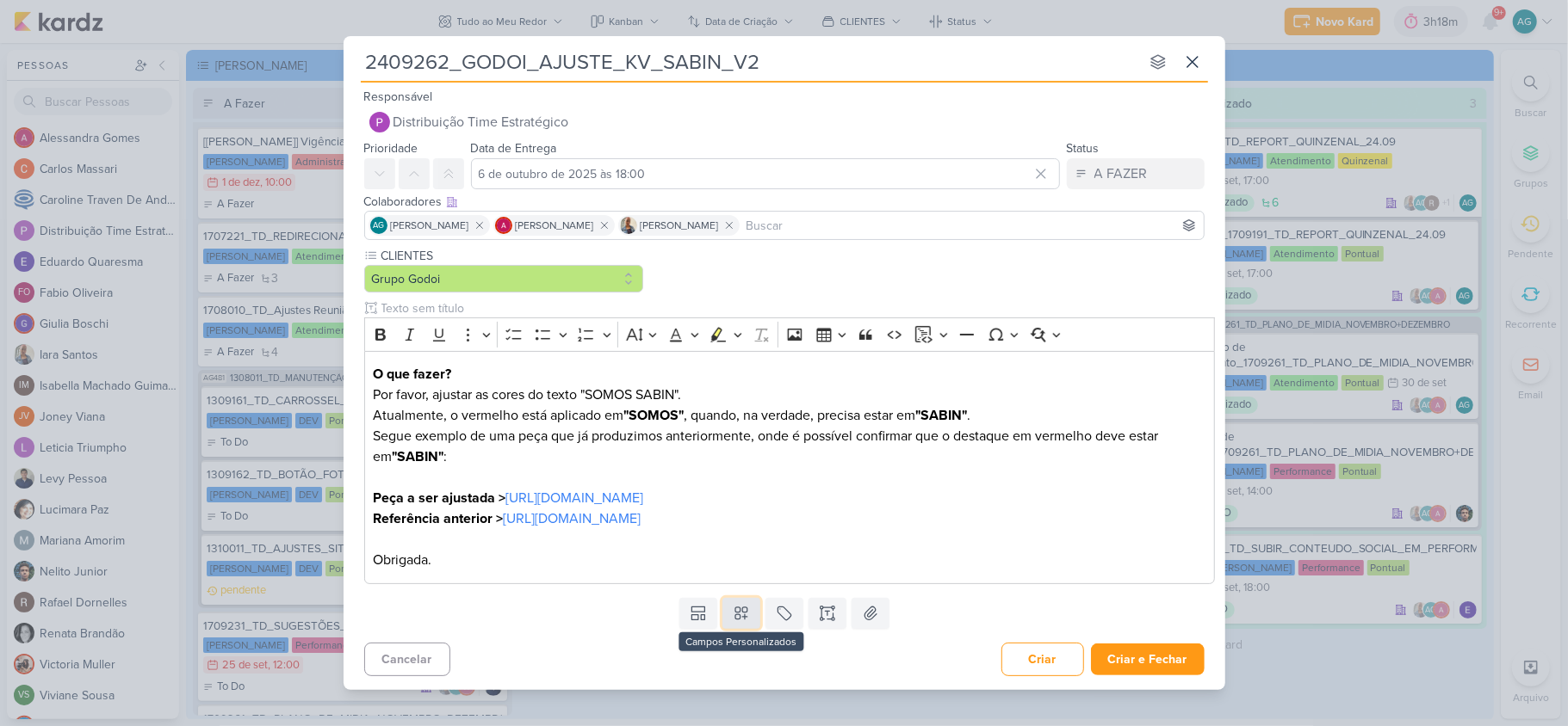
click at [748, 617] on icon at bounding box center [741, 613] width 17 height 17
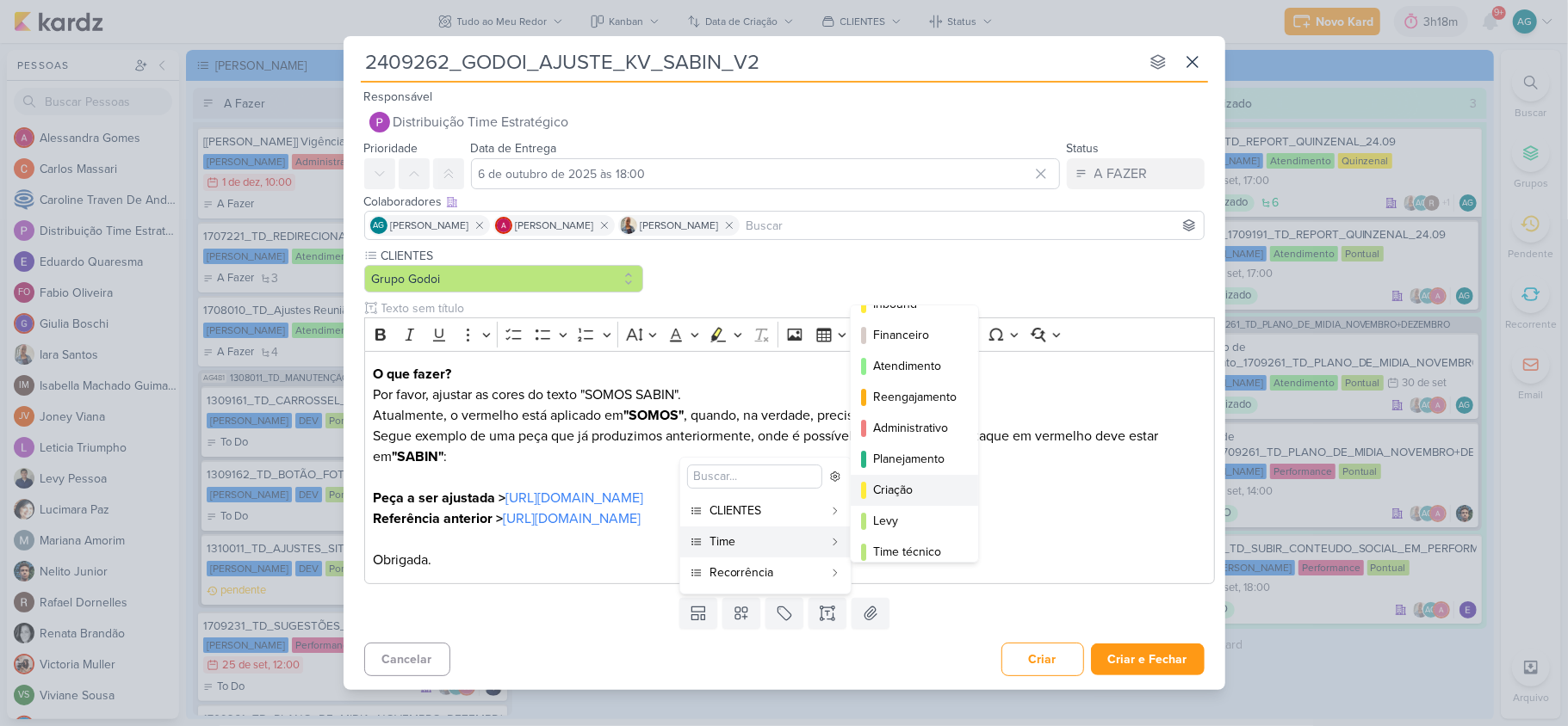
click at [924, 492] on div "Criação" at bounding box center [914, 489] width 84 height 18
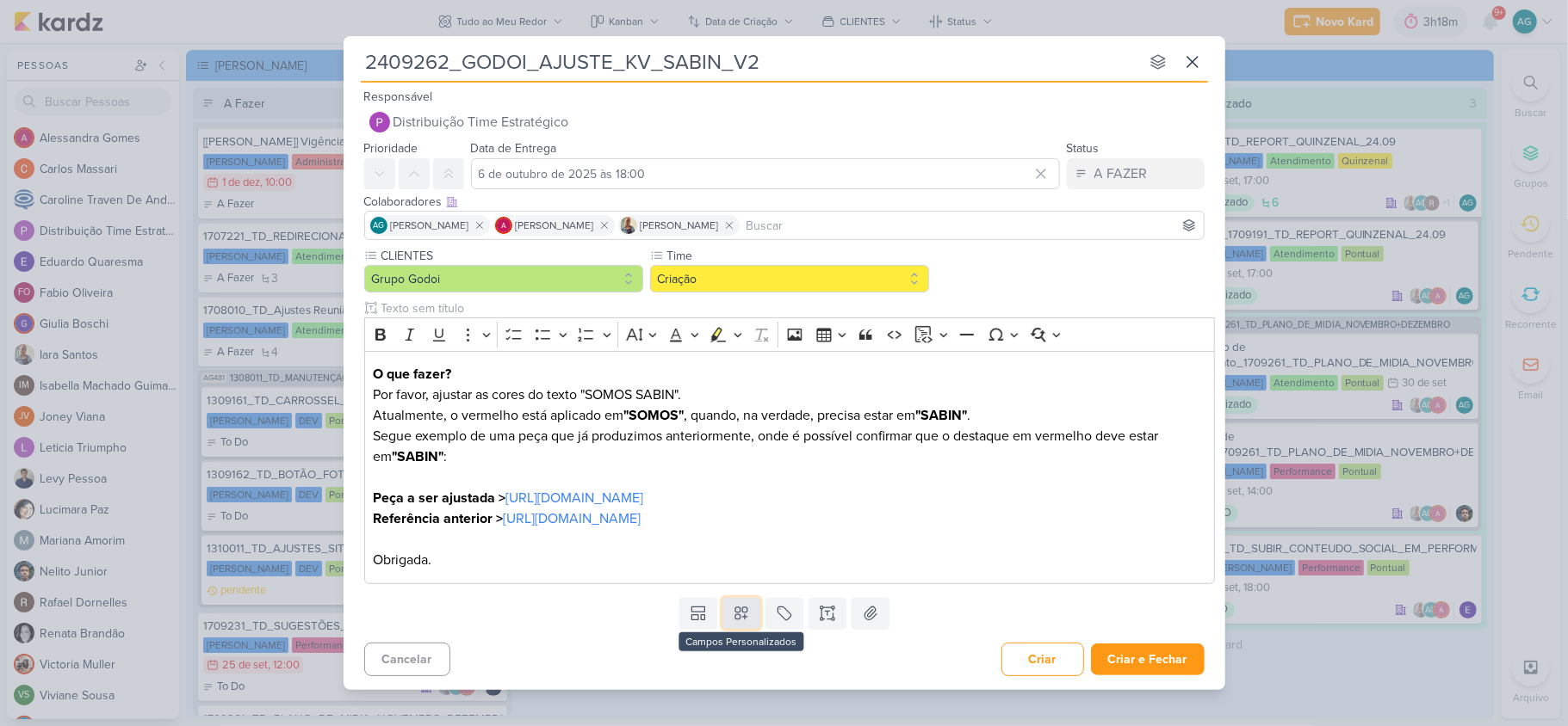
click at [744, 619] on icon at bounding box center [741, 613] width 17 height 17
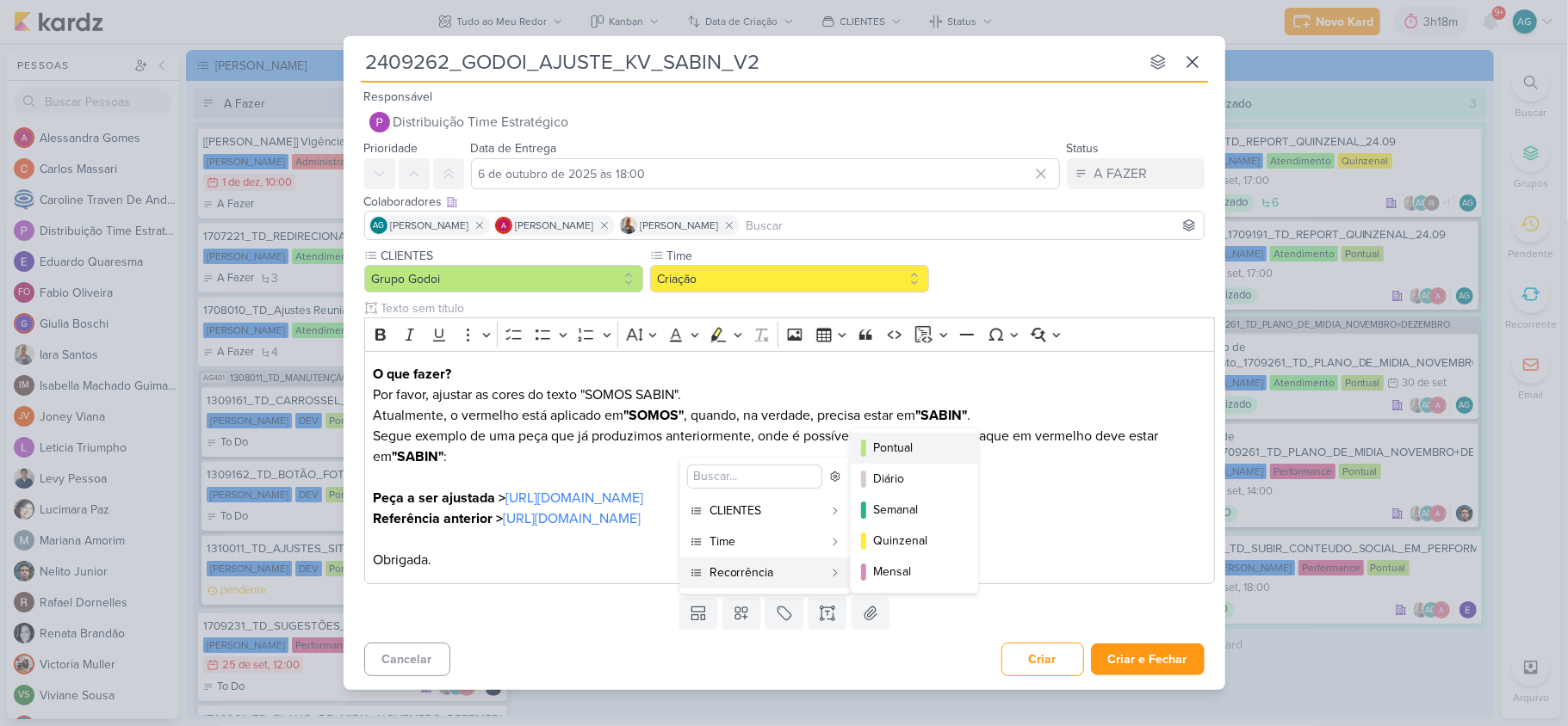
click at [930, 445] on div "Pontual" at bounding box center [914, 448] width 84 height 18
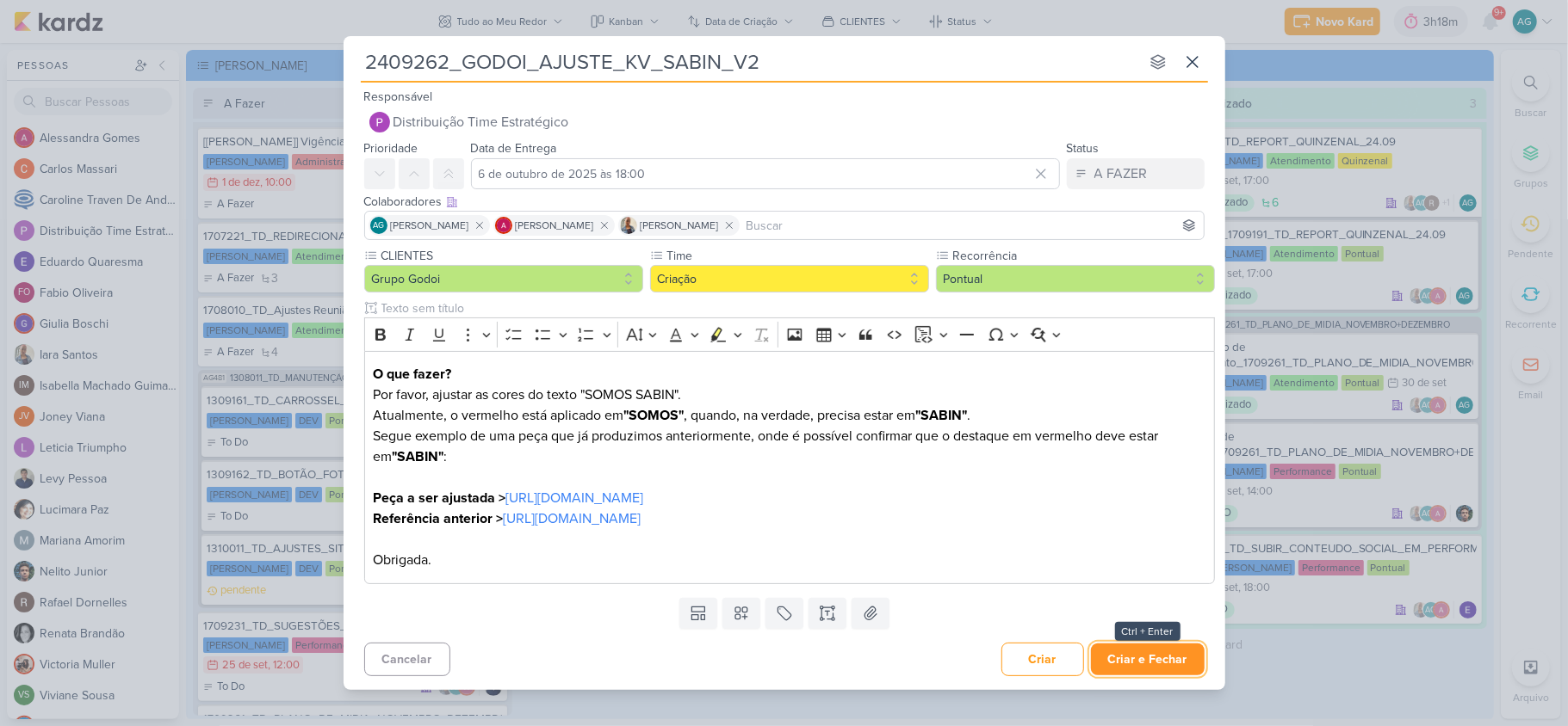
click at [1145, 659] on button "Criar e Fechar" at bounding box center [1147, 659] width 114 height 32
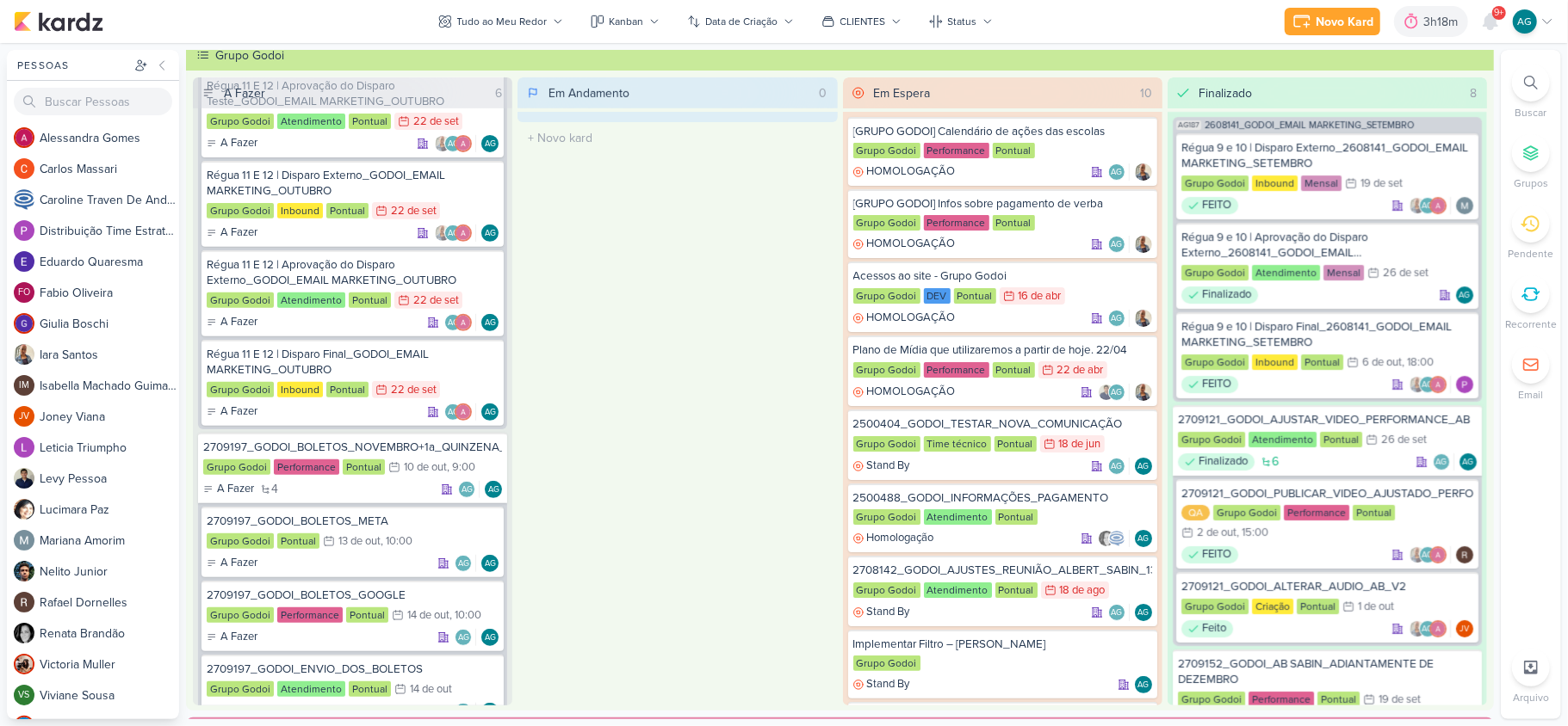
scroll to position [804, 0]
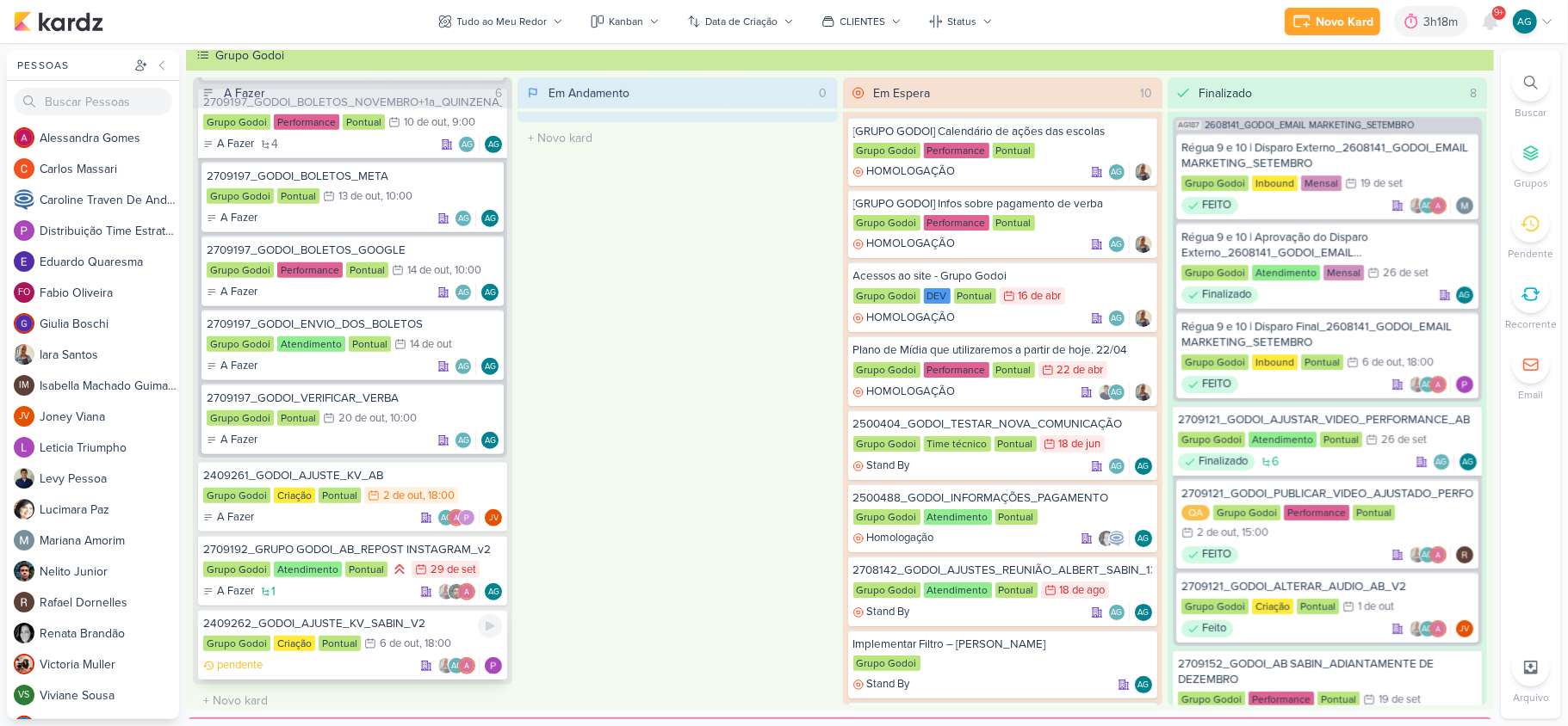
click at [362, 618] on div "2409262_GODOI_AJUSTE_KV_SABIN_V2" at bounding box center [352, 624] width 299 height 16
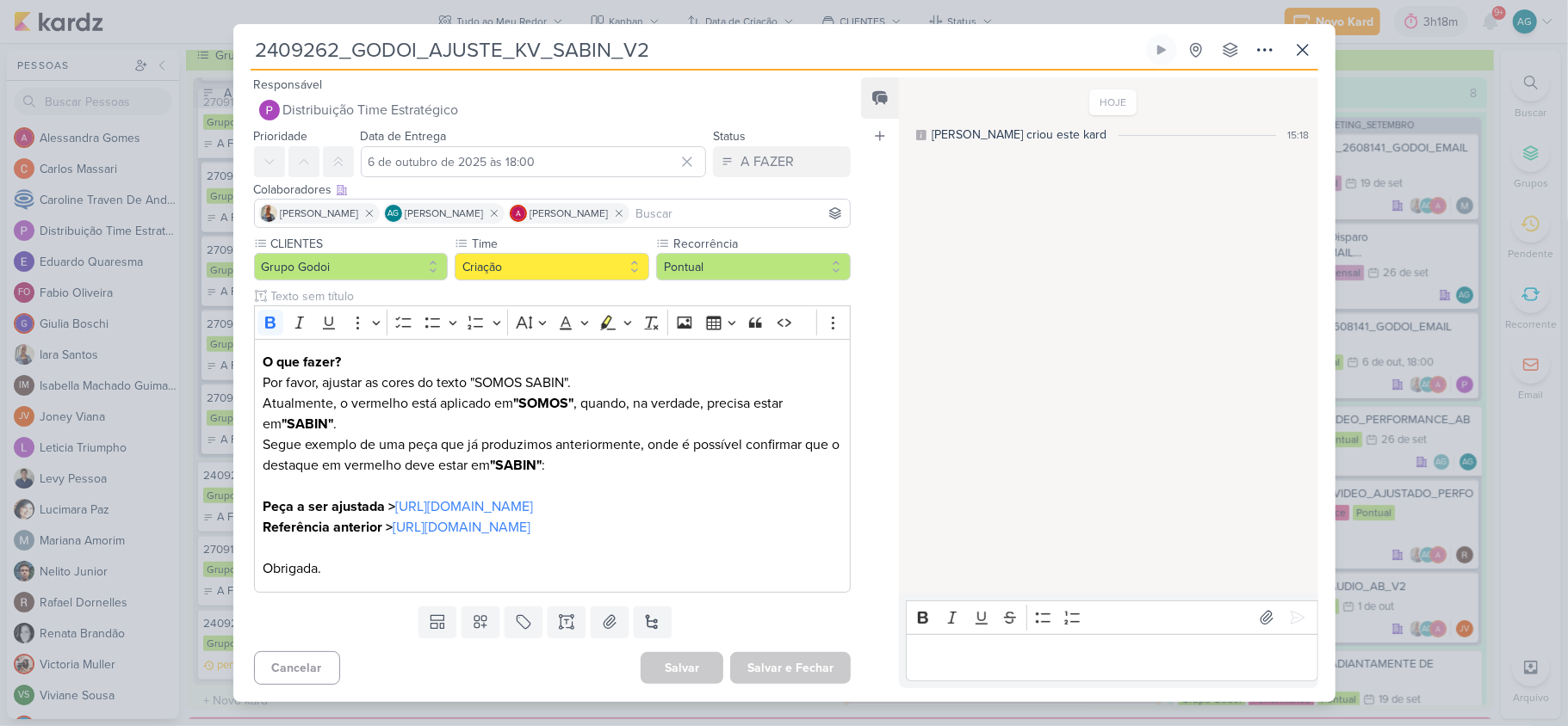
click at [334, 39] on input "2409262_GODOI_AJUSTE_KV_SABIN_V2" at bounding box center [696, 50] width 892 height 31
click at [338, 39] on input "2409262_GODOI_AJUSTE_KV_SABIN_V2" at bounding box center [696, 50] width 892 height 31
drag, startPoint x: 339, startPoint y: 39, endPoint x: 265, endPoint y: 32, distance: 74.3
click at [265, 35] on input "2409262_GODOI_AJUSTE_KV_SABIN_V2" at bounding box center [696, 50] width 892 height 31
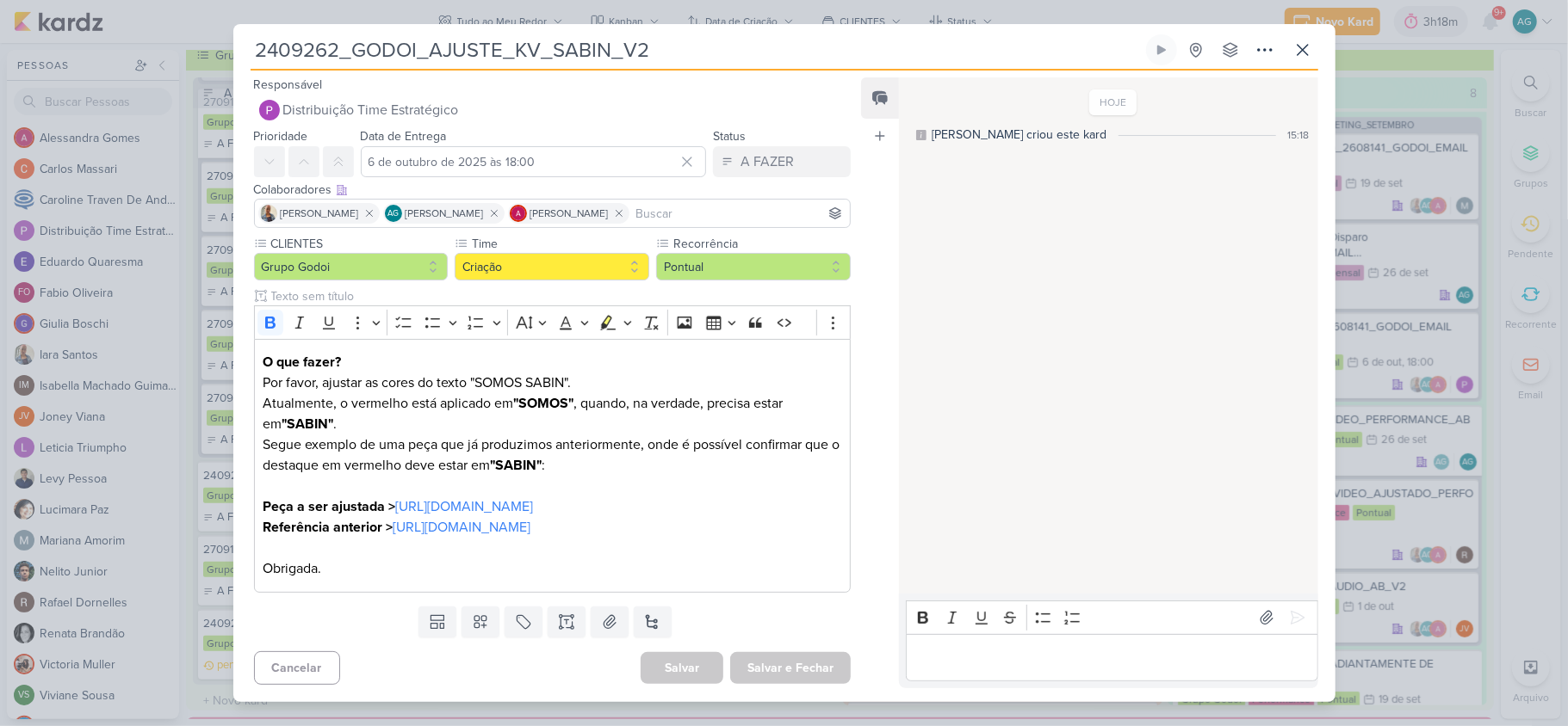
click at [331, 74] on div "Responsável Distribuição Time Estratégico Nenhum contato encontrado create new …" at bounding box center [545, 100] width 625 height 52
drag, startPoint x: 332, startPoint y: 40, endPoint x: 256, endPoint y: 28, distance: 76.9
click at [256, 35] on input "2409262_GODOI_AJUSTE_KV_SABIN_V2" at bounding box center [696, 50] width 892 height 31
click at [1268, 40] on icon at bounding box center [1265, 50] width 21 height 21
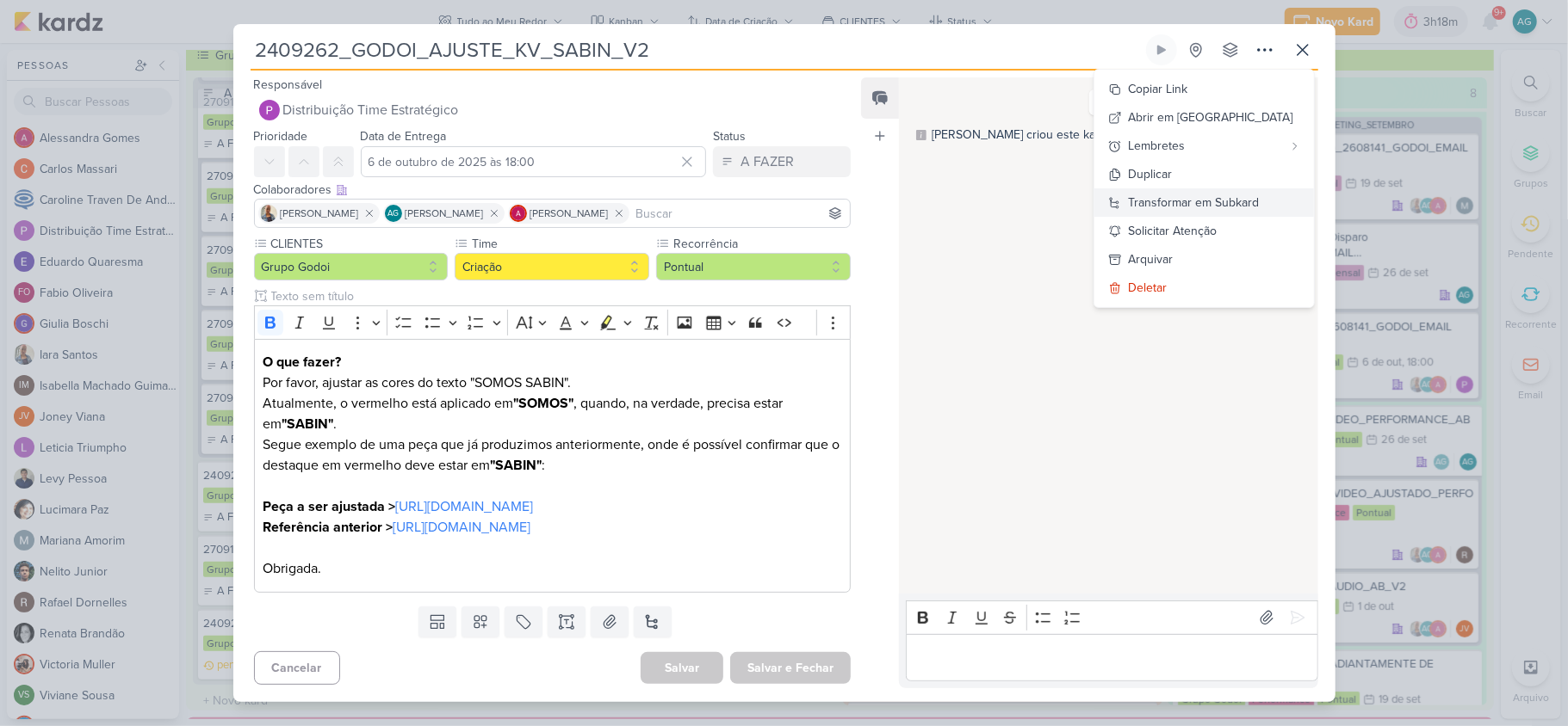
click at [1259, 193] on div "Transformar em Subkard" at bounding box center [1194, 202] width 131 height 18
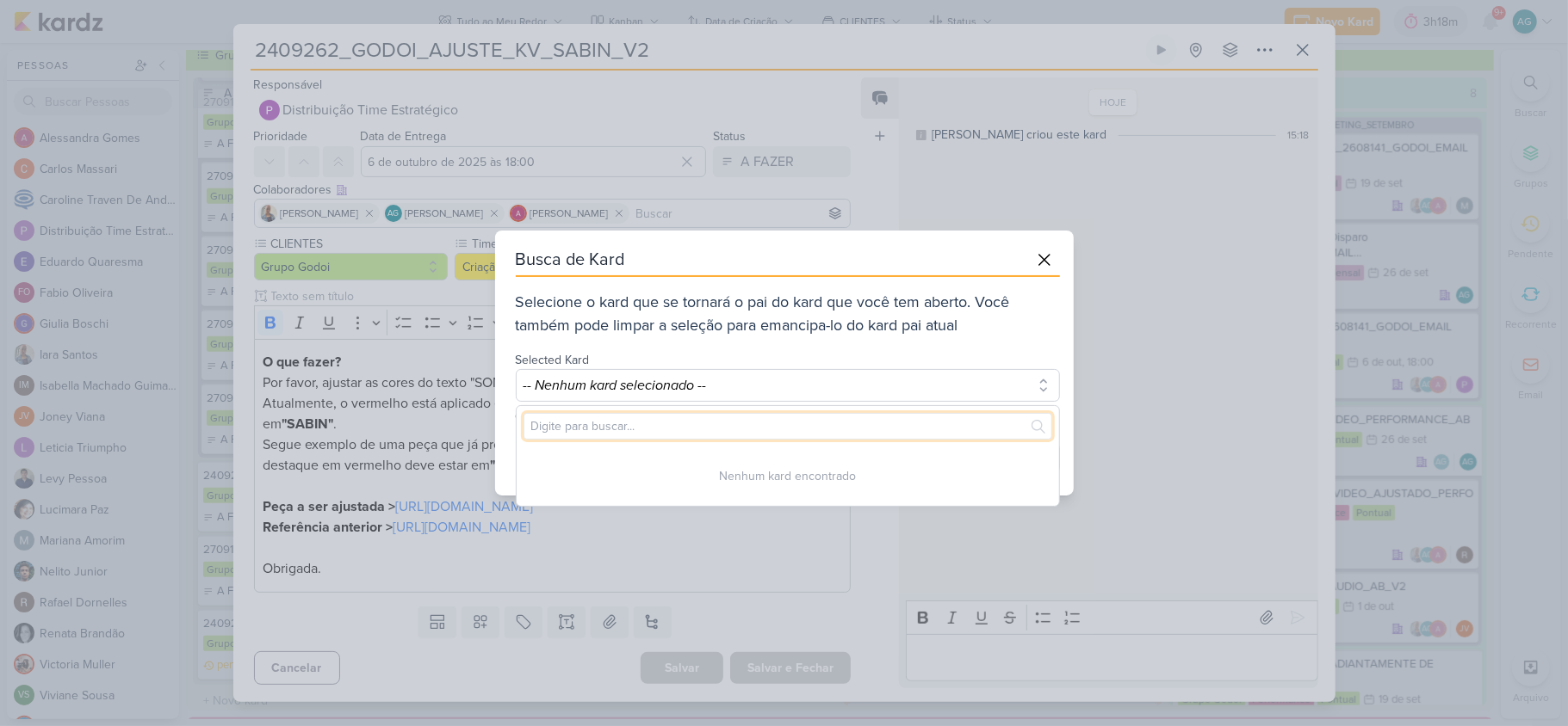
click at [765, 435] on input "text" at bounding box center [788, 426] width 529 height 27
paste input "2409262"
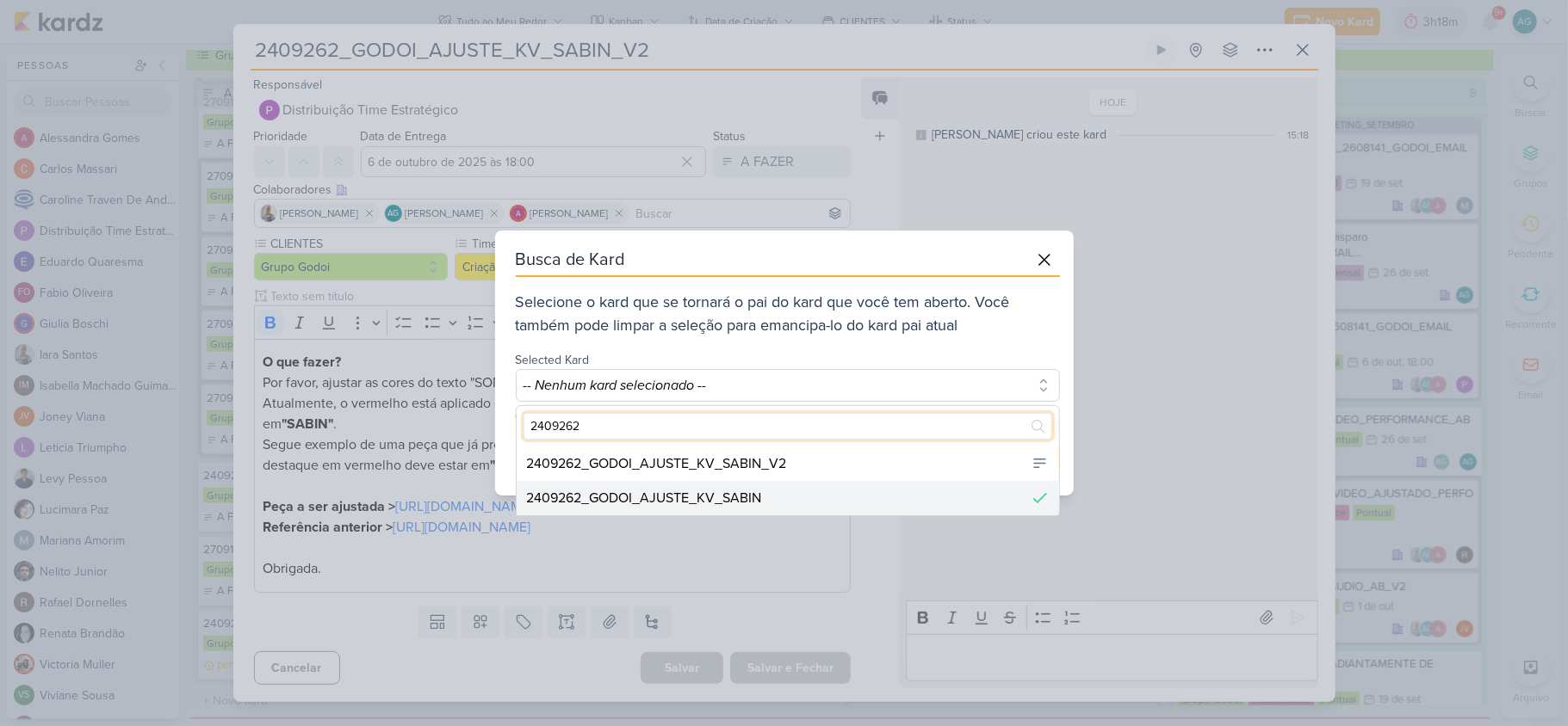
type input "2409262"
click at [759, 493] on div "2409262_GODOI_AJUSTE_KV_SABIN" at bounding box center [644, 498] width 235 height 21
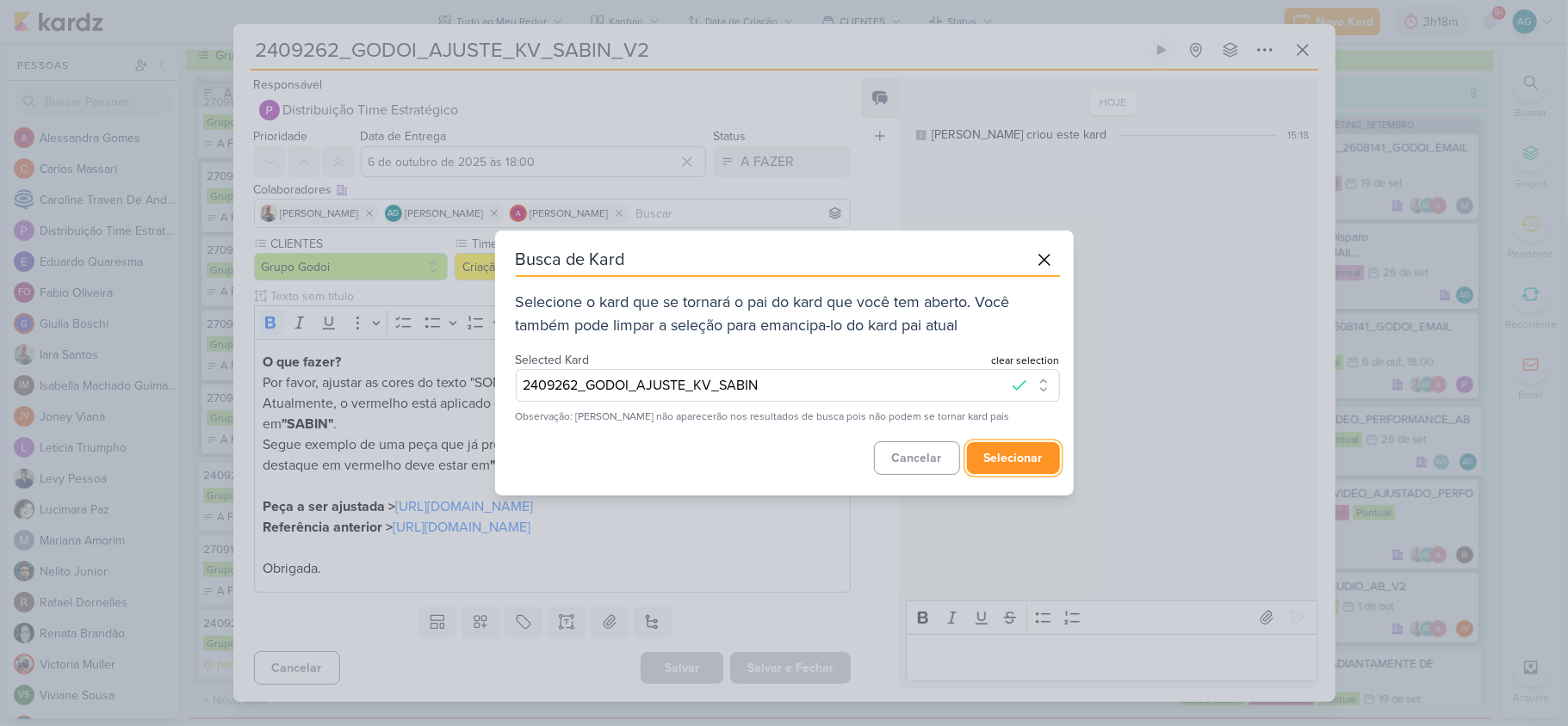
click at [1011, 466] on button "selecionar" at bounding box center [1012, 458] width 93 height 32
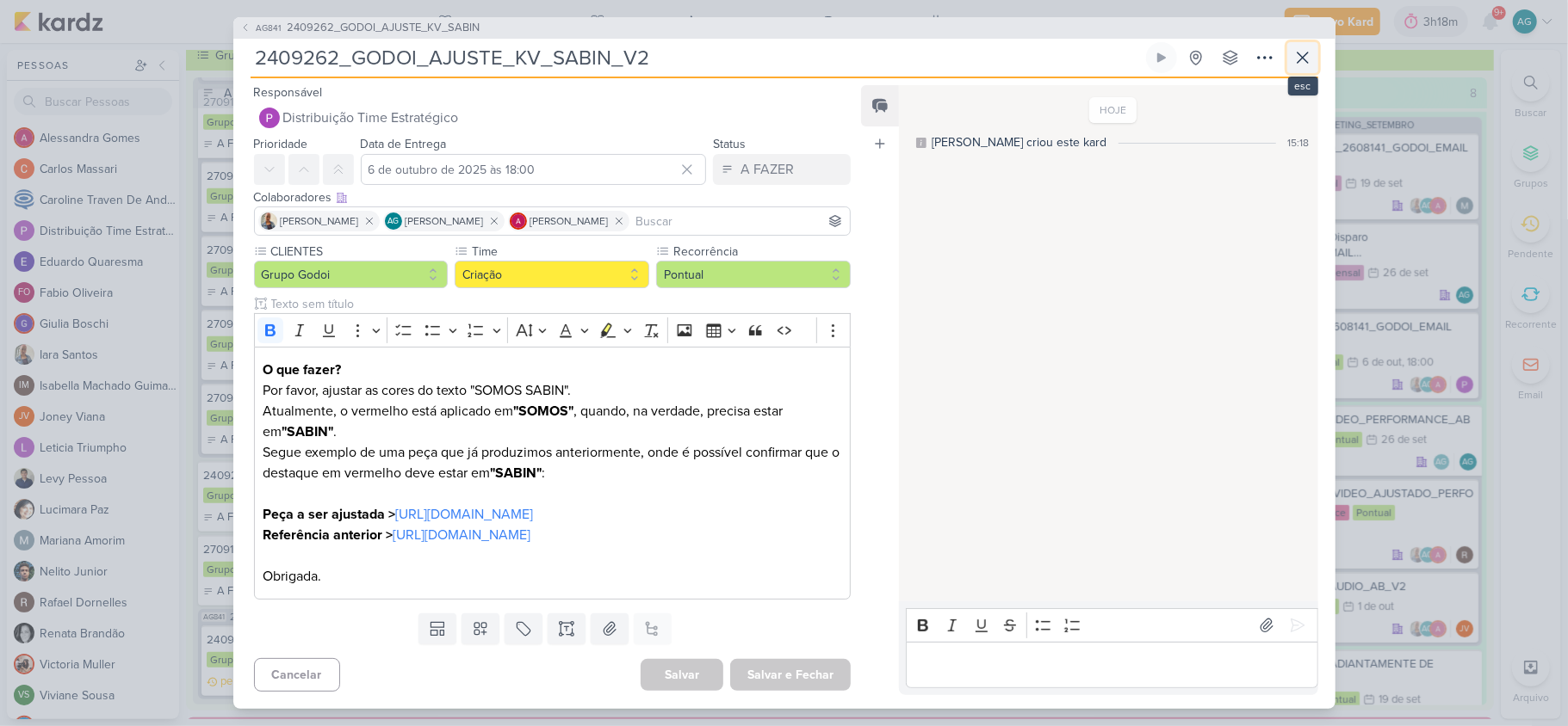
click at [1297, 60] on icon at bounding box center [1303, 58] width 21 height 21
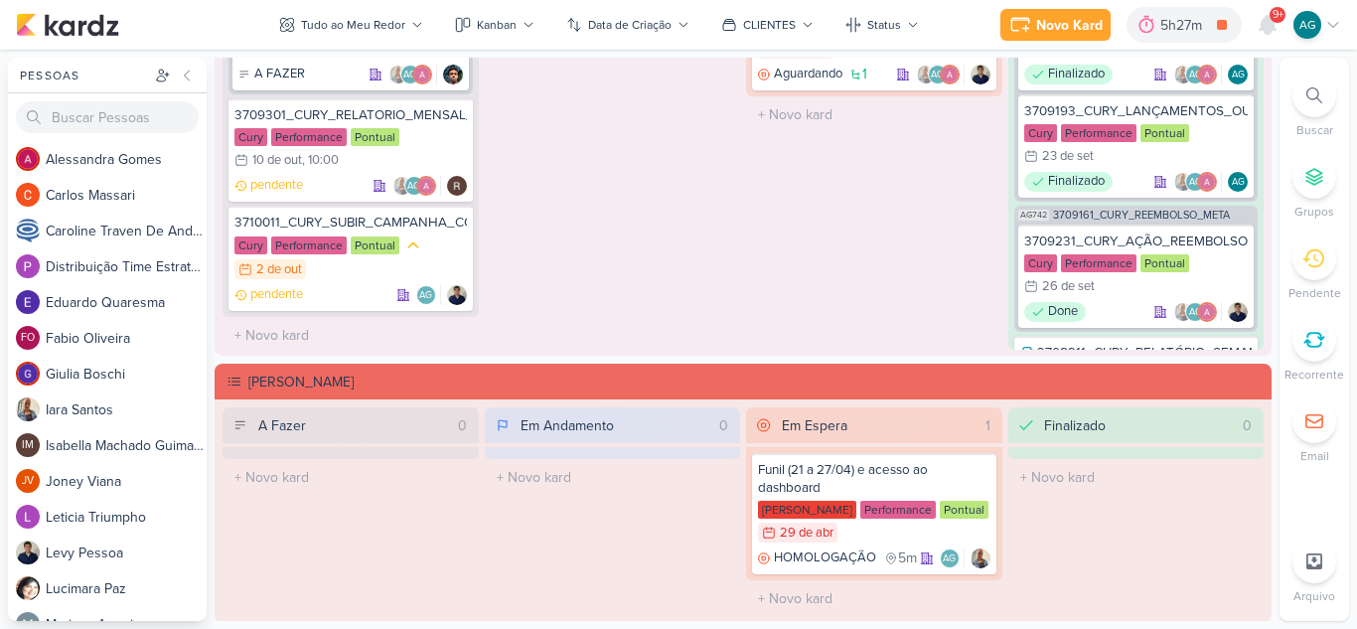
scroll to position [1986, 0]
